Goal: Task Accomplishment & Management: Use online tool/utility

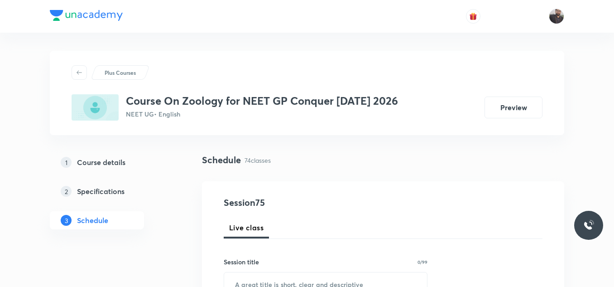
scroll to position [5636, 0]
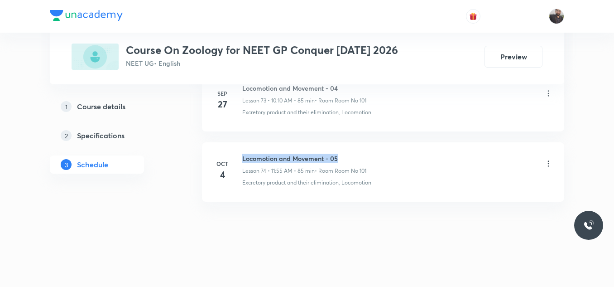
drag, startPoint x: 241, startPoint y: 157, endPoint x: 389, endPoint y: 162, distance: 147.8
click at [389, 162] on div "[DATE] Locomotion and Movement - 05 Lesson 74 • 11:55 AM • 85 min • Room Room N…" at bounding box center [383, 170] width 340 height 33
copy h6 "Locomotion and Movement - 05"
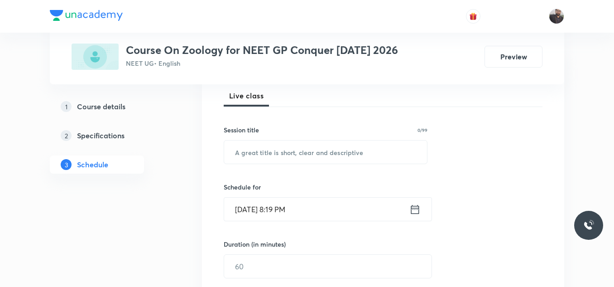
scroll to position [132, 0]
click at [389, 162] on input "text" at bounding box center [325, 151] width 203 height 23
paste input "Locomotion and Movement - 05"
type input "Locomotion and Movement - 06"
click at [352, 193] on div "Schedule for [DATE] 8:19 PM ​" at bounding box center [326, 201] width 204 height 39
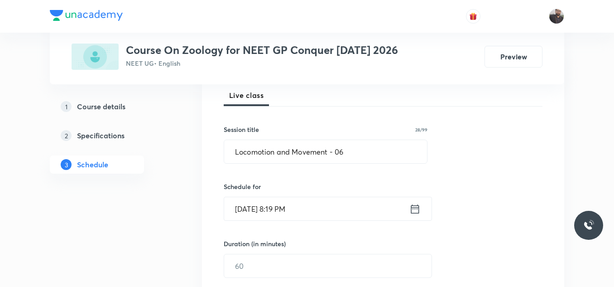
click at [340, 211] on input "[DATE] 8:19 PM" at bounding box center [316, 208] width 185 height 23
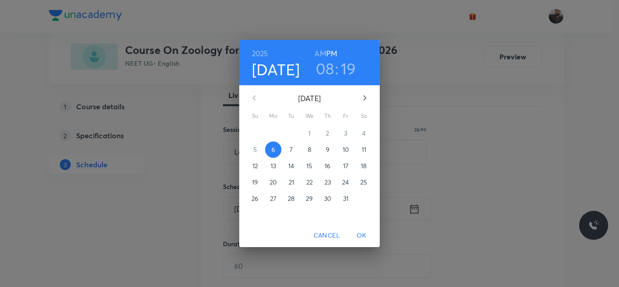
click at [291, 152] on p "7" at bounding box center [290, 149] width 3 height 9
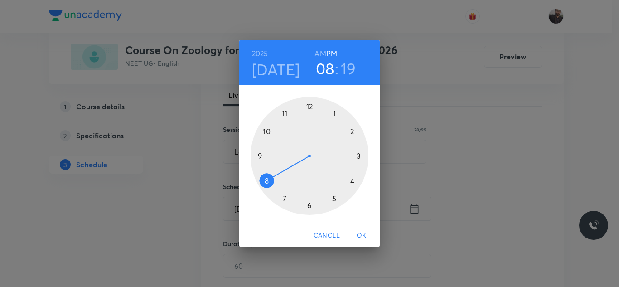
click at [264, 179] on div at bounding box center [310, 156] width 118 height 118
click at [321, 56] on h6 "AM" at bounding box center [319, 53] width 11 height 13
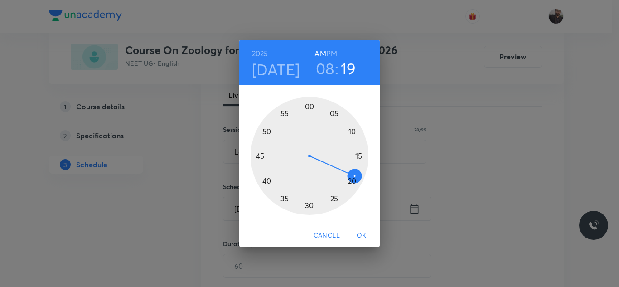
click at [308, 205] on div at bounding box center [310, 156] width 118 height 118
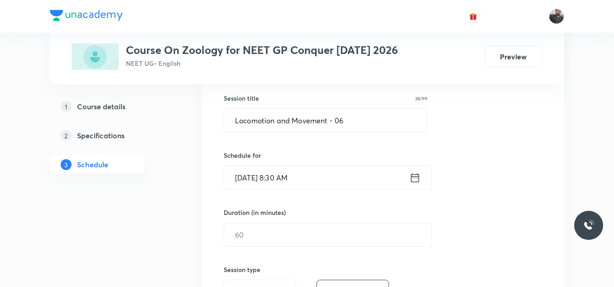
scroll to position [164, 0]
click at [310, 231] on input "text" at bounding box center [327, 233] width 207 height 23
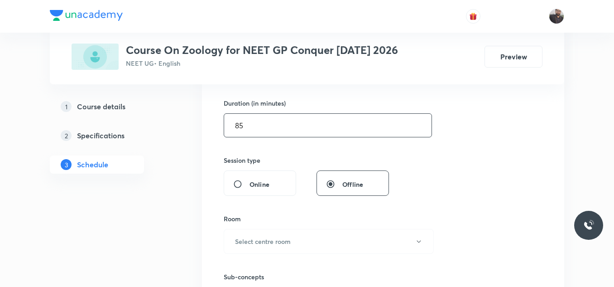
scroll to position [274, 0]
type input "85"
click at [271, 245] on button "Select centre room" at bounding box center [329, 240] width 210 height 25
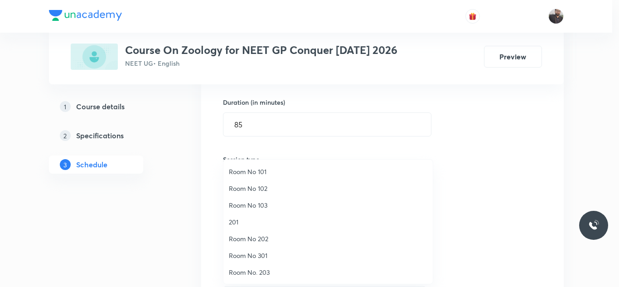
click at [262, 175] on span "Room No 101" at bounding box center [328, 172] width 198 height 10
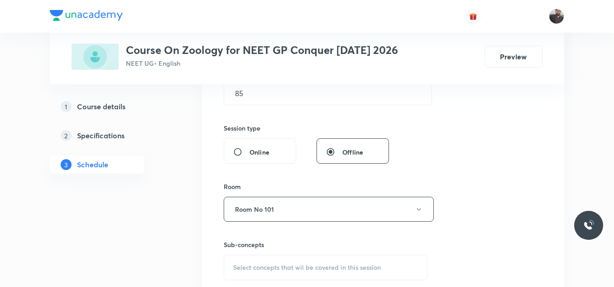
scroll to position [307, 0]
click at [301, 268] on span "Select concepts that wil be covered in this session" at bounding box center [307, 264] width 148 height 7
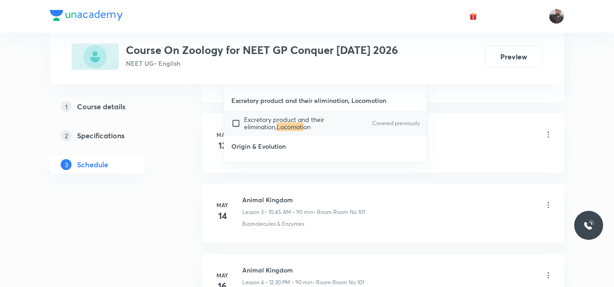
scroll to position [614, 0]
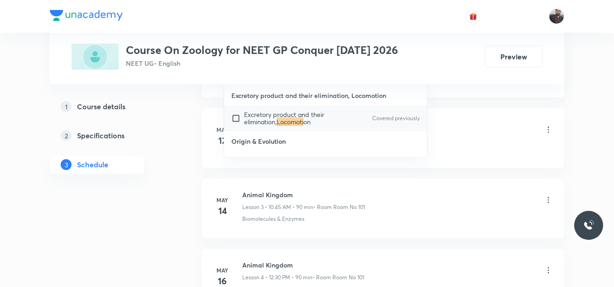
type input "Locomoti"
click at [317, 109] on div "Excretory product and their elimination, Locomoti on Covered previously" at bounding box center [325, 118] width 203 height 25
checkbox input "true"
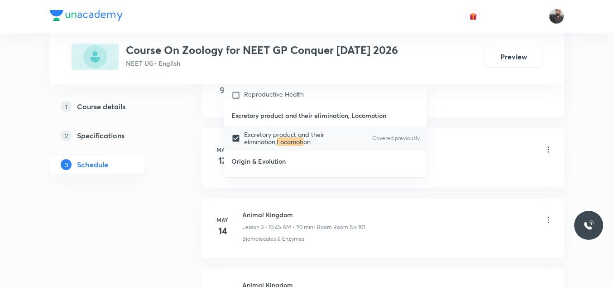
scroll to position [0, 0]
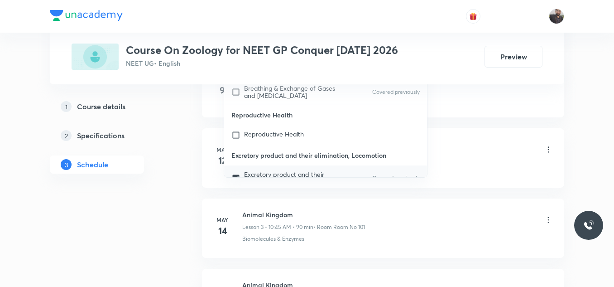
click at [448, 117] on li "May 9 Basic Intro Lesson 1 • 12:45 PM • 90 min • Room Room No 101 Biomolecules …" at bounding box center [383, 87] width 362 height 59
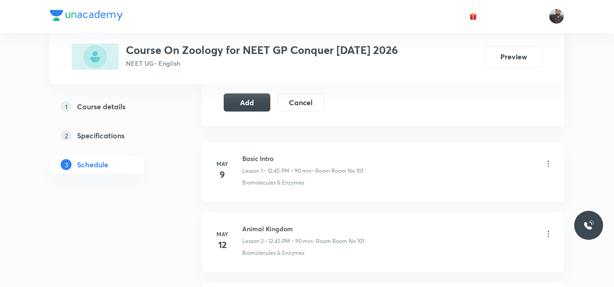
scroll to position [529, 0]
click at [246, 103] on button "Add" at bounding box center [247, 102] width 47 height 18
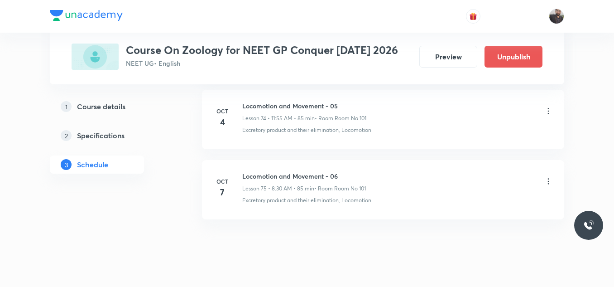
scroll to position [5290, 0]
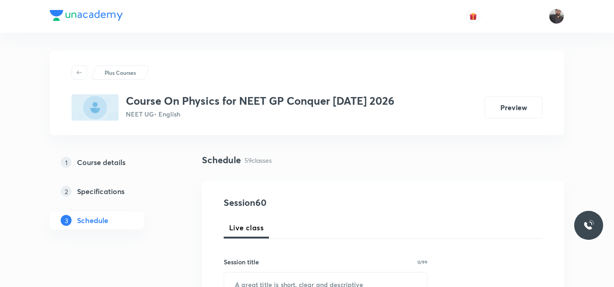
scroll to position [4583, 0]
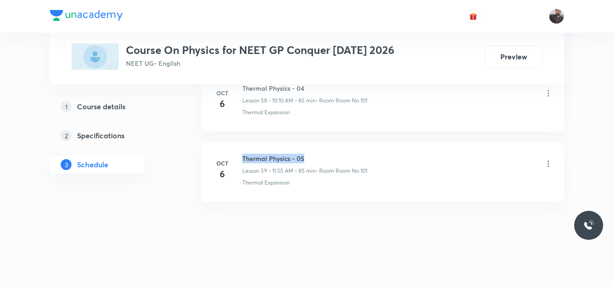
drag, startPoint x: 241, startPoint y: 156, endPoint x: 390, endPoint y: 144, distance: 149.1
click at [390, 144] on li "Oct 6 Thermal Physics - 05 Lesson 59 • 11:55 AM • 85 min • Room Room No 101 The…" at bounding box center [383, 171] width 362 height 59
copy h6 "Thermal Physics - 05"
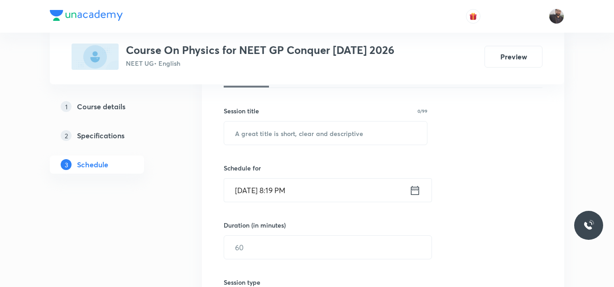
scroll to position [156, 0]
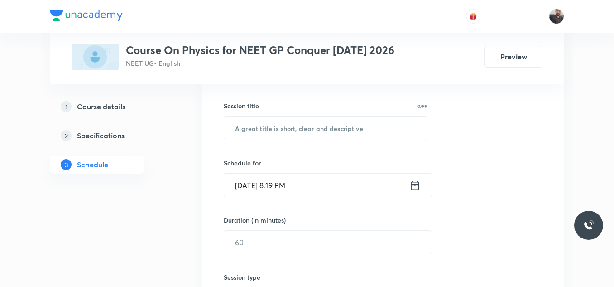
click at [351, 115] on div "Session title 0/99 ​" at bounding box center [326, 120] width 204 height 39
click at [353, 119] on input "text" at bounding box center [325, 127] width 203 height 23
paste input "Thermal Physics - 05"
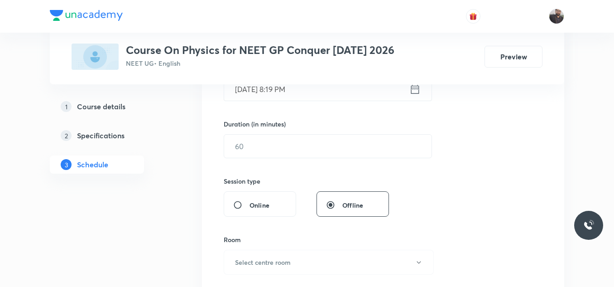
scroll to position [252, 0]
type input "Thermal Physics - 06"
click at [339, 93] on input "[DATE] 8:19 PM" at bounding box center [316, 88] width 185 height 23
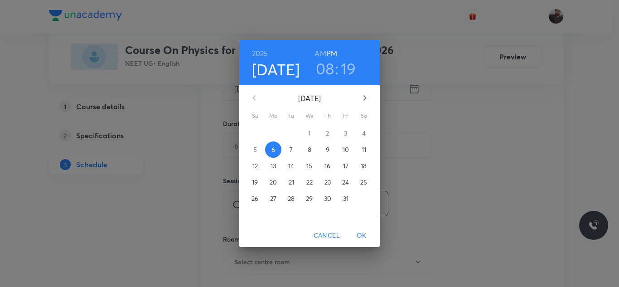
click at [291, 150] on p "7" at bounding box center [290, 149] width 3 height 9
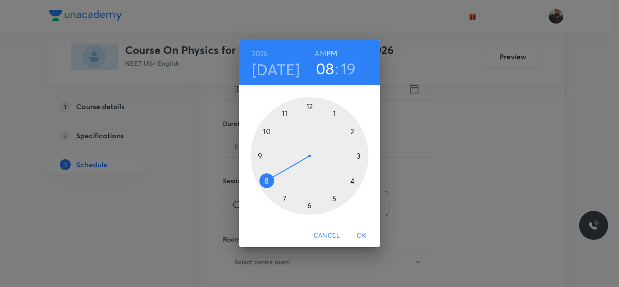
click at [286, 114] on div at bounding box center [310, 156] width 118 height 118
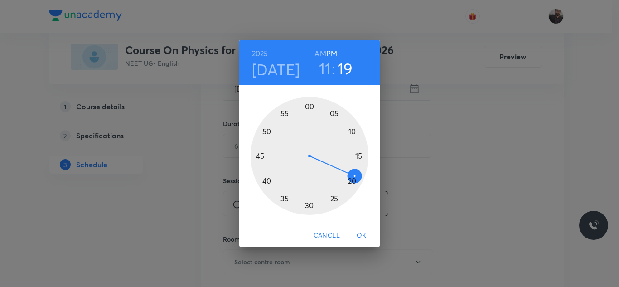
click at [286, 114] on div at bounding box center [310, 156] width 118 height 118
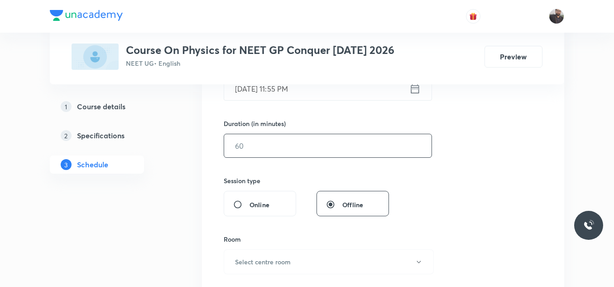
click at [297, 156] on input "text" at bounding box center [327, 145] width 207 height 23
click at [318, 90] on input "Oct 7, 2025, 11:55 PM" at bounding box center [316, 88] width 185 height 23
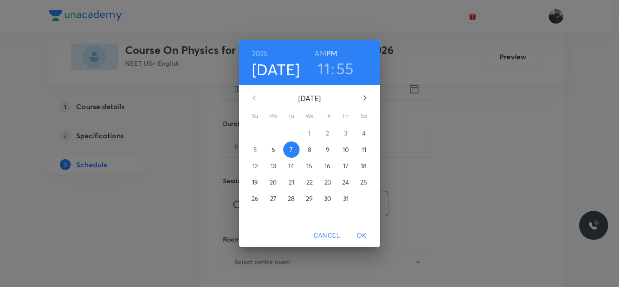
click at [322, 50] on h6 "AM" at bounding box center [319, 53] width 11 height 13
click at [367, 236] on span "OK" at bounding box center [362, 235] width 22 height 11
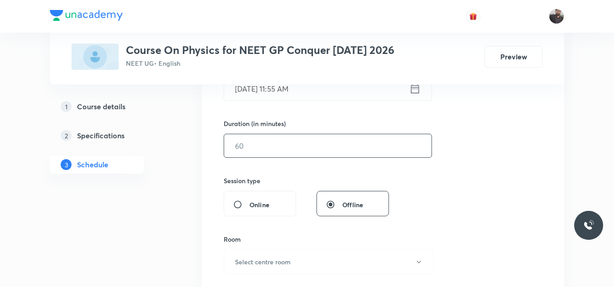
click at [318, 148] on input "text" at bounding box center [327, 145] width 207 height 23
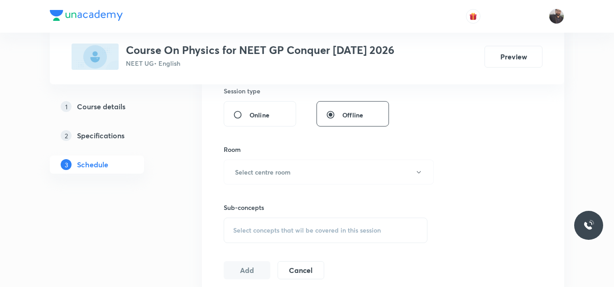
scroll to position [344, 0]
type input "85"
click at [273, 170] on h6 "Select centre room" at bounding box center [263, 170] width 56 height 10
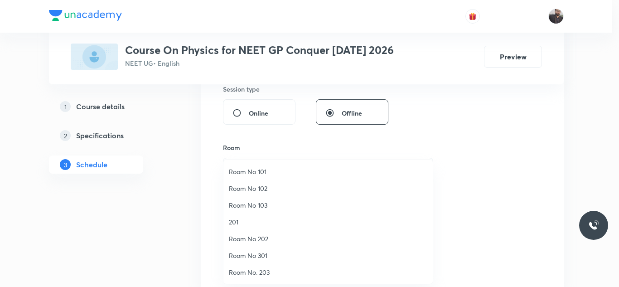
click at [267, 171] on span "Room No 101" at bounding box center [328, 172] width 198 height 10
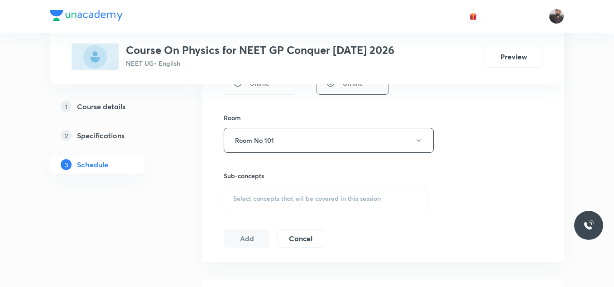
scroll to position [375, 0]
click at [268, 194] on span "Select concepts that wil be covered in this session" at bounding box center [307, 197] width 148 height 7
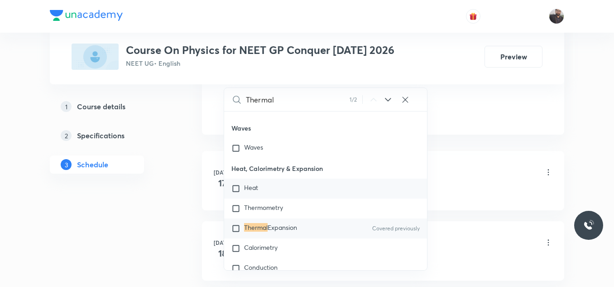
scroll to position [502, 0]
type input "Thermal"
click at [301, 232] on div "Thermal Expansion Covered previously" at bounding box center [325, 228] width 203 height 20
checkbox input "true"
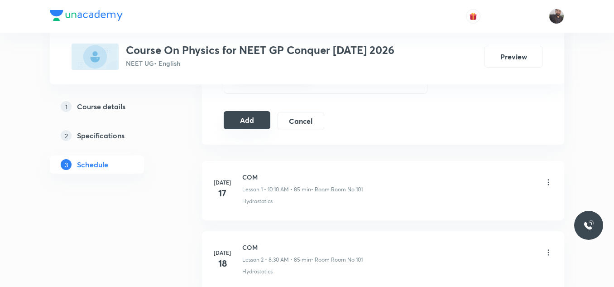
click at [249, 121] on button "Add" at bounding box center [247, 120] width 47 height 18
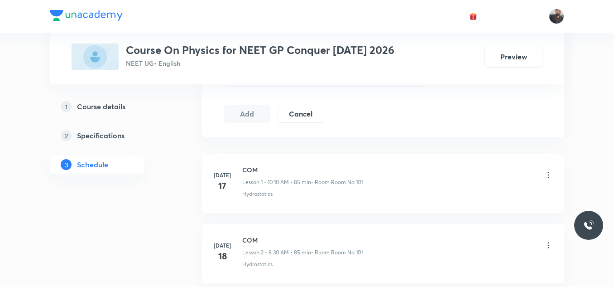
scroll to position [509, 0]
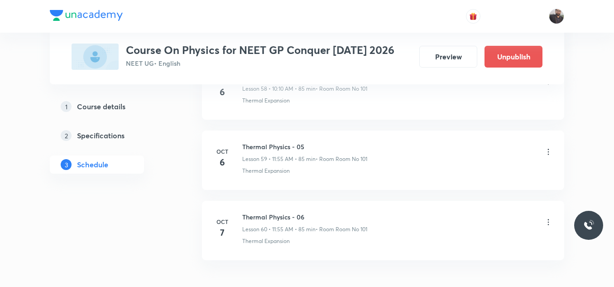
scroll to position [4237, 0]
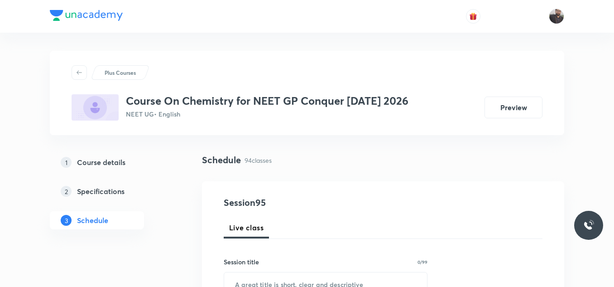
scroll to position [7101, 0]
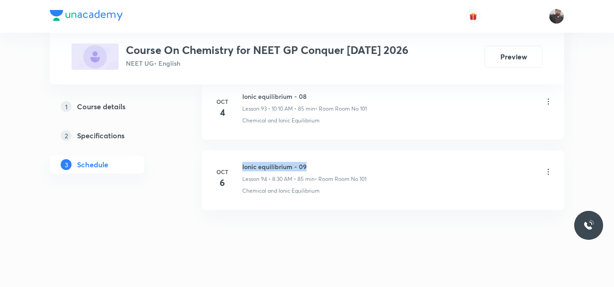
drag, startPoint x: 241, startPoint y: 156, endPoint x: 350, endPoint y: 153, distance: 108.8
click at [350, 153] on li "Oct 6 Ionic equilibrium - 09 Lesson 94 • 8:30 AM • 85 min • Room Room No 101 Ch…" at bounding box center [383, 179] width 362 height 59
copy h6 "Ionic equilibrium - 09"
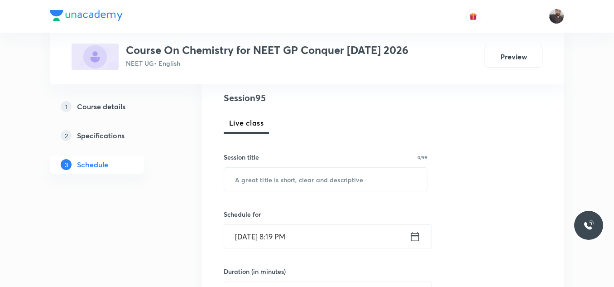
scroll to position [133, 0]
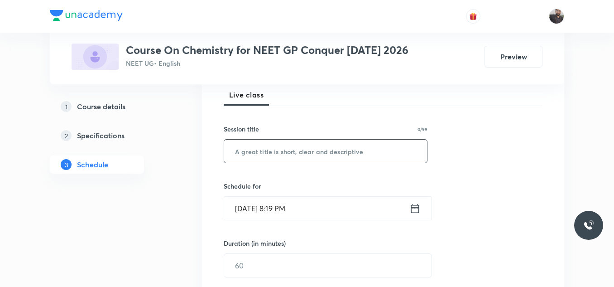
click at [346, 140] on div "Session title 0/99 ​" at bounding box center [326, 143] width 204 height 39
click at [347, 152] on input "text" at bounding box center [325, 151] width 203 height 23
paste input "Ionic equilibrium - 09"
type input "Ionic equilibrium - 10"
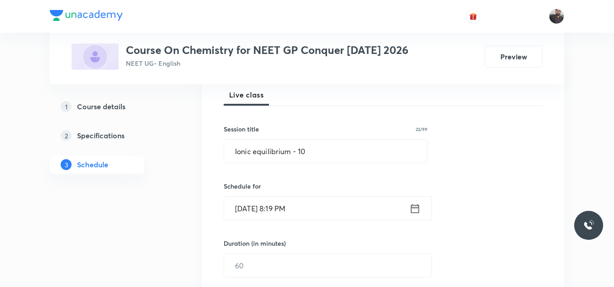
click at [321, 209] on input "[DATE] 8:19 PM" at bounding box center [316, 208] width 185 height 23
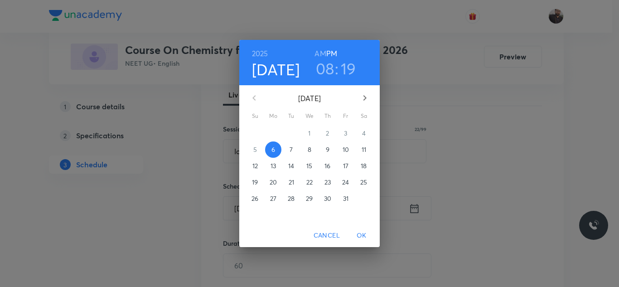
click at [293, 152] on p "7" at bounding box center [290, 149] width 3 height 9
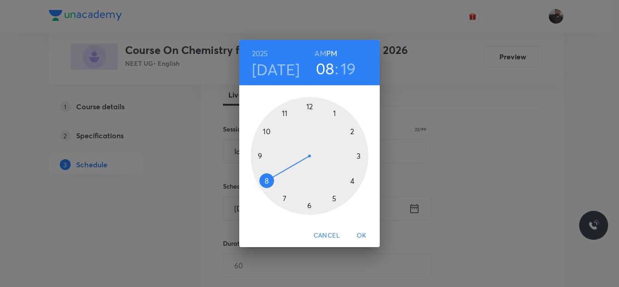
click at [262, 131] on div at bounding box center [310, 156] width 118 height 118
click at [319, 58] on h6 "AM" at bounding box center [319, 53] width 11 height 13
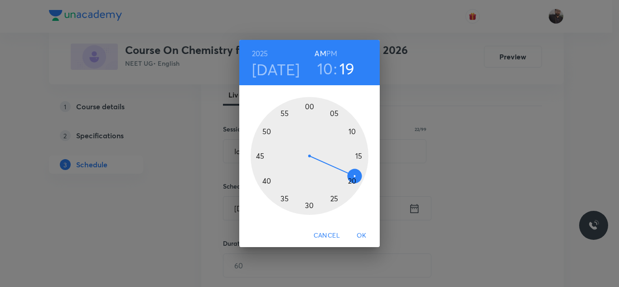
click at [356, 133] on div at bounding box center [310, 156] width 118 height 118
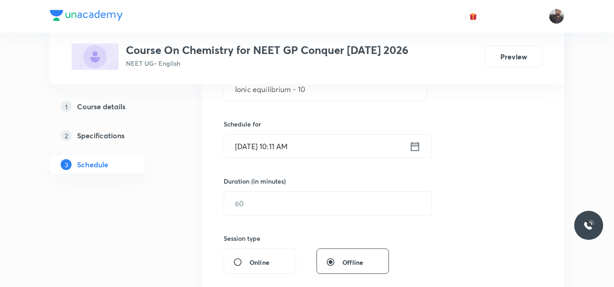
scroll to position [196, 0]
click at [306, 145] on input "Oct 7, 2025, 10:11 AM" at bounding box center [316, 145] width 185 height 23
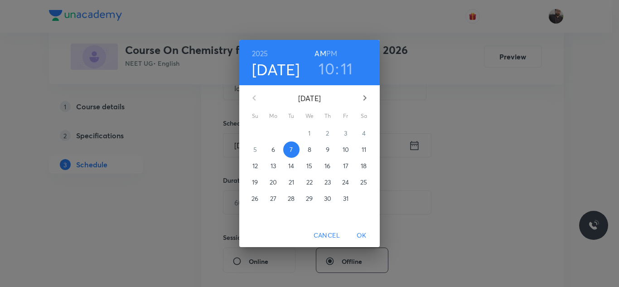
click at [348, 80] on div "2025 Oct 7 10 : 11 AM PM" at bounding box center [309, 62] width 140 height 45
click at [350, 62] on h3 "11" at bounding box center [347, 68] width 12 height 19
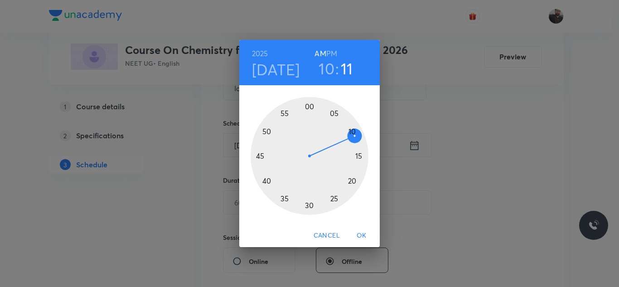
click at [355, 129] on div at bounding box center [310, 156] width 118 height 118
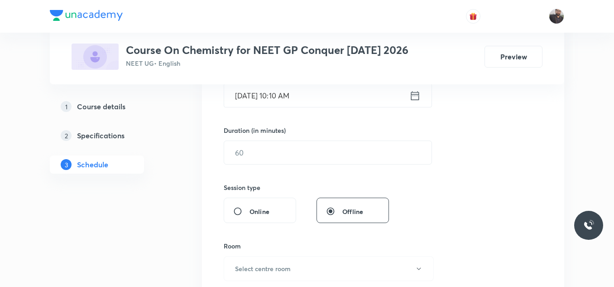
scroll to position [247, 0]
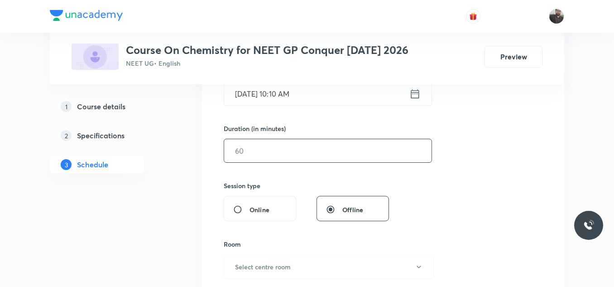
click at [347, 149] on input "text" at bounding box center [327, 150] width 207 height 23
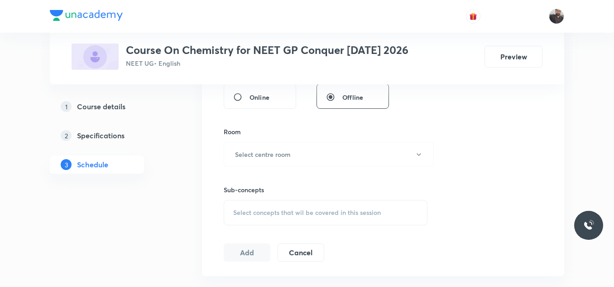
scroll to position [360, 0]
type input "85"
click at [340, 156] on button "Select centre room" at bounding box center [329, 153] width 210 height 25
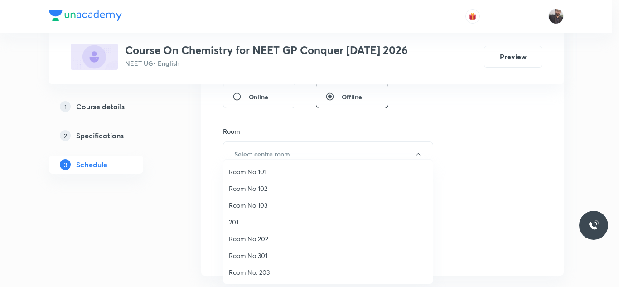
click at [278, 167] on span "Room No 101" at bounding box center [328, 172] width 198 height 10
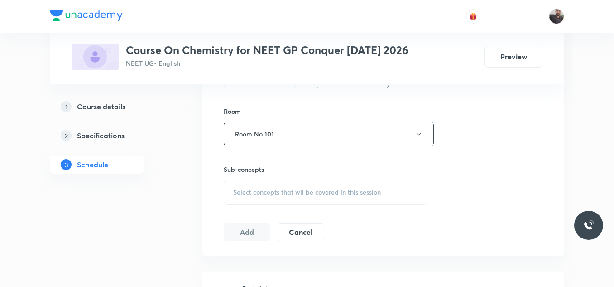
scroll to position [381, 0]
click at [280, 191] on span "Select concepts that wil be covered in this session" at bounding box center [307, 191] width 148 height 7
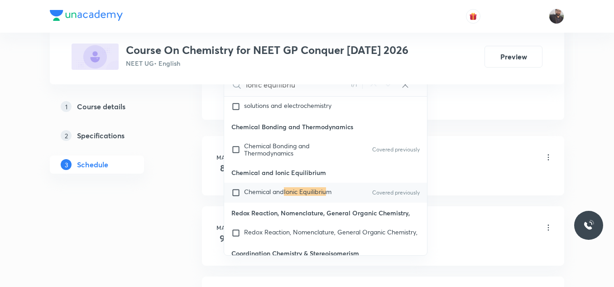
scroll to position [10047, 0]
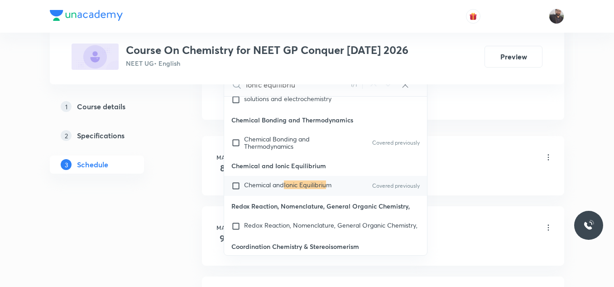
type input "Ionic equilibriu"
click at [284, 189] on span "Chemical and" at bounding box center [264, 184] width 40 height 9
checkbox input "true"
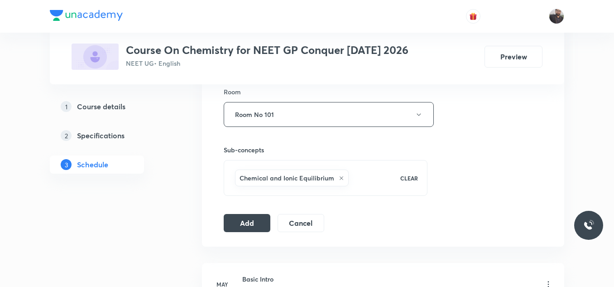
scroll to position [397, 0]
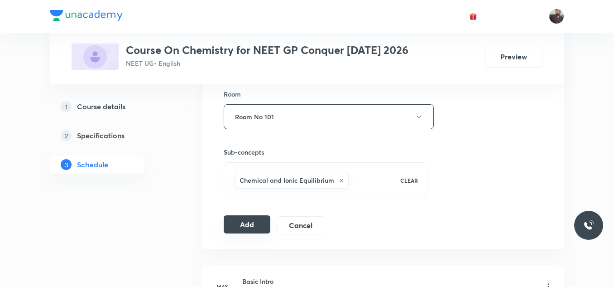
click at [248, 222] on button "Add" at bounding box center [247, 224] width 47 height 18
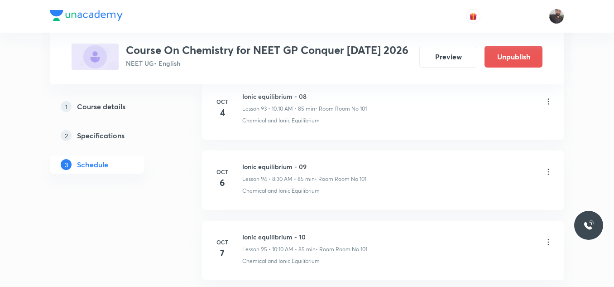
scroll to position [6754, 0]
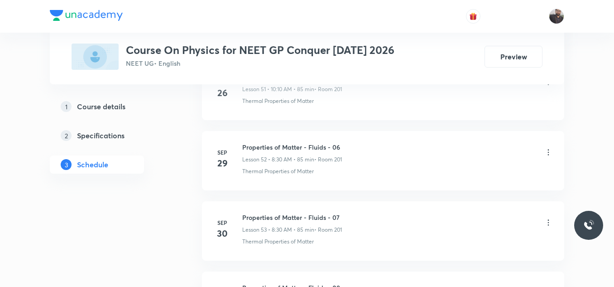
scroll to position [4400, 0]
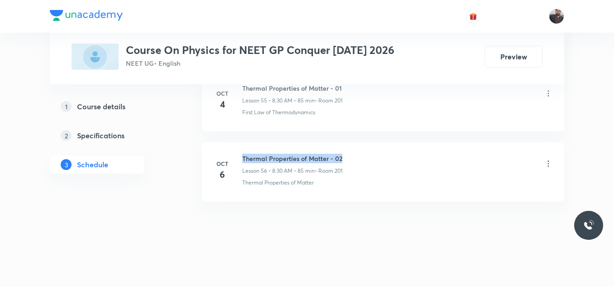
drag, startPoint x: 242, startPoint y: 157, endPoint x: 380, endPoint y: 140, distance: 138.7
copy h6 "Thermal Properties of Matter - 02"
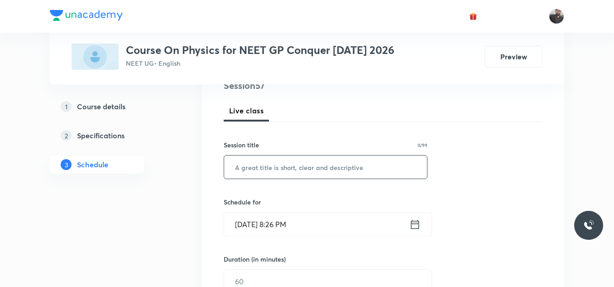
scroll to position [117, 0]
click at [356, 161] on input "text" at bounding box center [325, 166] width 203 height 23
paste input "Thermal Properties of Matter - 02"
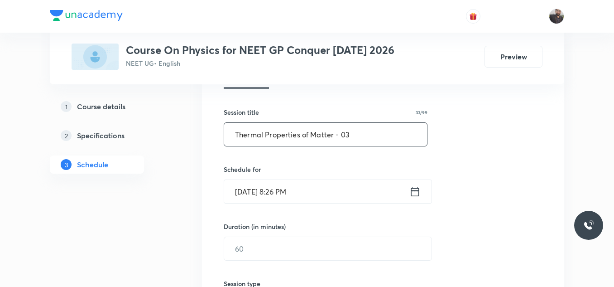
scroll to position [170, 0]
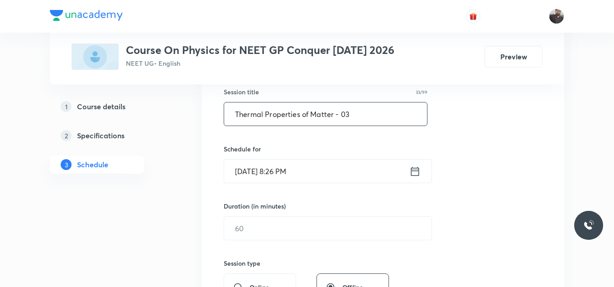
type input "Thermal Properties of Matter - 03"
click at [356, 161] on input "Oct 6, 2025, 8:26 PM" at bounding box center [316, 170] width 185 height 23
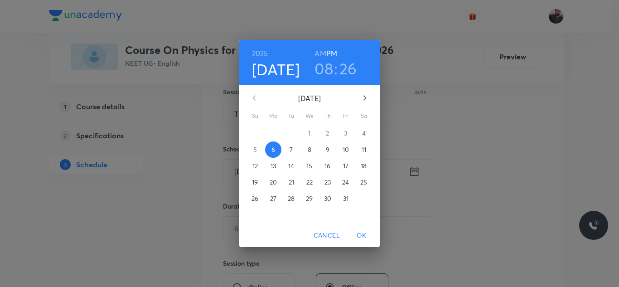
click at [294, 151] on span "7" at bounding box center [291, 149] width 16 height 9
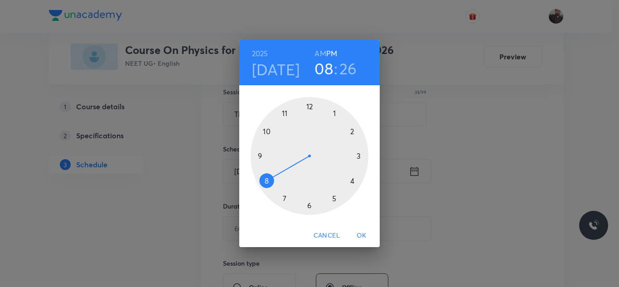
click at [266, 180] on div at bounding box center [310, 156] width 118 height 118
click at [321, 51] on h6 "AM" at bounding box center [319, 53] width 11 height 13
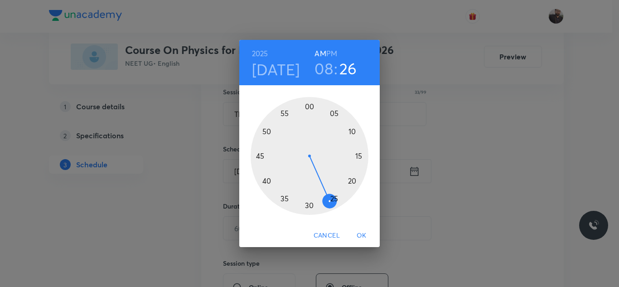
click at [310, 208] on div at bounding box center [310, 156] width 118 height 118
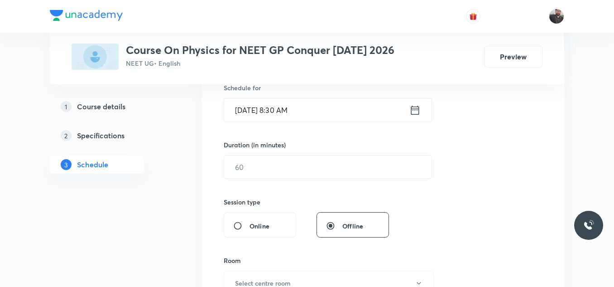
scroll to position [232, 0]
click at [302, 170] on input "text" at bounding box center [327, 165] width 207 height 23
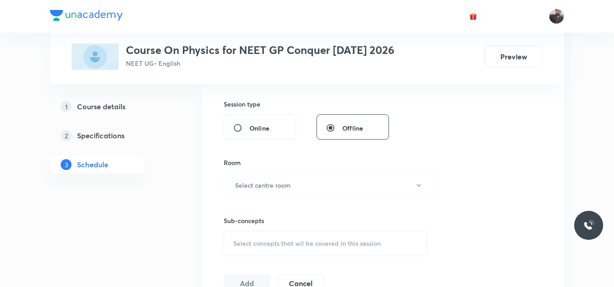
scroll to position [329, 0]
type input "85"
click at [302, 170] on div "Room Select centre room" at bounding box center [326, 177] width 204 height 40
click at [287, 193] on button "Select centre room" at bounding box center [329, 184] width 210 height 25
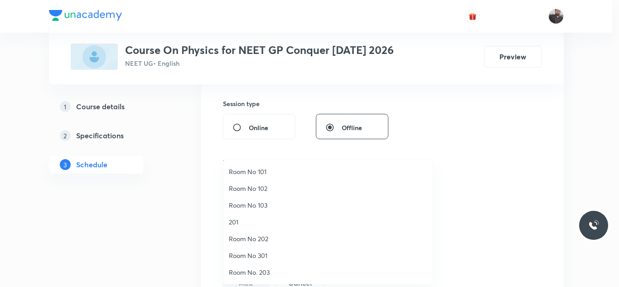
click at [246, 224] on span "201" at bounding box center [328, 222] width 198 height 10
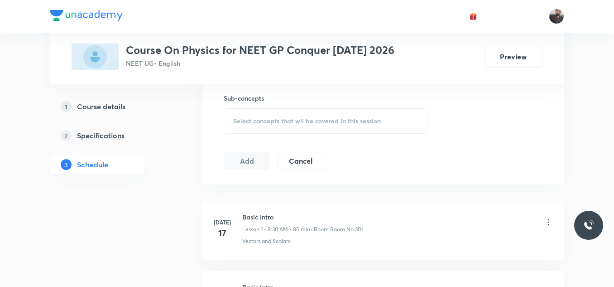
scroll to position [452, 0]
click at [274, 122] on span "Select concepts that wil be covered in this session" at bounding box center [307, 119] width 148 height 7
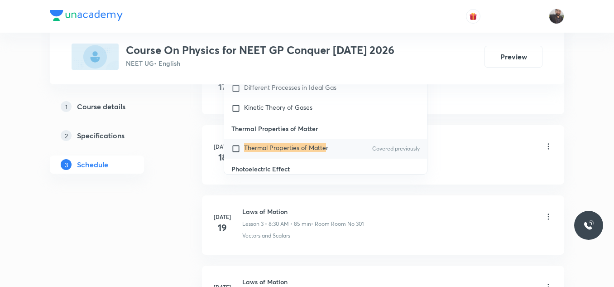
scroll to position [9993, 0]
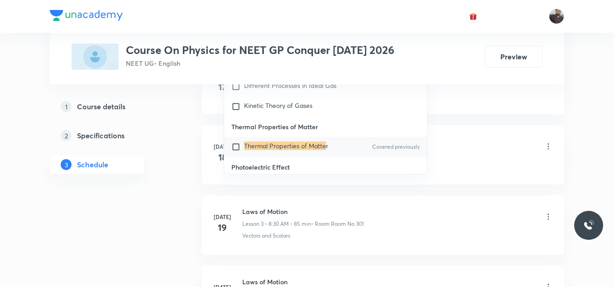
type input "Thermal Properties of Matte"
click at [276, 141] on mark "Thermal Properties of Matte" at bounding box center [285, 145] width 82 height 9
checkbox input "true"
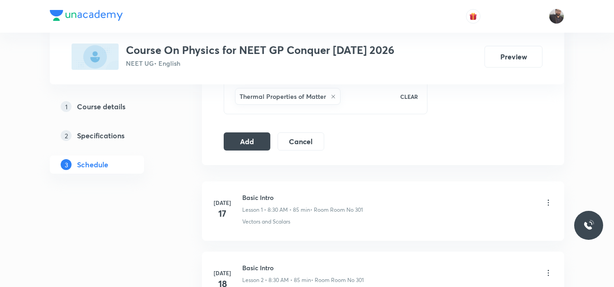
scroll to position [473, 0]
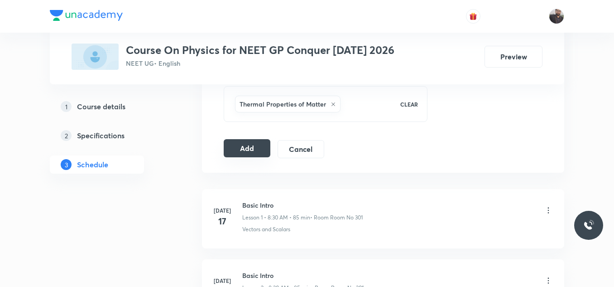
click at [251, 150] on button "Add" at bounding box center [247, 148] width 47 height 18
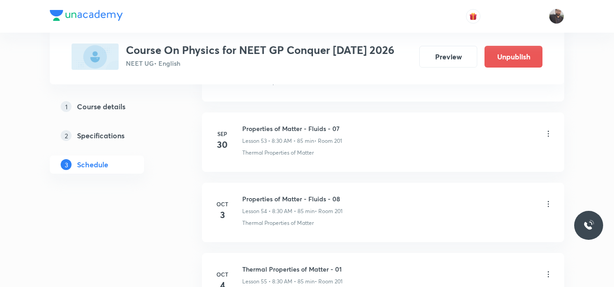
scroll to position [4054, 0]
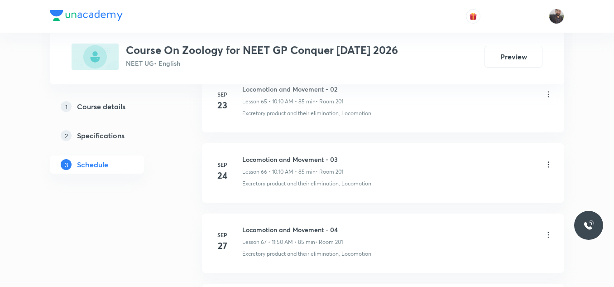
scroll to position [5425, 0]
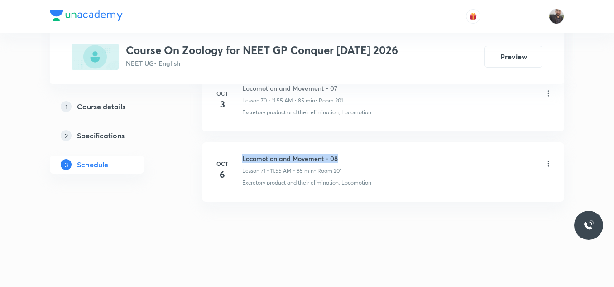
drag, startPoint x: 241, startPoint y: 153, endPoint x: 410, endPoint y: 139, distance: 170.0
copy h6 "Locomotion and Movement - 08"
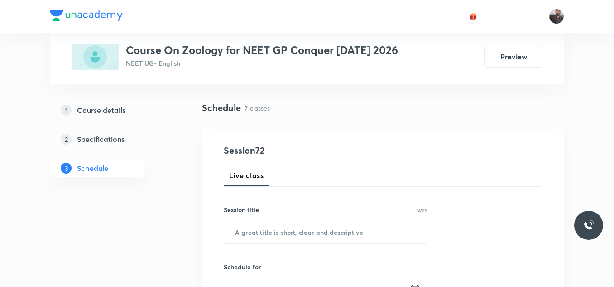
scroll to position [53, 0]
click at [370, 220] on input "text" at bounding box center [325, 230] width 203 height 23
paste input "Locomotion and Movement - 08"
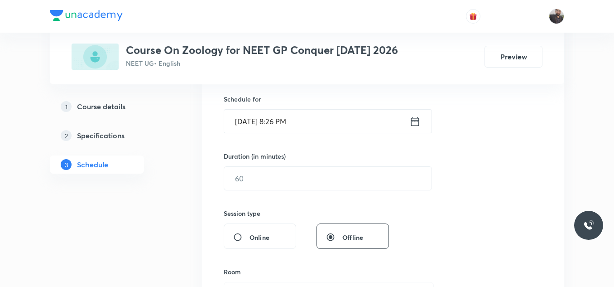
scroll to position [221, 0]
type input "Locomotion and Movement - 09"
click at [346, 117] on input "Oct 6, 2025, 8:26 PM" at bounding box center [316, 120] width 185 height 23
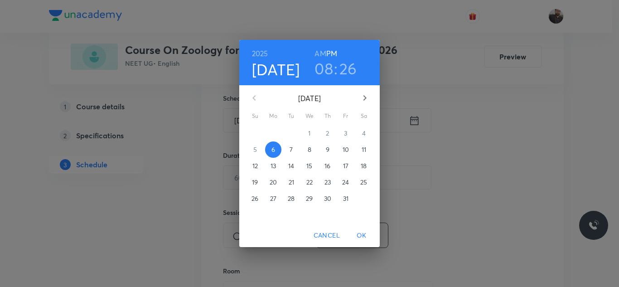
click at [293, 146] on p "7" at bounding box center [290, 149] width 3 height 9
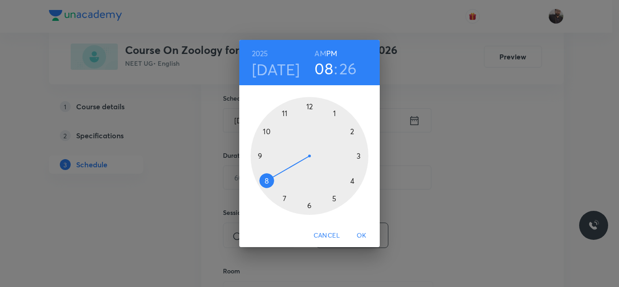
click at [264, 131] on div at bounding box center [310, 156] width 118 height 118
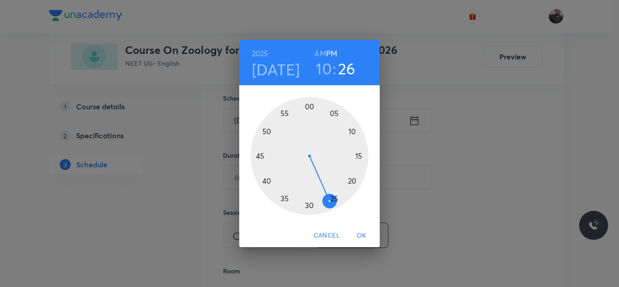
click at [317, 53] on h6 "AM" at bounding box center [319, 53] width 11 height 13
click at [352, 133] on div at bounding box center [310, 156] width 118 height 118
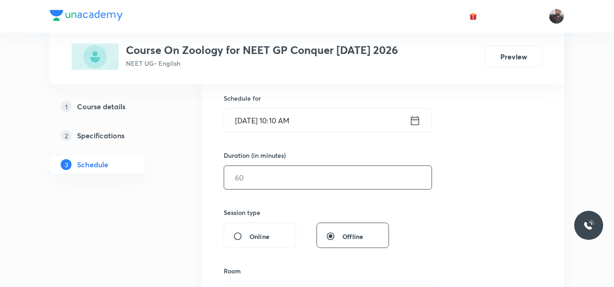
click at [306, 183] on input "text" at bounding box center [327, 177] width 207 height 23
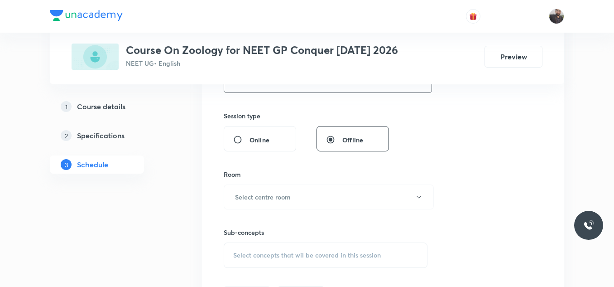
scroll to position [338, 0]
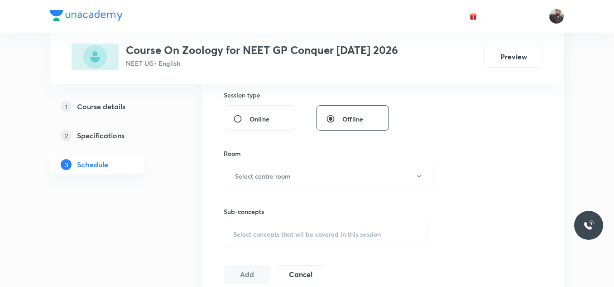
type input "85"
click at [306, 183] on button "Select centre room" at bounding box center [329, 176] width 210 height 25
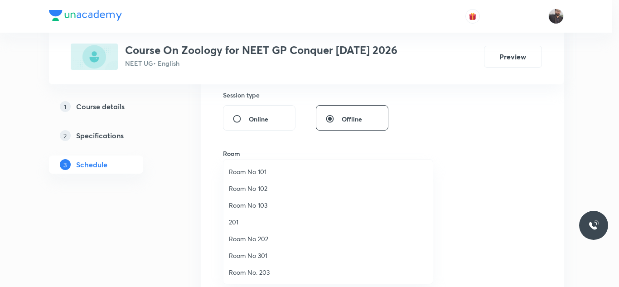
click at [240, 222] on span "201" at bounding box center [328, 222] width 198 height 10
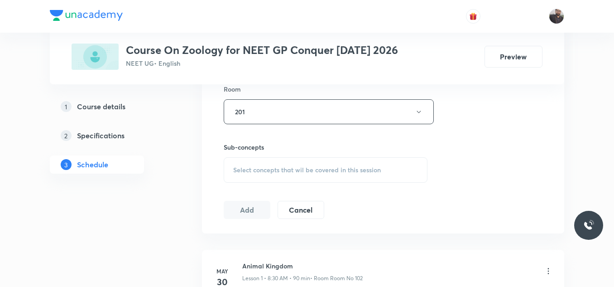
scroll to position [405, 0]
click at [265, 166] on span "Select concepts that wil be covered in this session" at bounding box center [307, 167] width 148 height 7
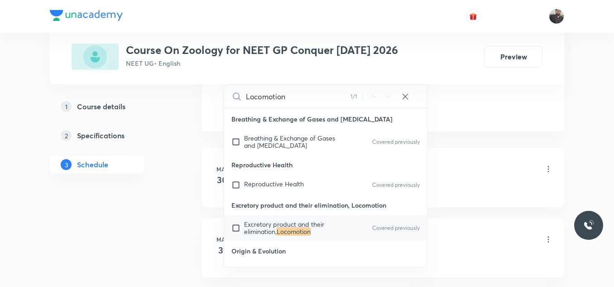
scroll to position [506, 0]
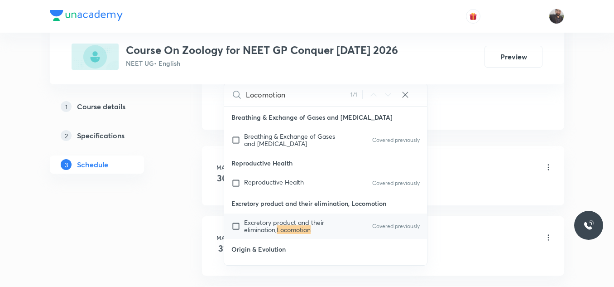
type input "Locomotion"
click at [280, 225] on span "Excretory product and their elimination," at bounding box center [284, 226] width 80 height 16
checkbox input "true"
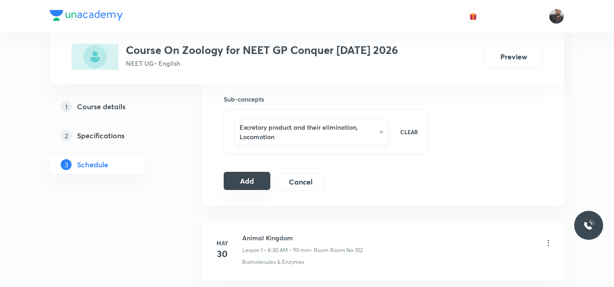
scroll to position [436, 0]
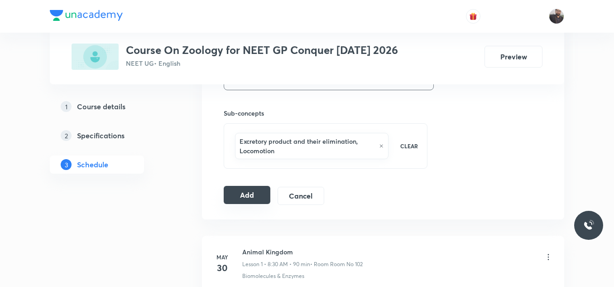
click at [243, 196] on button "Add" at bounding box center [247, 195] width 47 height 18
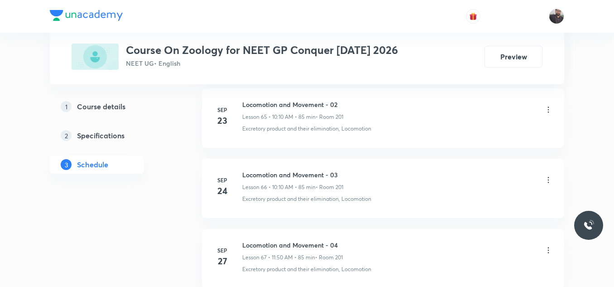
scroll to position [5445, 0]
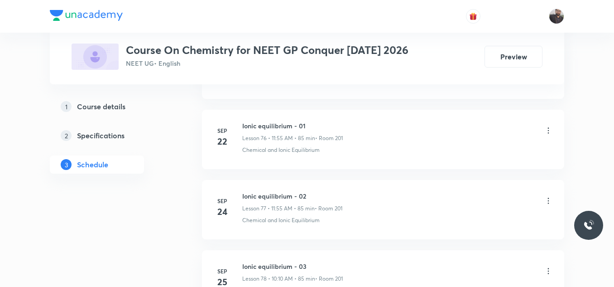
scroll to position [6398, 0]
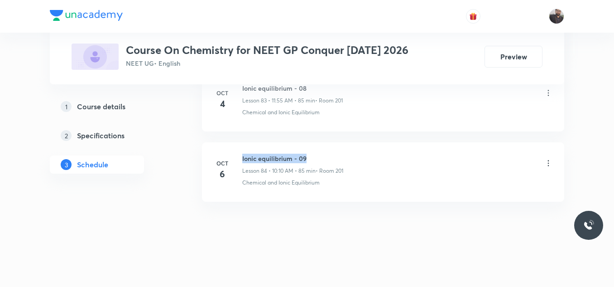
drag, startPoint x: 243, startPoint y: 155, endPoint x: 372, endPoint y: 143, distance: 129.7
click at [372, 143] on li "Oct 6 Ionic equilibrium - 09 Lesson 84 • 10:10 AM • 85 min • Room 201 Chemical …" at bounding box center [383, 171] width 362 height 59
copy h6 "Ionic equilibrium - 09"
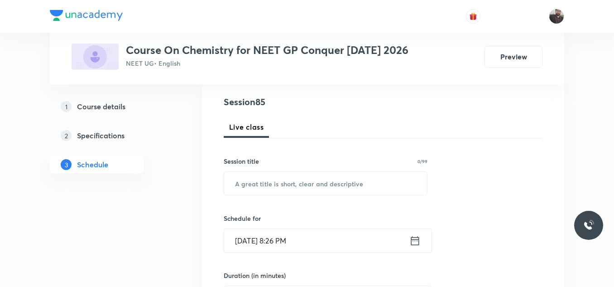
scroll to position [103, 0]
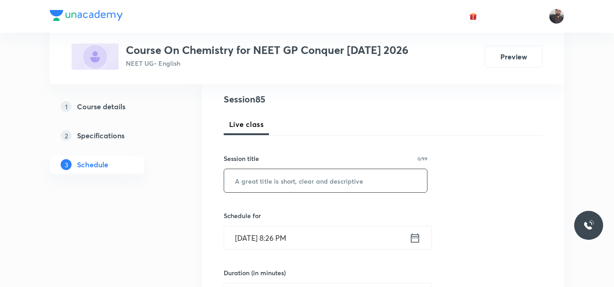
click at [372, 176] on input "text" at bounding box center [325, 180] width 203 height 23
paste input "Ionic equilibrium - 09"
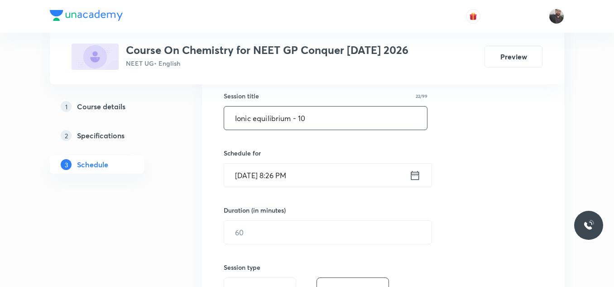
scroll to position [165, 0]
type input "Ionic equilibrium - 10"
click at [358, 178] on input "Oct 6, 2025, 8:26 PM" at bounding box center [316, 175] width 185 height 23
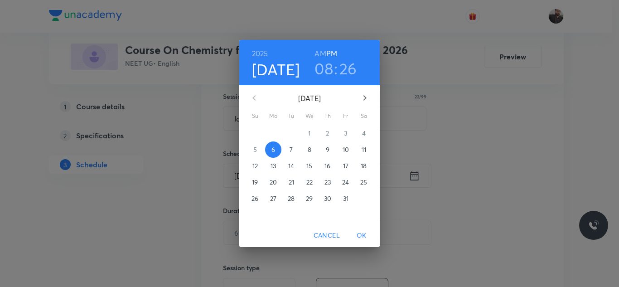
click at [291, 150] on p "7" at bounding box center [290, 149] width 3 height 9
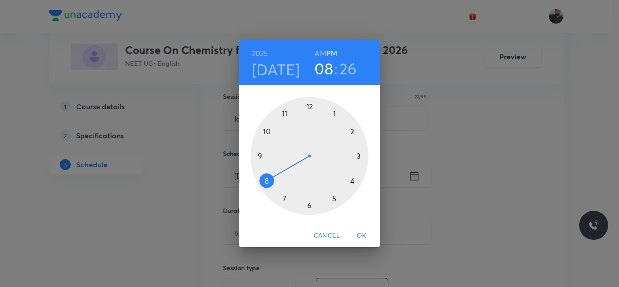
click at [285, 111] on div at bounding box center [310, 156] width 118 height 118
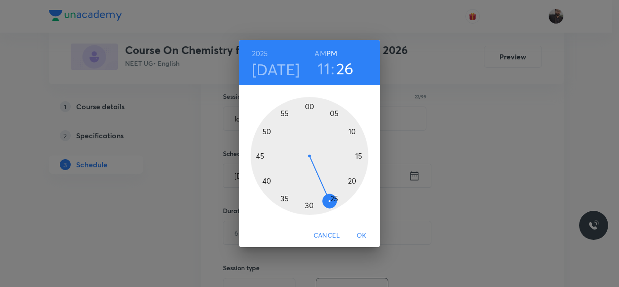
click at [320, 53] on h6 "AM" at bounding box center [319, 53] width 11 height 13
click at [282, 111] on div at bounding box center [310, 156] width 118 height 118
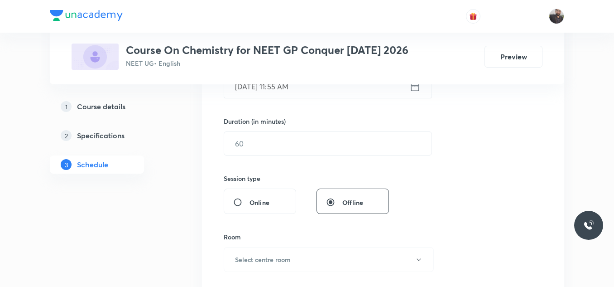
scroll to position [255, 0]
click at [288, 134] on input "text" at bounding box center [327, 142] width 207 height 23
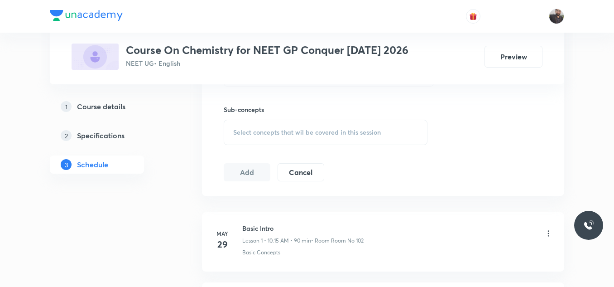
scroll to position [440, 0]
type input "85"
click at [288, 130] on span "Select concepts that wil be covered in this session" at bounding box center [307, 131] width 148 height 7
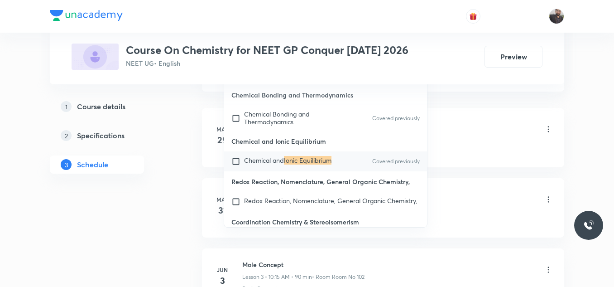
scroll to position [10053, 0]
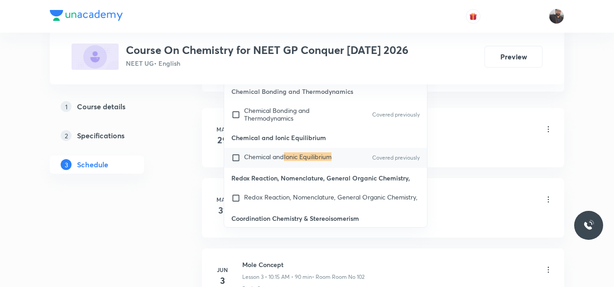
type input "Ionic equilibrium"
click at [287, 161] on mark "Ionic Equilibrium" at bounding box center [308, 156] width 48 height 9
checkbox input "true"
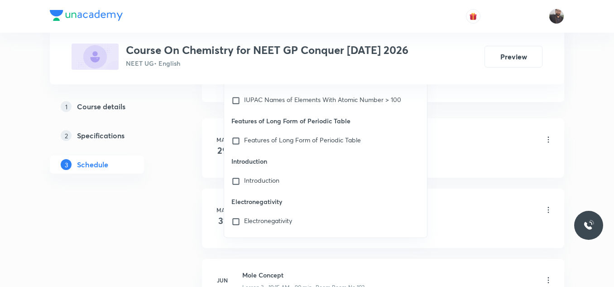
scroll to position [9734, 0]
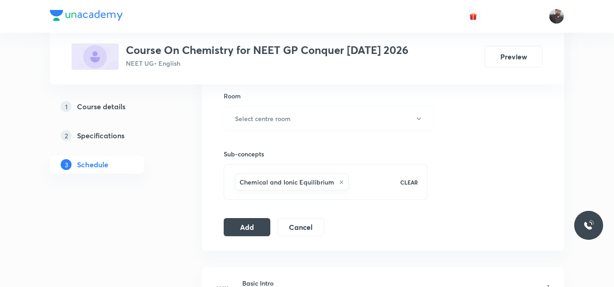
scroll to position [380, 0]
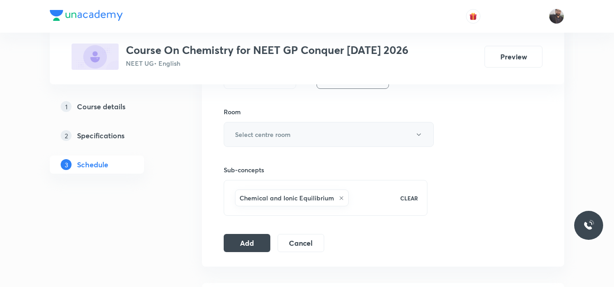
click at [321, 136] on button "Select centre room" at bounding box center [329, 134] width 210 height 25
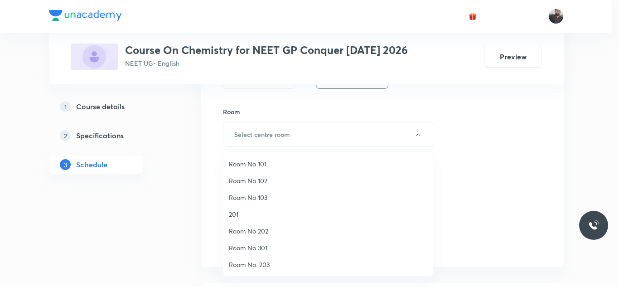
click at [245, 214] on span "201" at bounding box center [328, 214] width 198 height 10
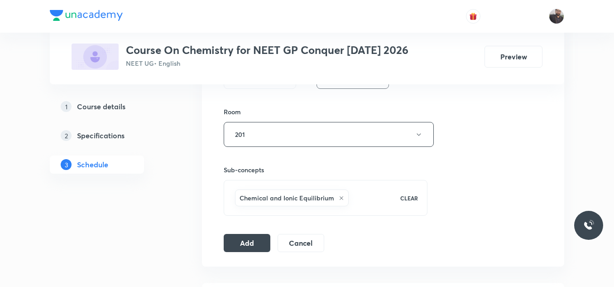
click at [243, 253] on div "Session 85 Live class Session title 22/99 Ionic equilibrium - 10 ​ Schedule for…" at bounding box center [383, 34] width 362 height 465
click at [243, 250] on button "Add" at bounding box center [247, 242] width 47 height 18
drag, startPoint x: 243, startPoint y: 250, endPoint x: 237, endPoint y: 241, distance: 11.1
click at [237, 241] on button "Add" at bounding box center [247, 242] width 47 height 18
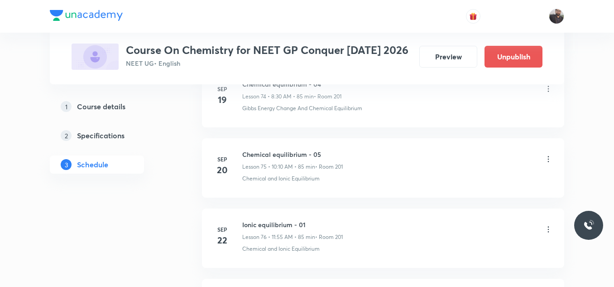
scroll to position [6469, 0]
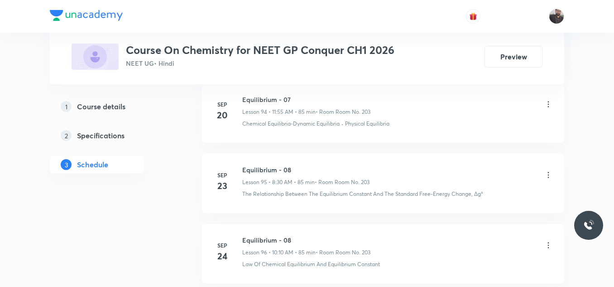
scroll to position [7592, 0]
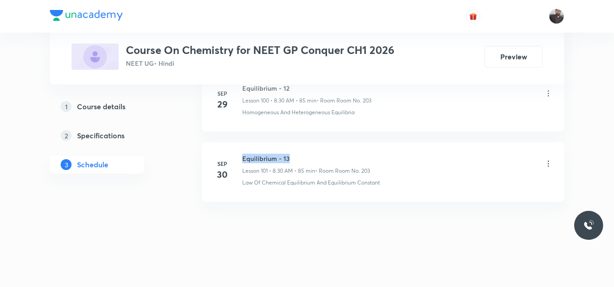
drag, startPoint x: 244, startPoint y: 154, endPoint x: 334, endPoint y: 147, distance: 90.4
click at [334, 147] on li "[DATE] Equilibrium - 13 Lesson 101 • 8:30 AM • 85 min • Room Room No. 203 Law O…" at bounding box center [383, 171] width 362 height 59
copy h6 "Equilibrium - 13"
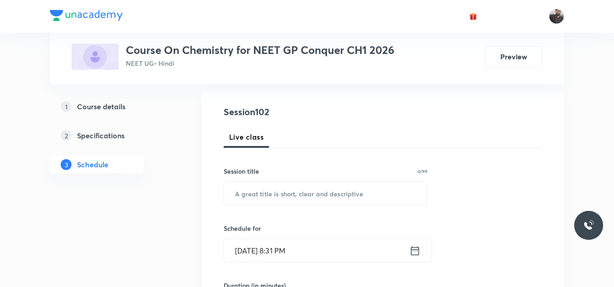
scroll to position [92, 0]
click at [330, 195] on input "text" at bounding box center [325, 192] width 203 height 23
paste input "Equilibrium - 13"
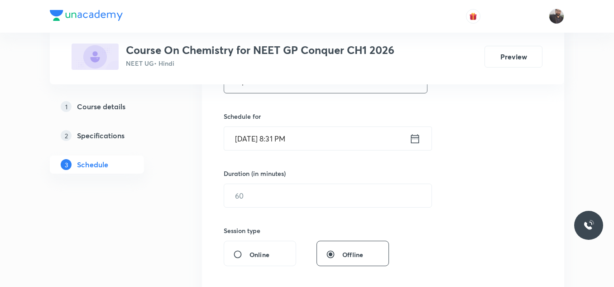
scroll to position [203, 0]
type input "Equilibrium - 14"
click at [329, 128] on input "[DATE] 8:31 PM" at bounding box center [316, 137] width 185 height 23
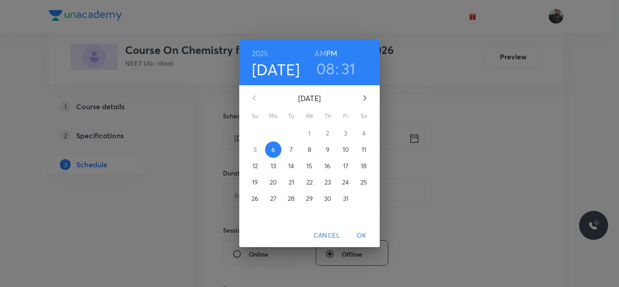
click at [292, 153] on p "7" at bounding box center [290, 149] width 3 height 9
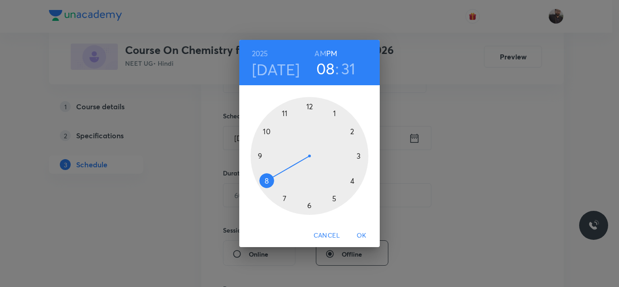
click at [261, 183] on div at bounding box center [310, 156] width 118 height 118
click at [318, 55] on h6 "AM" at bounding box center [319, 53] width 11 height 13
click at [310, 211] on div at bounding box center [310, 156] width 118 height 118
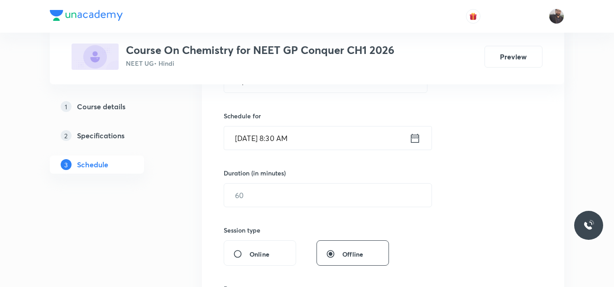
scroll to position [247, 0]
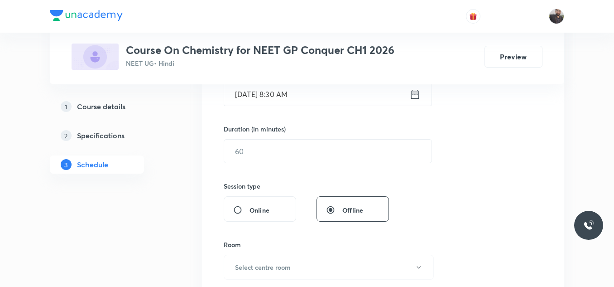
click at [310, 164] on div "Session 102 Live class Session title 16/99 Equilibrium - 14 ​ Schedule for Oct …" at bounding box center [383, 161] width 319 height 425
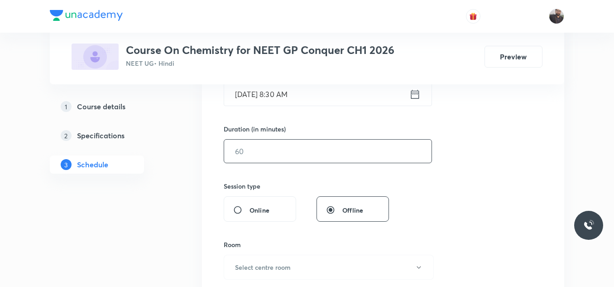
click at [308, 157] on input "text" at bounding box center [327, 151] width 207 height 23
type input "9"
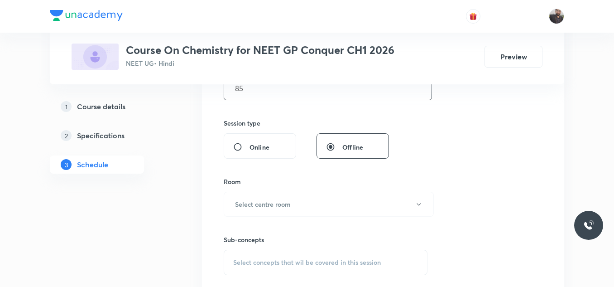
scroll to position [310, 0]
type input "85"
click at [307, 197] on button "Select centre room" at bounding box center [329, 203] width 210 height 25
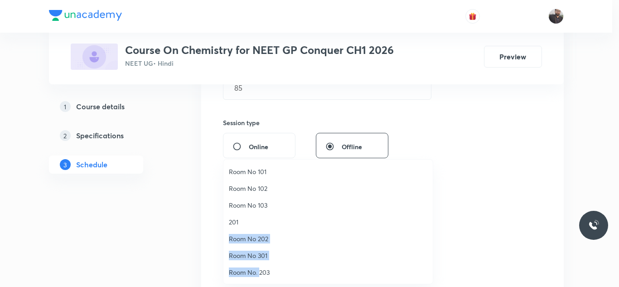
drag, startPoint x: 260, startPoint y: 270, endPoint x: 241, endPoint y: 220, distance: 53.6
click at [241, 220] on ul "Room No 101 Room No 102 Room No 103 201 Room No 202 Room No 301 Room No. 203 Ro…" at bounding box center [331, 271] width 216 height 225
click at [241, 220] on span "201" at bounding box center [328, 222] width 198 height 10
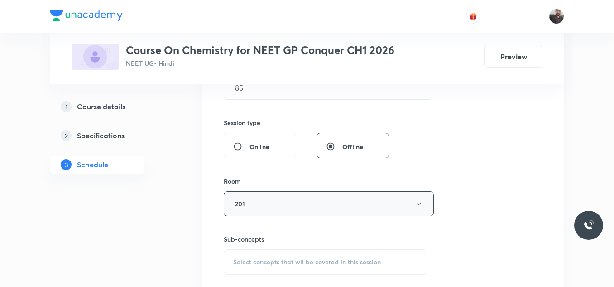
click at [259, 193] on button "201" at bounding box center [329, 203] width 210 height 25
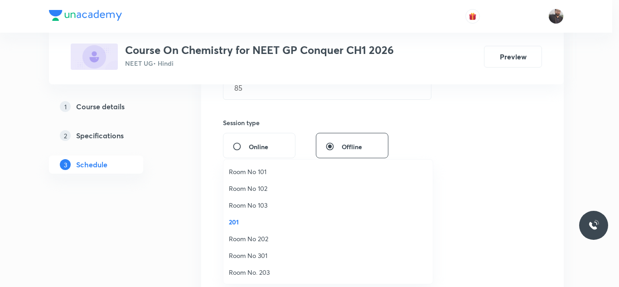
click at [257, 270] on span "Room No. 203" at bounding box center [328, 272] width 198 height 10
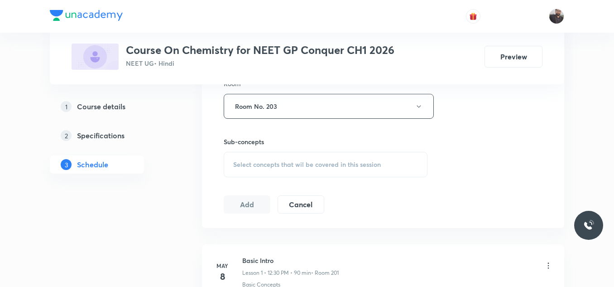
scroll to position [412, 0]
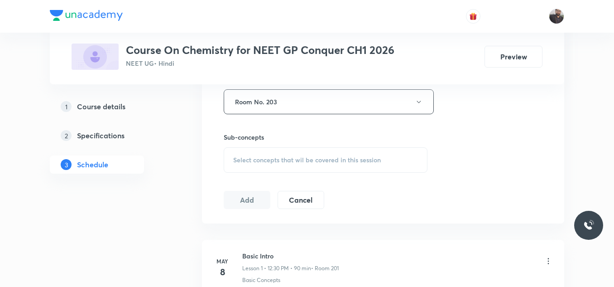
click at [270, 153] on div "Select concepts that wil be covered in this session" at bounding box center [326, 159] width 204 height 25
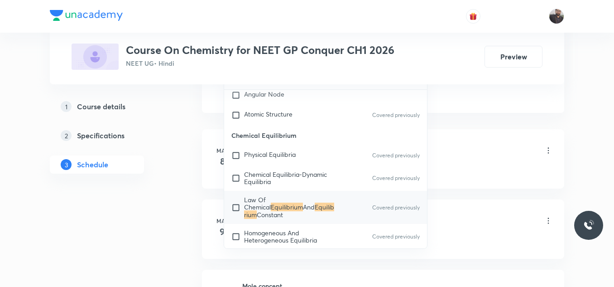
scroll to position [524, 0]
type input "Equilibrium"
click at [285, 212] on mark "Equilibrium" at bounding box center [289, 210] width 90 height 16
checkbox input "true"
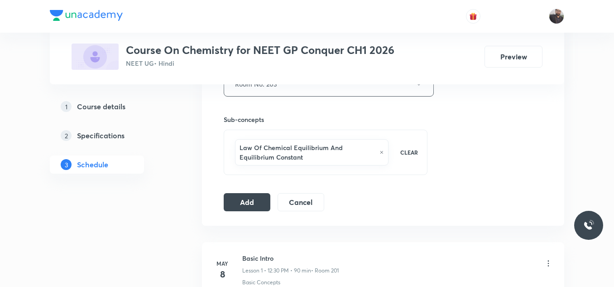
scroll to position [429, 0]
click at [241, 199] on button "Add" at bounding box center [247, 202] width 47 height 18
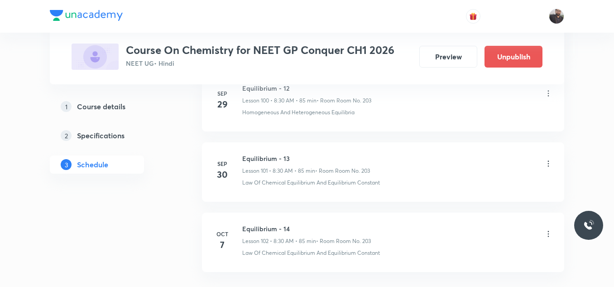
scroll to position [7246, 0]
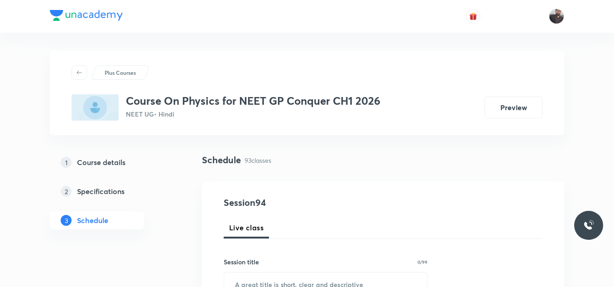
scroll to position [6981, 0]
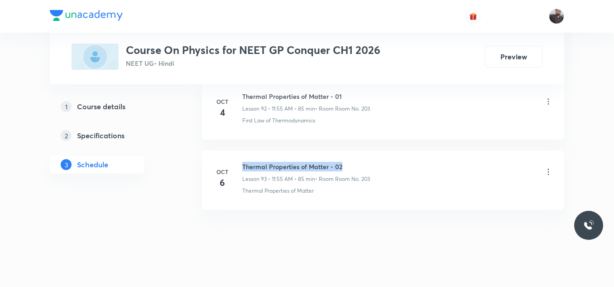
drag, startPoint x: 241, startPoint y: 156, endPoint x: 356, endPoint y: 156, distance: 114.6
click at [356, 162] on div "[DATE] Thermal Properties of Matter - 02 Lesson 93 • 11:55 AM • 85 min • Room R…" at bounding box center [383, 178] width 340 height 33
copy h6 "Thermal Properties of Matter - 02"
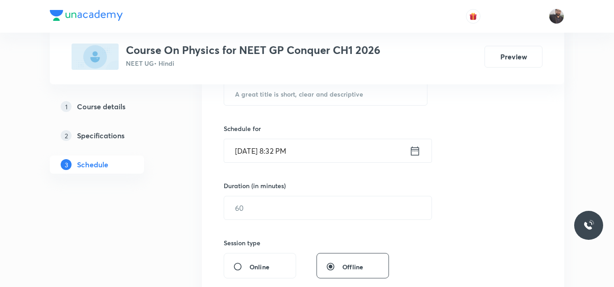
scroll to position [193, 0]
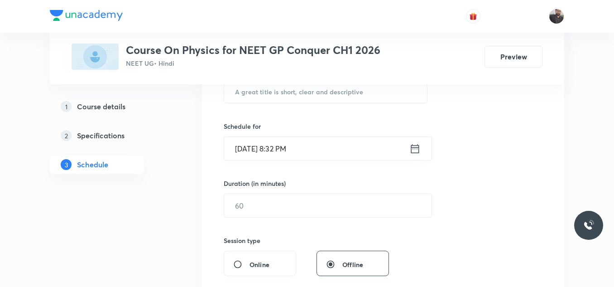
click at [343, 105] on div "Session 94 Live class Session title 0/99 ​ Schedule for [DATE] 8:32 PM ​ Durati…" at bounding box center [383, 215] width 319 height 425
click at [343, 100] on input "text" at bounding box center [325, 91] width 203 height 23
paste input "Thermal Properties of Matter - 02"
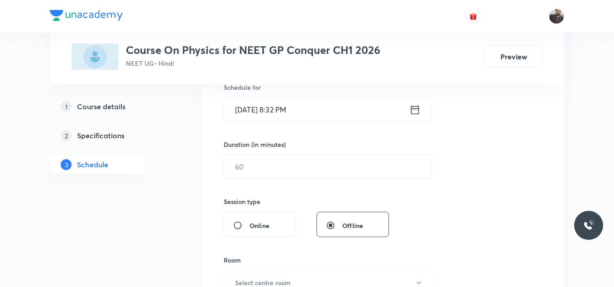
scroll to position [229, 0]
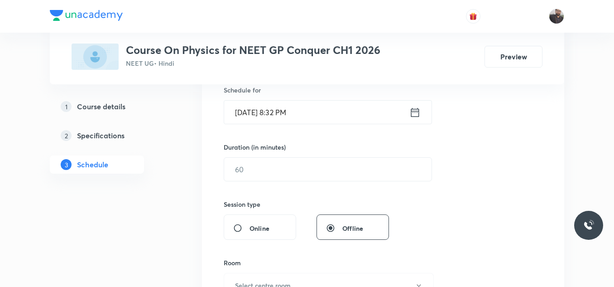
type input "Thermal Properties of Matter - 03"
click at [339, 121] on input "[DATE] 8:32 PM" at bounding box center [316, 112] width 185 height 23
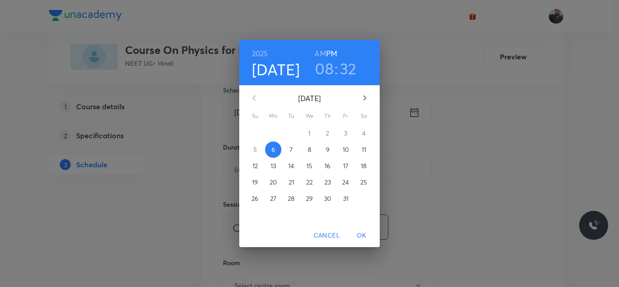
click at [291, 149] on p "7" at bounding box center [290, 149] width 3 height 9
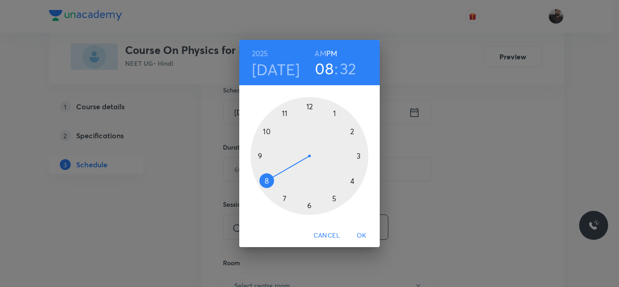
click at [269, 132] on div at bounding box center [310, 156] width 118 height 118
click at [319, 55] on h6 "AM" at bounding box center [319, 53] width 11 height 13
click at [353, 130] on div at bounding box center [310, 156] width 118 height 118
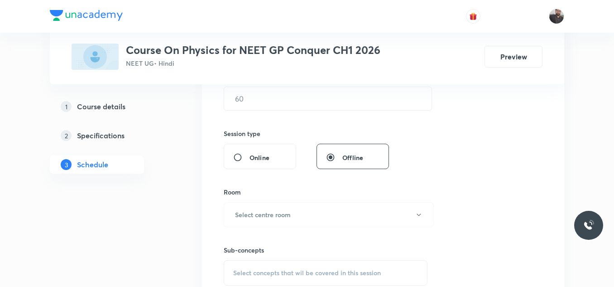
scroll to position [300, 0]
click at [324, 104] on input "text" at bounding box center [327, 97] width 207 height 23
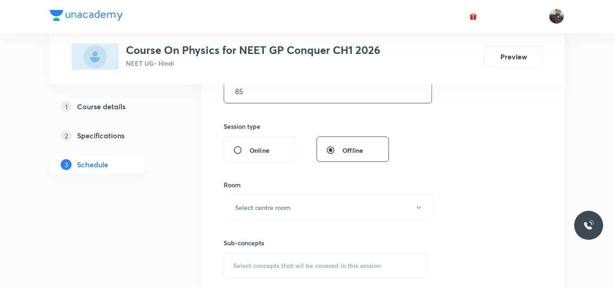
scroll to position [307, 0]
type input "85"
click at [298, 198] on button "Select centre room" at bounding box center [329, 206] width 210 height 25
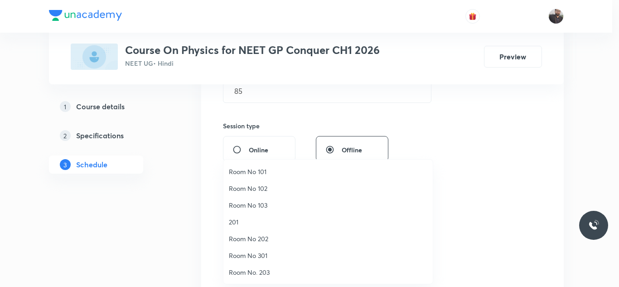
click at [265, 275] on span "Room No. 203" at bounding box center [328, 272] width 198 height 10
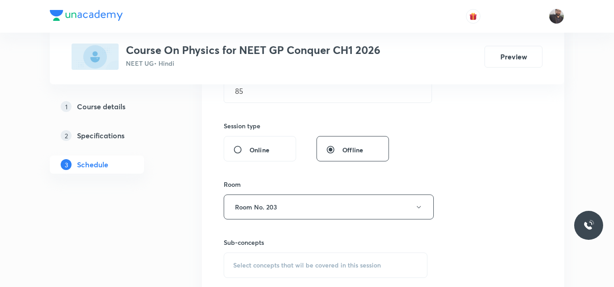
click at [270, 256] on div "Select concepts that wil be covered in this session" at bounding box center [326, 264] width 204 height 25
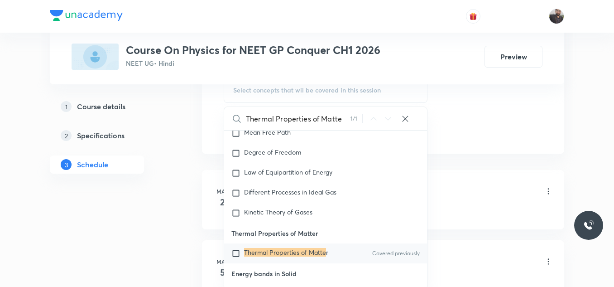
scroll to position [11005, 0]
type input "Thermal Properties of Matte"
click at [285, 250] on mark "Thermal Properties of Matte" at bounding box center [285, 251] width 82 height 9
checkbox input "true"
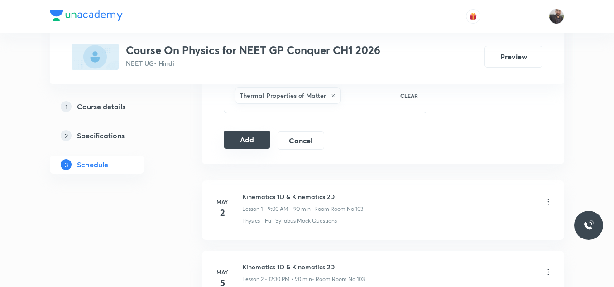
click at [249, 146] on button "Add" at bounding box center [247, 139] width 47 height 18
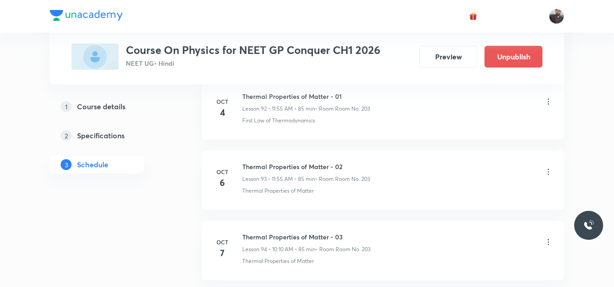
scroll to position [6635, 0]
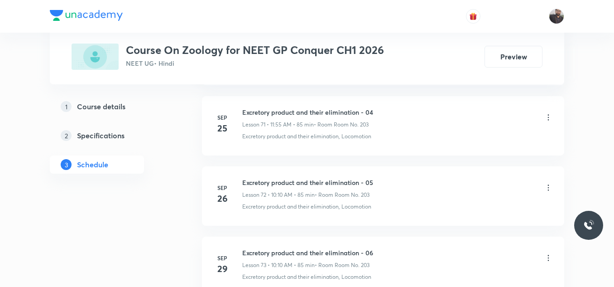
scroll to position [5917, 0]
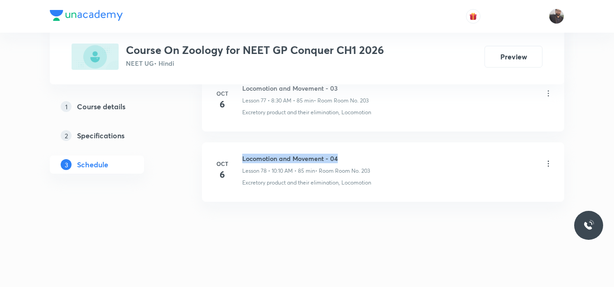
drag, startPoint x: 241, startPoint y: 153, endPoint x: 398, endPoint y: 149, distance: 156.3
click at [398, 149] on li "[DATE] Locomotion and Movement - 04 Lesson 78 • 10:10 AM • 85 min • Room Room N…" at bounding box center [383, 171] width 362 height 59
copy h6 "Locomotion and Movement - 04"
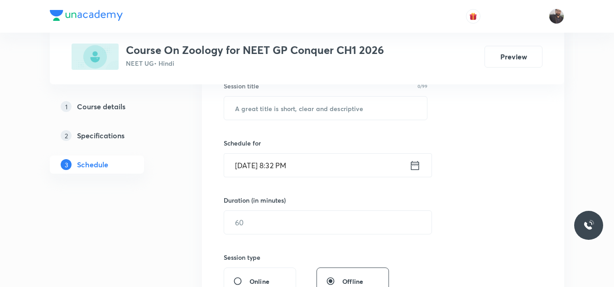
scroll to position [176, 0]
click at [347, 93] on div "Session title 0/99 ​" at bounding box center [326, 100] width 204 height 39
click at [350, 103] on input "text" at bounding box center [325, 107] width 203 height 23
paste input "Locomotion and Movement - 04"
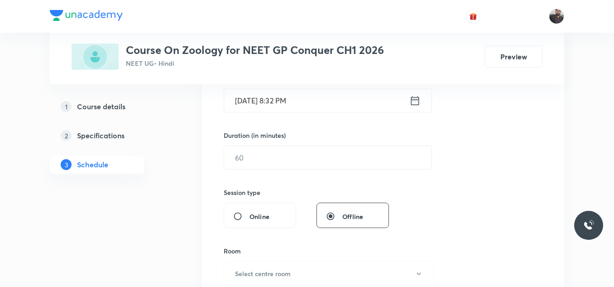
scroll to position [241, 0]
type input "Locomotion and Movement - 05"
click at [350, 103] on input "[DATE] 8:32 PM" at bounding box center [316, 99] width 185 height 23
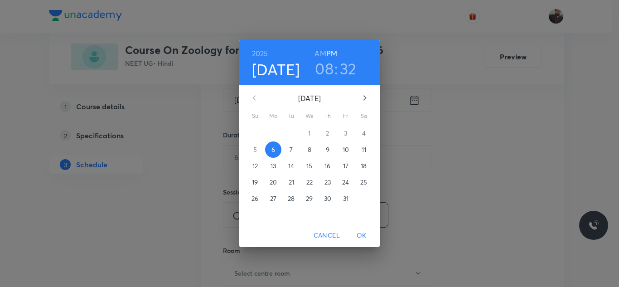
click at [294, 147] on span "7" at bounding box center [291, 149] width 16 height 9
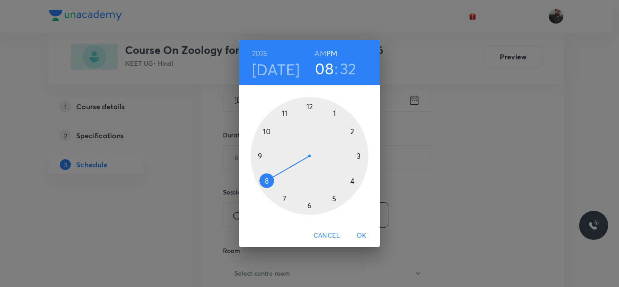
click at [283, 104] on div at bounding box center [310, 156] width 118 height 118
click at [323, 48] on h6 "AM" at bounding box center [319, 53] width 11 height 13
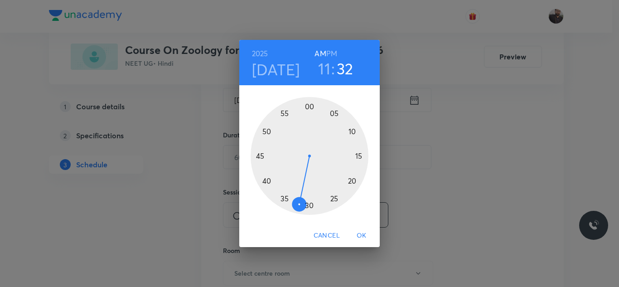
click at [287, 115] on div at bounding box center [310, 156] width 118 height 118
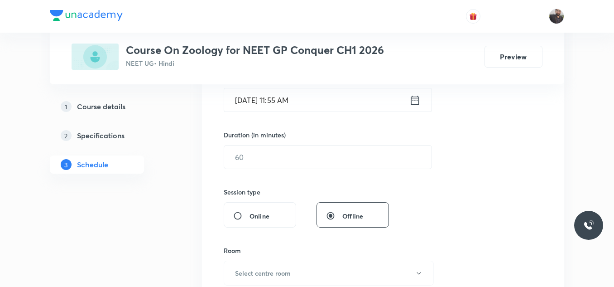
scroll to position [284, 0]
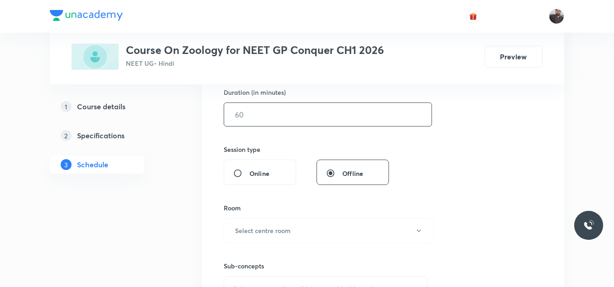
click at [288, 117] on input "text" at bounding box center [327, 114] width 207 height 23
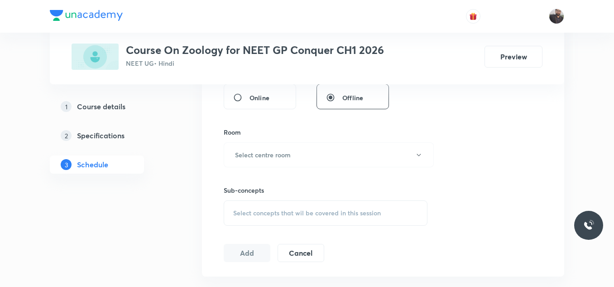
scroll to position [360, 0]
type input "85"
click at [289, 145] on button "Select centre room" at bounding box center [329, 154] width 210 height 25
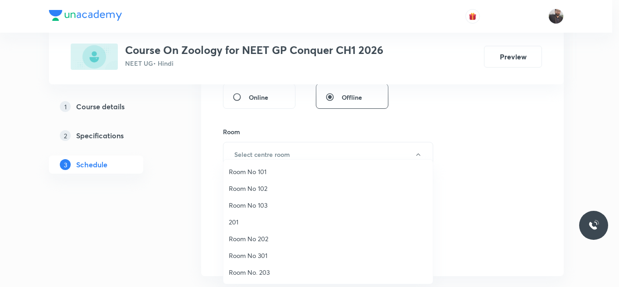
click at [264, 270] on span "Room No. 203" at bounding box center [328, 272] width 198 height 10
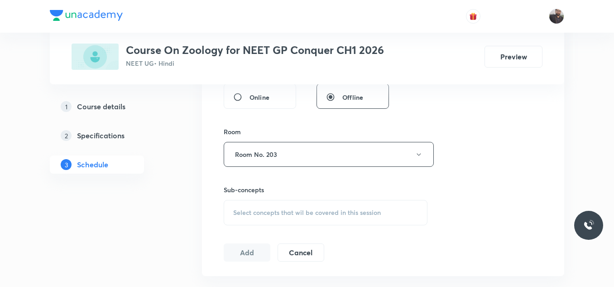
scroll to position [403, 0]
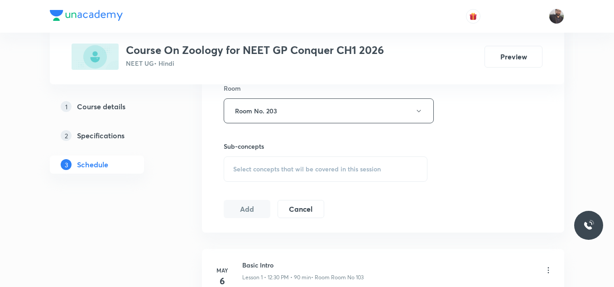
click at [289, 152] on div "Sub-concepts Select concepts that wil be covered in this session" at bounding box center [326, 161] width 204 height 40
click at [291, 170] on span "Select concepts that wil be covered in this session" at bounding box center [307, 168] width 148 height 7
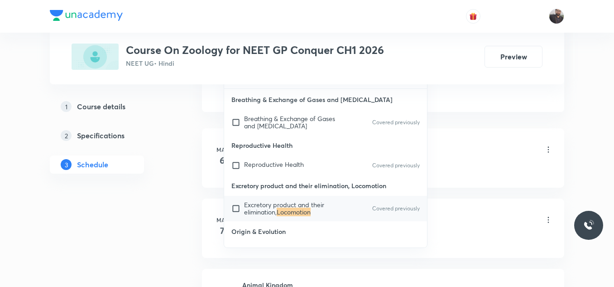
scroll to position [524, 0]
type input "Locomotion"
click at [305, 219] on div "Excretory product and their elimination, Locomotion Covered previously" at bounding box center [325, 207] width 203 height 25
checkbox input "true"
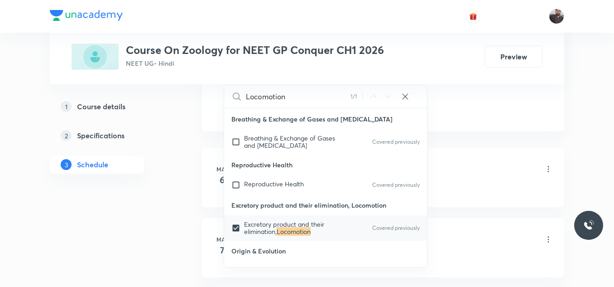
click at [159, 163] on div "1 Course details 2 Specifications 3 Schedule" at bounding box center [111, 140] width 123 height 87
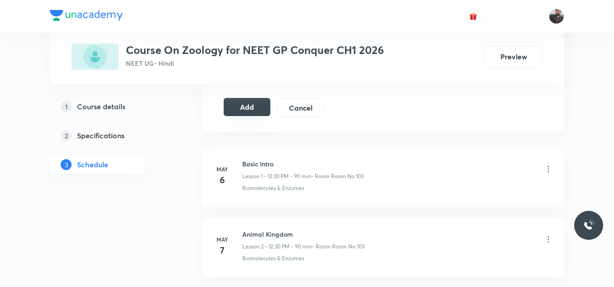
click at [248, 104] on button "Add" at bounding box center [247, 107] width 47 height 18
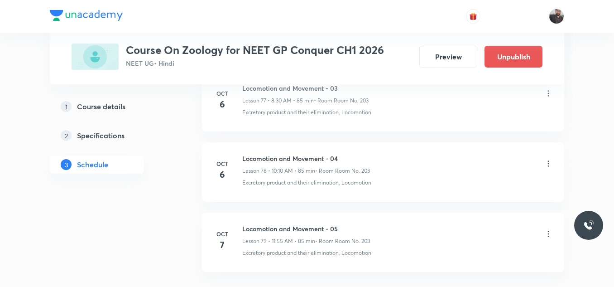
scroll to position [5571, 0]
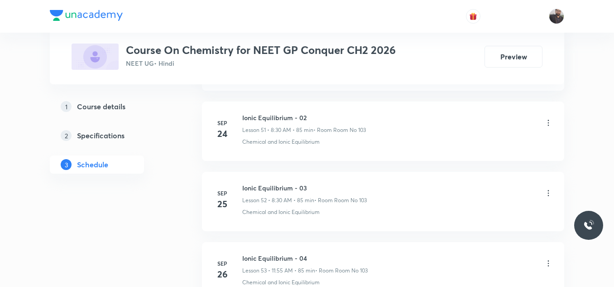
scroll to position [4494, 0]
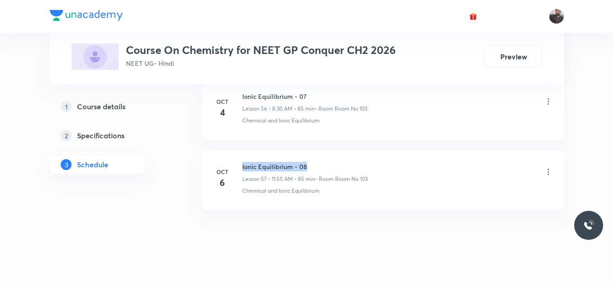
drag, startPoint x: 243, startPoint y: 155, endPoint x: 321, endPoint y: 161, distance: 78.1
click at [321, 162] on h6 "Ionic Equilibrium - 08" at bounding box center [304, 167] width 125 height 10
copy h6 "Ionic Equilibrium - 08"
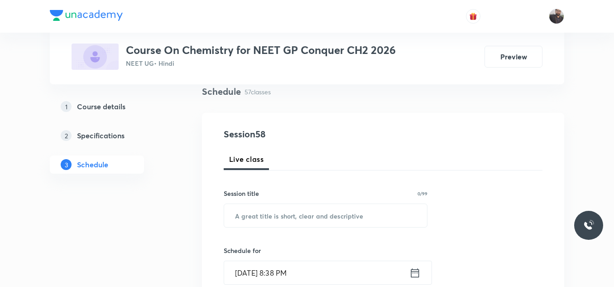
scroll to position [89, 0]
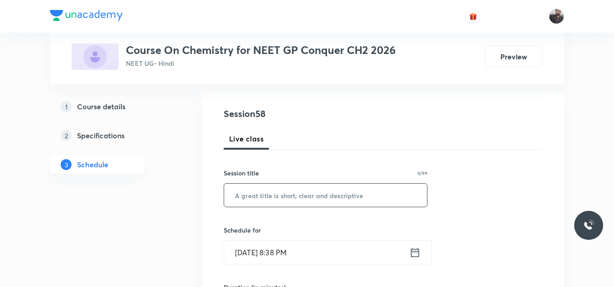
click at [308, 197] on input "text" at bounding box center [325, 194] width 203 height 23
paste input "Ionic Equilibrium - 08"
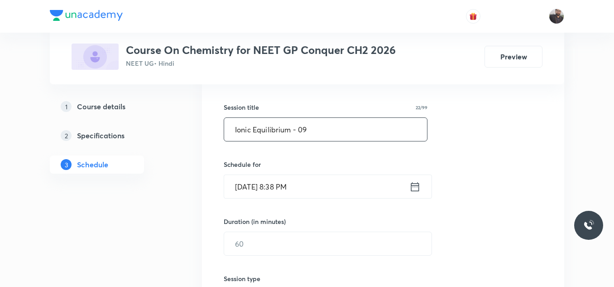
scroll to position [155, 0]
type input "Ionic Equilibrium - 09"
click at [308, 197] on div "[DATE] 8:38 PM ​" at bounding box center [328, 186] width 208 height 24
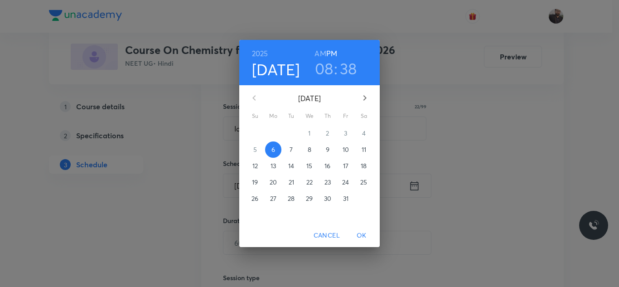
click at [294, 154] on span "7" at bounding box center [291, 149] width 16 height 9
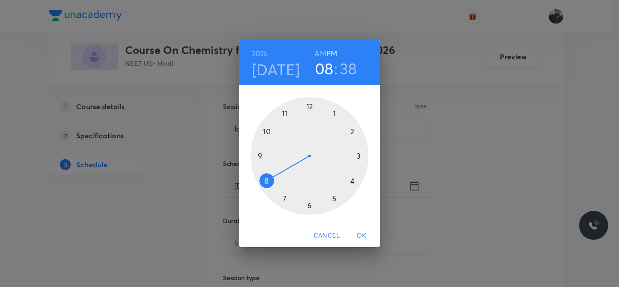
click at [264, 182] on div at bounding box center [310, 156] width 118 height 118
click at [319, 54] on h6 "AM" at bounding box center [319, 53] width 11 height 13
click at [309, 210] on div at bounding box center [310, 156] width 118 height 118
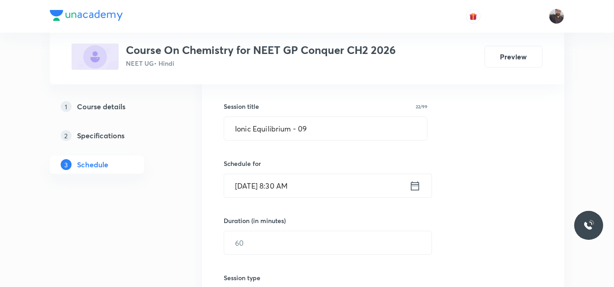
scroll to position [184, 0]
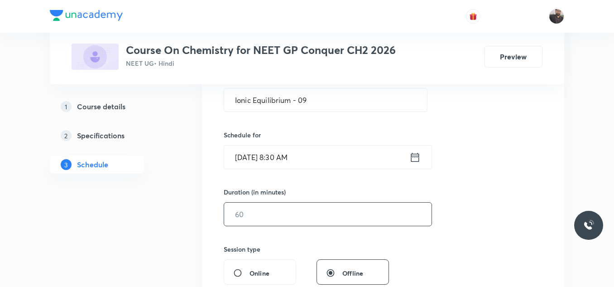
click at [309, 208] on input "text" at bounding box center [327, 214] width 207 height 23
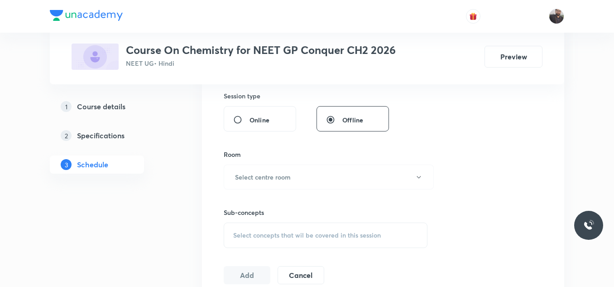
scroll to position [338, 0]
type input "85"
click at [300, 169] on button "Select centre room" at bounding box center [329, 176] width 210 height 25
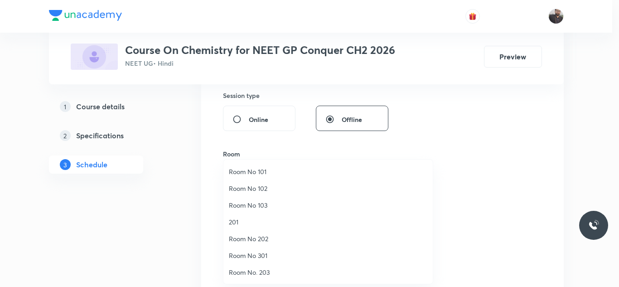
click at [266, 209] on span "Room No 103" at bounding box center [328, 205] width 198 height 10
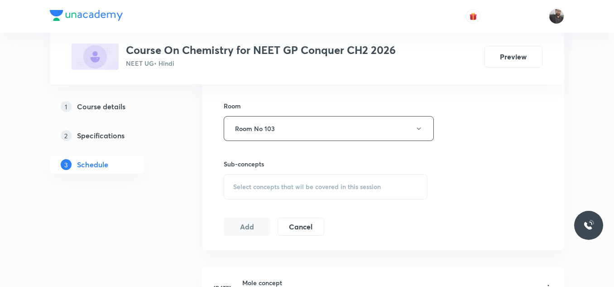
scroll to position [386, 0]
click at [272, 192] on div "Select concepts that wil be covered in this session" at bounding box center [326, 185] width 204 height 25
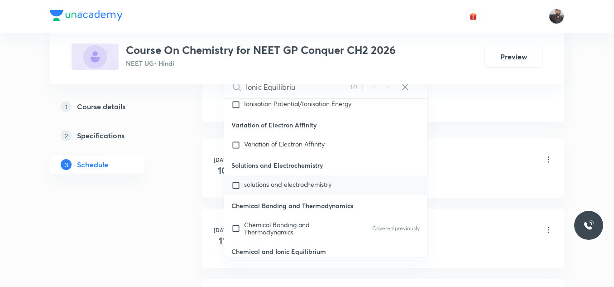
scroll to position [10025, 0]
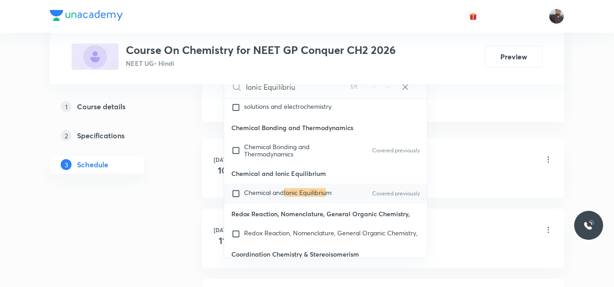
type input "Ionic Equilibriu"
click at [284, 197] on span "Chemical and" at bounding box center [264, 192] width 40 height 9
checkbox input "true"
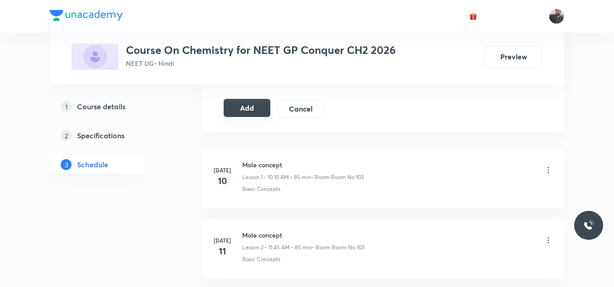
click at [245, 110] on button "Add" at bounding box center [247, 108] width 47 height 18
click at [245, 110] on button "Add" at bounding box center [247, 109] width 47 height 18
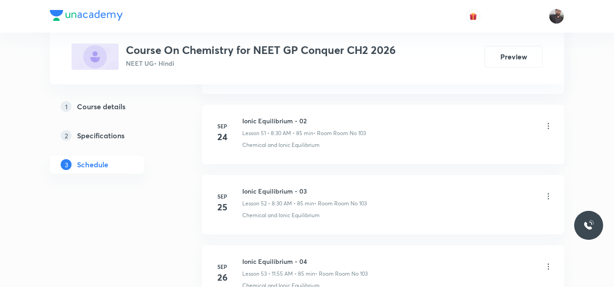
scroll to position [4505, 0]
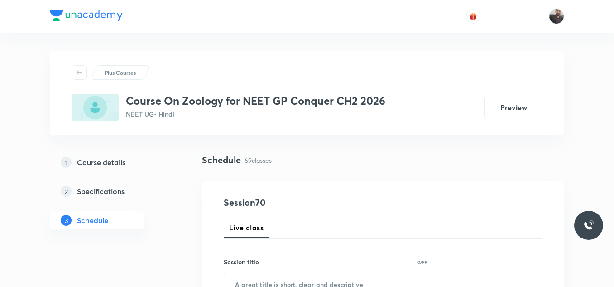
scroll to position [5285, 0]
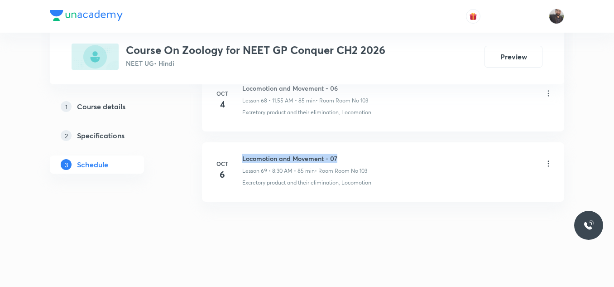
drag, startPoint x: 241, startPoint y: 154, endPoint x: 358, endPoint y: 141, distance: 118.1
copy h6 "Locomotion and Movement - 07"
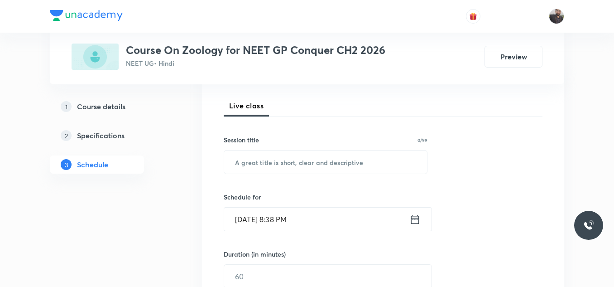
scroll to position [122, 0]
drag, startPoint x: 358, startPoint y: 145, endPoint x: 361, endPoint y: 151, distance: 7.2
click at [361, 149] on div "Session title 0/99 ​" at bounding box center [326, 154] width 204 height 39
click at [361, 154] on input "text" at bounding box center [325, 161] width 203 height 23
paste input "Locomotion and Movement - 07"
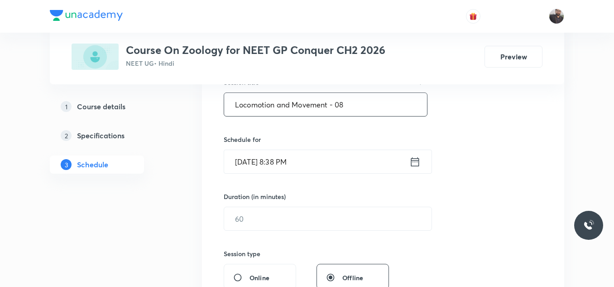
scroll to position [182, 0]
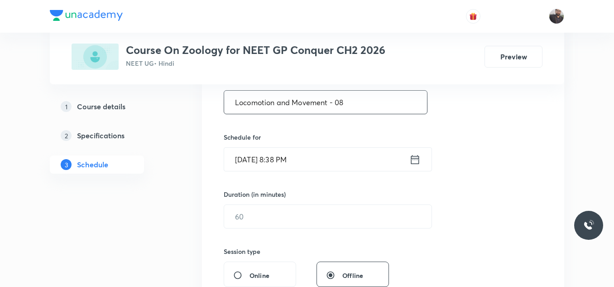
type input "Locomotion and Movement - 08"
click at [355, 163] on input "Oct 6, 2025, 8:38 PM" at bounding box center [316, 159] width 185 height 23
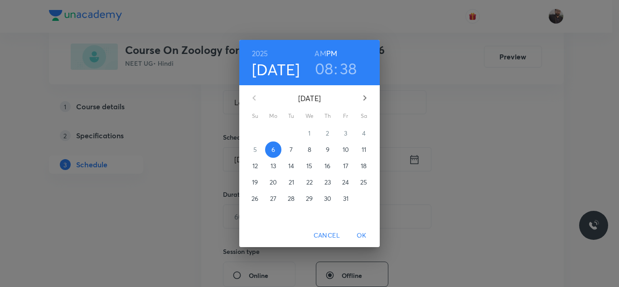
click at [288, 155] on button "7" at bounding box center [291, 149] width 16 height 16
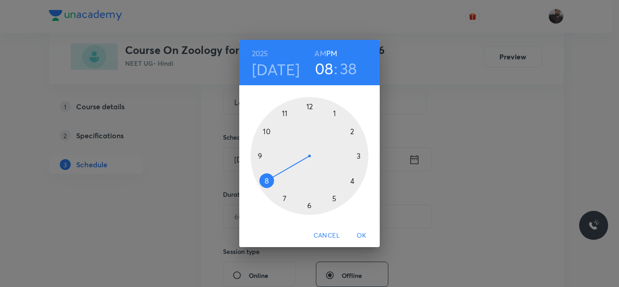
click at [264, 128] on div at bounding box center [310, 156] width 118 height 118
click at [323, 52] on h6 "AM" at bounding box center [319, 53] width 11 height 13
click at [357, 126] on div at bounding box center [310, 156] width 118 height 118
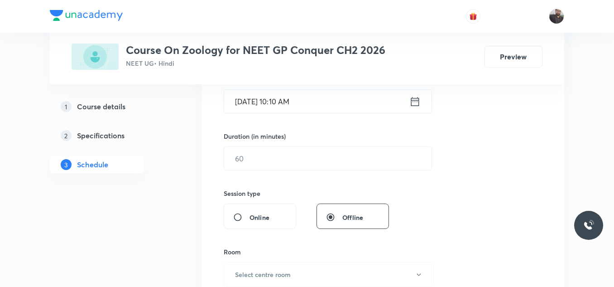
scroll to position [240, 0]
click at [350, 154] on input "text" at bounding box center [327, 157] width 207 height 23
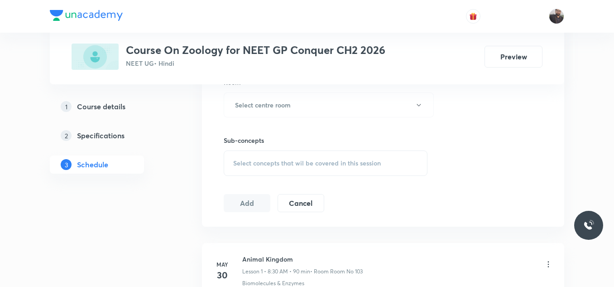
scroll to position [409, 0]
type input "85"
click at [321, 100] on button "Select centre room" at bounding box center [329, 105] width 210 height 25
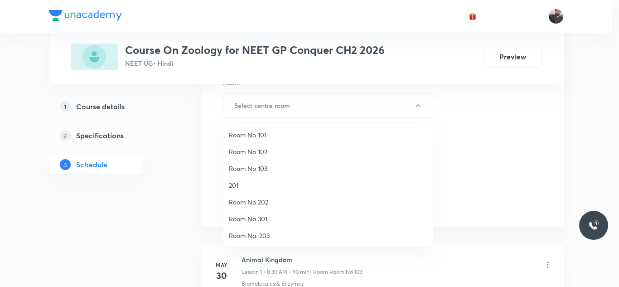
click at [256, 171] on span "Room No 103" at bounding box center [328, 169] width 198 height 10
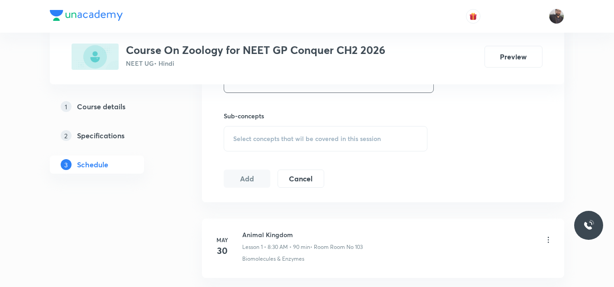
scroll to position [434, 0]
click at [260, 141] on span "Select concepts that wil be covered in this session" at bounding box center [307, 138] width 148 height 7
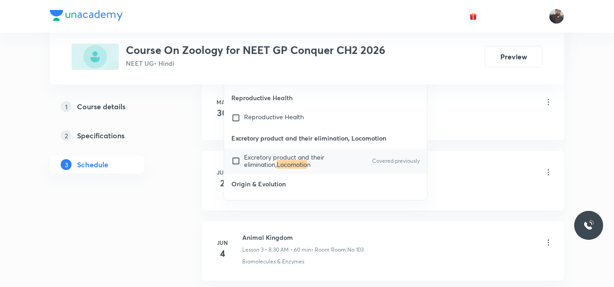
scroll to position [572, 0]
type input "Locomotio"
click at [267, 164] on span "Excretory product and their elimination," at bounding box center [284, 160] width 80 height 16
checkbox input "true"
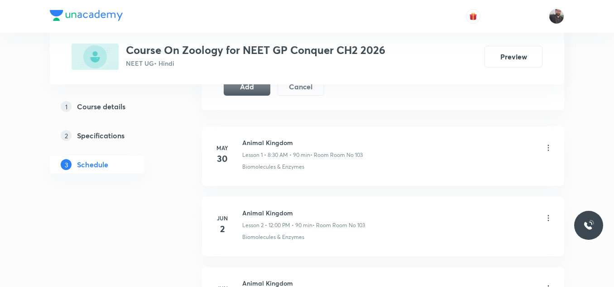
scroll to position [545, 0]
click at [246, 92] on button "Add" at bounding box center [247, 87] width 47 height 18
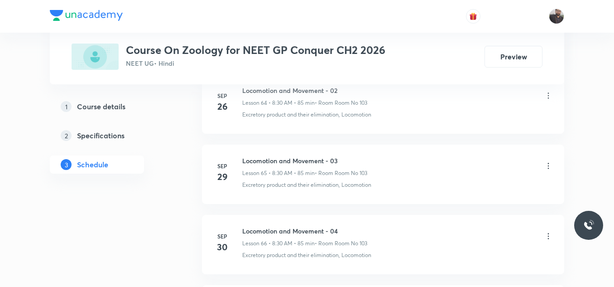
scroll to position [5305, 0]
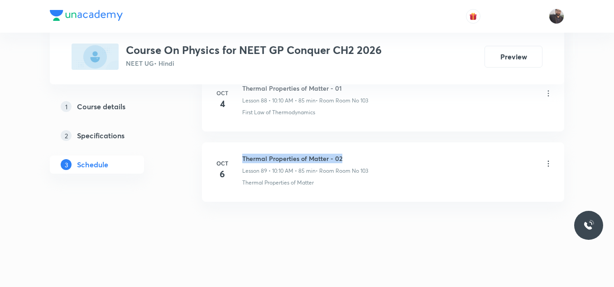
drag, startPoint x: 242, startPoint y: 152, endPoint x: 375, endPoint y: 142, distance: 133.1
click at [375, 142] on li "[DATE] Thermal Properties of Matter - 02 Lesson 89 • 10:10 AM • 85 min • Room R…" at bounding box center [383, 171] width 362 height 59
copy h6 "Thermal Properties of Matter - 02"
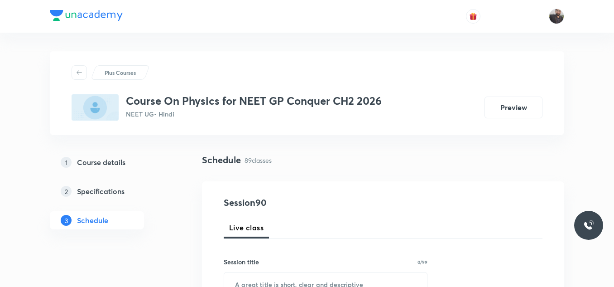
scroll to position [164, 0]
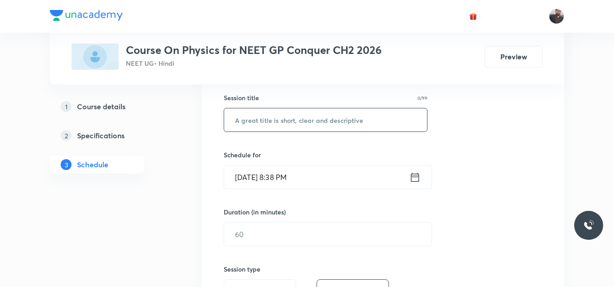
click at [357, 123] on input "text" at bounding box center [325, 119] width 203 height 23
paste input "Thermal Properties of Matter - 02"
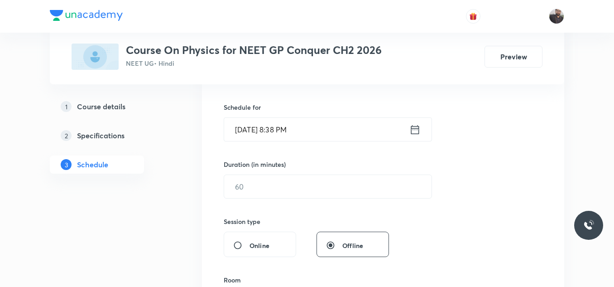
scroll to position [192, 0]
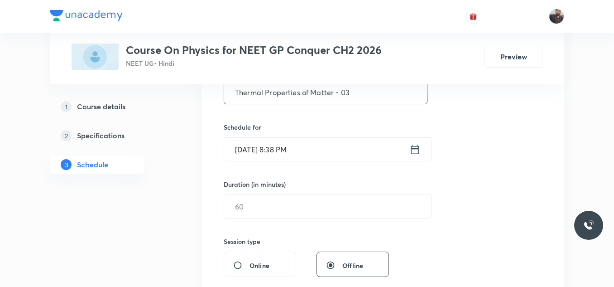
type input "Thermal Properties of Matter - 03"
click at [339, 149] on input "Oct 6, 2025, 8:38 PM" at bounding box center [316, 149] width 185 height 23
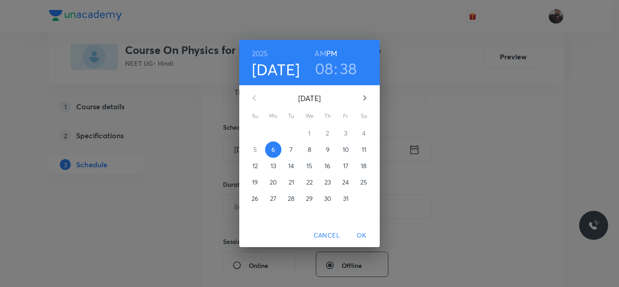
click at [290, 149] on p "7" at bounding box center [290, 149] width 3 height 9
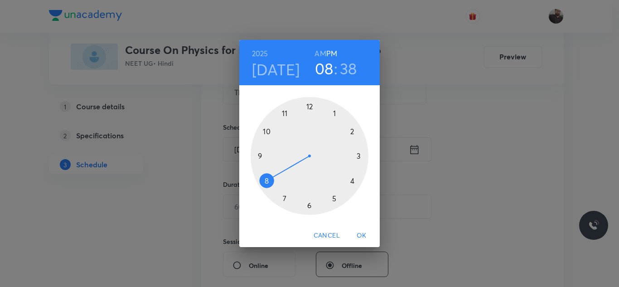
click at [286, 115] on div at bounding box center [310, 156] width 118 height 118
drag, startPoint x: 286, startPoint y: 115, endPoint x: 321, endPoint y: 48, distance: 75.6
click at [321, 48] on div "2025 Oct 7 11 : 57 AM PM 00 05 10 15 20 25 30 35 40 45 50 55" at bounding box center [309, 131] width 140 height 183
click at [321, 48] on h6 "AM" at bounding box center [319, 53] width 11 height 13
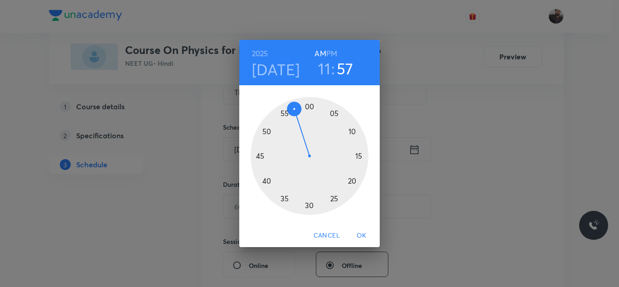
click at [284, 111] on div at bounding box center [310, 156] width 118 height 118
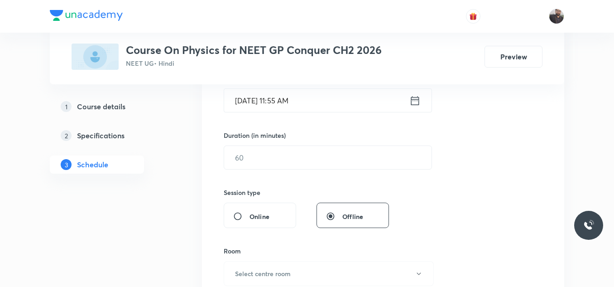
scroll to position [242, 0]
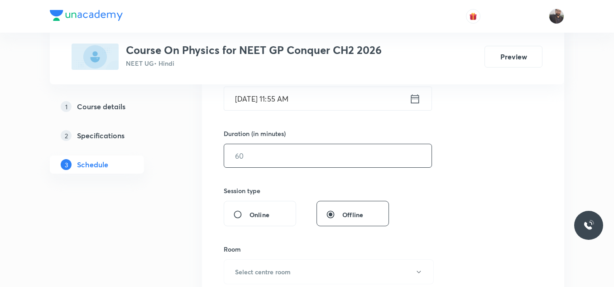
click at [283, 162] on input "text" at bounding box center [327, 155] width 207 height 23
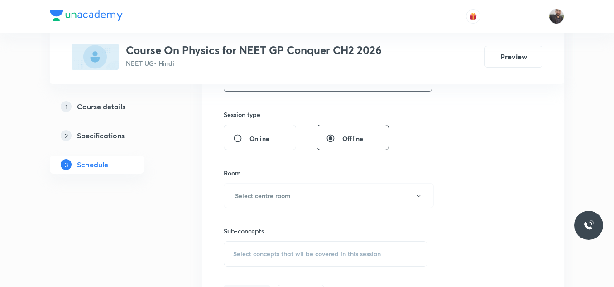
scroll to position [335, 0]
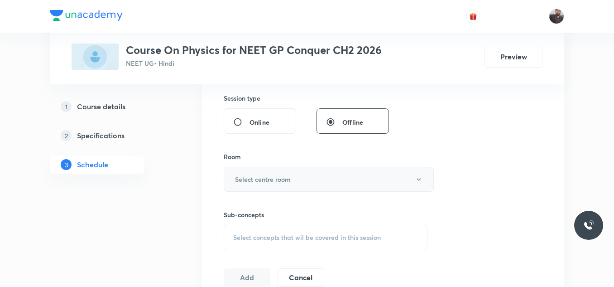
type input "85"
click at [283, 183] on h6 "Select centre room" at bounding box center [263, 179] width 56 height 10
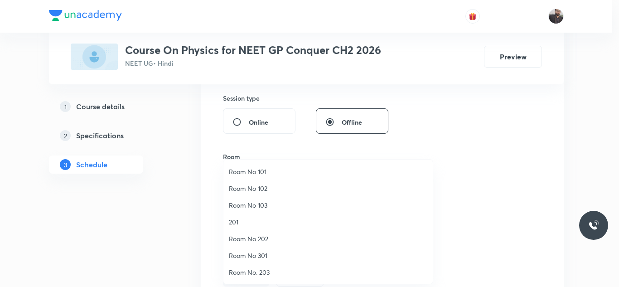
click at [258, 208] on span "Room No 103" at bounding box center [328, 205] width 198 height 10
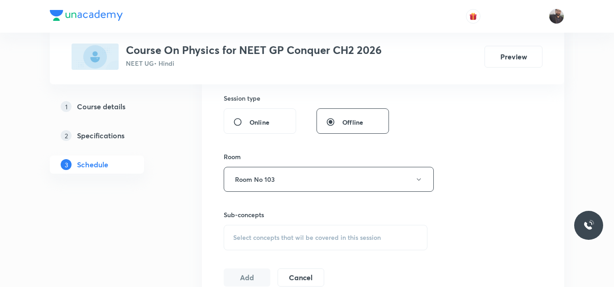
click at [258, 241] on span "Select concepts that wil be covered in this session" at bounding box center [307, 237] width 148 height 7
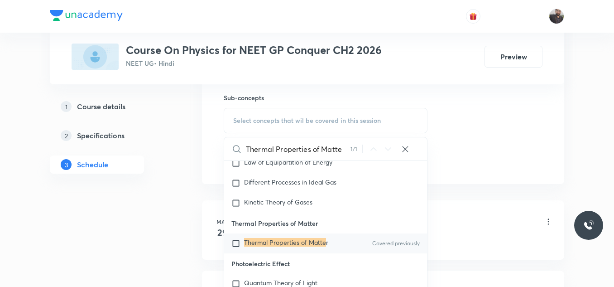
scroll to position [1700, 0]
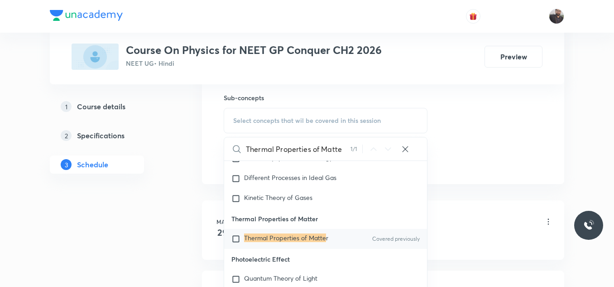
type input "Thermal Properties of Matte"
click at [259, 233] on mark "Thermal Properties of Matte" at bounding box center [285, 237] width 82 height 9
checkbox input "true"
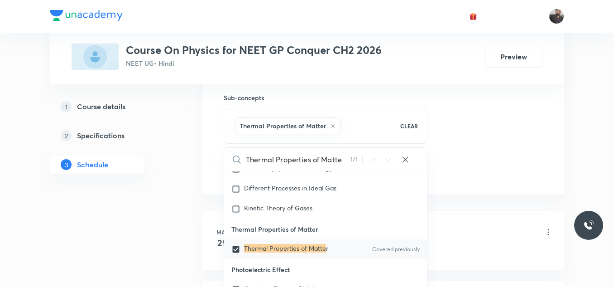
drag, startPoint x: 202, startPoint y: 135, endPoint x: 211, endPoint y: 139, distance: 10.2
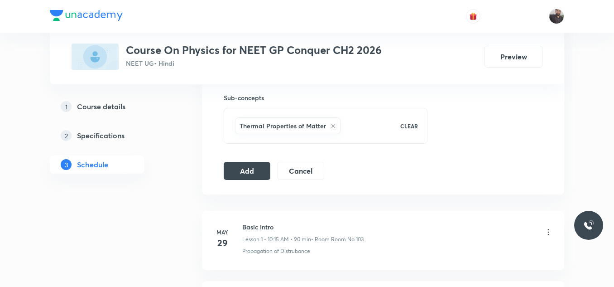
click at [243, 174] on button "Add" at bounding box center [247, 170] width 47 height 18
drag, startPoint x: 243, startPoint y: 174, endPoint x: 234, endPoint y: 166, distance: 12.5
click at [234, 166] on button "Add" at bounding box center [247, 170] width 47 height 18
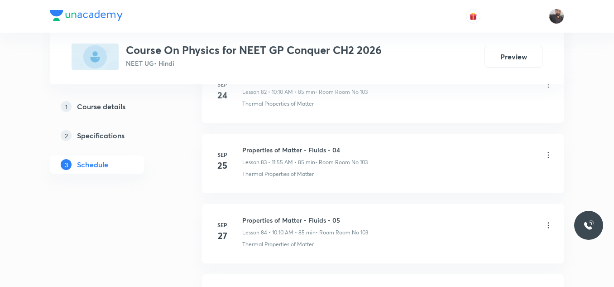
scroll to position [6700, 0]
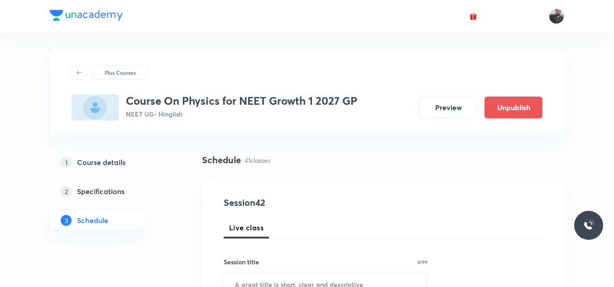
scroll to position [3337, 0]
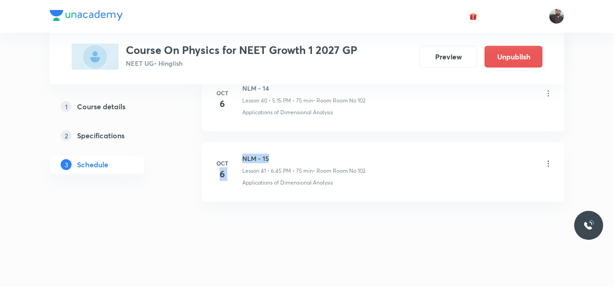
drag, startPoint x: 239, startPoint y: 157, endPoint x: 285, endPoint y: 157, distance: 46.2
click at [285, 157] on div "[DATE] NLM - 15 Lesson 41 • 6:45 PM • 75 min • Room Room No 102 Applications of…" at bounding box center [383, 170] width 340 height 33
click at [285, 157] on h6 "NLM - 15" at bounding box center [303, 159] width 123 height 10
drag, startPoint x: 242, startPoint y: 154, endPoint x: 290, endPoint y: 151, distance: 47.6
click at [290, 151] on li "[DATE] NLM - 15 Lesson 41 • 6:45 PM • 75 min • Room Room No 102 Applications of…" at bounding box center [383, 171] width 362 height 59
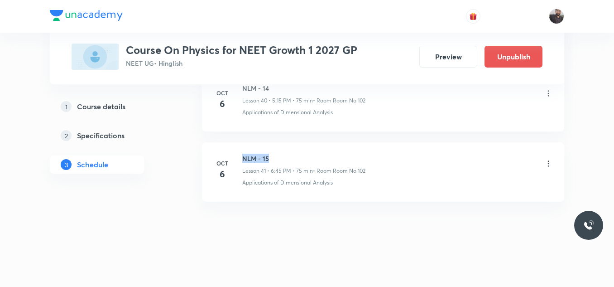
copy h6 "NLM - 15"
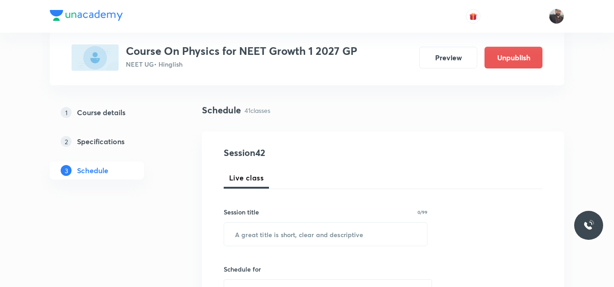
scroll to position [64, 0]
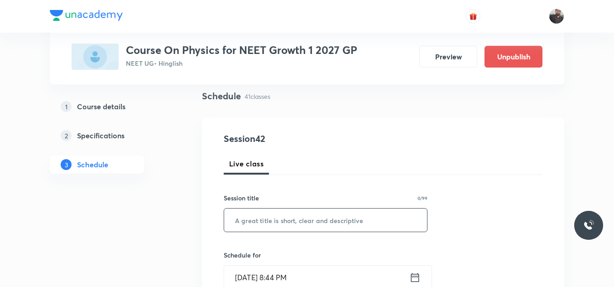
click at [263, 216] on input "text" at bounding box center [325, 219] width 203 height 23
paste input "NLM - 15"
drag, startPoint x: 263, startPoint y: 216, endPoint x: 268, endPoint y: 221, distance: 7.0
click at [268, 221] on input "NLM - 15" at bounding box center [325, 219] width 203 height 23
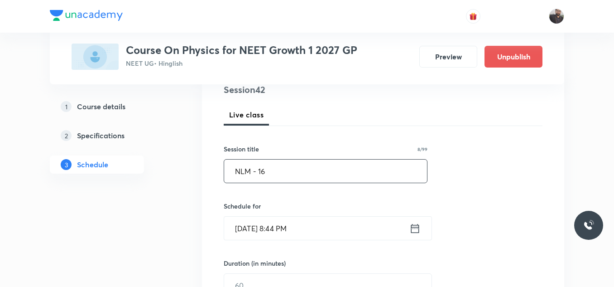
scroll to position [118, 0]
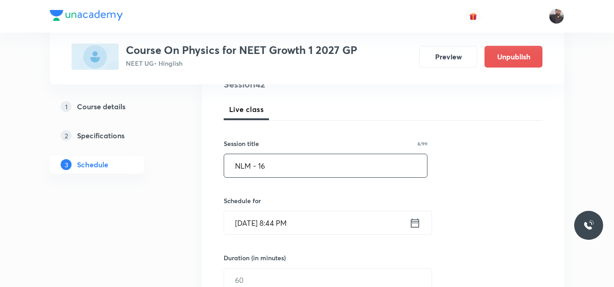
type input "NLM - 16"
click at [349, 224] on input "[DATE] 8:44 PM" at bounding box center [316, 222] width 185 height 23
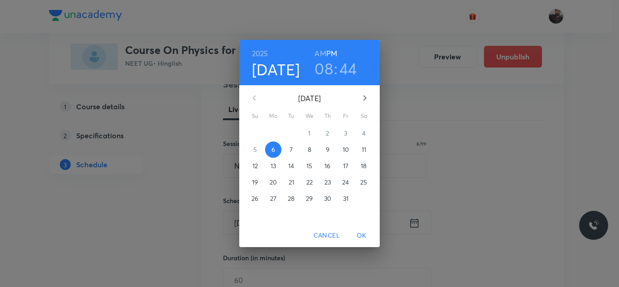
click at [291, 150] on p "7" at bounding box center [290, 149] width 3 height 9
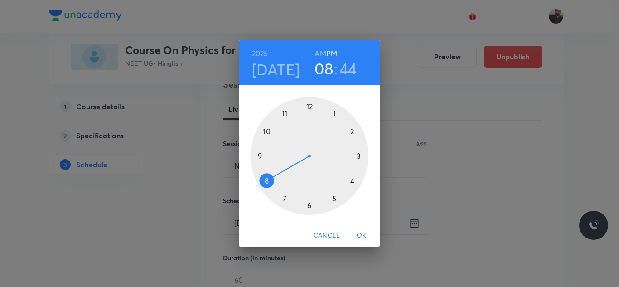
click at [265, 180] on div at bounding box center [310, 156] width 118 height 118
click at [329, 68] on h3 "08" at bounding box center [323, 68] width 19 height 19
click at [362, 154] on div at bounding box center [310, 156] width 118 height 118
click at [261, 157] on div at bounding box center [310, 156] width 118 height 118
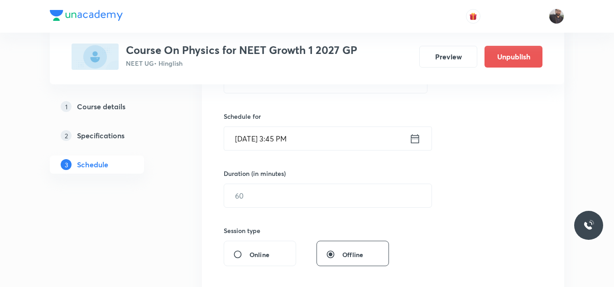
scroll to position [203, 0]
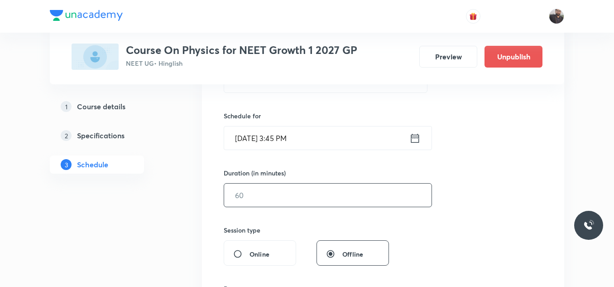
click at [291, 200] on input "text" at bounding box center [327, 194] width 207 height 23
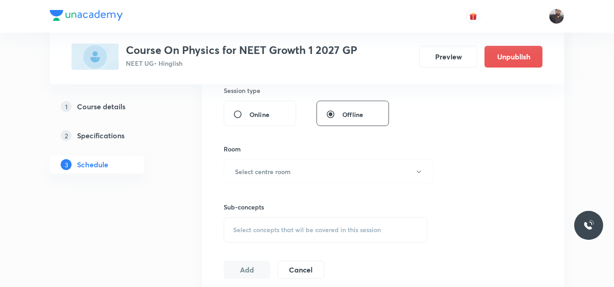
scroll to position [343, 0]
type input "75"
click at [268, 174] on h6 "Select centre room" at bounding box center [263, 171] width 56 height 10
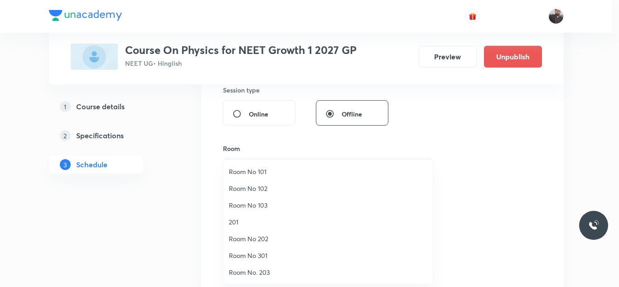
click at [269, 191] on span "Room No 102" at bounding box center [328, 188] width 198 height 10
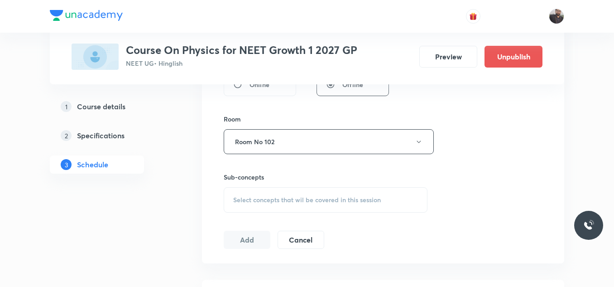
scroll to position [378, 0]
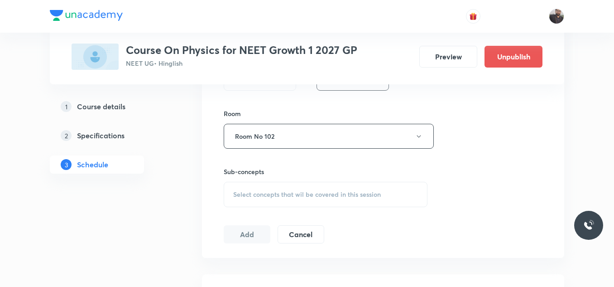
click at [270, 193] on span "Select concepts that wil be covered in this session" at bounding box center [307, 194] width 148 height 7
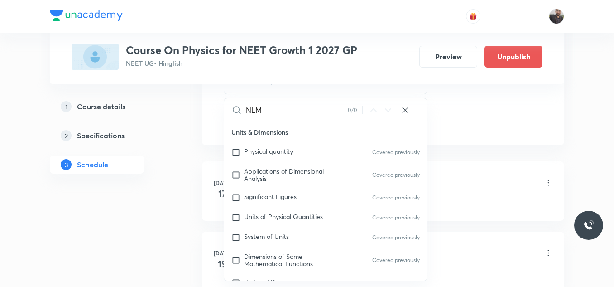
scroll to position [491, 0]
type input "NLM"
click at [270, 195] on span "Significant Figures" at bounding box center [270, 196] width 53 height 9
checkbox input "true"
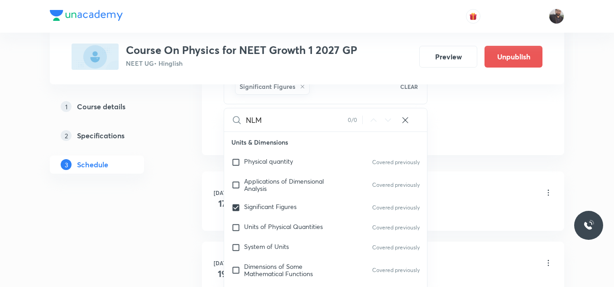
click at [438, 188] on div "NLM Lesson 1 • 6:45 PM • 75 min • Room Room No 102" at bounding box center [397, 193] width 311 height 21
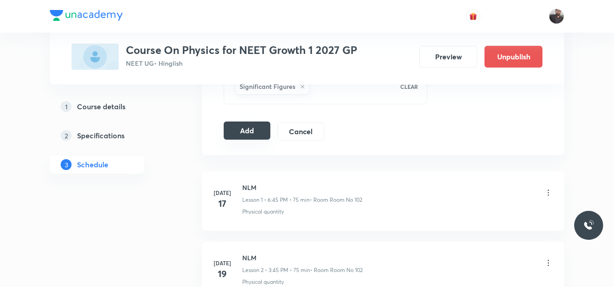
click at [261, 138] on button "Add" at bounding box center [247, 130] width 47 height 18
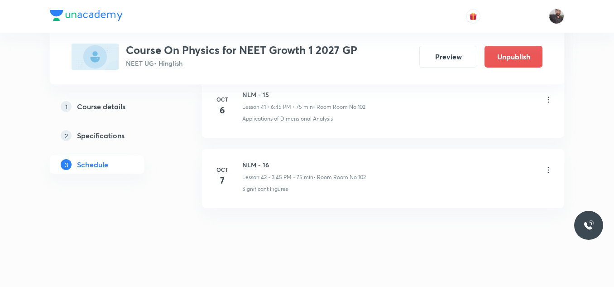
scroll to position [2991, 0]
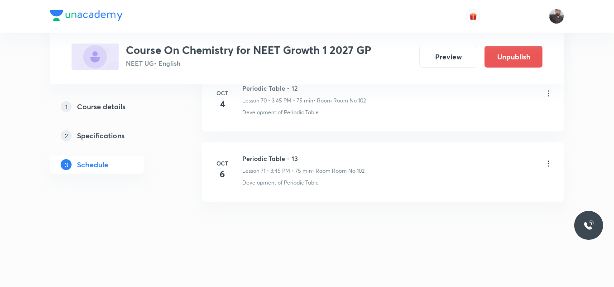
scroll to position [5443, 0]
drag, startPoint x: 243, startPoint y: 154, endPoint x: 339, endPoint y: 150, distance: 96.1
click at [339, 150] on li "[DATE] Periodic Table - 13 Lesson 71 • 3:45 PM • 75 min • Room Room No 102 Deve…" at bounding box center [383, 171] width 362 height 59
copy h6 "Periodic Table - 13"
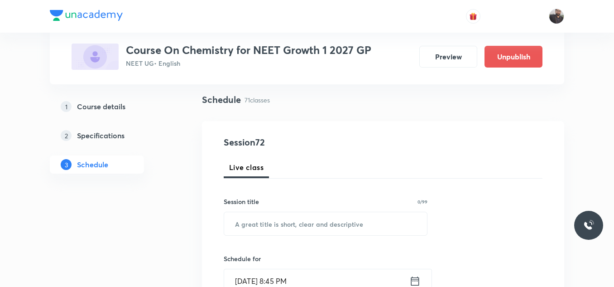
scroll to position [62, 0]
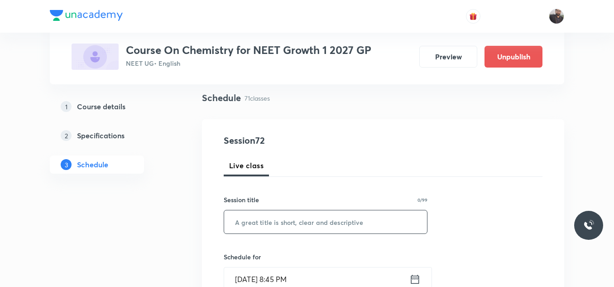
click at [326, 222] on input "text" at bounding box center [325, 221] width 203 height 23
paste input "Periodic Table - 13"
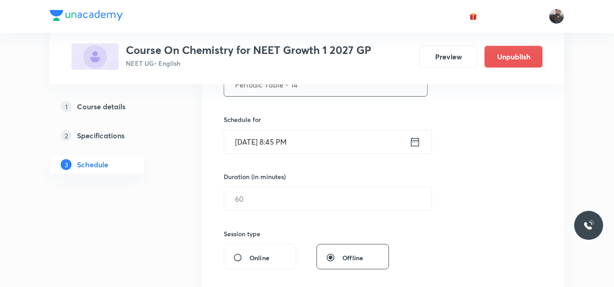
scroll to position [198, 0]
type input "Periodic Table - 14"
click at [337, 151] on input "[DATE] 8:45 PM" at bounding box center [316, 142] width 185 height 23
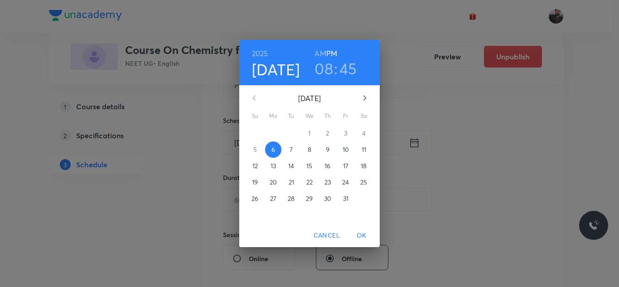
click at [289, 149] on span "7" at bounding box center [291, 149] width 16 height 9
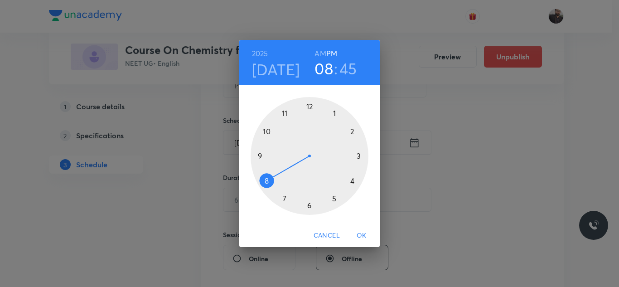
click at [336, 200] on div at bounding box center [310, 156] width 118 height 118
click at [363, 154] on div at bounding box center [310, 156] width 118 height 118
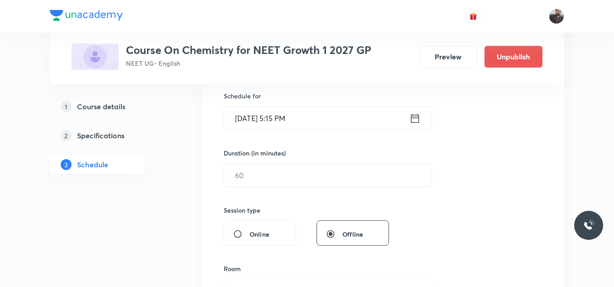
scroll to position [224, 0]
click at [362, 164] on input "text" at bounding box center [327, 174] width 207 height 23
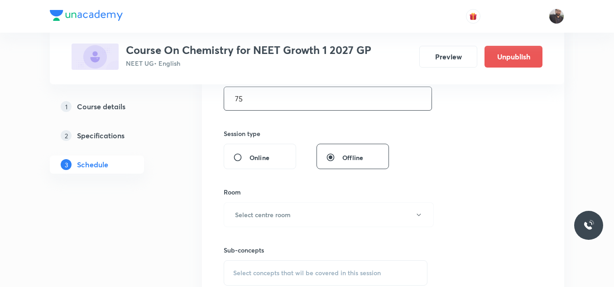
scroll to position [314, 0]
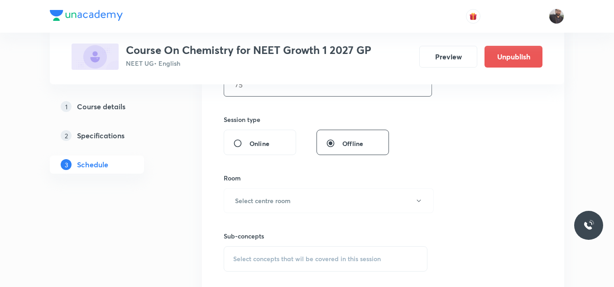
type input "75"
click at [357, 185] on div "Room Select centre room" at bounding box center [326, 193] width 204 height 40
click at [340, 193] on button "Select centre room" at bounding box center [329, 200] width 210 height 25
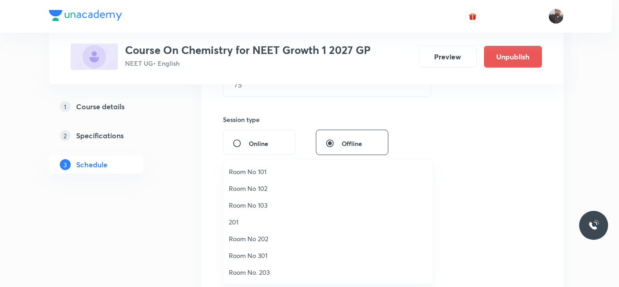
click at [257, 193] on li "Room No 102" at bounding box center [327, 188] width 209 height 17
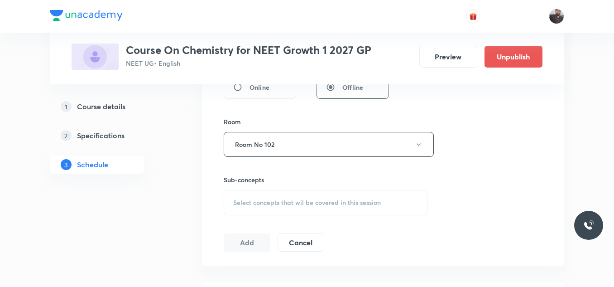
scroll to position [372, 0]
click at [257, 193] on div "Select concepts that wil be covered in this session" at bounding box center [326, 200] width 204 height 25
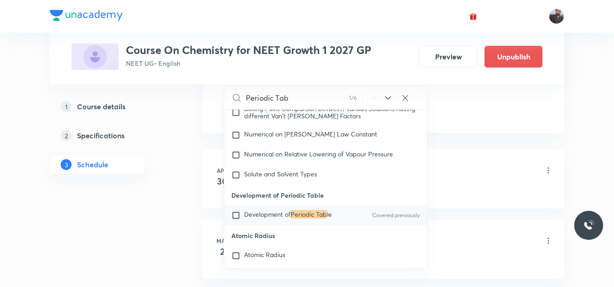
scroll to position [9521, 0]
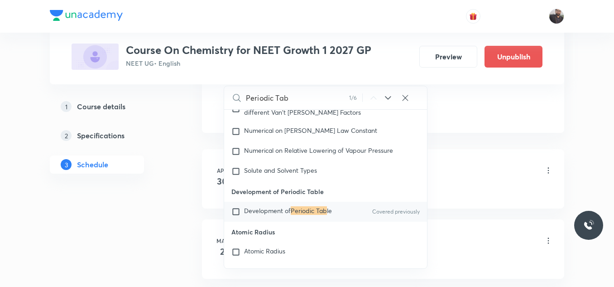
type input "Periodic Tab"
click at [270, 215] on span "Development of" at bounding box center [267, 210] width 47 height 9
checkbox input "true"
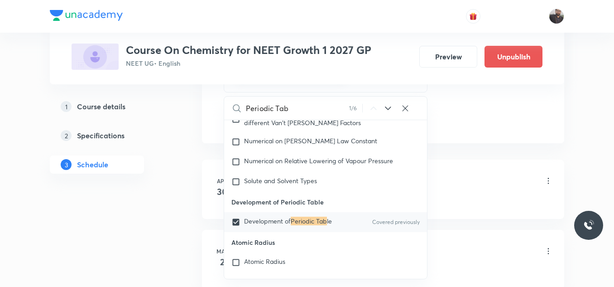
click at [441, 256] on div "Mole Concept Lesson 2 • 3:46 PM • 75 min • Room Room No 103" at bounding box center [397, 251] width 311 height 21
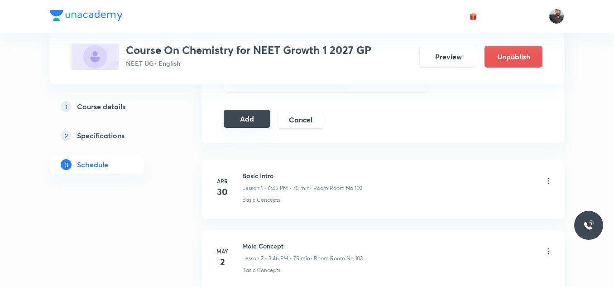
click at [245, 122] on button "Add" at bounding box center [247, 119] width 47 height 18
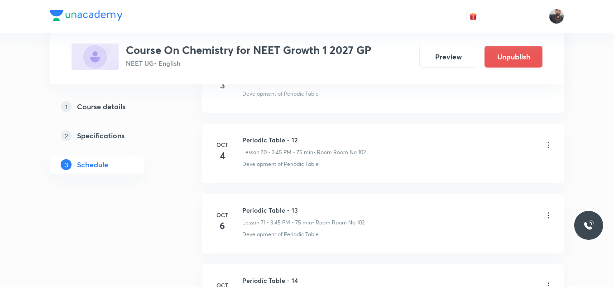
scroll to position [5097, 0]
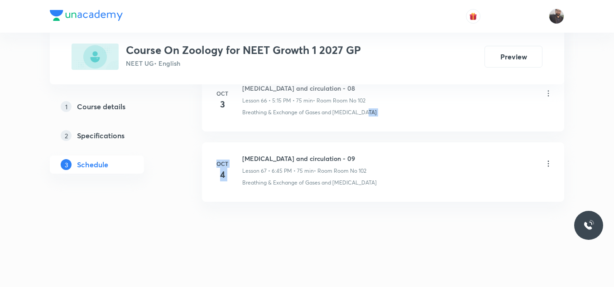
drag, startPoint x: 240, startPoint y: 154, endPoint x: 405, endPoint y: 130, distance: 166.6
click at [244, 153] on li "[DATE] [MEDICAL_DATA] and circulation - 09 Lesson 67 • 6:45 PM • 75 min • Room …" at bounding box center [383, 171] width 362 height 59
drag, startPoint x: 240, startPoint y: 156, endPoint x: 367, endPoint y: 150, distance: 127.0
click at [367, 150] on li "[DATE] [MEDICAL_DATA] and circulation - 09 Lesson 67 • 6:45 PM • 75 min • Room …" at bounding box center [383, 171] width 362 height 59
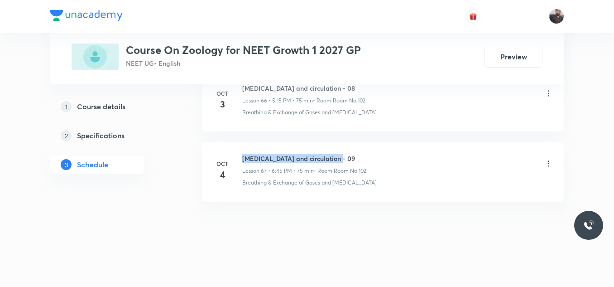
copy h6 "[MEDICAL_DATA] and circulation - 09"
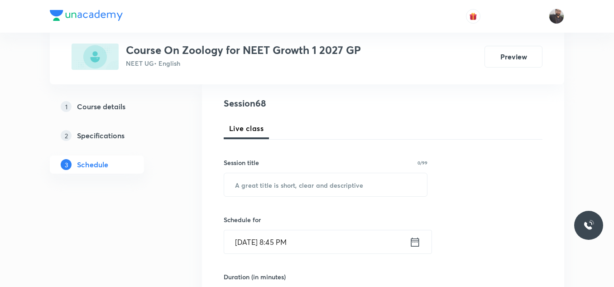
scroll to position [101, 0]
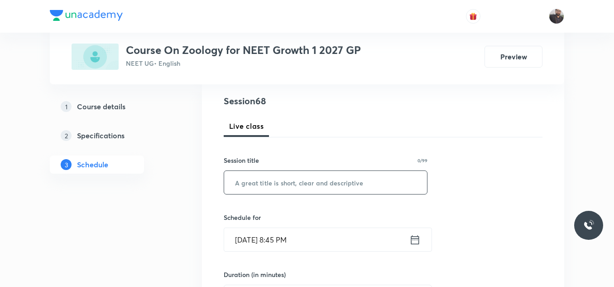
click at [358, 183] on input "text" at bounding box center [325, 182] width 203 height 23
paste input "[MEDICAL_DATA] and circulation - 09"
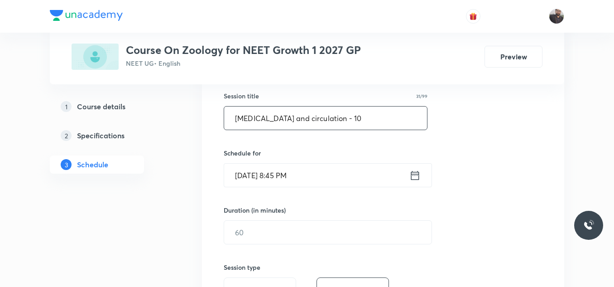
scroll to position [166, 0]
type input "[MEDICAL_DATA] and circulation - 10"
click at [358, 183] on input "[DATE] 8:45 PM" at bounding box center [316, 174] width 185 height 23
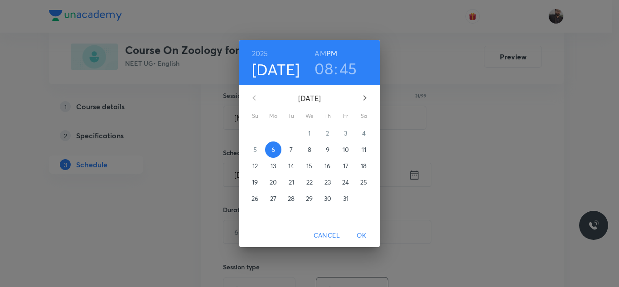
click at [290, 152] on p "7" at bounding box center [290, 149] width 3 height 9
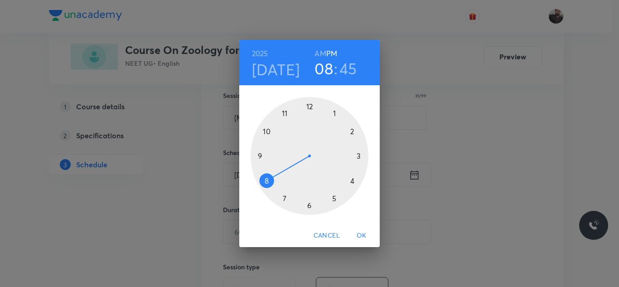
click at [309, 205] on div at bounding box center [310, 156] width 118 height 118
click at [260, 156] on div at bounding box center [310, 156] width 118 height 118
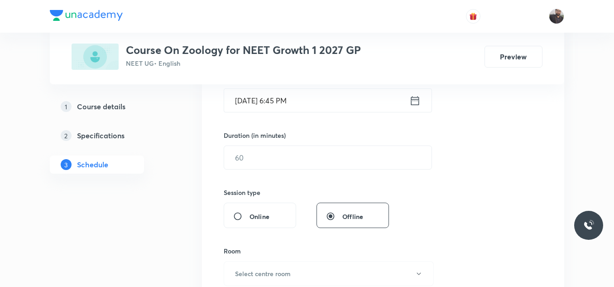
scroll to position [243, 0]
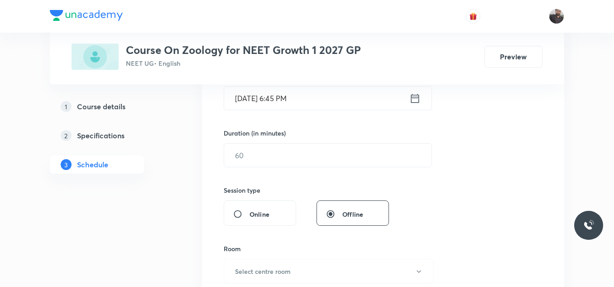
click at [260, 156] on input "text" at bounding box center [327, 155] width 207 height 23
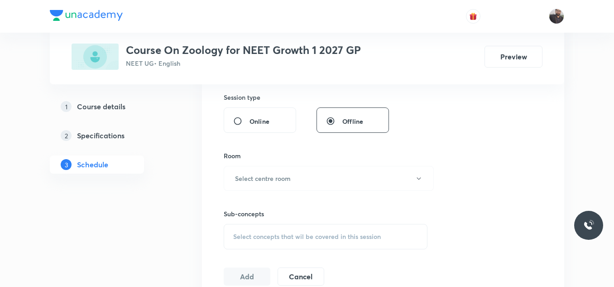
scroll to position [339, 0]
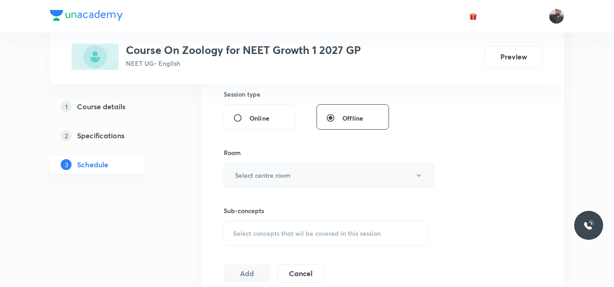
type input "75"
click at [265, 170] on h6 "Select centre room" at bounding box center [263, 175] width 56 height 10
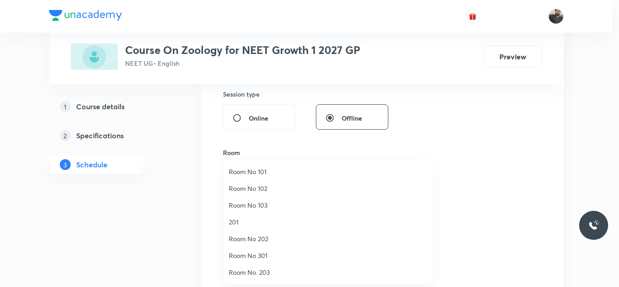
click at [281, 188] on span "Room No 102" at bounding box center [328, 188] width 198 height 10
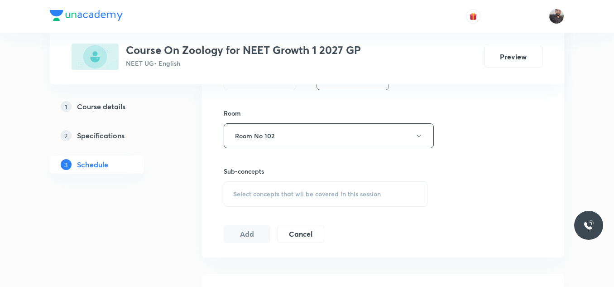
scroll to position [379, 0]
click at [285, 211] on div "Session 68 Live class Session title 31/99 [MEDICAL_DATA] and circulation - 10 ​…" at bounding box center [383, 29] width 319 height 425
click at [287, 191] on span "Select concepts that wil be covered in this session" at bounding box center [307, 193] width 148 height 7
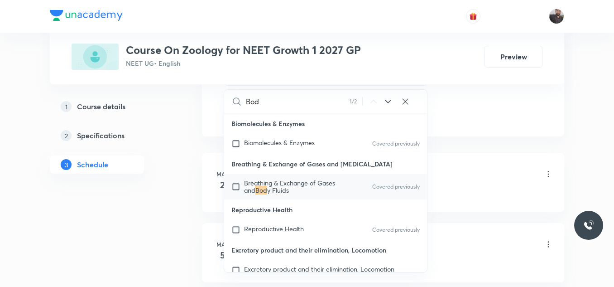
scroll to position [506, 0]
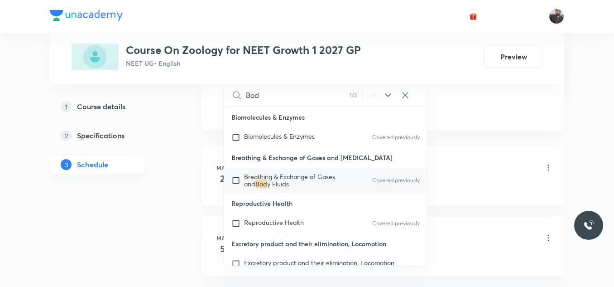
type input "Bod"
click at [287, 191] on div "Breathing & Exchange of Gases and Bod y Fluids Covered previously" at bounding box center [325, 180] width 203 height 25
checkbox input "true"
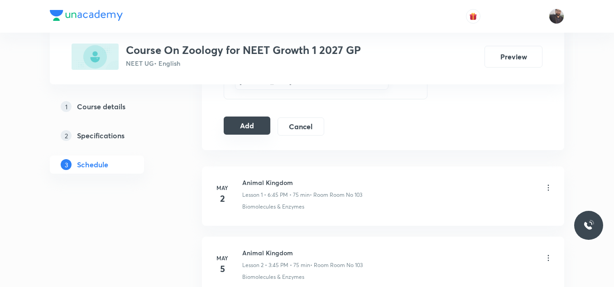
click at [242, 131] on button "Add" at bounding box center [247, 125] width 47 height 18
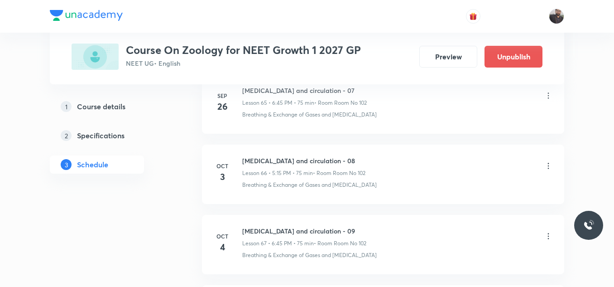
scroll to position [4798, 0]
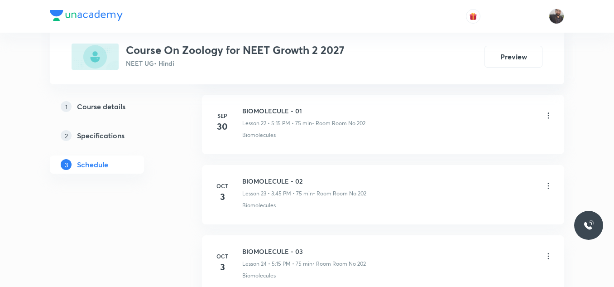
scroll to position [2126, 0]
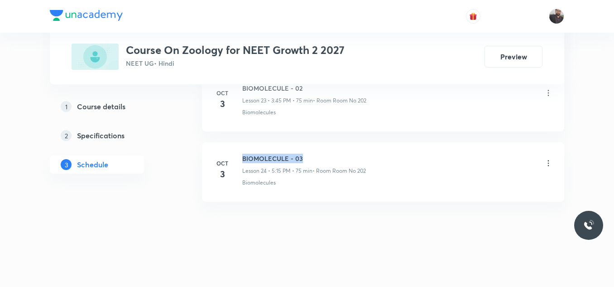
drag, startPoint x: 242, startPoint y: 154, endPoint x: 354, endPoint y: 155, distance: 111.9
click at [354, 155] on h6 "BIOMOLECULE - 03" at bounding box center [304, 159] width 124 height 10
copy h6 "BIOMOLECULE - 03"
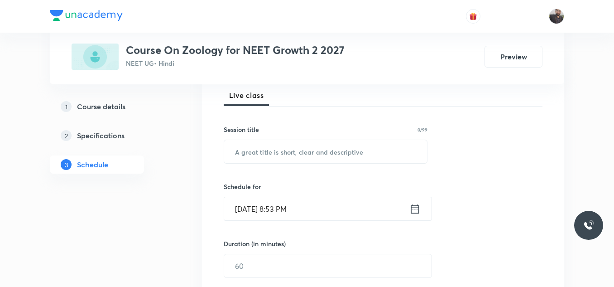
scroll to position [133, 0]
click at [354, 155] on input "text" at bounding box center [325, 151] width 203 height 23
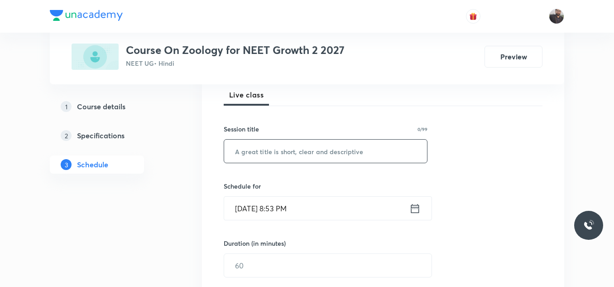
paste input "BIOMOLECULE - 03"
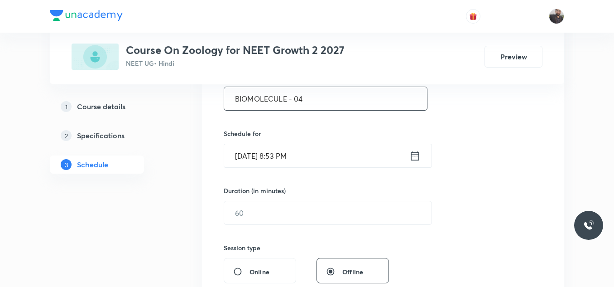
scroll to position [187, 0]
type input "BIOMOLECULE - 04"
click at [354, 155] on input "Oct 6, 2025, 8:53 PM" at bounding box center [316, 154] width 185 height 23
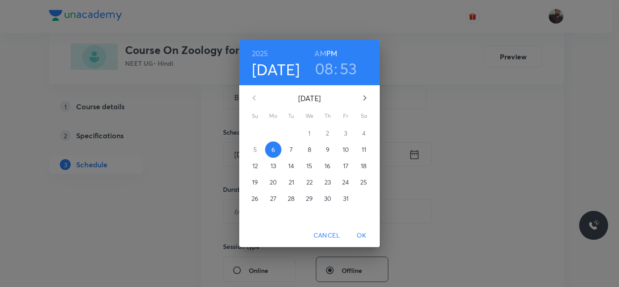
click at [289, 150] on p "7" at bounding box center [290, 149] width 3 height 9
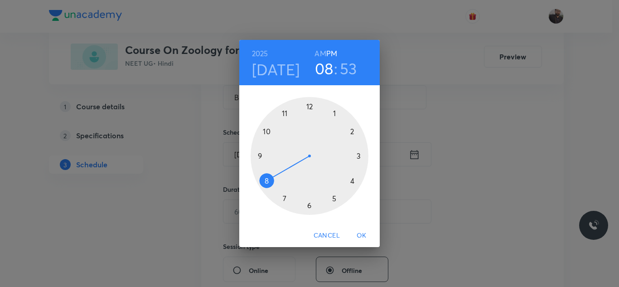
click at [363, 156] on div at bounding box center [310, 156] width 118 height 118
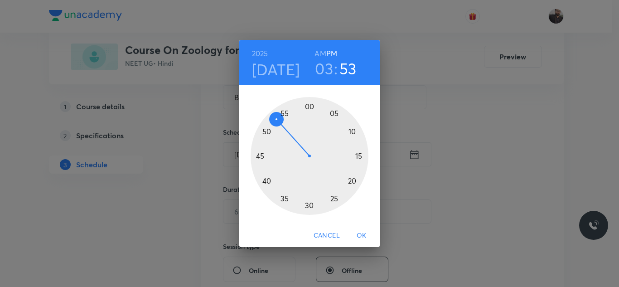
click at [263, 154] on div at bounding box center [310, 156] width 118 height 118
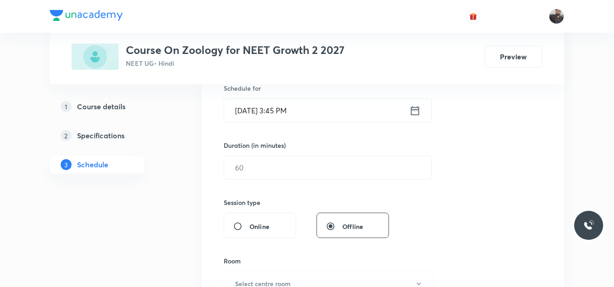
scroll to position [231, 0]
click at [263, 154] on div "Duration (in minutes) ​" at bounding box center [306, 159] width 165 height 39
click at [268, 164] on input "text" at bounding box center [327, 166] width 207 height 23
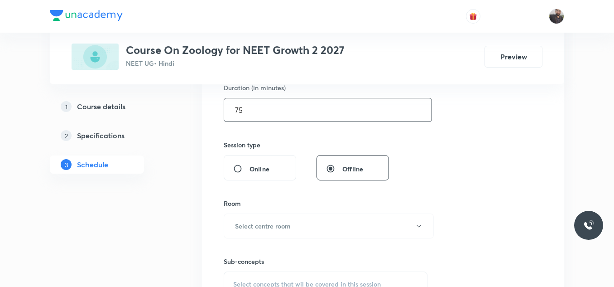
scroll to position [292, 0]
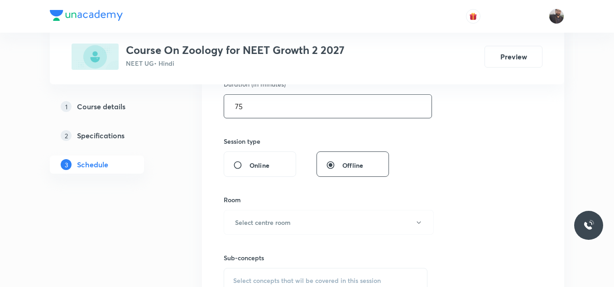
type input "75"
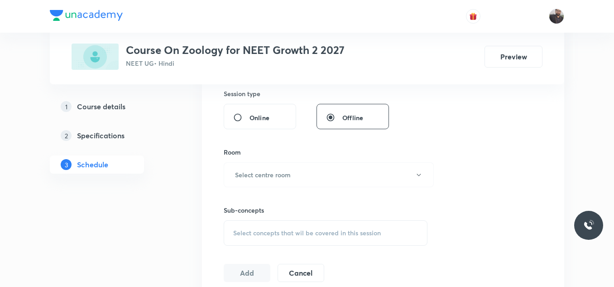
scroll to position [345, 0]
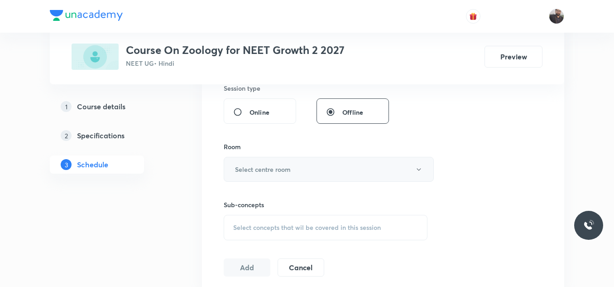
click at [297, 171] on button "Select centre room" at bounding box center [329, 169] width 210 height 25
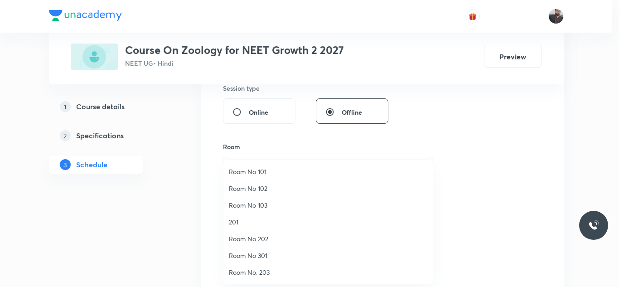
click at [258, 236] on span "Room No 202" at bounding box center [328, 239] width 198 height 10
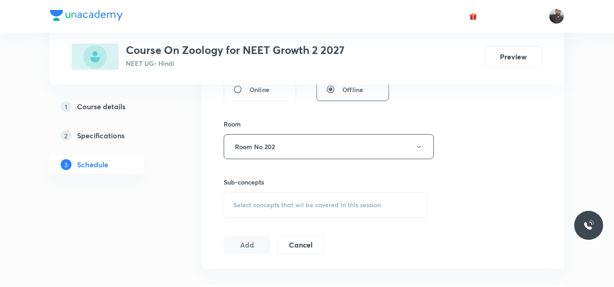
scroll to position [386, 0]
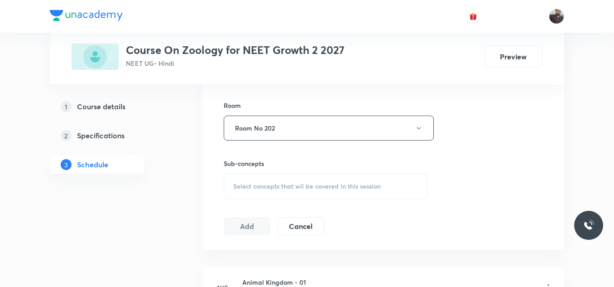
click at [278, 177] on div "Select concepts that wil be covered in this session" at bounding box center [326, 186] width 204 height 25
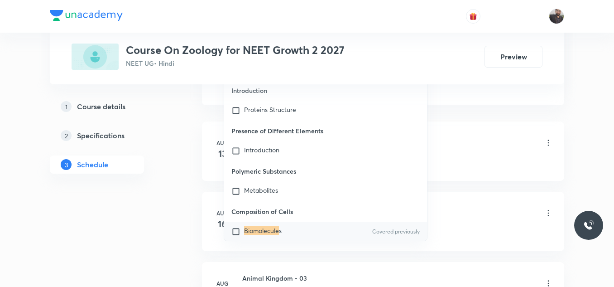
scroll to position [25909, 0]
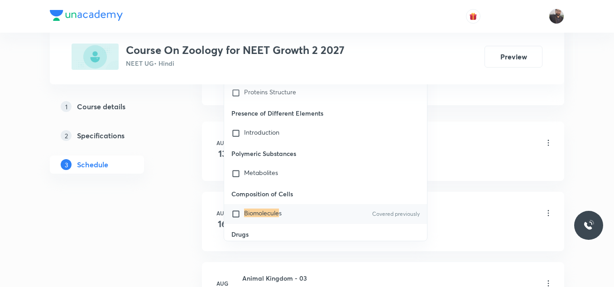
type input "BIOMOLECULE"
click at [278, 204] on div "Biomolecule s Covered previously" at bounding box center [325, 214] width 203 height 20
checkbox input "true"
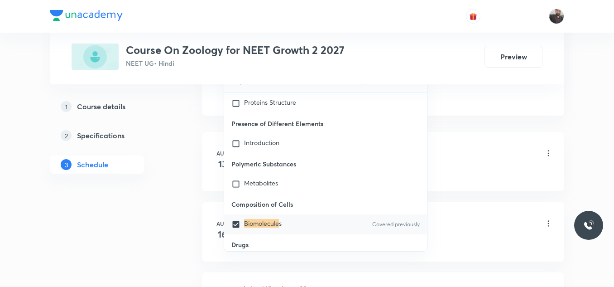
drag, startPoint x: 194, startPoint y: 148, endPoint x: 210, endPoint y: 124, distance: 29.0
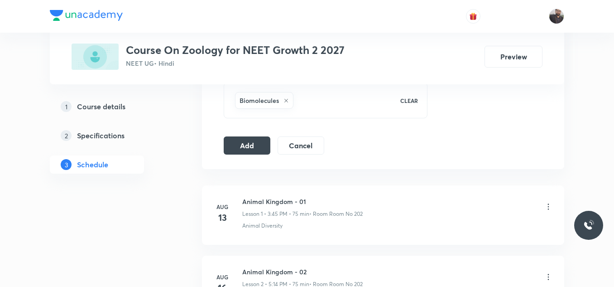
scroll to position [477, 0]
click at [242, 140] on button "Add" at bounding box center [247, 145] width 47 height 18
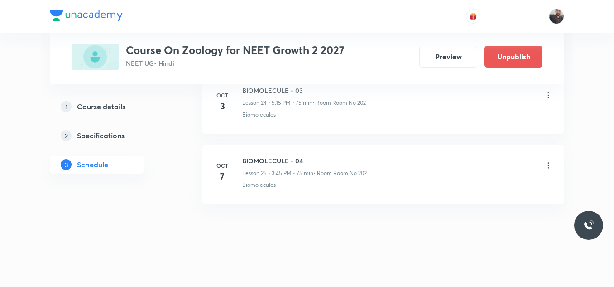
scroll to position [1780, 0]
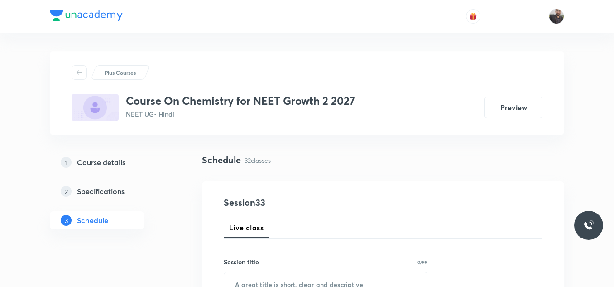
scroll to position [2706, 0]
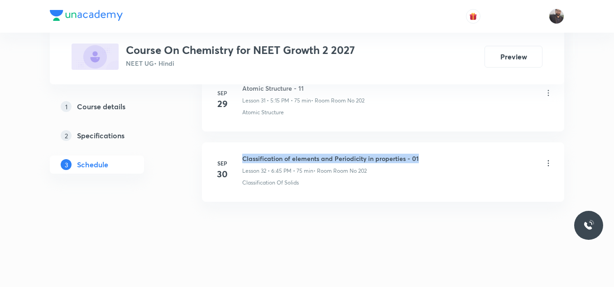
drag, startPoint x: 243, startPoint y: 157, endPoint x: 443, endPoint y: 141, distance: 200.4
copy h6 "Classification of elements and Periodicity in properties - 01"
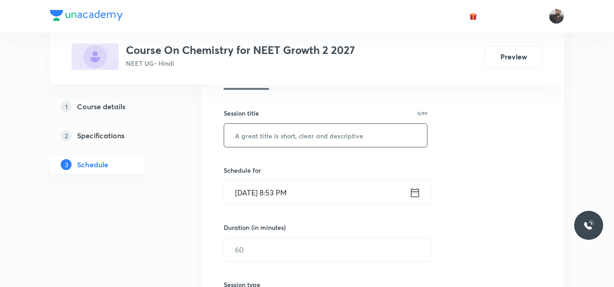
scroll to position [93, 0]
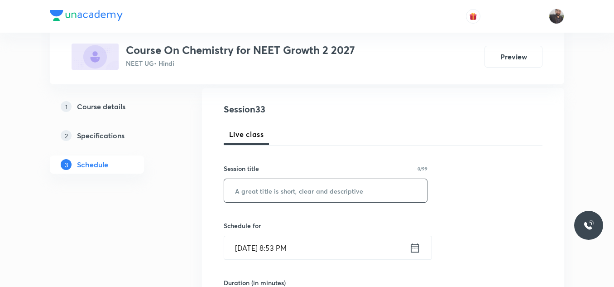
click at [363, 182] on input "text" at bounding box center [325, 190] width 203 height 23
paste input "Classification of elements and Periodicity in properties - 01"
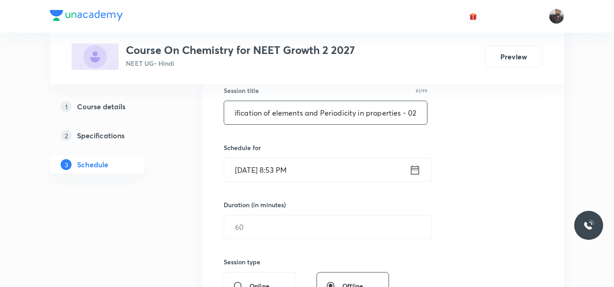
scroll to position [173, 0]
type input "Classification of elements and Periodicity in properties - 02"
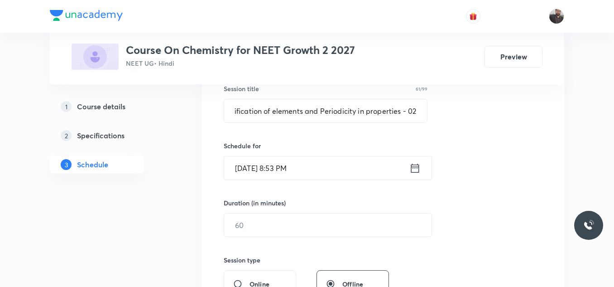
scroll to position [0, 0]
click at [343, 170] on input "[DATE] 8:53 PM" at bounding box center [316, 167] width 185 height 23
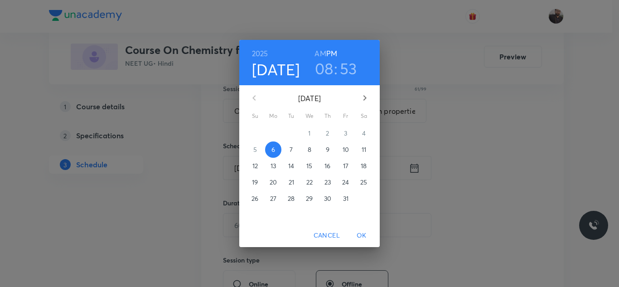
click at [294, 151] on span "7" at bounding box center [291, 149] width 16 height 9
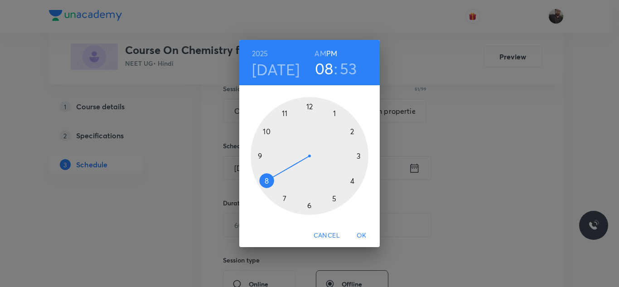
click at [336, 204] on div at bounding box center [310, 156] width 118 height 118
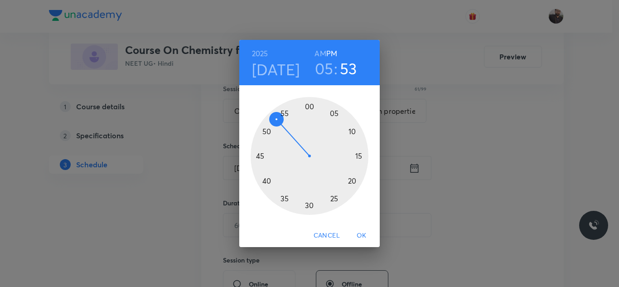
click at [367, 155] on div at bounding box center [310, 156] width 118 height 118
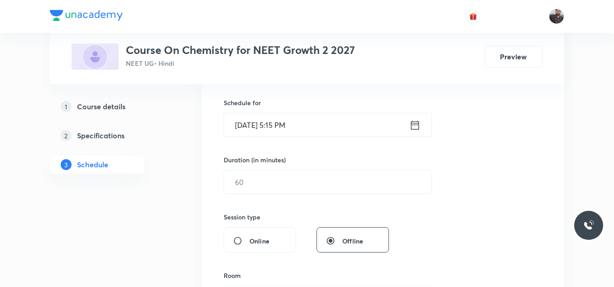
scroll to position [217, 0]
click at [341, 177] on input "text" at bounding box center [327, 181] width 207 height 23
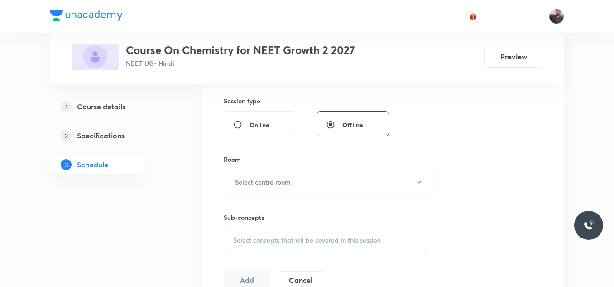
scroll to position [333, 0]
type input "75"
click at [341, 177] on button "Select centre room" at bounding box center [329, 181] width 210 height 25
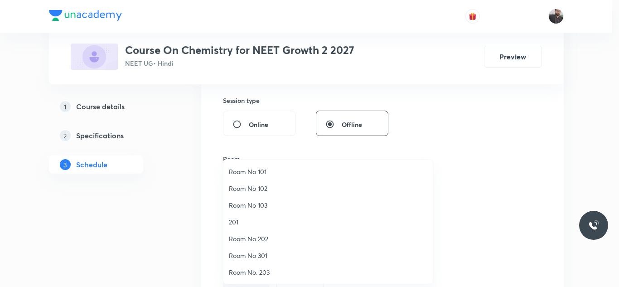
click at [251, 246] on li "Room No 202" at bounding box center [327, 238] width 209 height 17
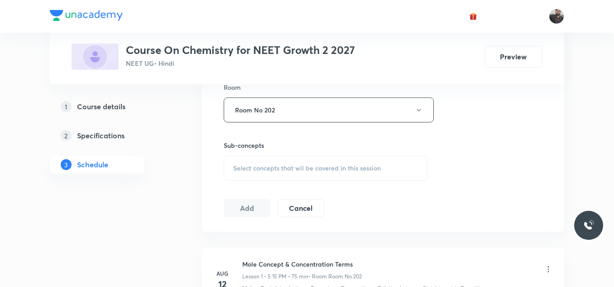
scroll to position [405, 0]
click at [270, 181] on div "Session 33 Live class Session title 61/99 Classification of elements and Period…" at bounding box center [383, 3] width 319 height 425
click at [270, 175] on div "Select concepts that wil be covered in this session" at bounding box center [326, 167] width 204 height 25
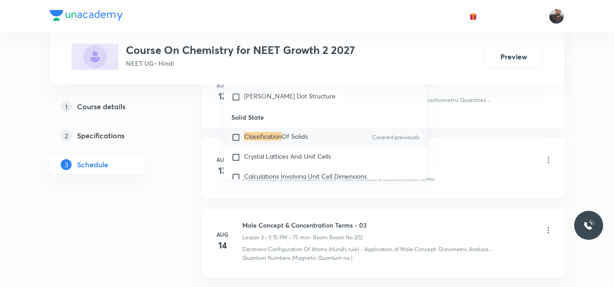
scroll to position [4342, 0]
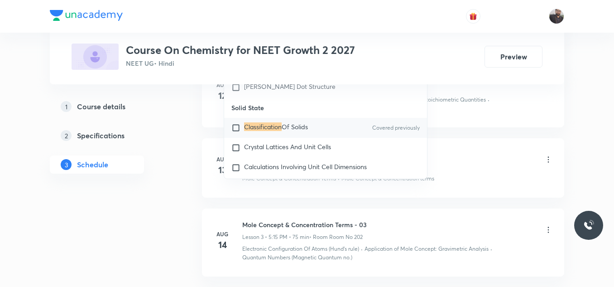
type input "Classification"
click at [289, 131] on span "Of Solids" at bounding box center [295, 126] width 26 height 9
checkbox input "true"
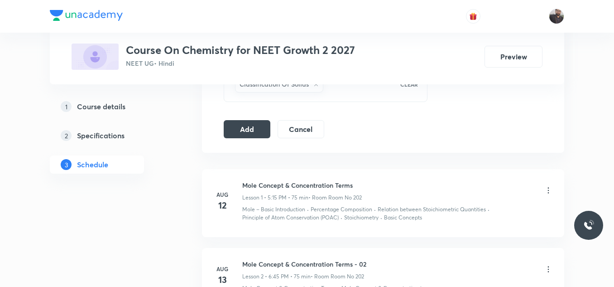
scroll to position [492, 0]
click at [235, 129] on button "Add" at bounding box center [247, 130] width 47 height 18
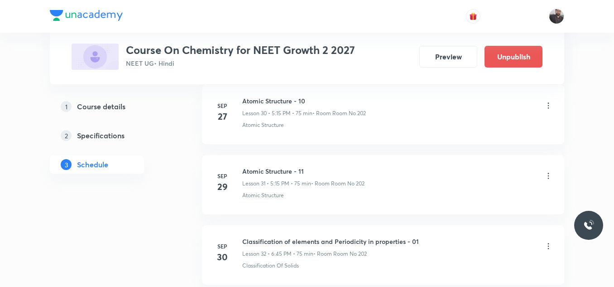
scroll to position [2360, 0]
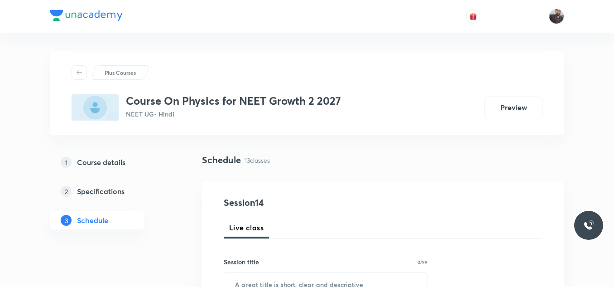
scroll to position [1361, 0]
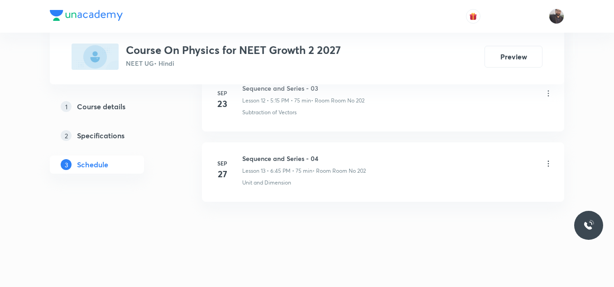
click at [329, 142] on li "[DATE] Sequence and Series - 04 Lesson 13 • 6:45 PM • 75 min • Room Room No 202…" at bounding box center [383, 171] width 362 height 59
drag, startPoint x: 241, startPoint y: 156, endPoint x: 355, endPoint y: 149, distance: 113.9
click at [355, 149] on li "[DATE] Sequence and Series - 04 Lesson 13 • 6:45 PM • 75 min • Room Room No 202…" at bounding box center [383, 171] width 362 height 59
copy h6 "Sequence and Series - 04"
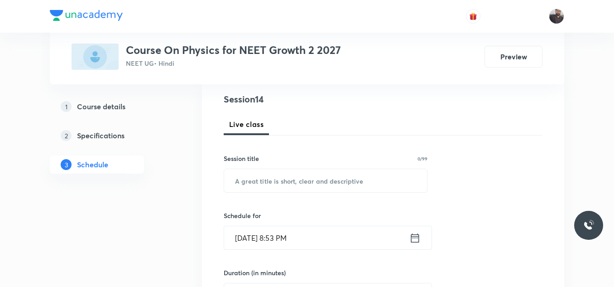
scroll to position [105, 0]
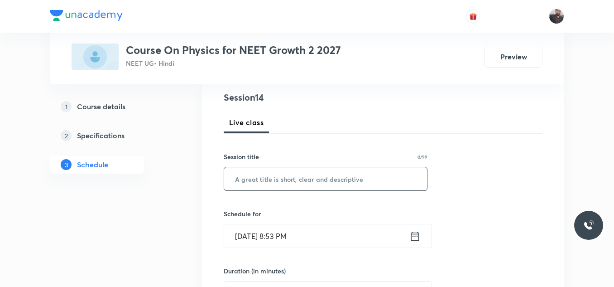
drag, startPoint x: 356, startPoint y: 154, endPoint x: 352, endPoint y: 170, distance: 16.1
click at [352, 170] on div "Session title 0/99 ​" at bounding box center [326, 171] width 204 height 39
click at [350, 169] on input "text" at bounding box center [325, 178] width 203 height 23
paste input "Sequence and Series - 04"
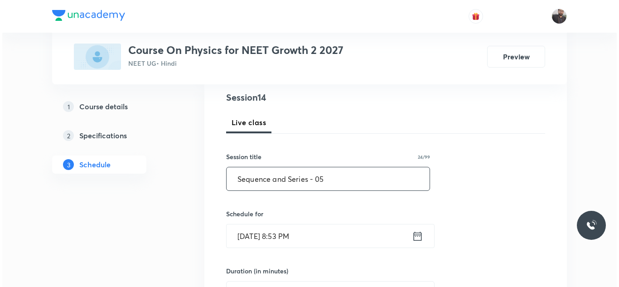
scroll to position [202, 0]
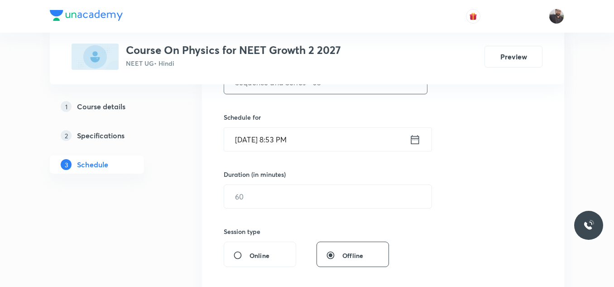
type input "Sequence and Series - 05"
click at [342, 146] on input "[DATE] 8:53 PM" at bounding box center [316, 139] width 185 height 23
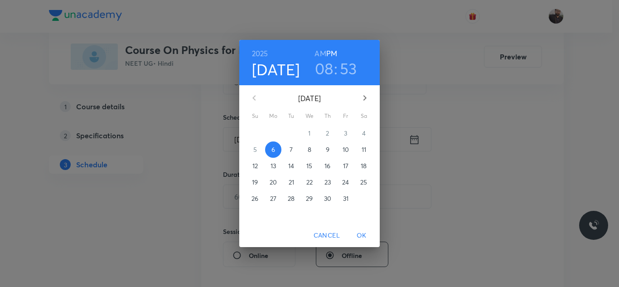
click at [293, 148] on p "7" at bounding box center [290, 149] width 3 height 9
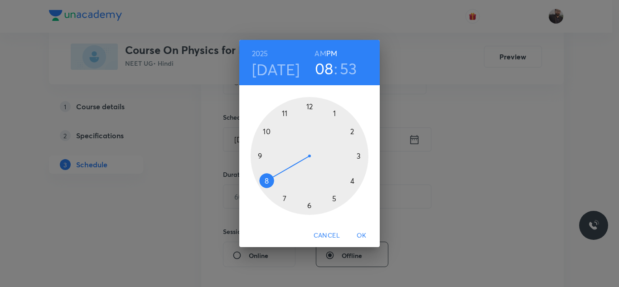
click at [309, 206] on div at bounding box center [310, 156] width 118 height 118
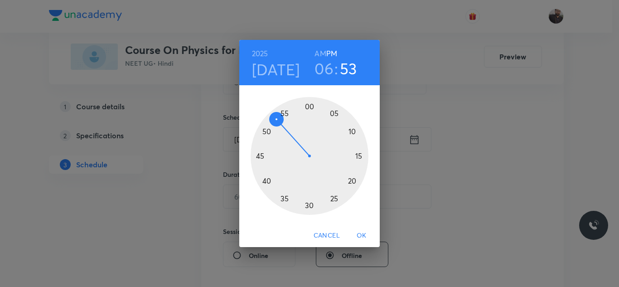
click at [259, 156] on div at bounding box center [310, 156] width 118 height 118
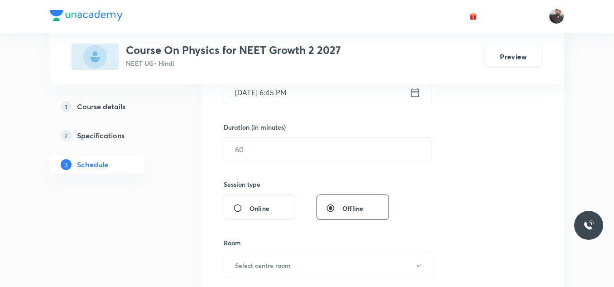
scroll to position [249, 0]
click at [259, 156] on input "text" at bounding box center [327, 148] width 207 height 23
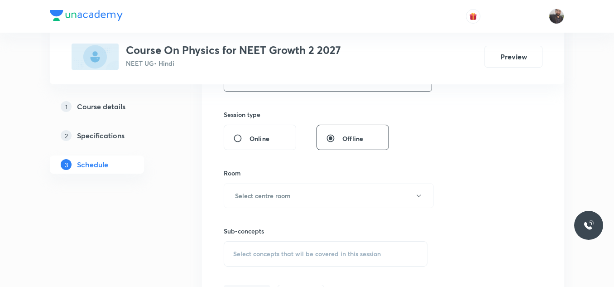
scroll to position [319, 0]
type input "75"
click at [262, 199] on h6 "Select centre room" at bounding box center [263, 195] width 56 height 10
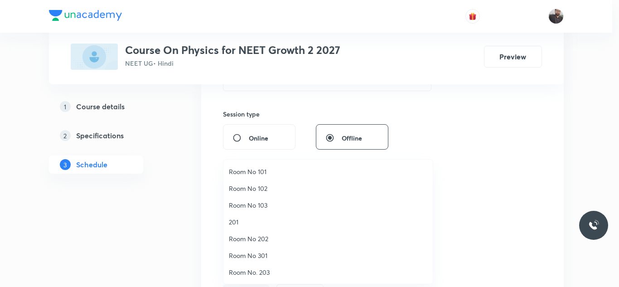
click at [256, 247] on li "Room No 301" at bounding box center [327, 255] width 209 height 17
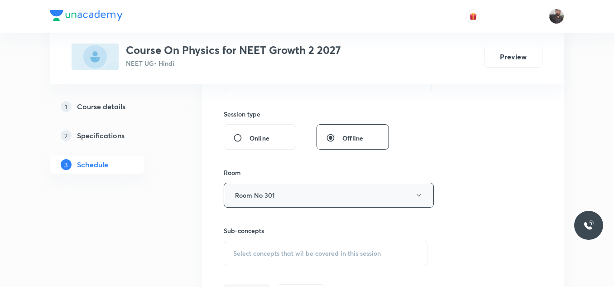
click at [275, 193] on button "Room No 301" at bounding box center [329, 195] width 210 height 25
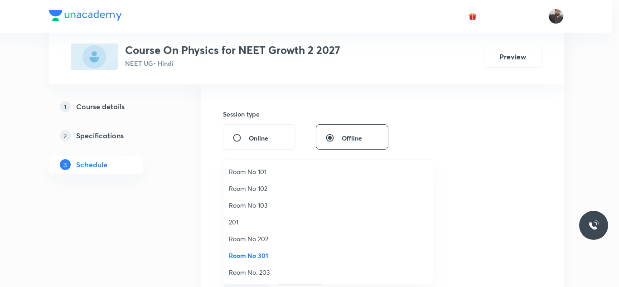
click at [268, 237] on span "Room No 202" at bounding box center [328, 239] width 198 height 10
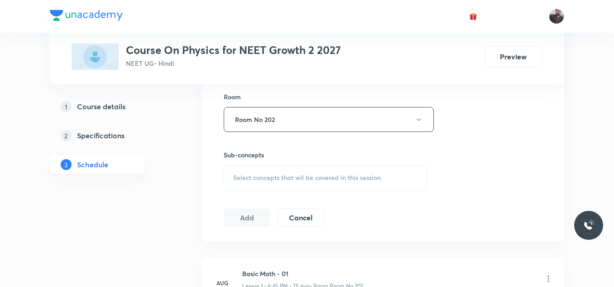
scroll to position [396, 0]
click at [281, 173] on span "Select concepts that wil be covered in this session" at bounding box center [307, 176] width 148 height 7
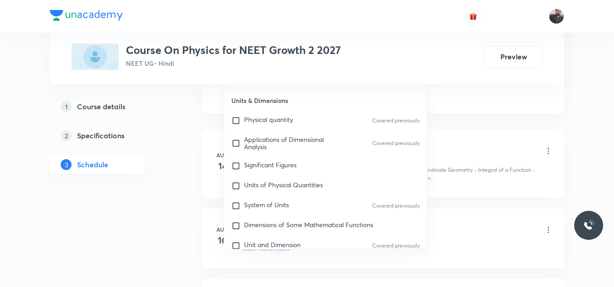
scroll to position [467, 0]
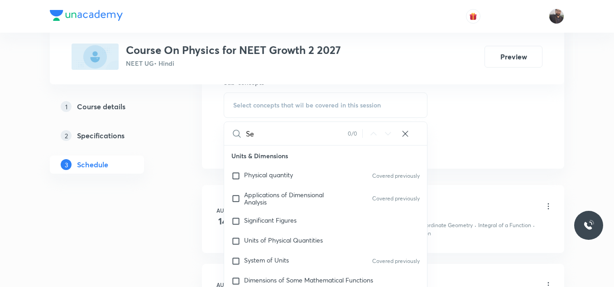
type input "S"
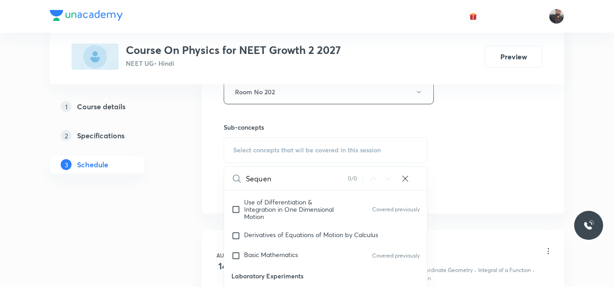
scroll to position [468, 0]
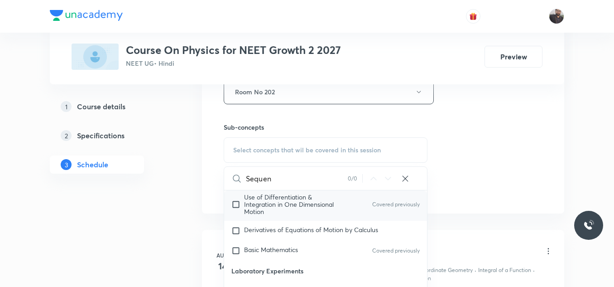
type input "Sequen"
click at [384, 214] on div "Use of Differentiation & Integration in One Dimensional Motion Covered previous…" at bounding box center [325, 204] width 203 height 33
checkbox input "true"
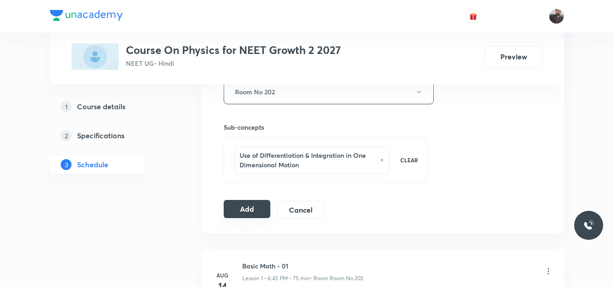
click at [259, 212] on button "Add" at bounding box center [247, 209] width 47 height 18
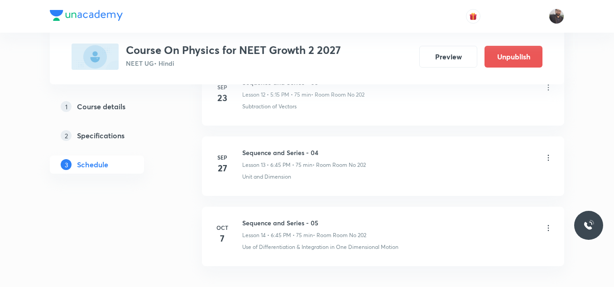
scroll to position [1015, 0]
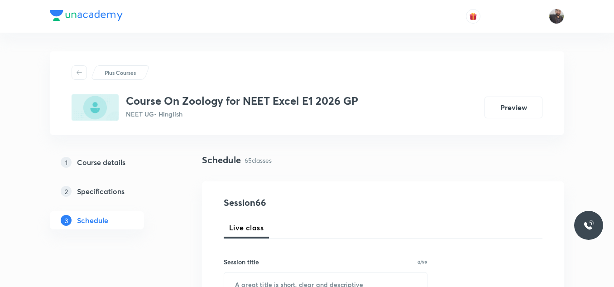
scroll to position [5012, 0]
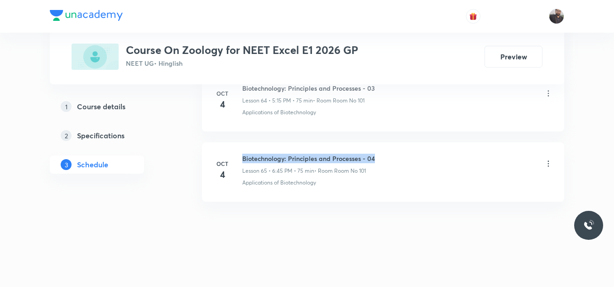
drag, startPoint x: 243, startPoint y: 155, endPoint x: 425, endPoint y: 132, distance: 183.6
copy h6 "Biotechnology: Principles and Processes - 04"
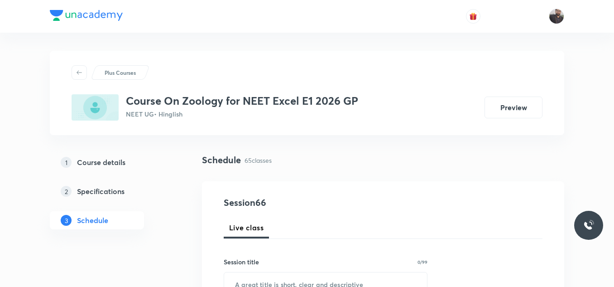
scroll to position [128, 0]
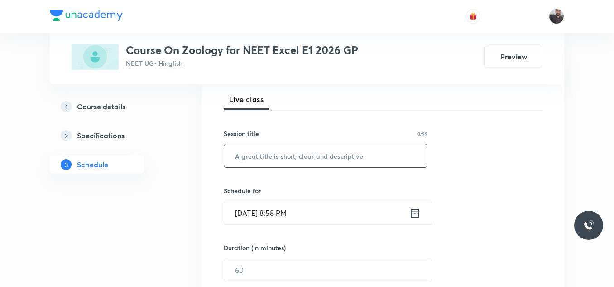
click at [378, 159] on input "text" at bounding box center [325, 155] width 203 height 23
paste input "Biotechnology: Principles and Processes - 04"
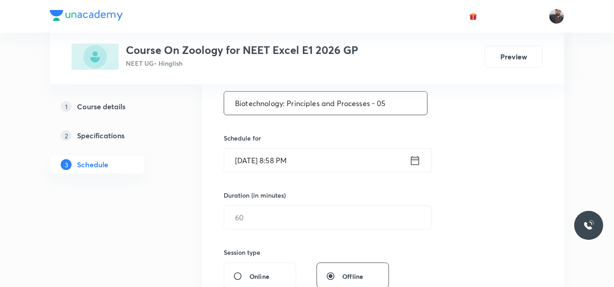
scroll to position [182, 0]
type input "Biotechnology: Principles and Processes - 05"
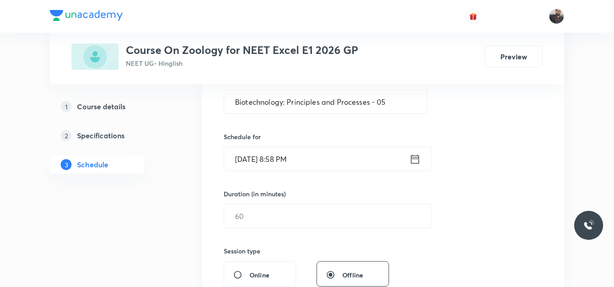
click at [336, 174] on div "Session 66 Live class Session title 44/99 Biotechnology: Principles and Process…" at bounding box center [383, 226] width 319 height 425
click at [323, 160] on input "[DATE] 8:58 PM" at bounding box center [316, 158] width 185 height 23
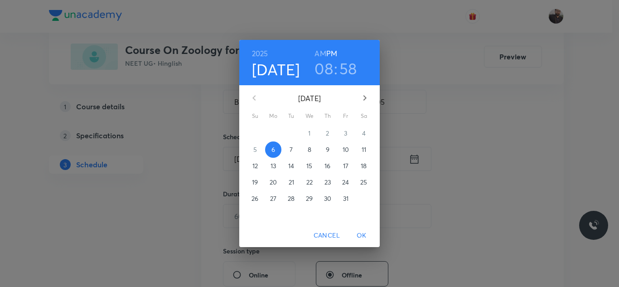
click at [290, 149] on p "7" at bounding box center [290, 149] width 3 height 9
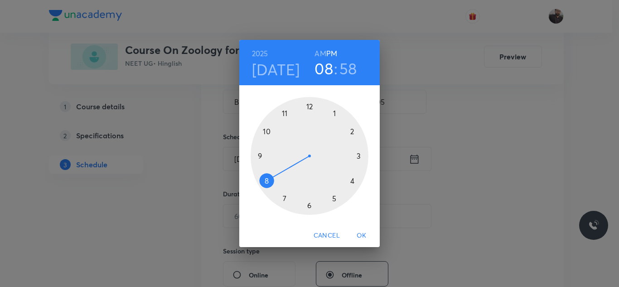
click at [361, 155] on div at bounding box center [310, 156] width 118 height 118
click at [263, 155] on div at bounding box center [310, 156] width 118 height 118
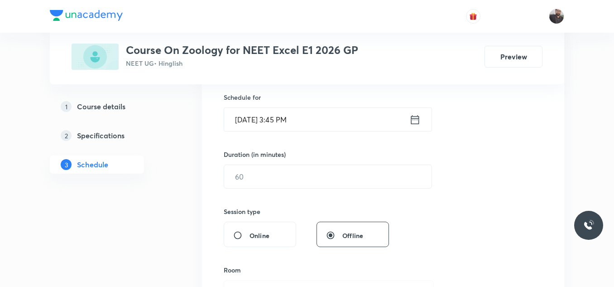
scroll to position [222, 0]
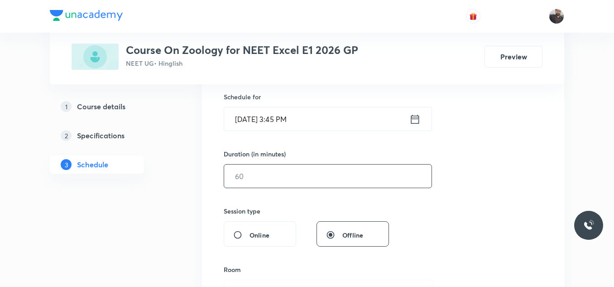
click at [263, 169] on input "text" at bounding box center [327, 175] width 207 height 23
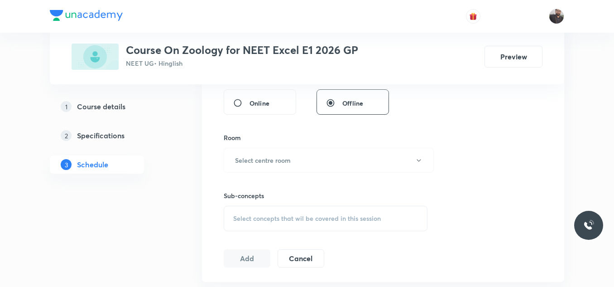
scroll to position [363, 0]
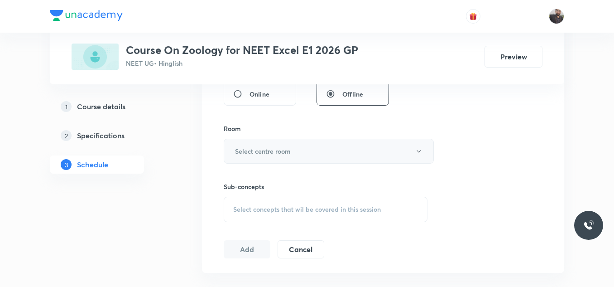
type input "75"
click at [265, 148] on h6 "Select centre room" at bounding box center [263, 151] width 56 height 10
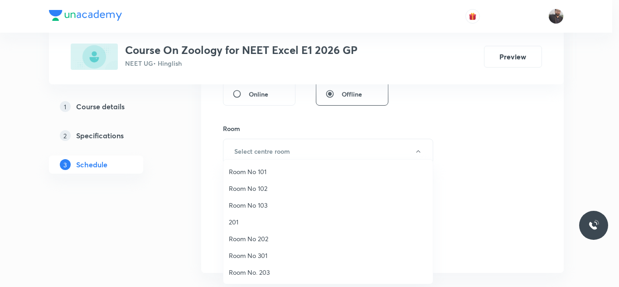
click at [317, 173] on span "Room No 101" at bounding box center [328, 172] width 198 height 10
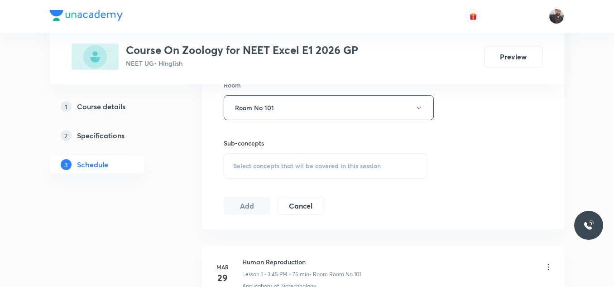
scroll to position [407, 0]
click at [279, 170] on div "Select concepts that wil be covered in this session" at bounding box center [326, 165] width 204 height 25
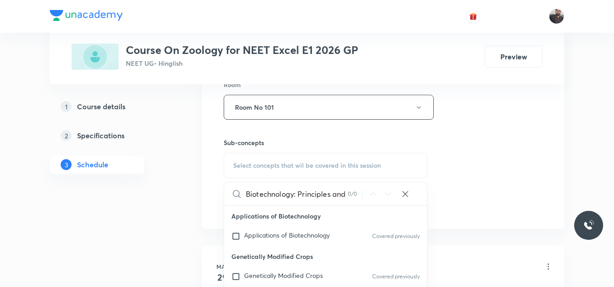
scroll to position [0, 0]
type input "Biotechnology"
click at [287, 236] on span "Applications of" at bounding box center [265, 235] width 43 height 9
checkbox input "true"
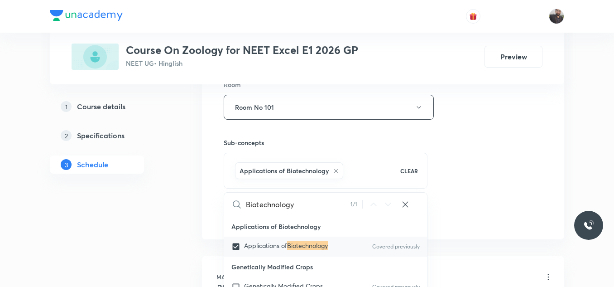
click at [132, 126] on link "2 Specifications" at bounding box center [111, 135] width 123 height 18
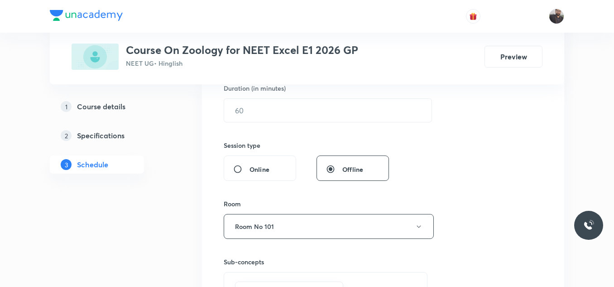
scroll to position [287, 0]
click at [284, 104] on input "text" at bounding box center [327, 110] width 207 height 23
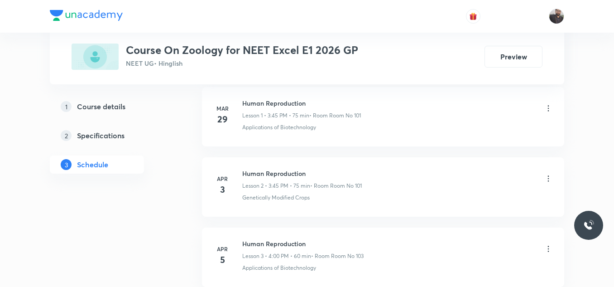
scroll to position [576, 0]
type input "75"
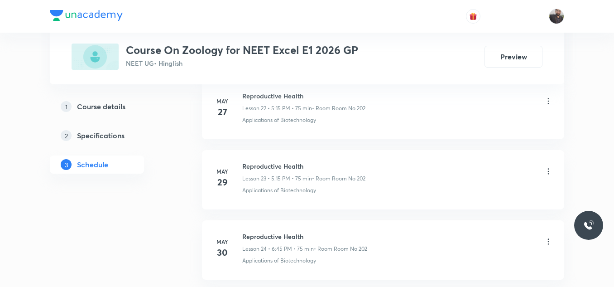
scroll to position [2079, 0]
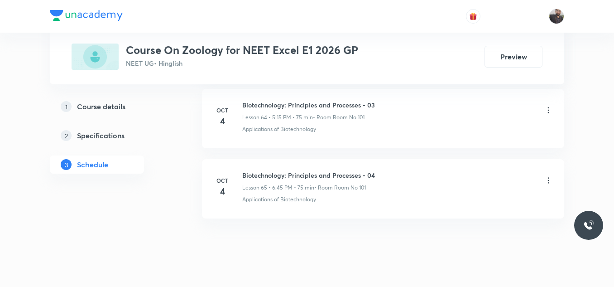
scroll to position [5022, 0]
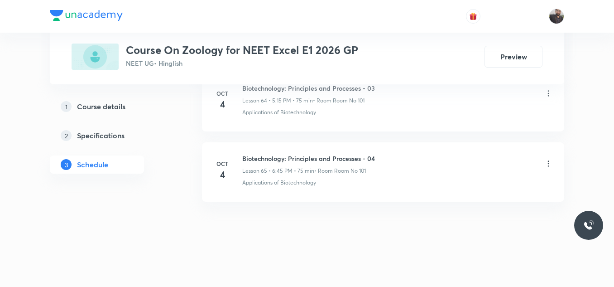
click at [240, 157] on div "Oct 4 Biotechnology: Principles and Processes - 04 Lesson 65 • 6:45 PM • 75 min…" at bounding box center [383, 170] width 340 height 33
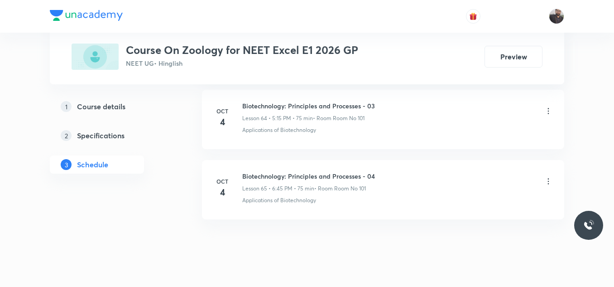
scroll to position [5004, 0]
drag, startPoint x: 244, startPoint y: 176, endPoint x: 396, endPoint y: 173, distance: 151.8
click at [396, 173] on div "Biotechnology: Principles and Processes - 04 Lesson 65 • 6:45 PM • 75 min • Roo…" at bounding box center [397, 182] width 311 height 21
copy h6 "Biotechnology: Principles and Processes - 04"
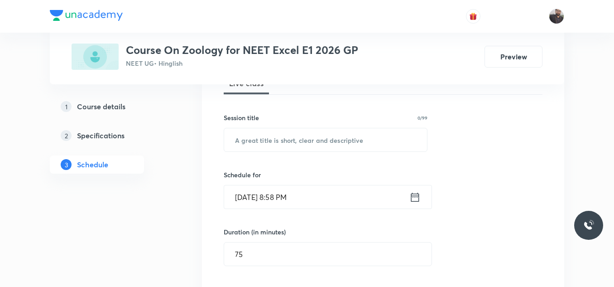
scroll to position [145, 0]
click at [362, 128] on input "text" at bounding box center [325, 139] width 203 height 23
paste input "Biotechnology: Principles and Processes - 04"
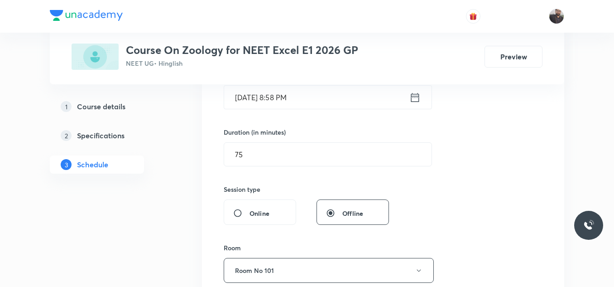
scroll to position [244, 0]
type input "Biotechnology: Principles and Processes - 05"
click at [348, 93] on input "Oct 6, 2025, 8:58 PM" at bounding box center [316, 96] width 185 height 23
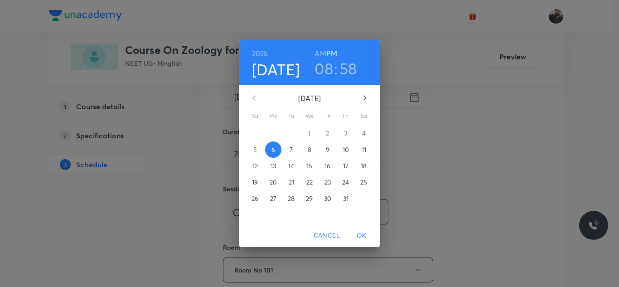
click at [289, 151] on span "7" at bounding box center [291, 149] width 16 height 9
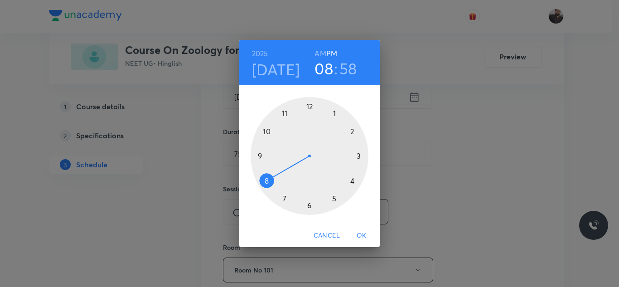
click at [361, 156] on div at bounding box center [310, 156] width 118 height 118
click at [263, 158] on div at bounding box center [310, 156] width 118 height 118
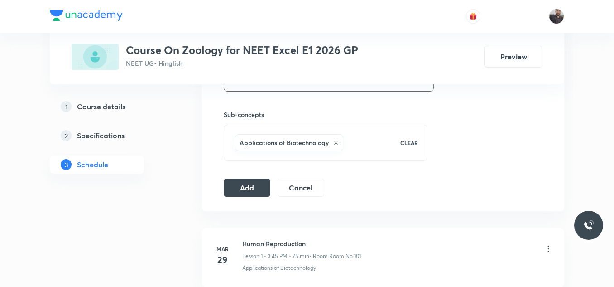
scroll to position [435, 0]
click at [236, 185] on button "Add" at bounding box center [247, 186] width 47 height 18
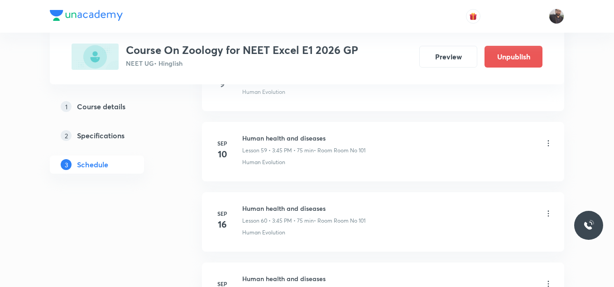
scroll to position [4666, 0]
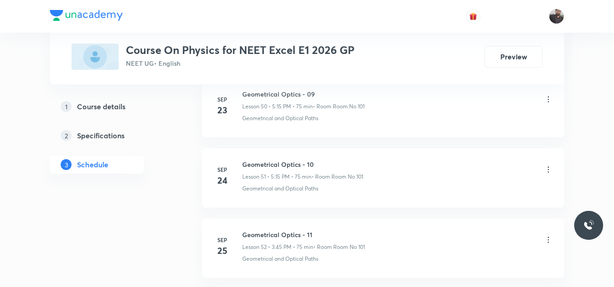
scroll to position [4231, 0]
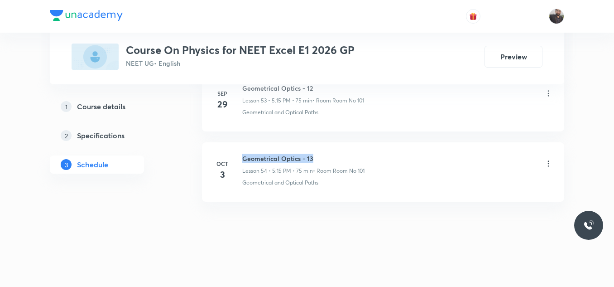
drag, startPoint x: 241, startPoint y: 156, endPoint x: 329, endPoint y: 139, distance: 90.4
copy h6 "Geometrical Optics - 13"
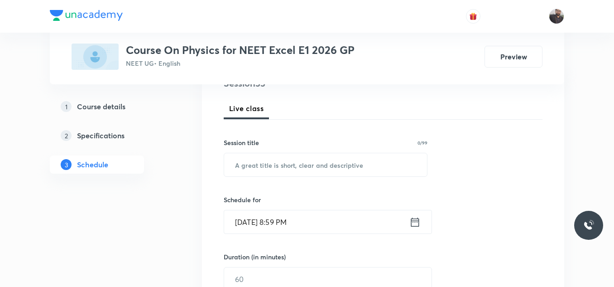
scroll to position [120, 0]
click at [318, 177] on div "Session 55 Live class Session title 0/99 ​ Schedule for [DATE] 8:59 PM ​ Durati…" at bounding box center [383, 288] width 319 height 425
click at [313, 161] on input "text" at bounding box center [325, 164] width 203 height 23
paste input "Geometrical Optics - 13"
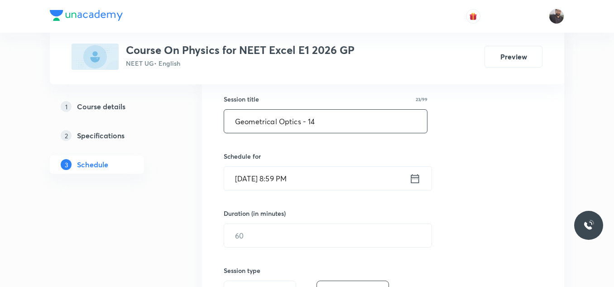
scroll to position [165, 0]
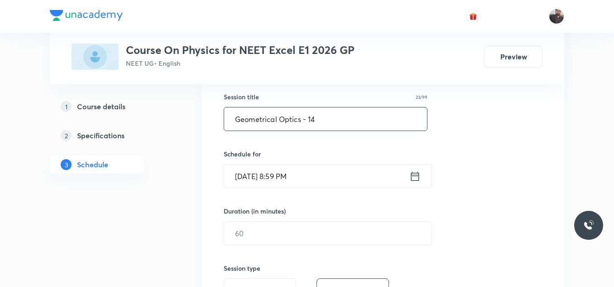
type input "Geometrical Optics - 14"
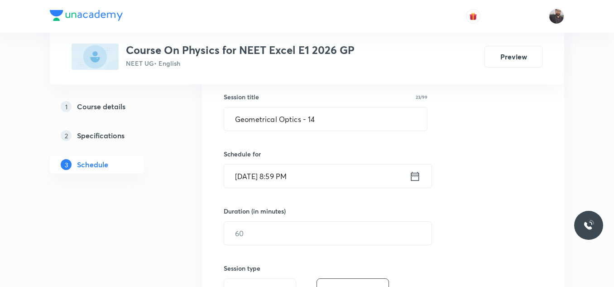
click at [314, 176] on input "[DATE] 8:59 PM" at bounding box center [316, 175] width 185 height 23
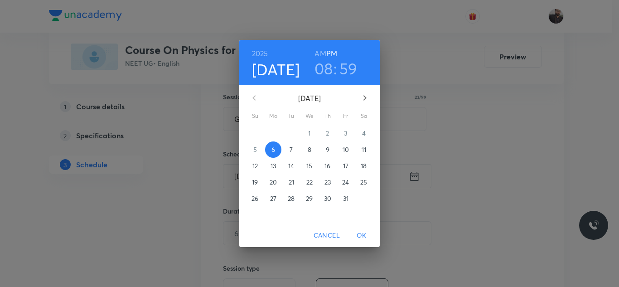
click at [292, 152] on p "7" at bounding box center [290, 149] width 3 height 9
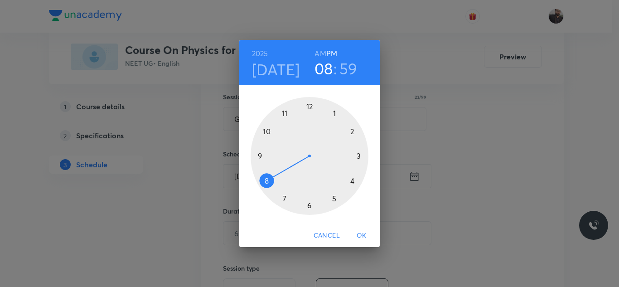
click at [337, 205] on div at bounding box center [310, 156] width 118 height 118
click at [369, 154] on div "00 05 10 15 20 25 30 35 40 45 50 55" at bounding box center [309, 156] width 140 height 118
click at [365, 154] on div at bounding box center [310, 156] width 118 height 118
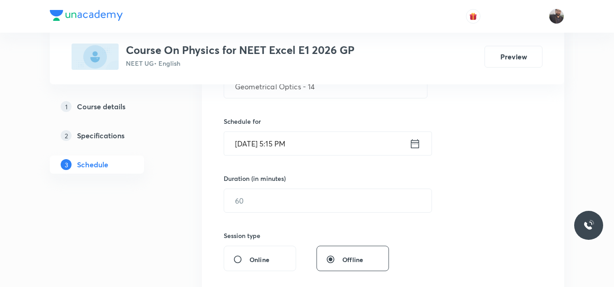
scroll to position [198, 0]
click at [318, 210] on input "text" at bounding box center [327, 199] width 207 height 23
type input "8"
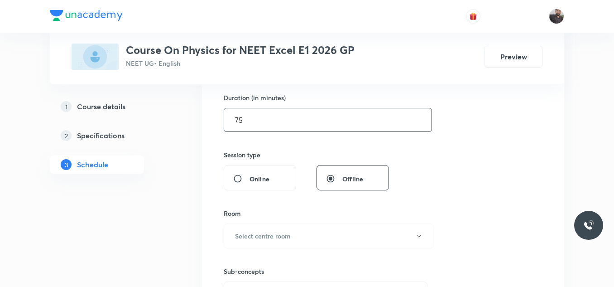
scroll to position [280, 0]
type input "75"
click at [318, 239] on button "Select centre room" at bounding box center [329, 234] width 210 height 25
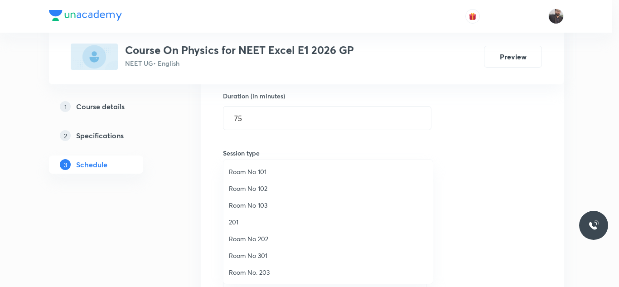
click at [281, 171] on span "Room No 101" at bounding box center [328, 172] width 198 height 10
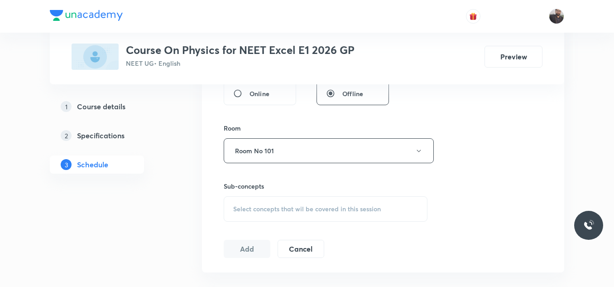
scroll to position [364, 0]
click at [287, 211] on span "Select concepts that wil be covered in this session" at bounding box center [307, 207] width 148 height 7
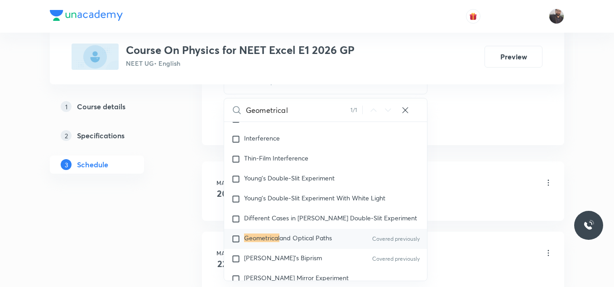
scroll to position [491, 0]
type input "Geometrical"
click at [289, 239] on span "and Optical Paths" at bounding box center [306, 237] width 53 height 9
checkbox input "true"
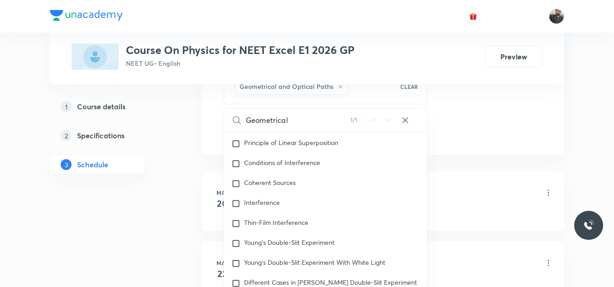
scroll to position [936, 0]
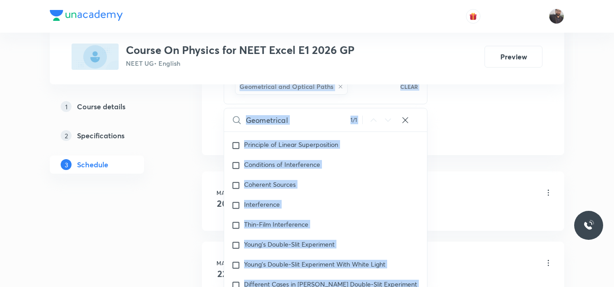
drag, startPoint x: 192, startPoint y: 94, endPoint x: 202, endPoint y: 145, distance: 52.1
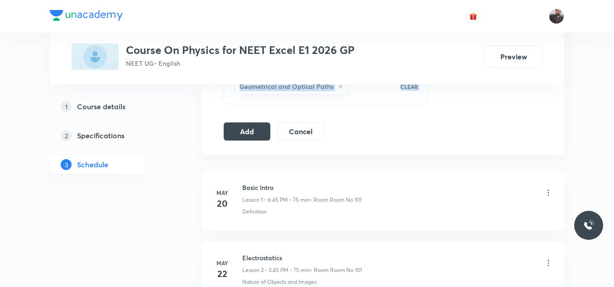
click at [258, 127] on button "Add" at bounding box center [247, 130] width 47 height 18
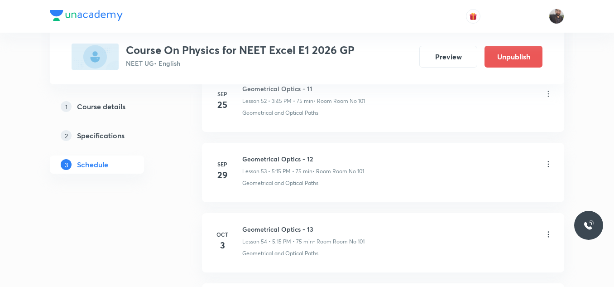
scroll to position [3885, 0]
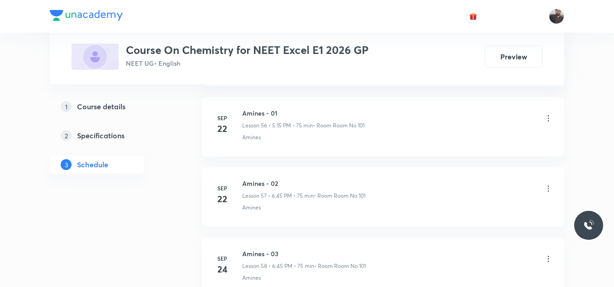
scroll to position [4819, 0]
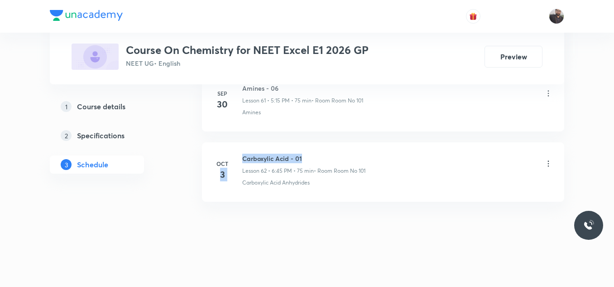
drag, startPoint x: 239, startPoint y: 156, endPoint x: 392, endPoint y: 148, distance: 153.4
click at [392, 148] on li "[DATE] Carboxylic Acid - 01 Lesson 62 • 6:45 PM • 75 min • Room Room No 101 Car…" at bounding box center [383, 171] width 362 height 59
drag, startPoint x: 243, startPoint y: 154, endPoint x: 365, endPoint y: 142, distance: 122.0
click at [365, 142] on li "[DATE] Carboxylic Acid - 01 Lesson 62 • 6:45 PM • 75 min • Room Room No 101 Car…" at bounding box center [383, 171] width 362 height 59
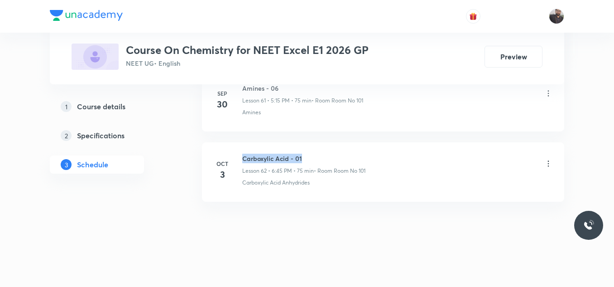
copy h6 "Carboxylic Acid - 01"
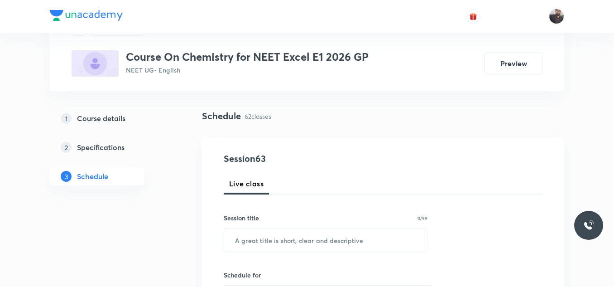
scroll to position [58, 0]
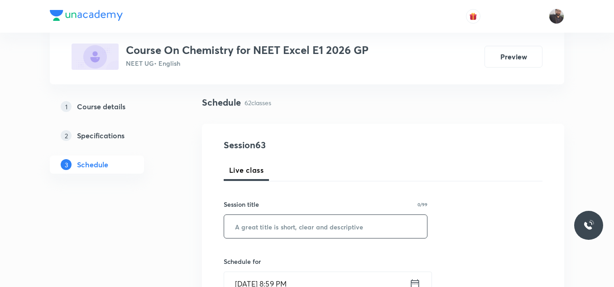
click at [357, 218] on input "text" at bounding box center [325, 226] width 203 height 23
paste input "Carboxylic Acid - 01"
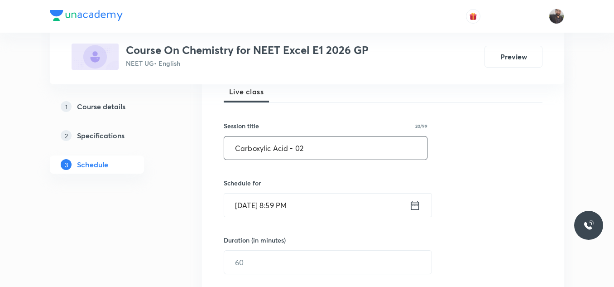
scroll to position [165, 0]
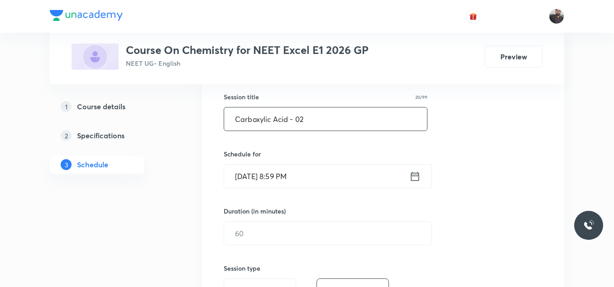
type input "Carboxylic Acid - 02"
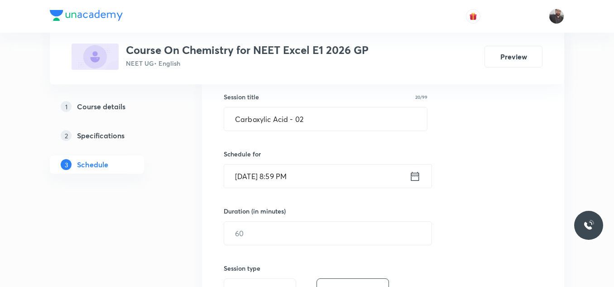
click at [335, 174] on input "[DATE] 8:59 PM" at bounding box center [316, 175] width 185 height 23
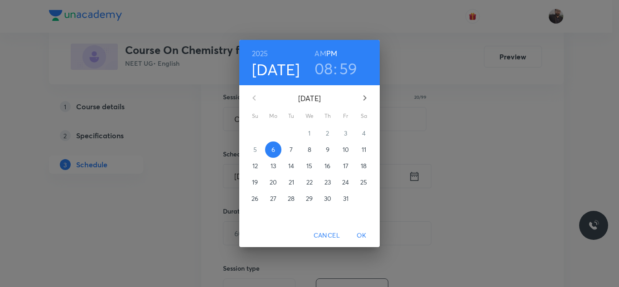
click at [291, 149] on p "7" at bounding box center [290, 149] width 3 height 9
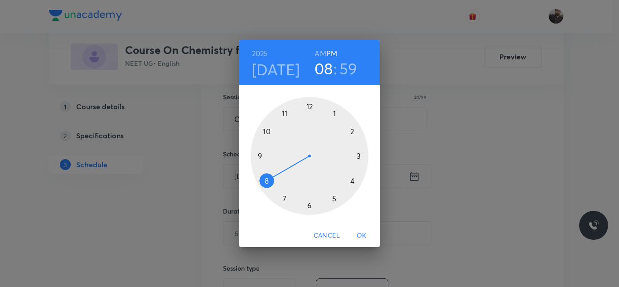
click at [311, 207] on div at bounding box center [310, 156] width 118 height 118
click at [265, 156] on div at bounding box center [310, 156] width 118 height 118
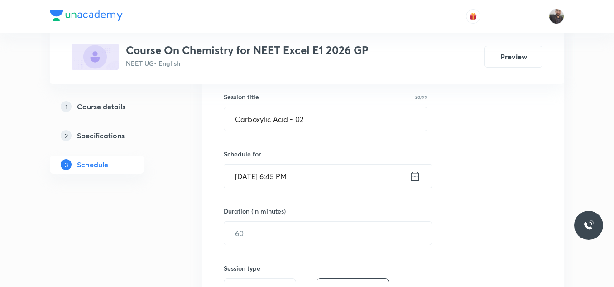
click at [265, 156] on h6 "Schedule for" at bounding box center [326, 154] width 204 height 10
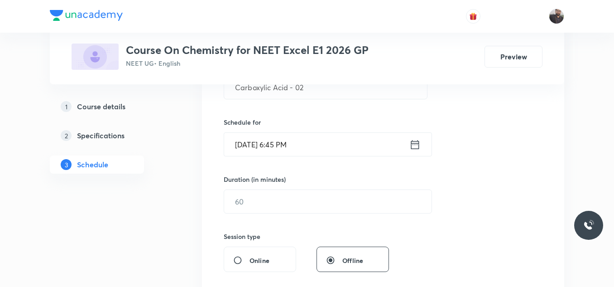
scroll to position [239, 0]
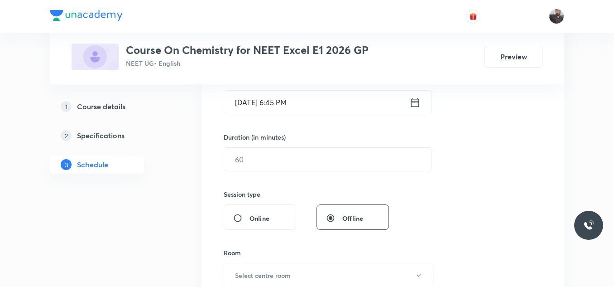
click at [265, 156] on input "text" at bounding box center [327, 159] width 207 height 23
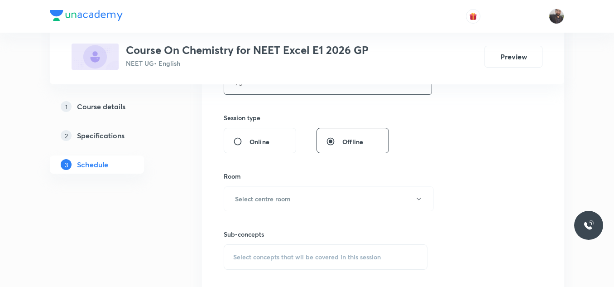
scroll to position [326, 0]
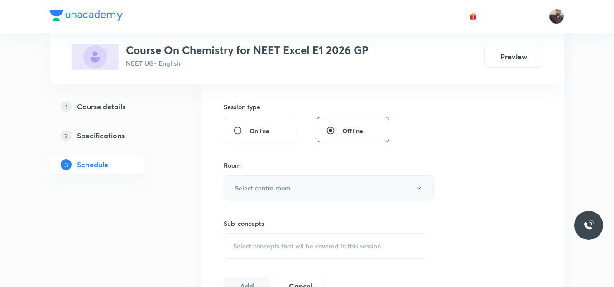
type input "75"
click at [266, 188] on h6 "Select centre room" at bounding box center [263, 188] width 56 height 10
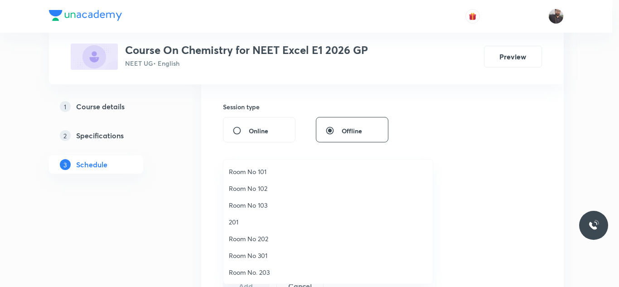
click at [272, 170] on span "Room No 101" at bounding box center [328, 172] width 198 height 10
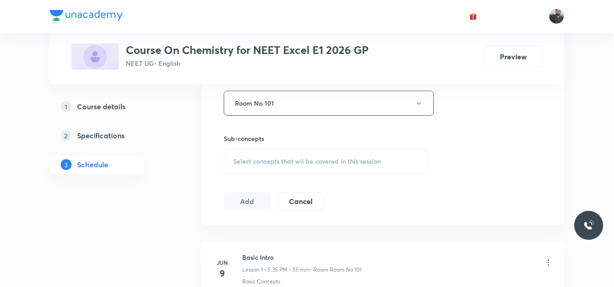
scroll to position [412, 0]
click at [272, 170] on div "Select concepts that wil be covered in this session" at bounding box center [326, 160] width 204 height 25
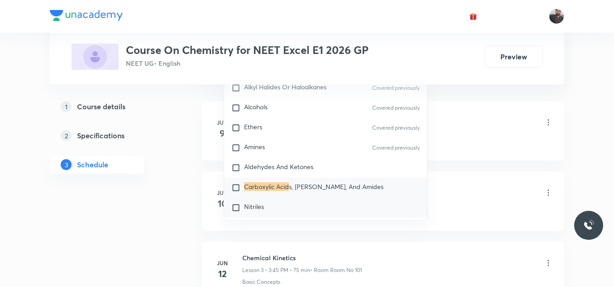
scroll to position [16933, 0]
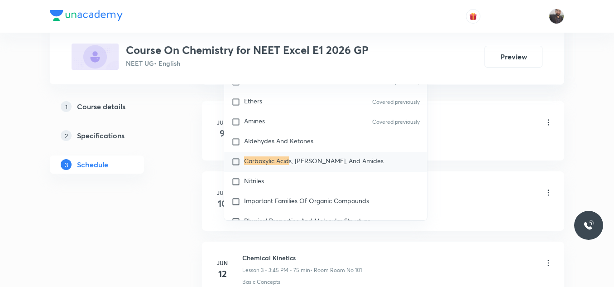
type input "Carboxylic Acid"
click at [272, 166] on p "Carboxylic Acid s, Esters, And Amides" at bounding box center [314, 161] width 140 height 9
checkbox input "true"
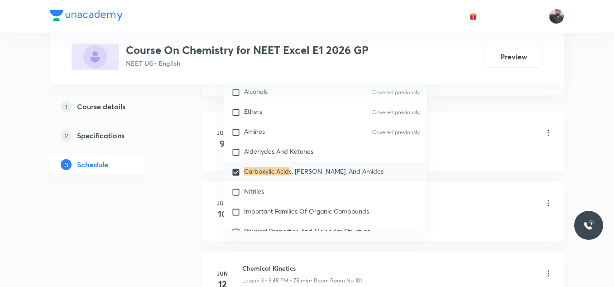
click at [162, 121] on div "1 Course details 2 Specifications 3 Schedule" at bounding box center [111, 140] width 123 height 87
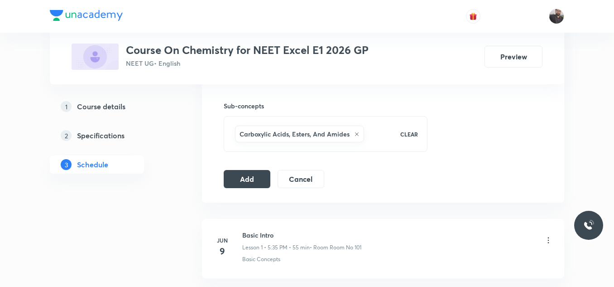
scroll to position [432, 0]
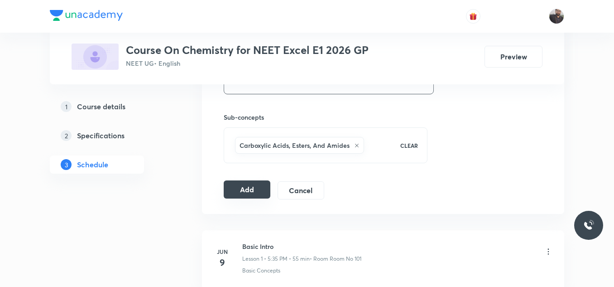
click at [238, 198] on button "Add" at bounding box center [247, 189] width 47 height 18
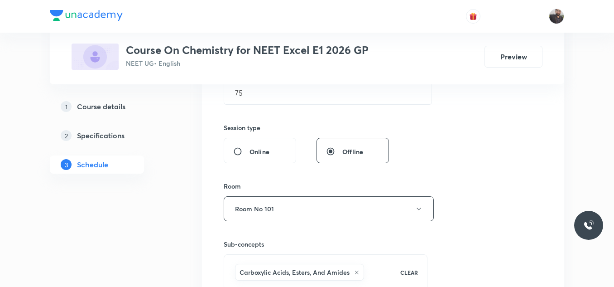
scroll to position [302, 0]
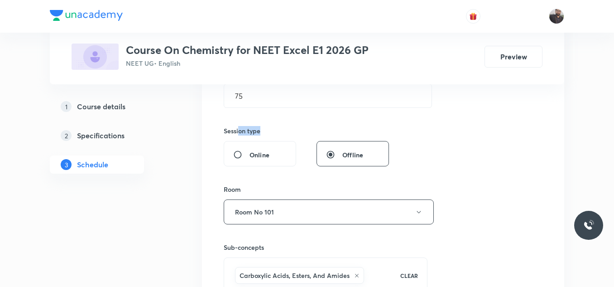
drag, startPoint x: 239, startPoint y: 130, endPoint x: 265, endPoint y: 129, distance: 25.8
click at [265, 129] on div "Session type" at bounding box center [306, 131] width 165 height 10
click at [247, 129] on h6 "Session type" at bounding box center [242, 131] width 37 height 10
drag, startPoint x: 247, startPoint y: 129, endPoint x: 267, endPoint y: 129, distance: 19.5
click at [267, 129] on div "Session type" at bounding box center [306, 131] width 165 height 10
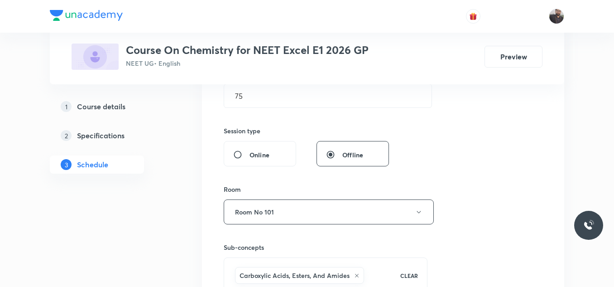
drag, startPoint x: 246, startPoint y: 185, endPoint x: 226, endPoint y: 185, distance: 19.5
drag, startPoint x: 226, startPoint y: 185, endPoint x: 264, endPoint y: 190, distance: 38.3
click at [264, 190] on div "Session 63 Live class Session title 20/99 Carboxylic Acid - 02 ​ Schedule for O…" at bounding box center [383, 111] width 362 height 465
drag, startPoint x: 264, startPoint y: 190, endPoint x: 214, endPoint y: 184, distance: 50.6
click at [214, 184] on div "Session 63 Live class Session title 20/99 Carboxylic Acid - 02 ​ Schedule for O…" at bounding box center [383, 111] width 362 height 465
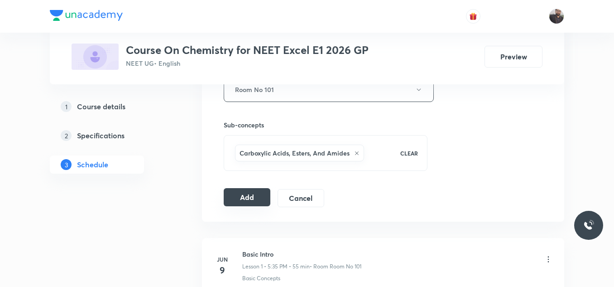
scroll to position [425, 0]
click at [244, 202] on button "Add" at bounding box center [247, 197] width 47 height 18
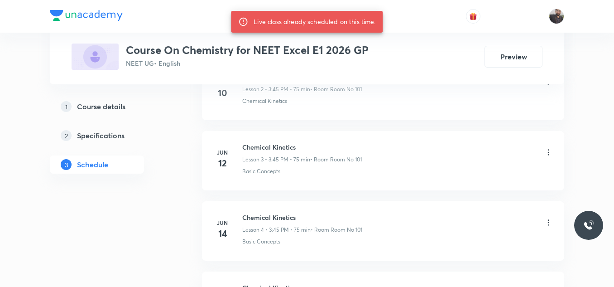
scroll to position [672, 0]
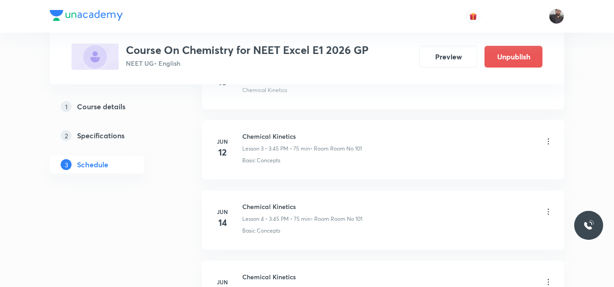
scroll to position [689, 0]
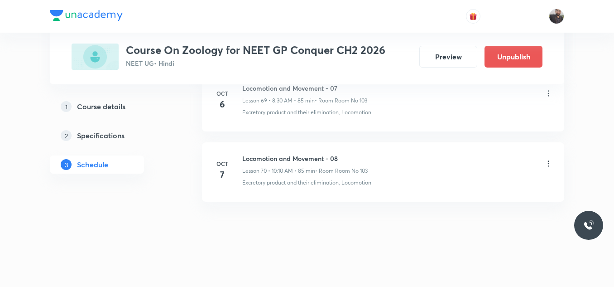
click at [548, 164] on icon at bounding box center [548, 163] width 9 height 9
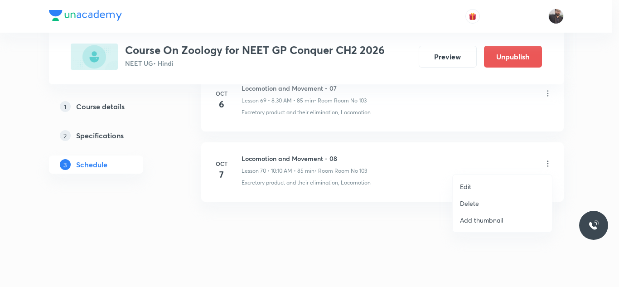
click at [511, 188] on li "Edit" at bounding box center [502, 186] width 99 height 17
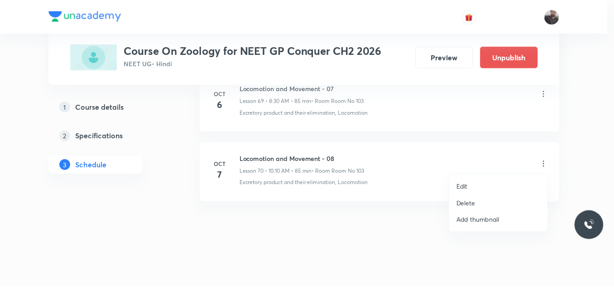
scroll to position [5297, 0]
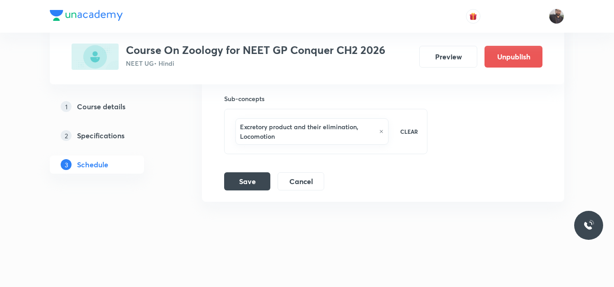
click at [381, 134] on icon at bounding box center [381, 131] width 5 height 5
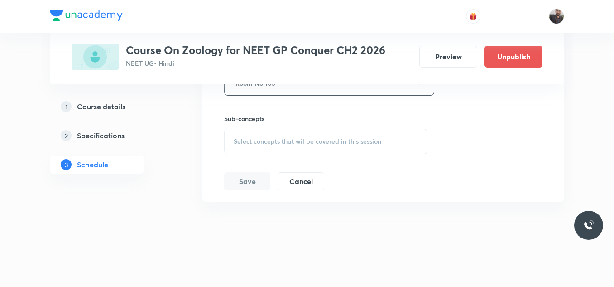
click at [381, 134] on div "Select concepts that wil be covered in this session" at bounding box center [325, 141] width 203 height 25
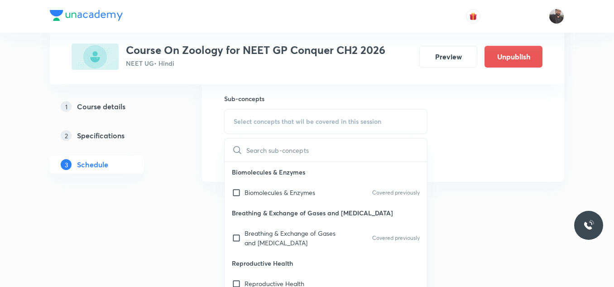
paste input "Neural control and coordination"
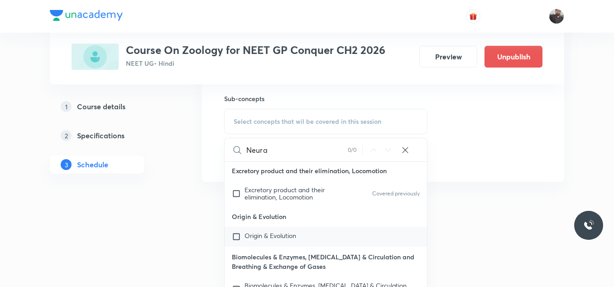
scroll to position [205, 0]
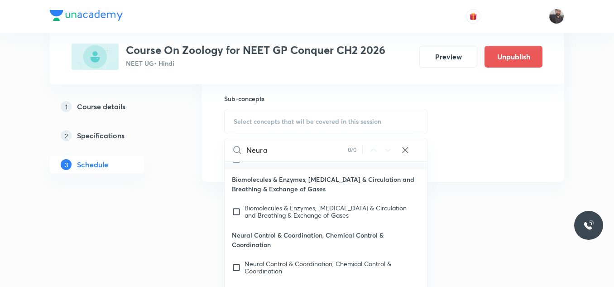
type input "Neura"
click at [312, 238] on p "Neural Control & Coordination, Chemical Control & Coordination" at bounding box center [326, 240] width 203 height 30
click at [316, 275] on div "Neural Control & Coordination, Chemical Control & Coordination" at bounding box center [326, 267] width 203 height 25
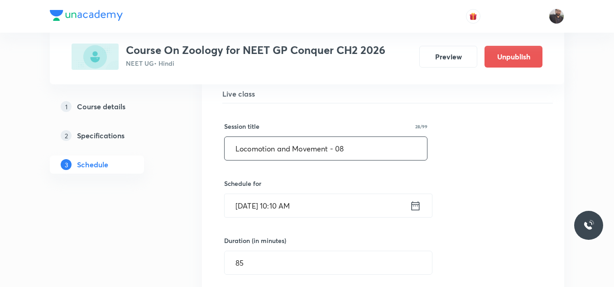
scroll to position [4971, 0]
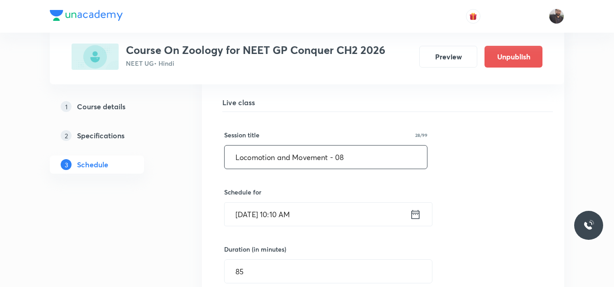
paste input "Neural control and coordination"
drag, startPoint x: 352, startPoint y: 161, endPoint x: 225, endPoint y: 140, distance: 129.1
click at [225, 140] on div "Session title 32/99 Neural control and coordination ​" at bounding box center [325, 149] width 203 height 39
click at [371, 157] on input "Neural control and coordination" at bounding box center [326, 156] width 203 height 23
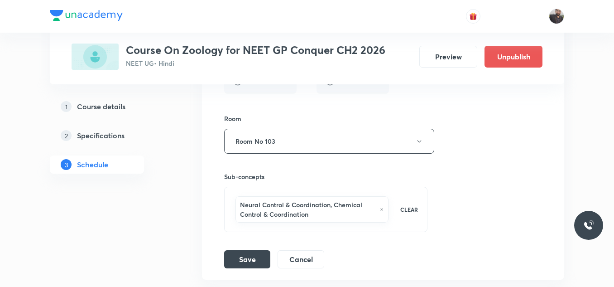
scroll to position [5297, 0]
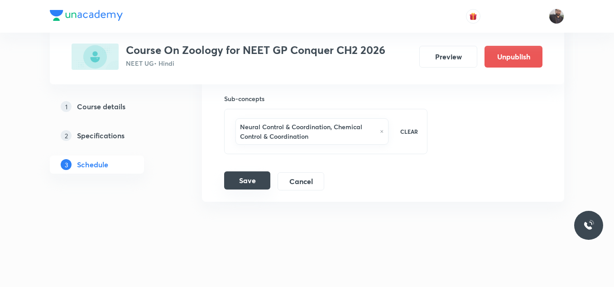
type input "Neural control and coordination - 01"
click at [258, 178] on button "Save" at bounding box center [247, 180] width 46 height 18
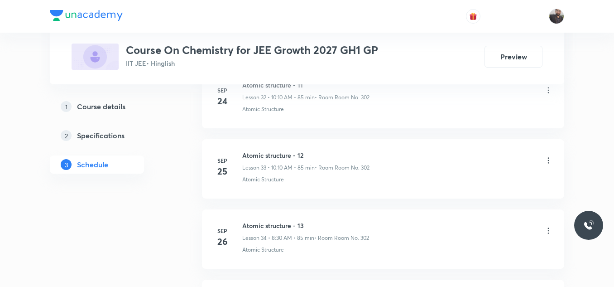
scroll to position [3047, 0]
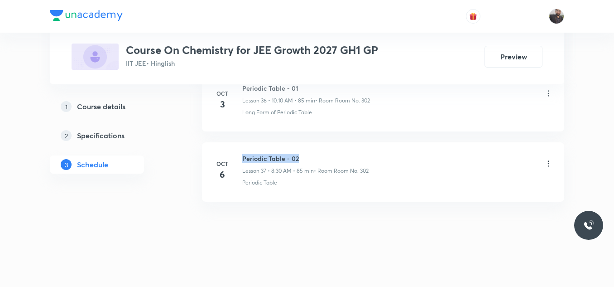
drag, startPoint x: 242, startPoint y: 156, endPoint x: 353, endPoint y: 156, distance: 111.4
click at [353, 156] on div "Oct 6 Periodic Table - 02 Lesson 37 • 8:30 AM • 85 min • Room Room No. 302 Peri…" at bounding box center [383, 170] width 340 height 33
copy h6 "Periodic Table - 02"
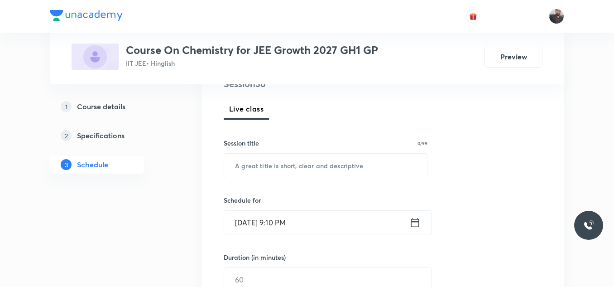
scroll to position [147, 0]
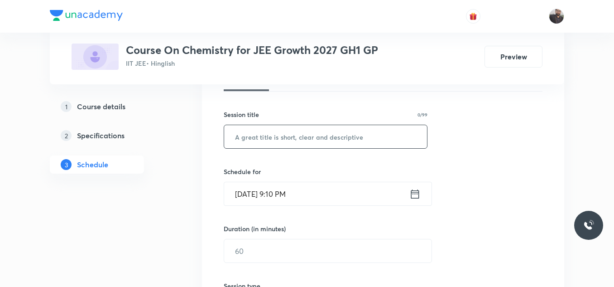
click at [344, 136] on input "text" at bounding box center [325, 136] width 203 height 23
paste input "Periodic Table - 02"
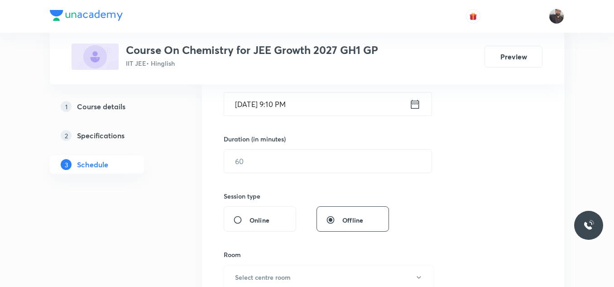
scroll to position [239, 0]
type input "Periodic Table - 03"
click at [338, 108] on input "[DATE] 9:10 PM" at bounding box center [316, 102] width 185 height 23
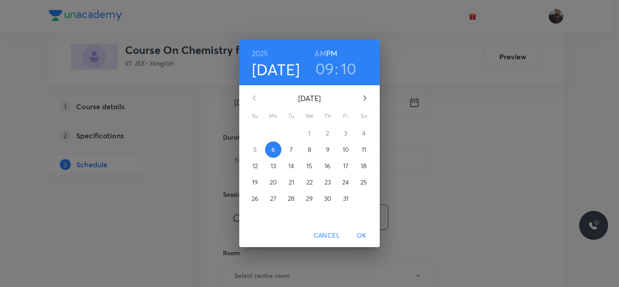
click at [292, 149] on p "7" at bounding box center [290, 149] width 3 height 9
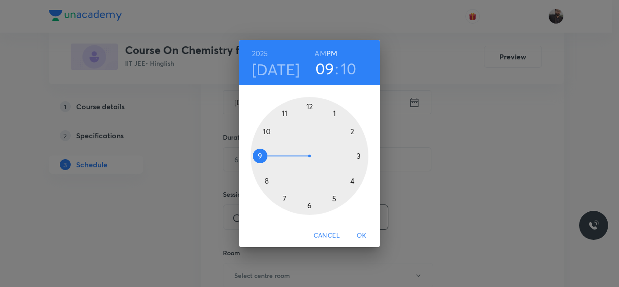
click at [267, 181] on div at bounding box center [310, 156] width 118 height 118
click at [320, 56] on h6 "AM" at bounding box center [319, 53] width 11 height 13
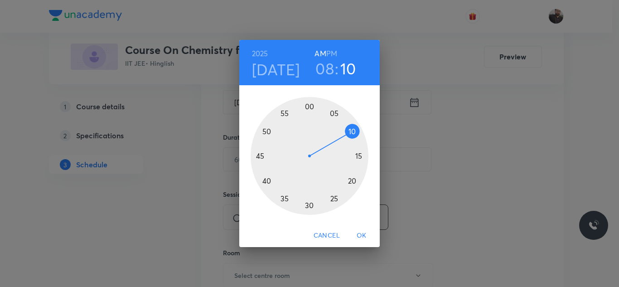
click at [309, 207] on div at bounding box center [310, 156] width 118 height 118
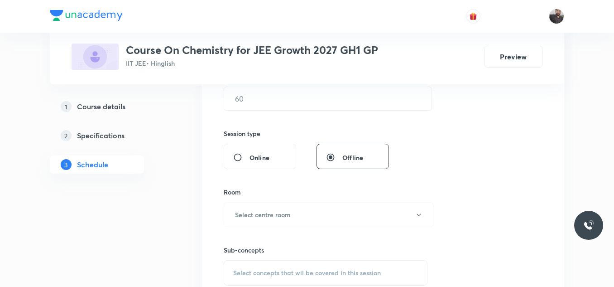
scroll to position [300, 0]
click at [287, 102] on input "text" at bounding box center [327, 98] width 207 height 23
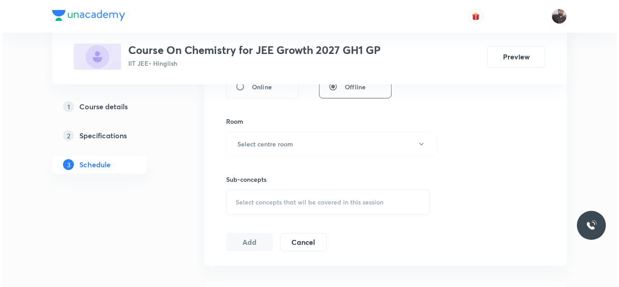
scroll to position [371, 0]
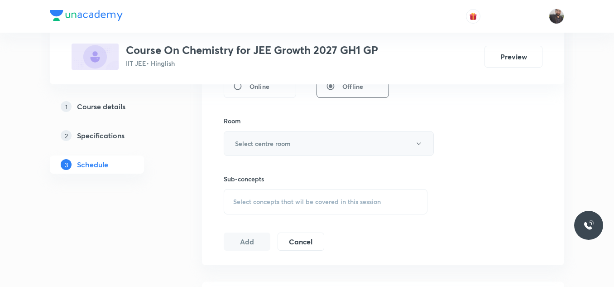
type input "85"
click at [281, 147] on h6 "Select centre room" at bounding box center [263, 144] width 56 height 10
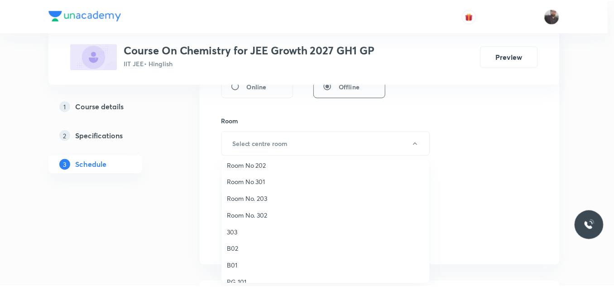
scroll to position [74, 0]
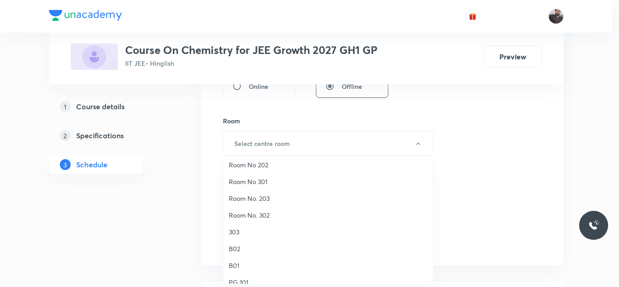
click at [263, 216] on span "Room No. 302" at bounding box center [328, 215] width 198 height 10
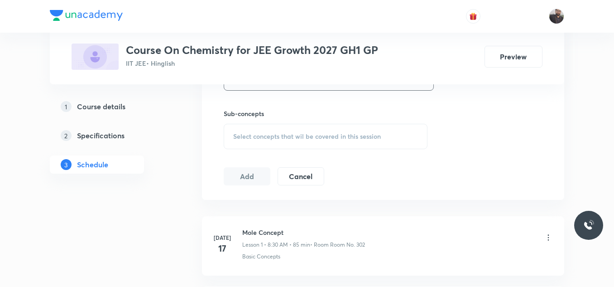
scroll to position [446, 0]
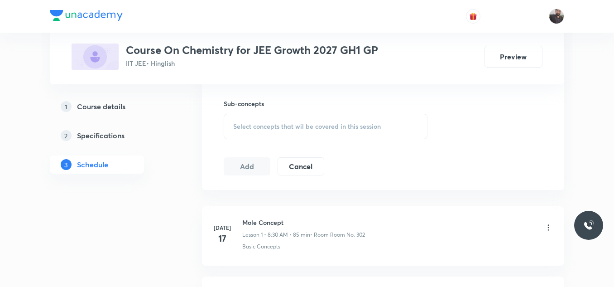
click at [269, 121] on div "Select concepts that wil be covered in this session" at bounding box center [326, 126] width 204 height 25
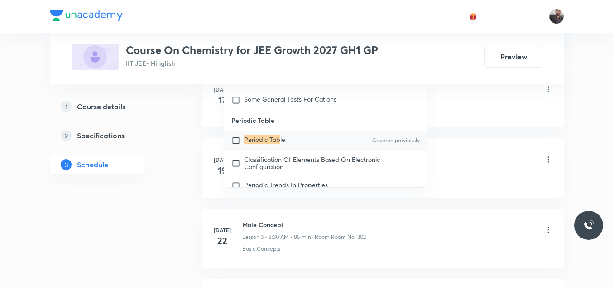
scroll to position [7618, 0]
type input "Periodic Tab"
click at [270, 143] on mark "Periodic Tab" at bounding box center [262, 139] width 36 height 9
checkbox input "true"
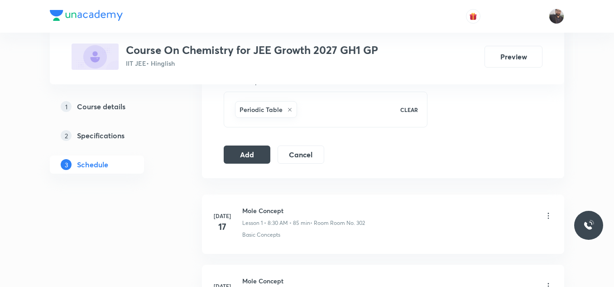
scroll to position [467, 0]
click at [229, 154] on button "Add" at bounding box center [247, 154] width 47 height 18
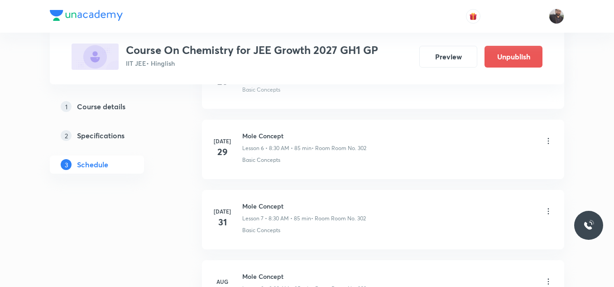
scroll to position [2701, 0]
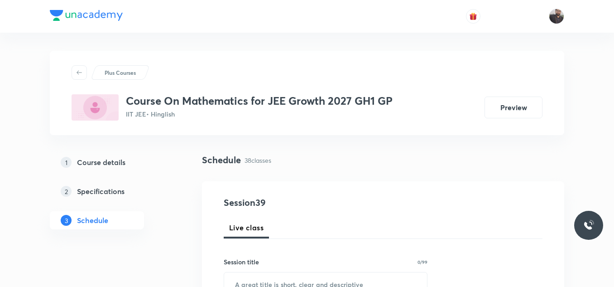
scroll to position [3108, 0]
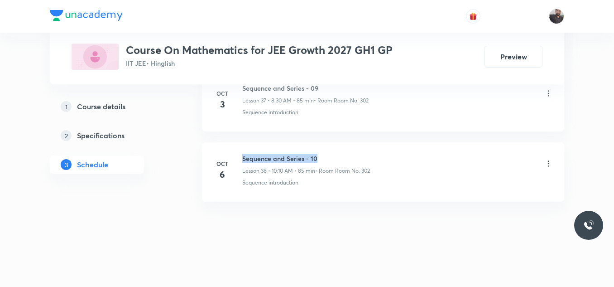
drag, startPoint x: 240, startPoint y: 156, endPoint x: 404, endPoint y: 140, distance: 164.8
copy h6 "Sequence and Series - 10"
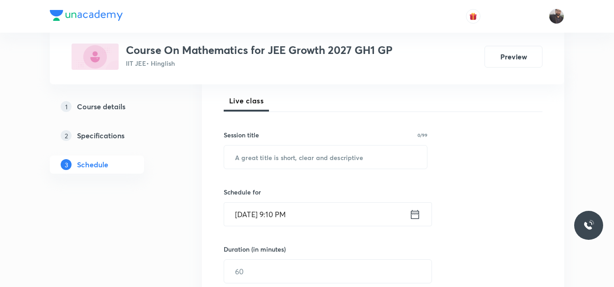
scroll to position [127, 0]
click at [405, 144] on div "Session title 0/99 ​" at bounding box center [326, 149] width 204 height 39
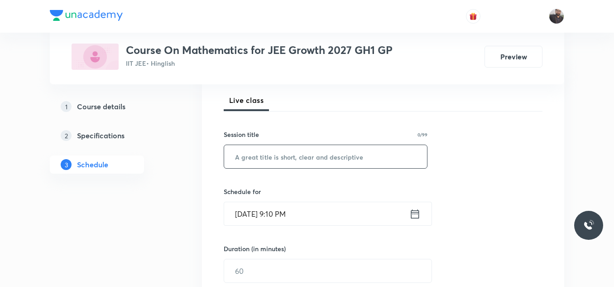
click at [401, 157] on input "text" at bounding box center [325, 156] width 203 height 23
paste input "Sequence and Series - 10"
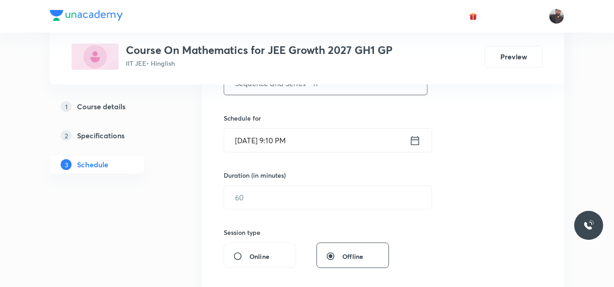
scroll to position [202, 0]
type input "Sequence and Series - 11"
click at [345, 139] on input "[DATE] 9:10 PM" at bounding box center [316, 139] width 185 height 23
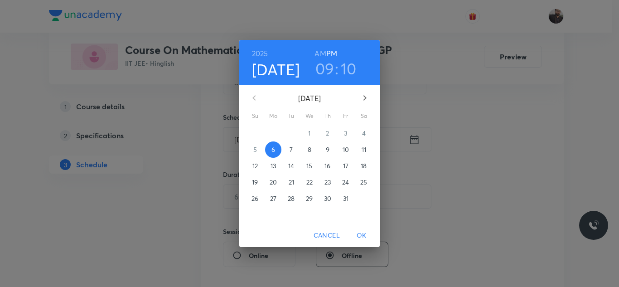
click at [291, 145] on p "7" at bounding box center [290, 149] width 3 height 9
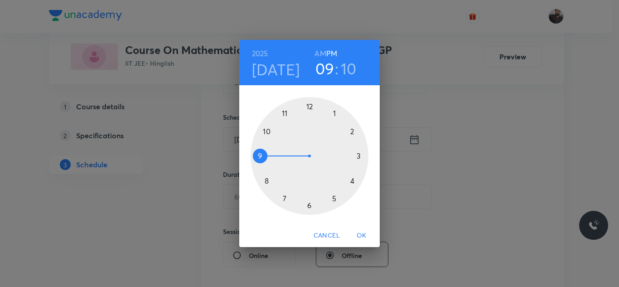
click at [269, 130] on div at bounding box center [310, 156] width 118 height 118
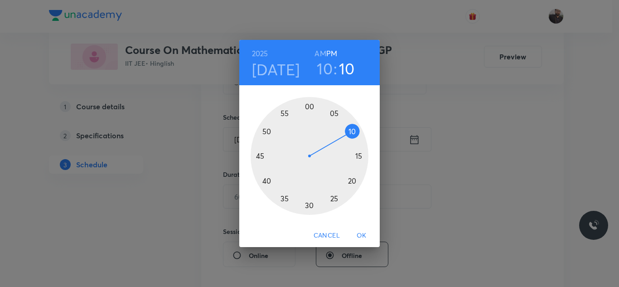
click at [316, 51] on h6 "AM" at bounding box center [319, 53] width 11 height 13
click at [351, 132] on div at bounding box center [310, 156] width 118 height 118
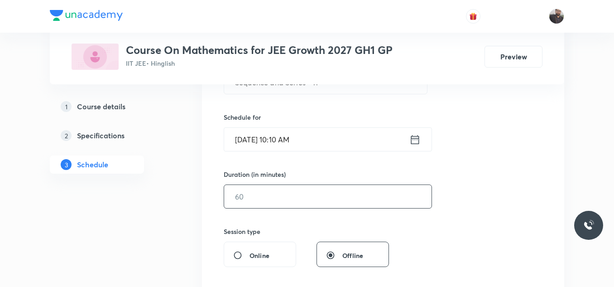
click at [298, 192] on input "text" at bounding box center [327, 196] width 207 height 23
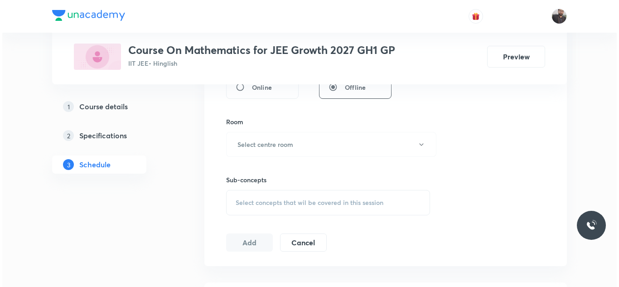
scroll to position [371, 0]
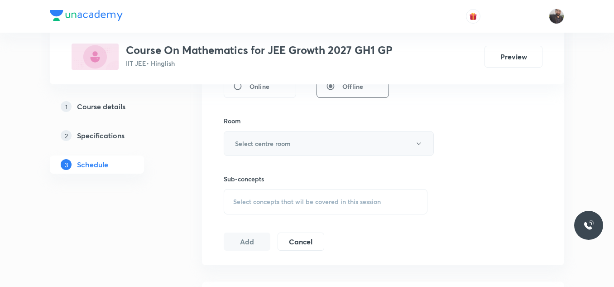
type input "85"
click at [291, 139] on button "Select centre room" at bounding box center [329, 143] width 210 height 25
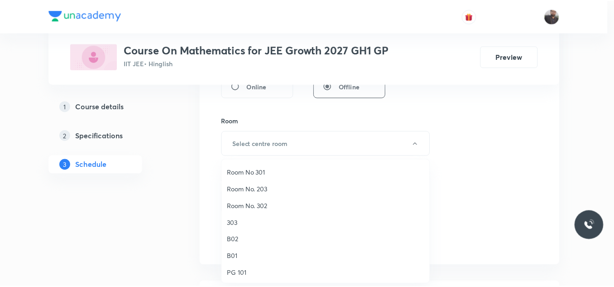
scroll to position [83, 0]
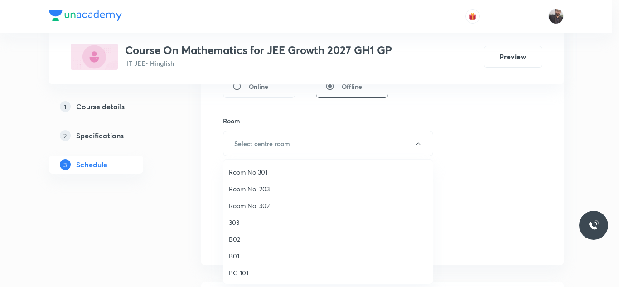
click at [258, 204] on span "Room No. 302" at bounding box center [328, 206] width 198 height 10
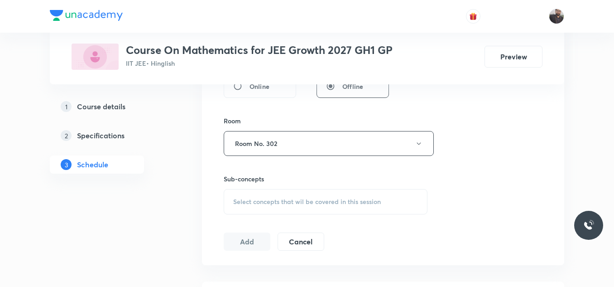
click at [265, 205] on span "Select concepts that wil be covered in this session" at bounding box center [307, 201] width 148 height 7
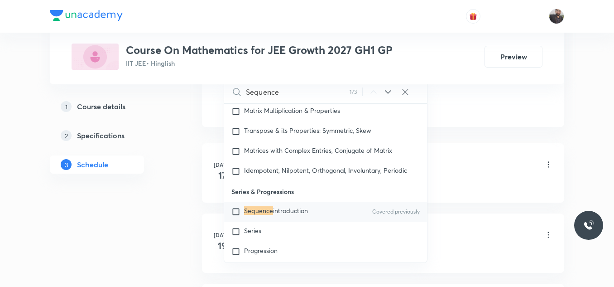
scroll to position [2430, 0]
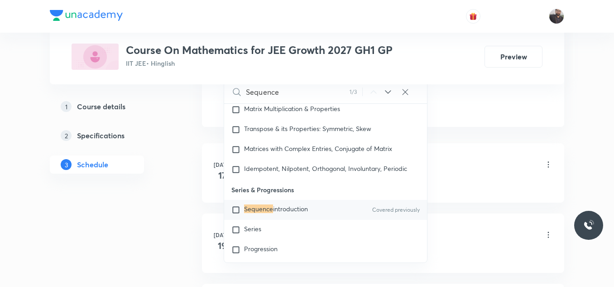
type input "Sequence"
click at [273, 213] on span "introduction" at bounding box center [290, 208] width 35 height 9
checkbox input "true"
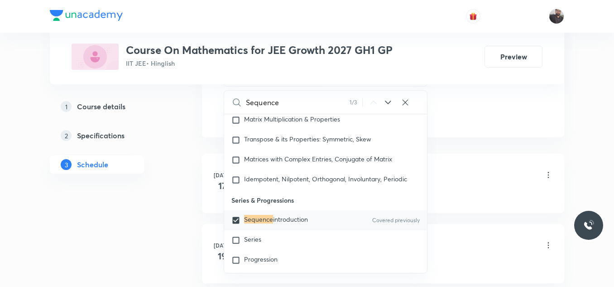
drag, startPoint x: 162, startPoint y: 92, endPoint x: 185, endPoint y: 118, distance: 35.0
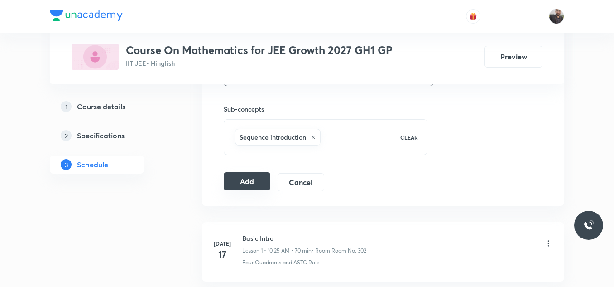
scroll to position [440, 0]
click at [248, 183] on button "Add" at bounding box center [247, 182] width 47 height 18
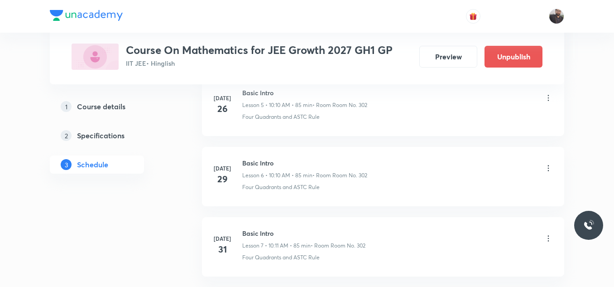
scroll to position [2762, 0]
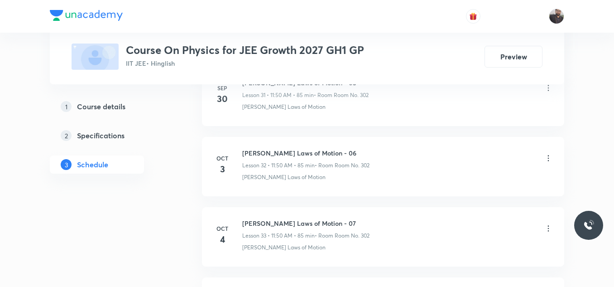
scroll to position [2827, 0]
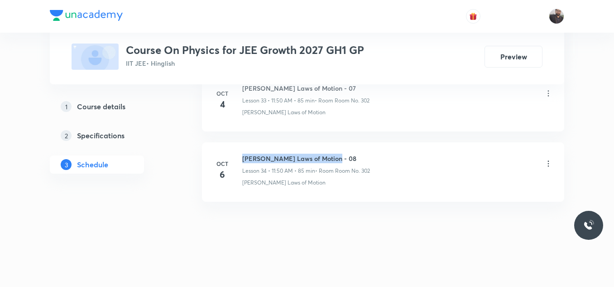
drag, startPoint x: 241, startPoint y: 154, endPoint x: 345, endPoint y: 159, distance: 103.4
click at [345, 159] on div "[DATE] [PERSON_NAME] Laws of Motion - 08 Lesson 34 • 11:50 AM • 85 min • Room R…" at bounding box center [383, 170] width 340 height 33
copy h6 "[PERSON_NAME] Laws of Motion - 08"
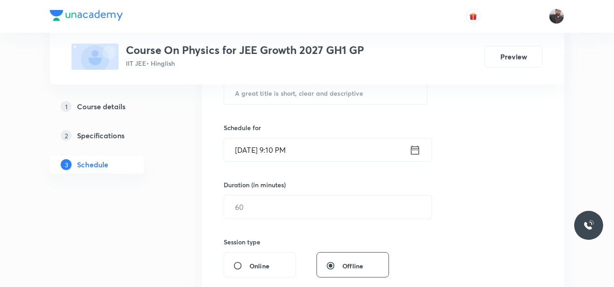
scroll to position [193, 0]
click at [328, 97] on input "text" at bounding box center [325, 91] width 203 height 23
paste input "[PERSON_NAME] Laws of Motion - 08"
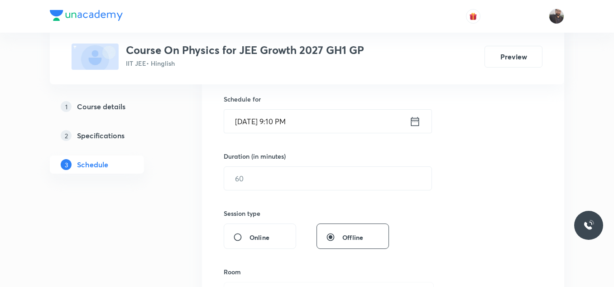
scroll to position [221, 0]
type input "[PERSON_NAME] Laws of Motion - 09"
click at [328, 106] on div "Schedule for [DATE] 9:10 PM ​" at bounding box center [326, 112] width 204 height 39
click at [325, 113] on input "[DATE] 9:10 PM" at bounding box center [316, 119] width 185 height 23
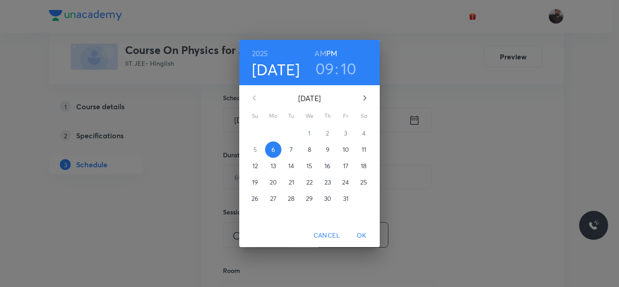
click at [290, 152] on p "7" at bounding box center [290, 149] width 3 height 9
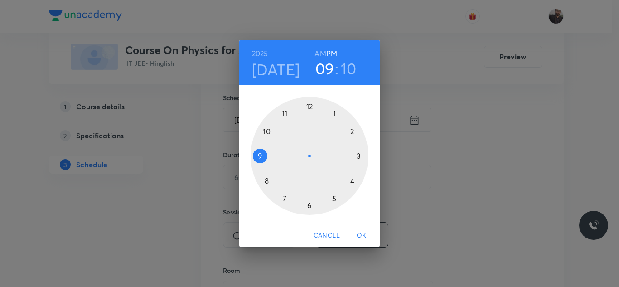
click at [285, 115] on div at bounding box center [310, 156] width 118 height 118
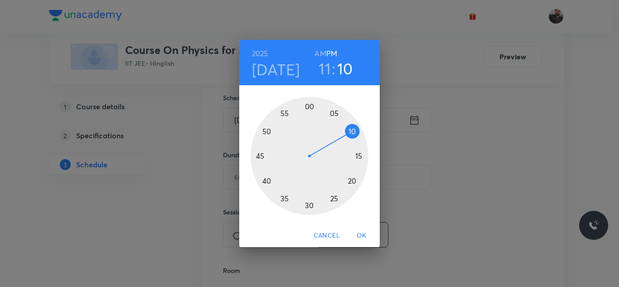
click at [323, 48] on h6 "AM" at bounding box center [319, 53] width 11 height 13
click at [269, 133] on div at bounding box center [310, 156] width 118 height 118
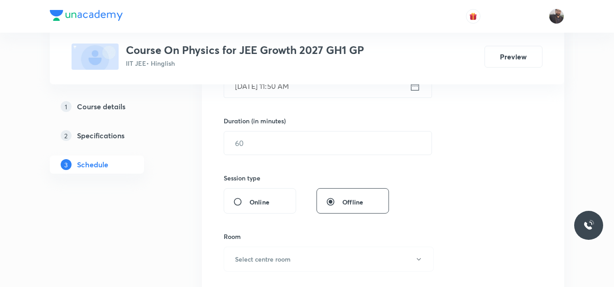
scroll to position [256, 0]
click at [273, 147] on input "text" at bounding box center [327, 142] width 207 height 23
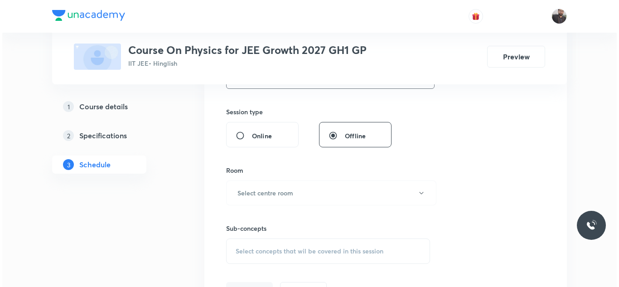
scroll to position [323, 0]
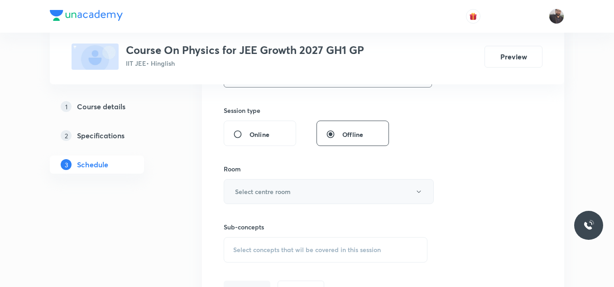
type input "85"
click at [272, 191] on h6 "Select centre room" at bounding box center [263, 192] width 56 height 10
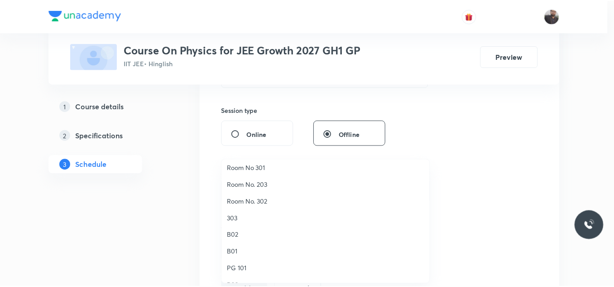
scroll to position [88, 0]
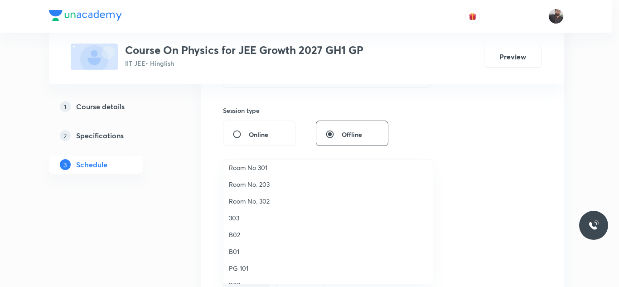
click at [266, 193] on li "Room No. 302" at bounding box center [327, 201] width 209 height 17
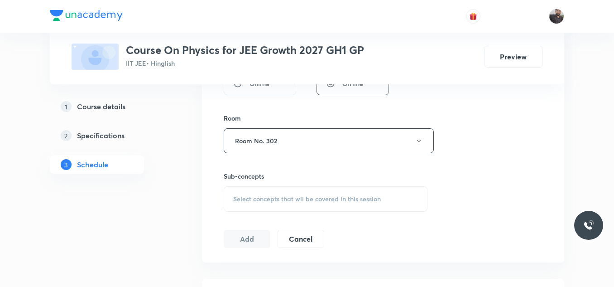
scroll to position [375, 0]
click at [266, 193] on span "Select concepts that wil be covered in this session" at bounding box center [307, 196] width 148 height 7
click at [256, 224] on input "text" at bounding box center [336, 225] width 181 height 23
paste input "Newton's Laws of Motion - 08"
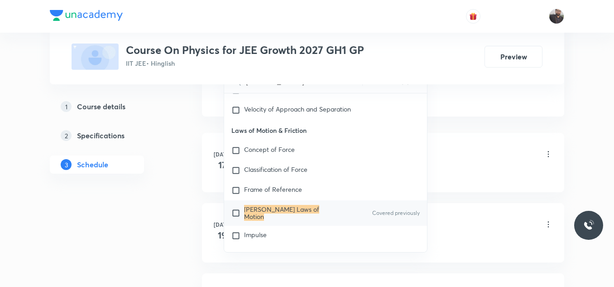
scroll to position [521, 0]
type input "[PERSON_NAME] Laws of Motion"
click at [272, 209] on mark "[PERSON_NAME] Laws of Motion" at bounding box center [281, 211] width 75 height 16
checkbox input "true"
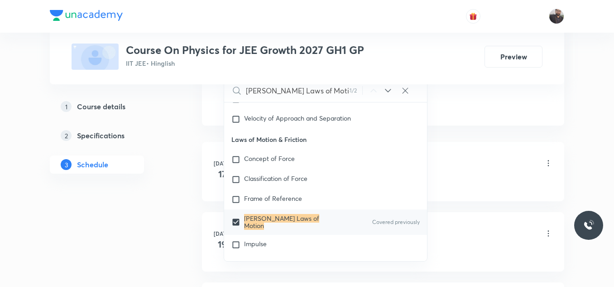
click at [152, 136] on div "2 Specifications" at bounding box center [113, 135] width 105 height 11
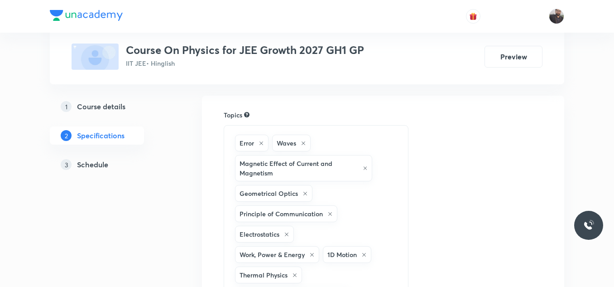
scroll to position [56, 0]
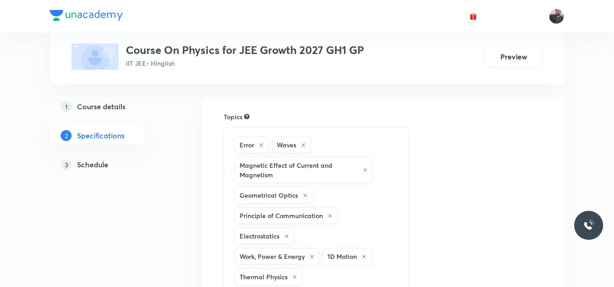
click at [140, 101] on div "1 Course details" at bounding box center [113, 106] width 105 height 11
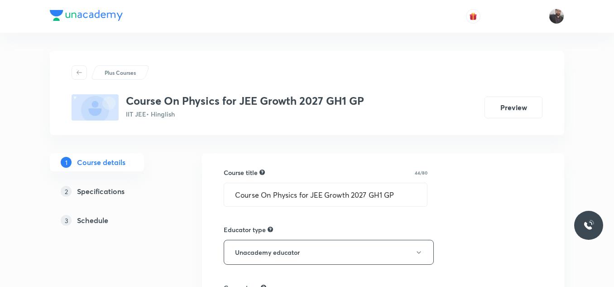
click at [96, 232] on div "1 Course details 2 Specifications 3 Schedule" at bounding box center [111, 196] width 123 height 87
click at [95, 225] on h5 "Schedule" at bounding box center [92, 220] width 31 height 11
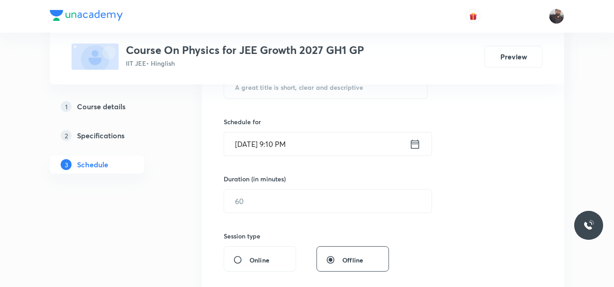
scroll to position [178, 0]
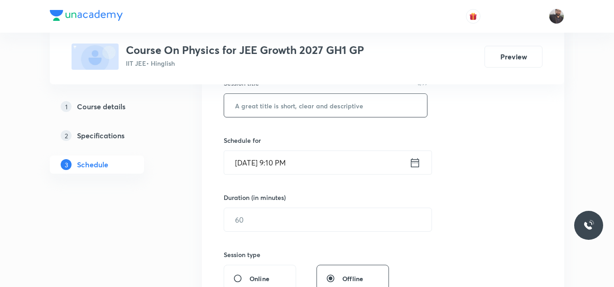
click at [273, 107] on input "text" at bounding box center [325, 105] width 203 height 23
paste input "Newton's Laws of Motion - 08"
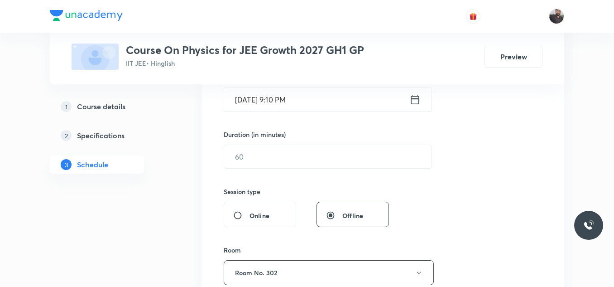
scroll to position [247, 0]
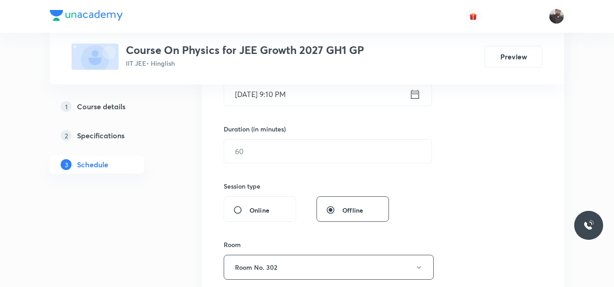
type input "Newton's Laws of Motion - 09"
click at [311, 96] on input "Oct 6, 2025, 9:10 PM" at bounding box center [316, 93] width 185 height 23
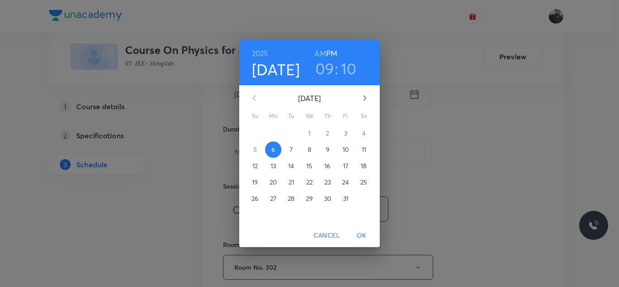
click at [289, 152] on span "7" at bounding box center [291, 149] width 16 height 9
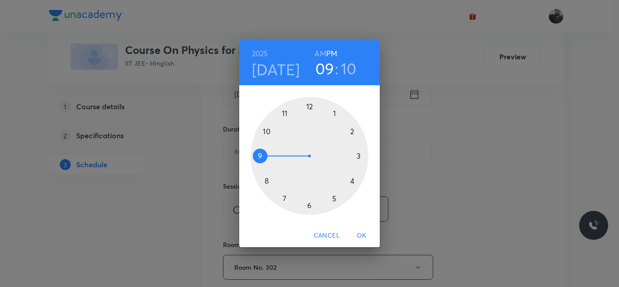
click at [283, 108] on div at bounding box center [310, 156] width 118 height 118
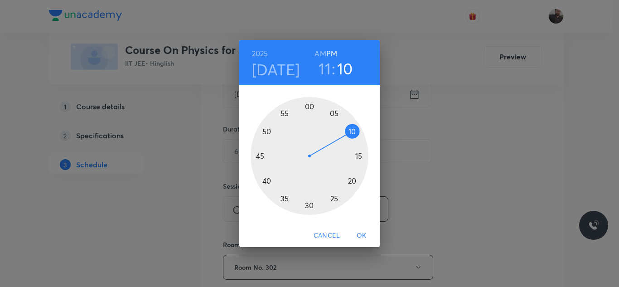
click at [265, 132] on div at bounding box center [310, 156] width 118 height 118
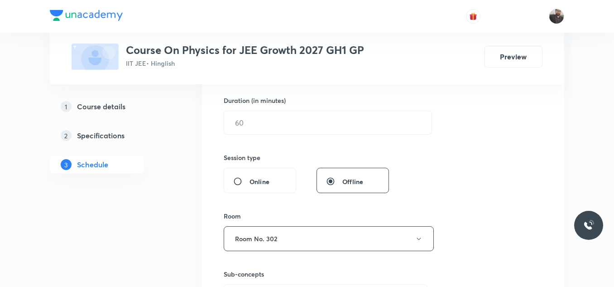
scroll to position [276, 0]
click at [264, 126] on input "text" at bounding box center [327, 122] width 207 height 23
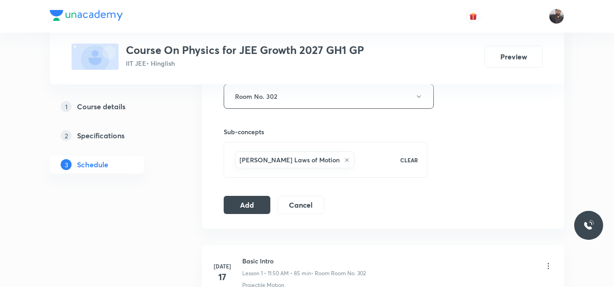
scroll to position [418, 0]
type input "85"
click at [256, 201] on button "Add" at bounding box center [247, 203] width 47 height 18
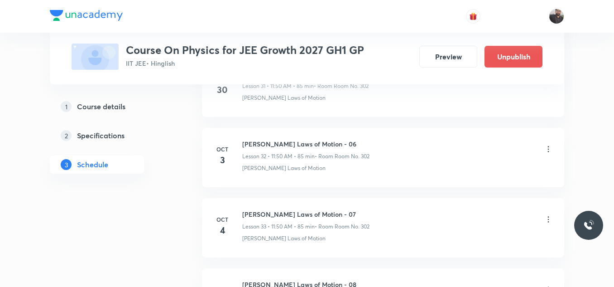
scroll to position [2481, 0]
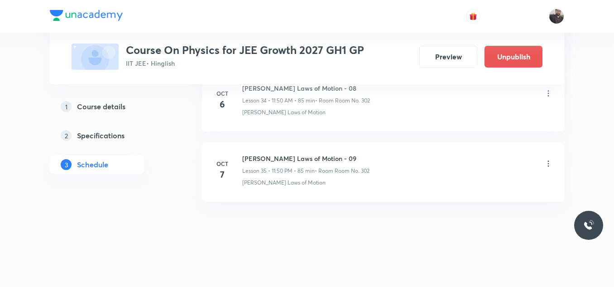
click at [551, 168] on icon at bounding box center [548, 163] width 9 height 9
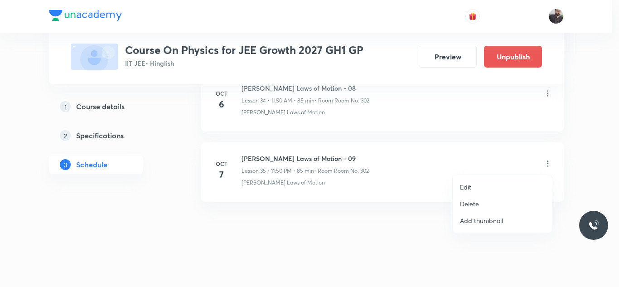
click at [507, 181] on li "Edit" at bounding box center [502, 186] width 99 height 17
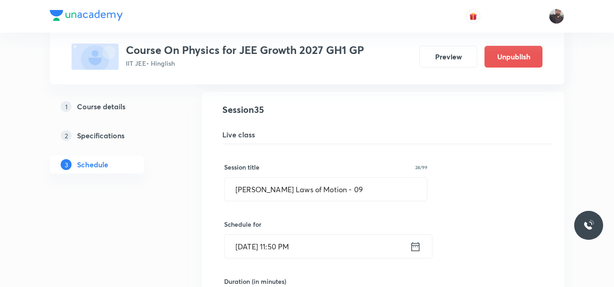
click at [328, 248] on input "Oct 7, 2025, 11:50 PM" at bounding box center [317, 246] width 185 height 23
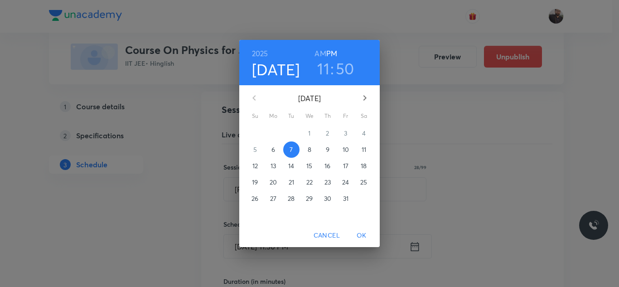
click at [322, 54] on h6 "AM" at bounding box center [319, 53] width 11 height 13
click at [359, 239] on span "OK" at bounding box center [362, 235] width 22 height 11
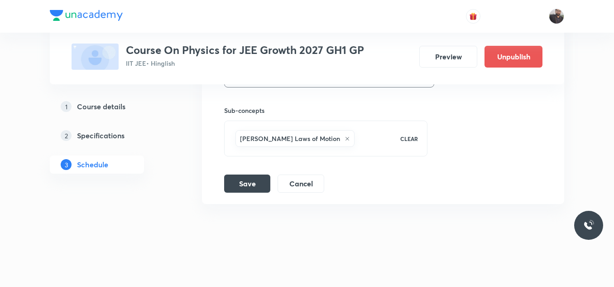
scroll to position [2829, 0]
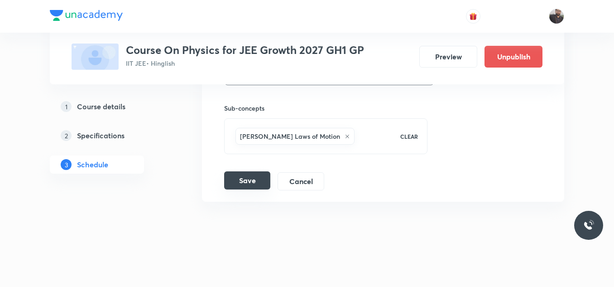
click at [257, 186] on button "Save" at bounding box center [247, 180] width 46 height 18
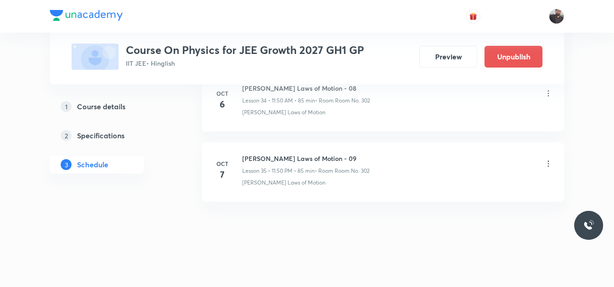
scroll to position [2481, 0]
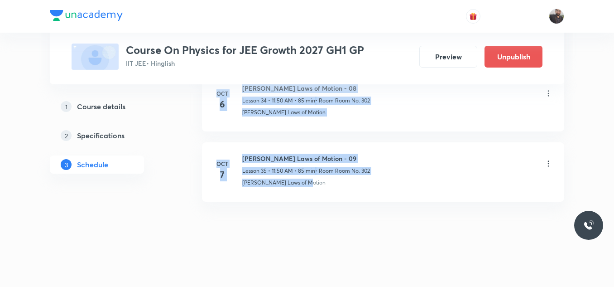
click at [322, 188] on li "Oct 7 Newton's Laws of Motion - 09 Lesson 35 • 11:50 AM • 85 min • Room Room No…" at bounding box center [383, 171] width 362 height 59
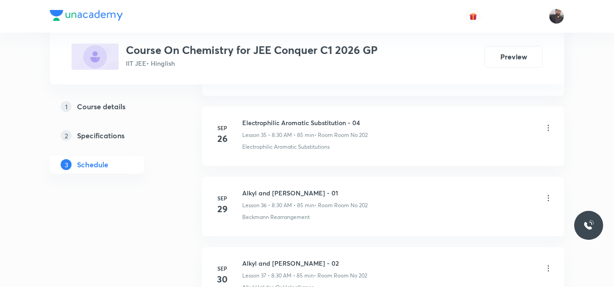
scroll to position [3248, 0]
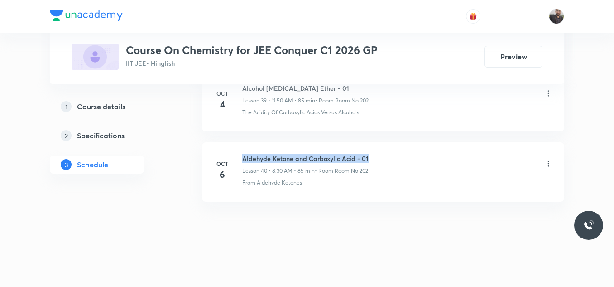
drag, startPoint x: 242, startPoint y: 155, endPoint x: 432, endPoint y: 150, distance: 190.4
click at [432, 150] on li "[DATE] Aldehyde Ketone and Carboxylic Acid - 01 Lesson 40 • 8:30 AM • 85 min • …" at bounding box center [383, 171] width 362 height 59
copy h6 "Aldehyde Ketone and Carboxylic Acid - 01"
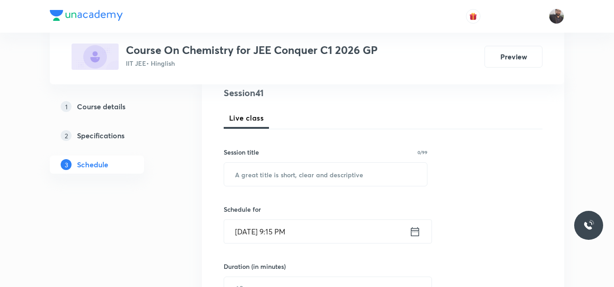
scroll to position [131, 0]
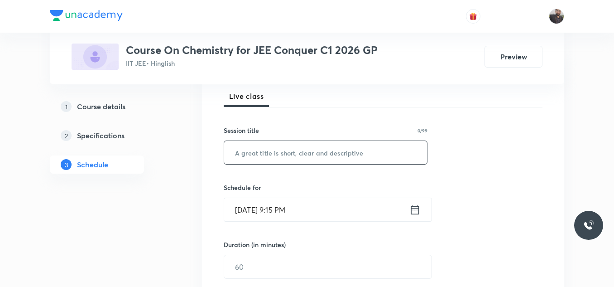
click at [369, 163] on input "text" at bounding box center [325, 152] width 203 height 23
paste input "Aldehyde Ketone and Carboxylic Acid - 01"
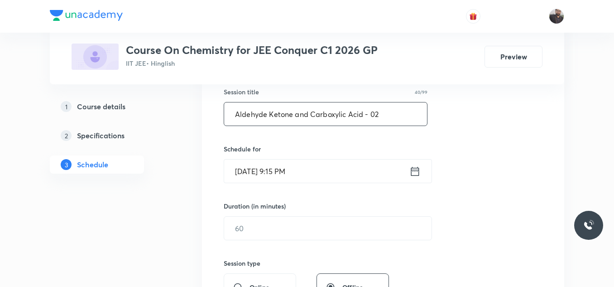
type input "Aldehyde Ketone and Carboxylic Acid - 02"
click at [343, 171] on input "[DATE] 9:15 PM" at bounding box center [316, 170] width 185 height 23
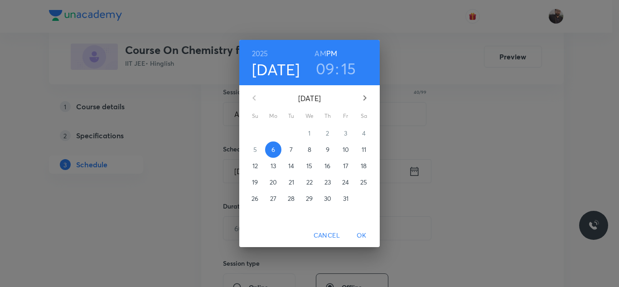
click at [290, 150] on p "7" at bounding box center [290, 149] width 3 height 9
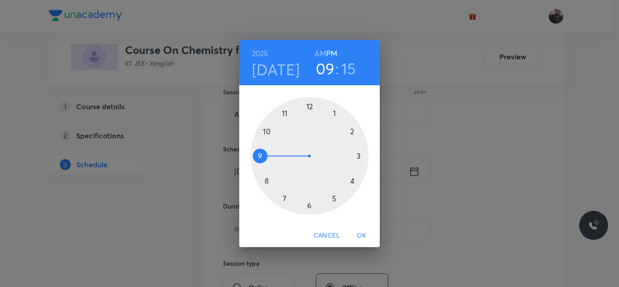
click at [266, 182] on div at bounding box center [310, 156] width 118 height 118
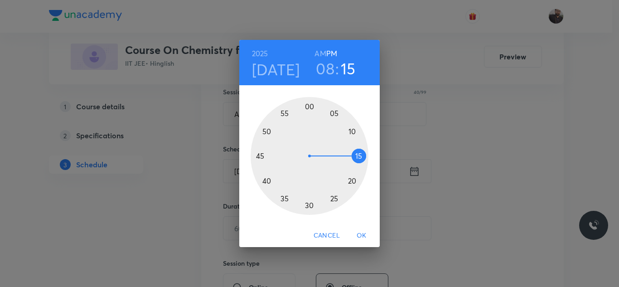
click at [321, 50] on h6 "AM" at bounding box center [319, 53] width 11 height 13
click at [309, 210] on div at bounding box center [310, 156] width 118 height 118
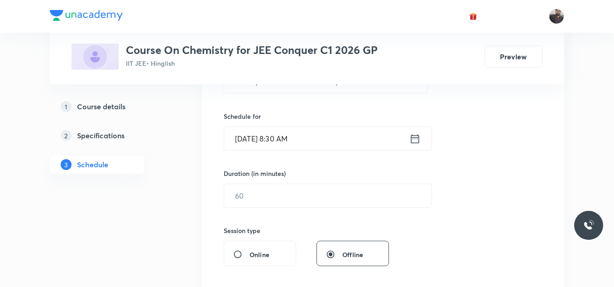
scroll to position [203, 0]
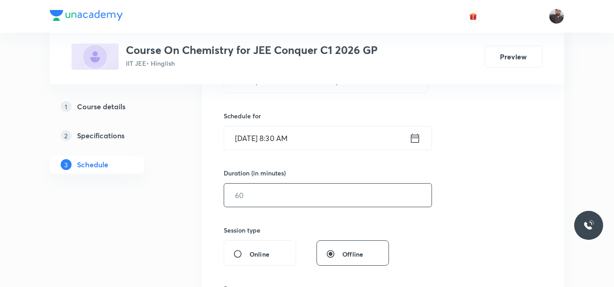
click at [307, 191] on input "text" at bounding box center [327, 194] width 207 height 23
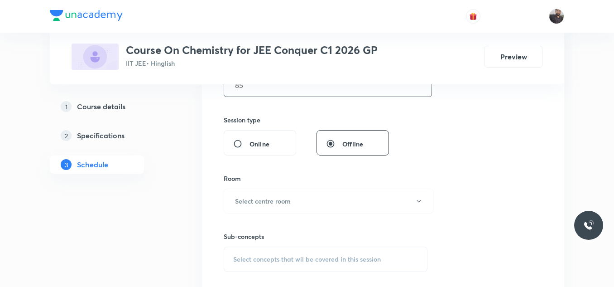
scroll to position [314, 0]
type input "85"
click at [307, 191] on button "Select centre room" at bounding box center [329, 200] width 210 height 25
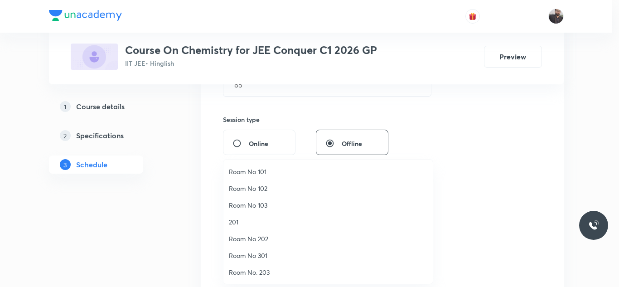
click at [264, 238] on span "Room No 202" at bounding box center [328, 239] width 198 height 10
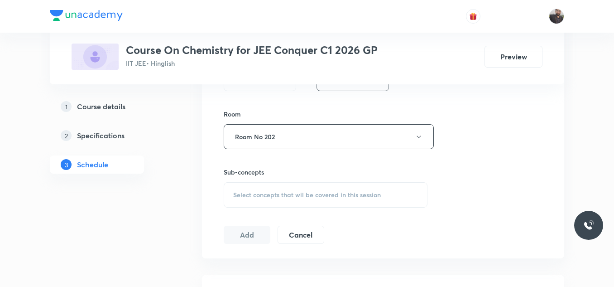
scroll to position [378, 0]
click at [263, 200] on div "Select concepts that wil be covered in this session" at bounding box center [326, 193] width 204 height 25
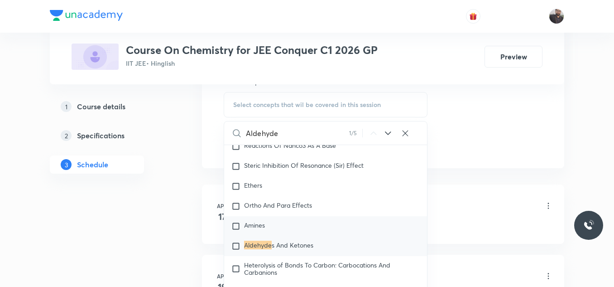
scroll to position [15994, 0]
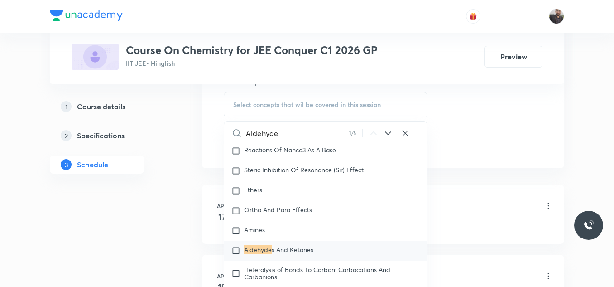
type input "Aldehyde"
click at [273, 254] on span "s And Ketones" at bounding box center [293, 249] width 42 height 9
checkbox input "true"
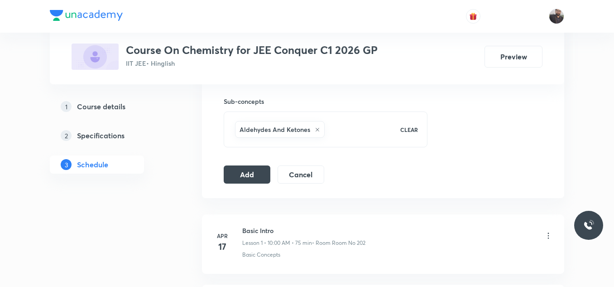
scroll to position [447, 0]
click at [252, 171] on button "Add" at bounding box center [247, 175] width 47 height 18
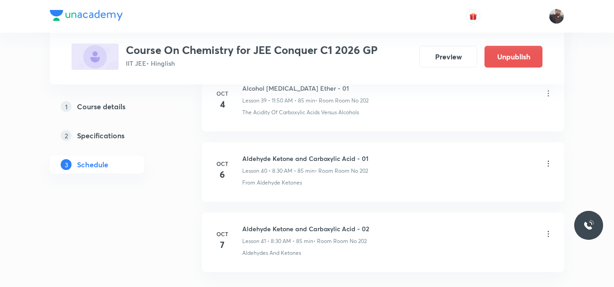
scroll to position [2902, 0]
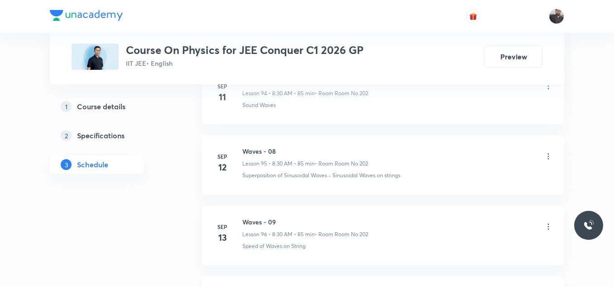
scroll to position [8253, 0]
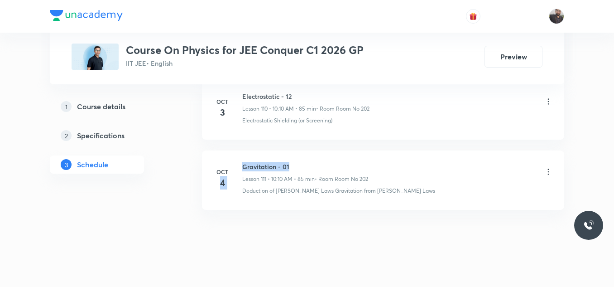
drag, startPoint x: 241, startPoint y: 159, endPoint x: 325, endPoint y: 159, distance: 84.7
click at [325, 162] on div "[DATE] Gravitation - 01 Lesson 111 • 10:10 AM • 85 min • Room Room No 202 Deduc…" at bounding box center [383, 178] width 340 height 33
click at [325, 162] on h6 "Gravitation - 01" at bounding box center [305, 167] width 126 height 10
drag, startPoint x: 242, startPoint y: 152, endPoint x: 376, endPoint y: 135, distance: 134.3
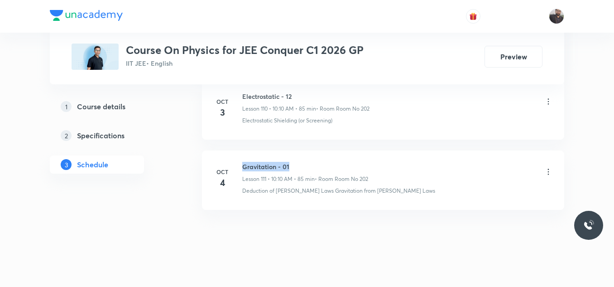
copy h6 "Gravitation - 01"
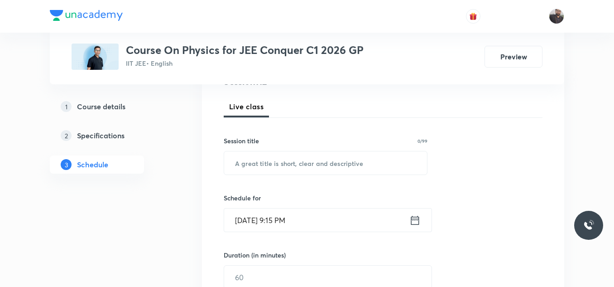
scroll to position [122, 0]
click at [357, 167] on input "text" at bounding box center [325, 161] width 203 height 23
paste input "Gravitation - 01"
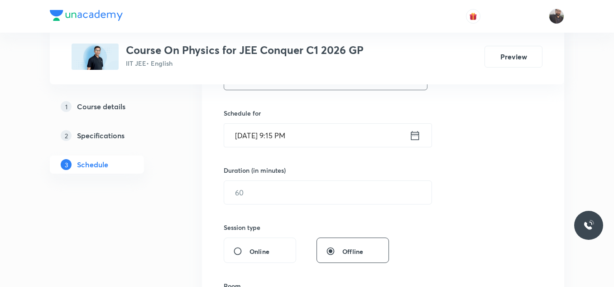
scroll to position [207, 0]
type input "Gravitation - 02"
click at [338, 140] on input "[DATE] 9:15 PM" at bounding box center [316, 134] width 185 height 23
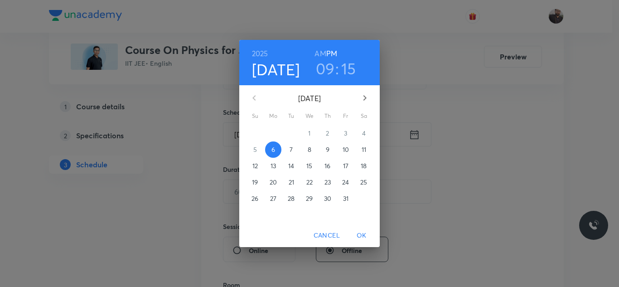
click at [291, 146] on p "7" at bounding box center [290, 149] width 3 height 9
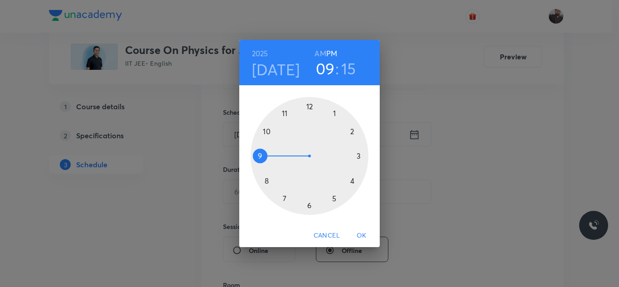
click at [263, 131] on div at bounding box center [310, 156] width 118 height 118
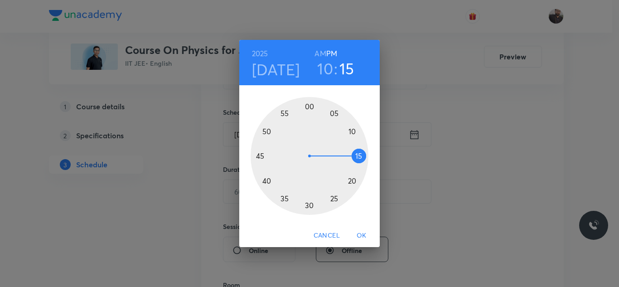
click at [323, 51] on h6 "AM" at bounding box center [319, 53] width 11 height 13
click at [352, 130] on div at bounding box center [310, 156] width 118 height 118
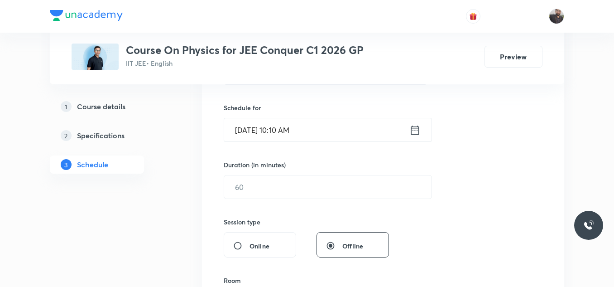
scroll to position [249, 0]
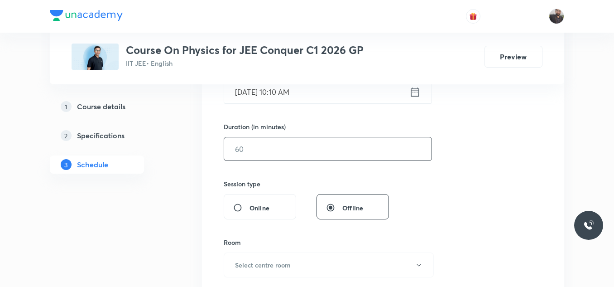
click at [354, 143] on input "text" at bounding box center [327, 148] width 207 height 23
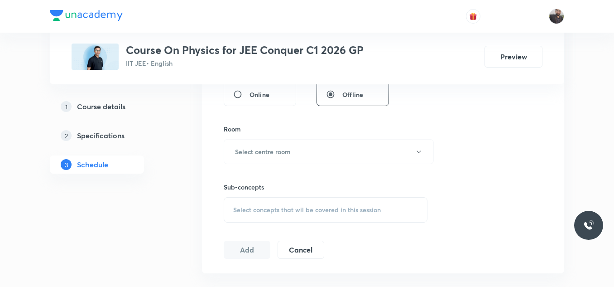
scroll to position [363, 0]
type input "85"
click at [354, 144] on button "Select centre room" at bounding box center [329, 150] width 210 height 25
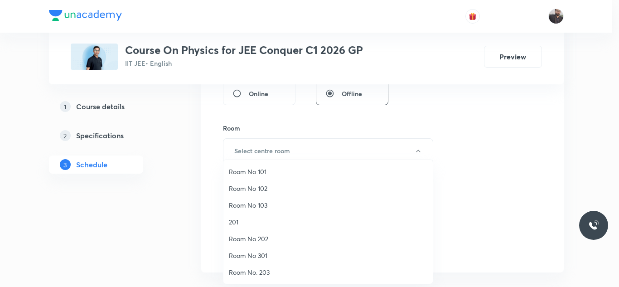
click at [261, 238] on span "Room No 202" at bounding box center [328, 239] width 198 height 10
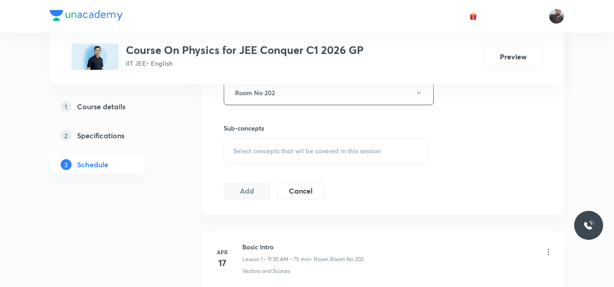
scroll to position [426, 0]
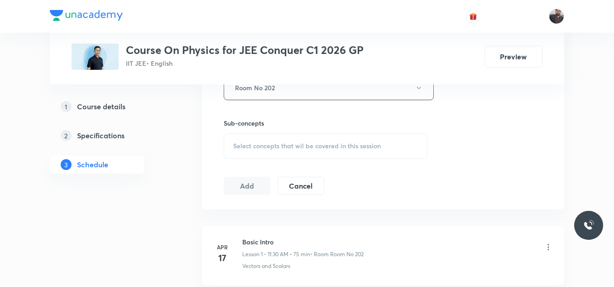
click at [274, 152] on div "Select concepts that wil be covered in this session" at bounding box center [326, 145] width 204 height 25
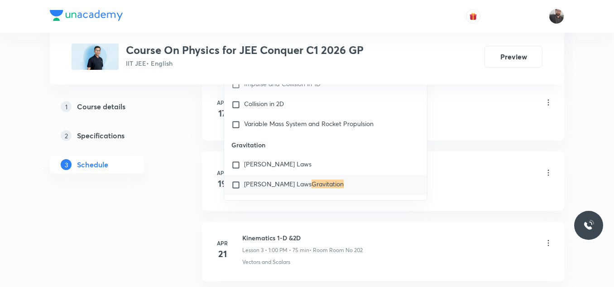
scroll to position [3450, 0]
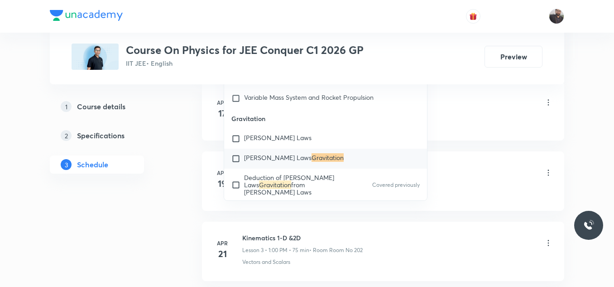
type input "Gravitation"
click at [279, 153] on span "Newton's Laws" at bounding box center [278, 157] width 68 height 9
checkbox input "true"
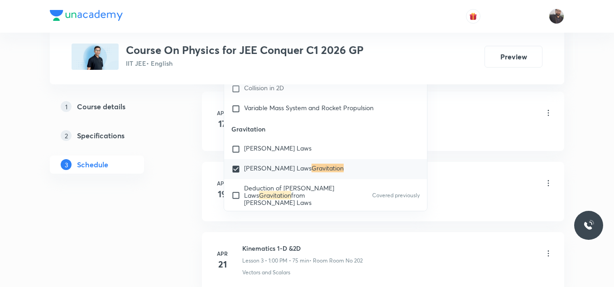
click at [445, 121] on div "Basic Intro Lesson 1 • 11:30 AM • 75 min • Room Room No 202" at bounding box center [397, 113] width 311 height 21
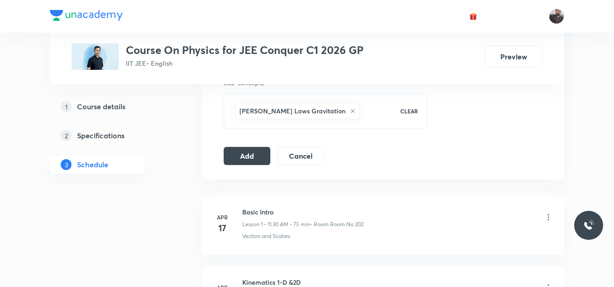
scroll to position [463, 0]
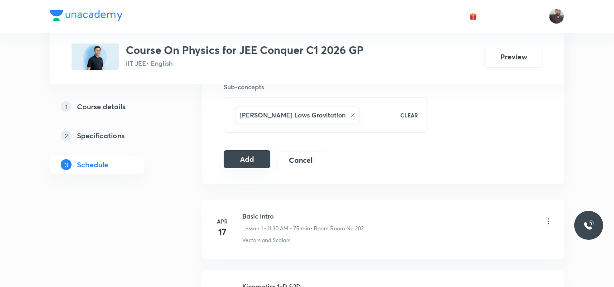
click at [241, 162] on button "Add" at bounding box center [247, 159] width 47 height 18
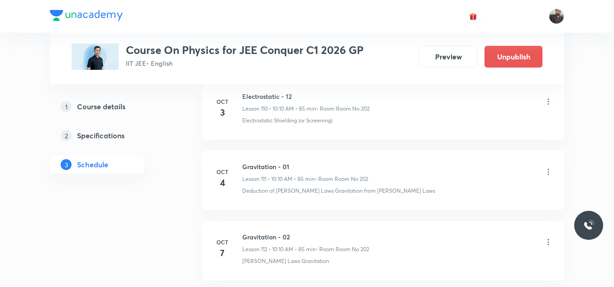
scroll to position [7906, 0]
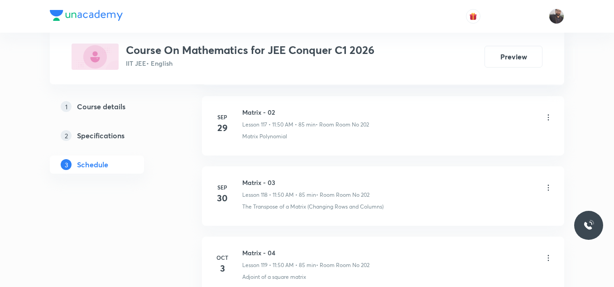
scroll to position [9059, 0]
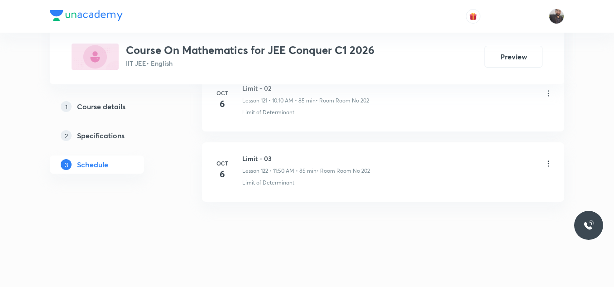
click at [244, 158] on h6 "Limit - 03" at bounding box center [306, 159] width 128 height 10
drag, startPoint x: 240, startPoint y: 156, endPoint x: 290, endPoint y: 150, distance: 50.7
click at [290, 150] on li "[DATE] Limit - 03 Lesson 122 • 11:50 AM • 85 min • Room Room No 202 Limit of De…" at bounding box center [383, 171] width 362 height 59
copy h6 "Limit - 03"
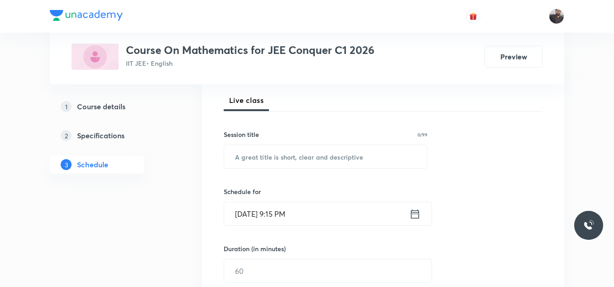
scroll to position [128, 0]
click at [291, 152] on input "text" at bounding box center [325, 155] width 203 height 23
paste input "Limit - 03"
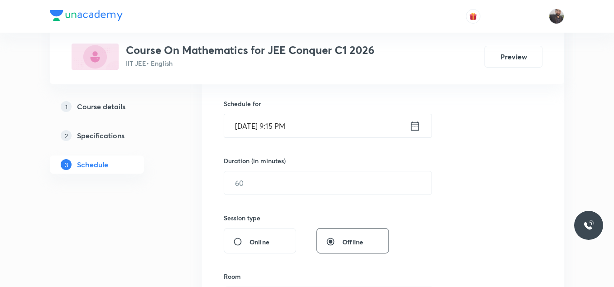
scroll to position [230, 0]
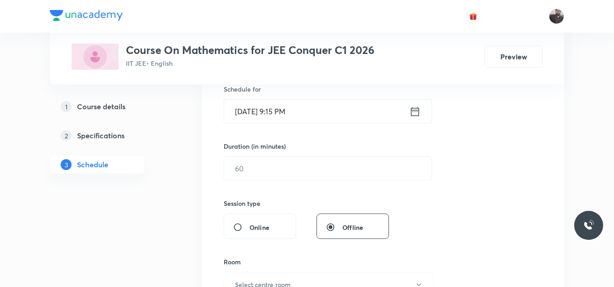
type input "Limit - 04"
click at [331, 104] on input "[DATE] 9:15 PM" at bounding box center [316, 111] width 185 height 23
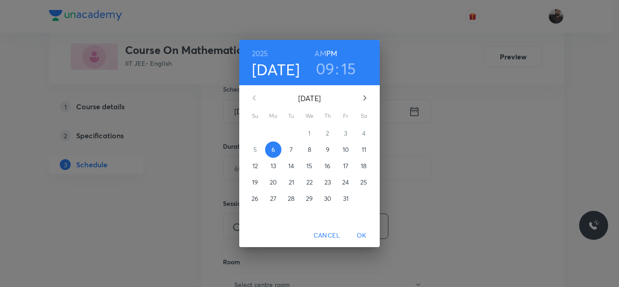
click at [291, 152] on p "7" at bounding box center [290, 149] width 3 height 9
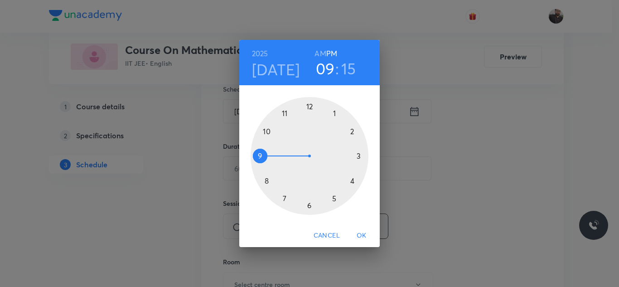
click at [285, 111] on div at bounding box center [310, 156] width 118 height 118
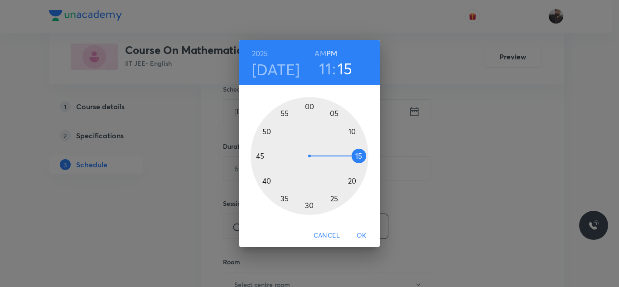
click at [323, 51] on h6 "AM" at bounding box center [319, 53] width 11 height 13
click at [265, 131] on div at bounding box center [310, 156] width 118 height 118
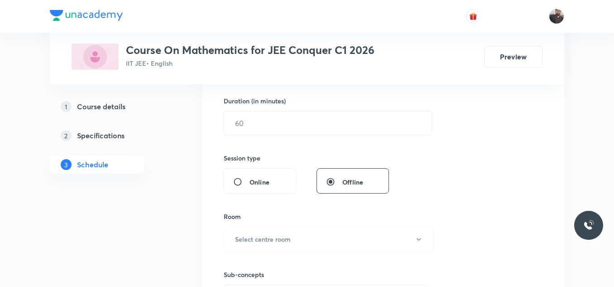
scroll to position [275, 0]
click at [265, 131] on input "text" at bounding box center [327, 122] width 207 height 23
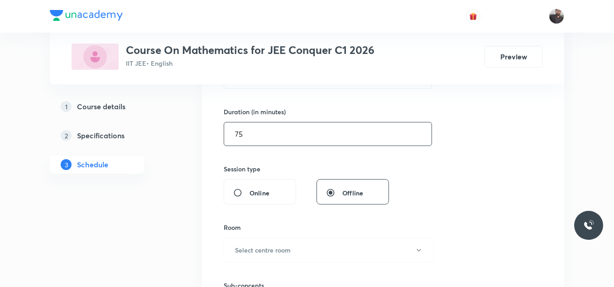
scroll to position [264, 0]
type input "7"
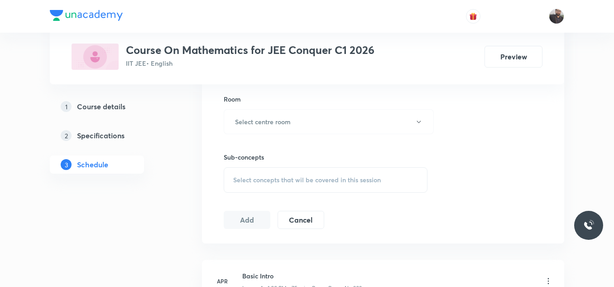
scroll to position [392, 0]
type input "85"
click at [296, 133] on button "Select centre room" at bounding box center [329, 122] width 210 height 25
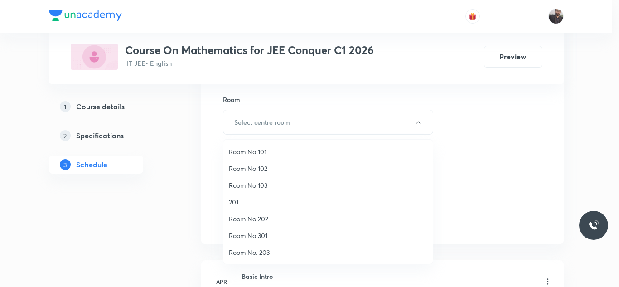
click at [260, 222] on span "Room No 202" at bounding box center [328, 219] width 198 height 10
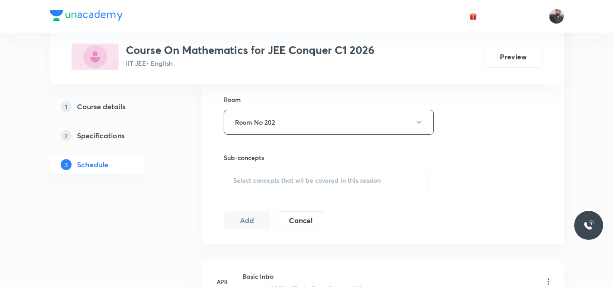
click at [261, 195] on div "Session 123 Live class Session title 10/99 Limit - 04 ​ Schedule for Oct 7, 202…" at bounding box center [383, 16] width 319 height 425
click at [263, 181] on span "Select concepts that wil be covered in this session" at bounding box center [307, 180] width 148 height 7
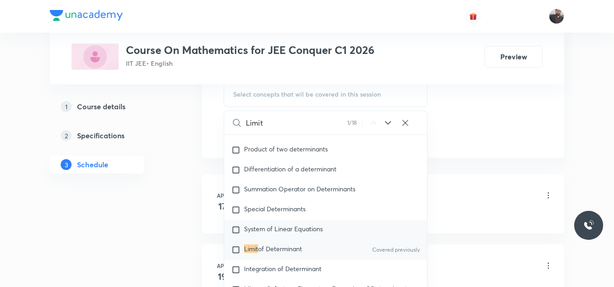
scroll to position [3674, 0]
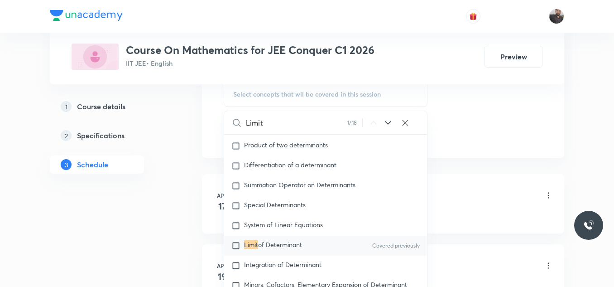
type input "Limit"
click at [264, 248] on span "of Determinant" at bounding box center [280, 244] width 44 height 9
checkbox input "true"
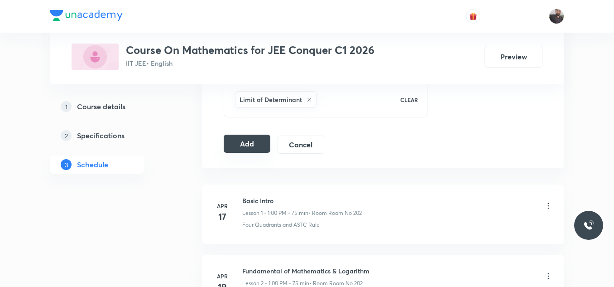
click at [235, 150] on button "Add" at bounding box center [247, 144] width 47 height 18
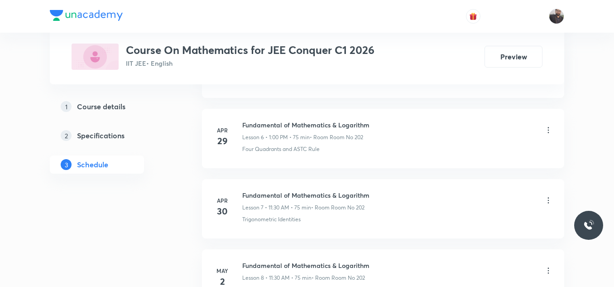
scroll to position [8643, 0]
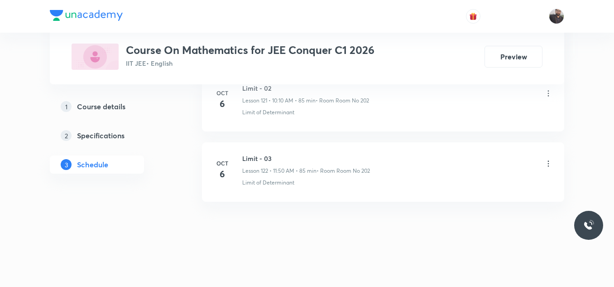
click at [289, 174] on p "Lesson 122 • 11:50 AM • 85 min" at bounding box center [279, 171] width 74 height 8
click at [298, 175] on div "Limit - 03 Lesson 122 • 11:50 AM • 85 min • Room Room No 202 Limit of Determina…" at bounding box center [397, 170] width 311 height 33
click at [305, 164] on div "Limit - 03 Lesson 122 • 11:50 AM • 85 min • Room Room No 202" at bounding box center [306, 164] width 128 height 21
click at [305, 166] on div "Limit - 03 Lesson 122 • 11:50 AM • 85 min • Room Room No 202" at bounding box center [306, 164] width 128 height 21
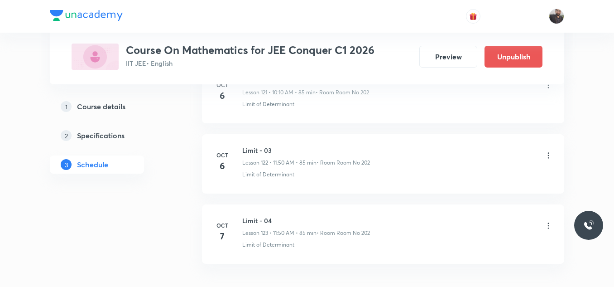
scroll to position [8713, 0]
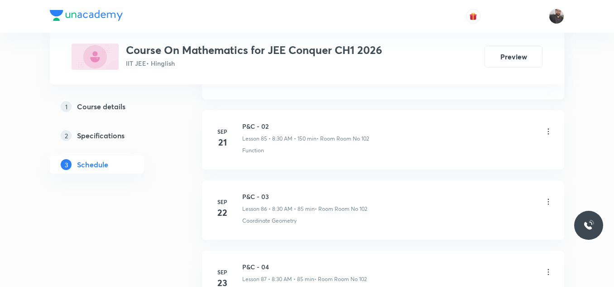
scroll to position [7181, 0]
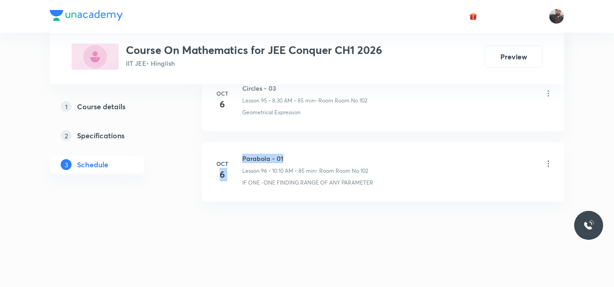
drag, startPoint x: 240, startPoint y: 157, endPoint x: 327, endPoint y: 155, distance: 87.5
click at [327, 155] on div "[DATE] Parabola - 01 Lesson 96 • 10:10 AM • 85 min • Room Room No 102 IF ONE -O…" at bounding box center [383, 170] width 340 height 33
click at [327, 155] on h6 "Parabola - 01" at bounding box center [305, 159] width 126 height 10
drag, startPoint x: 243, startPoint y: 155, endPoint x: 288, endPoint y: 154, distance: 45.3
click at [288, 154] on h6 "Parabola - 01" at bounding box center [305, 159] width 126 height 10
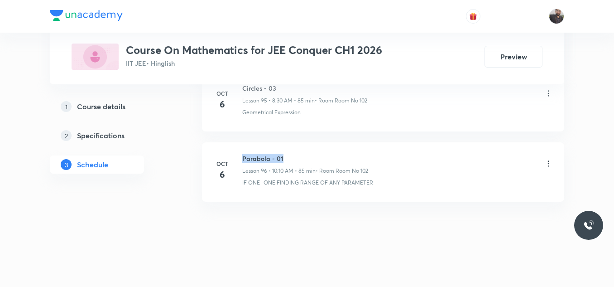
copy h6 "Parabola - 01"
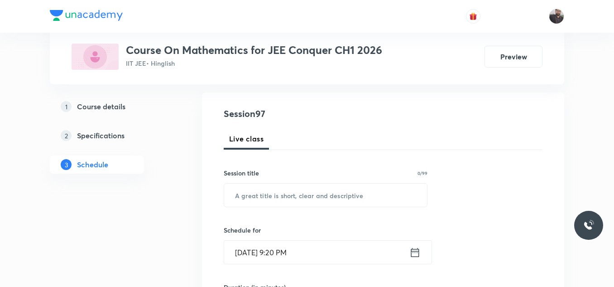
scroll to position [89, 0]
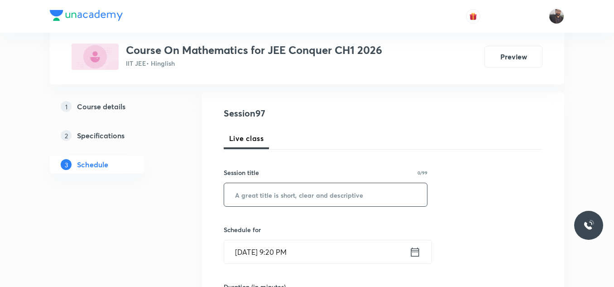
click at [284, 198] on input "text" at bounding box center [325, 194] width 203 height 23
paste input "Parabola - 01"
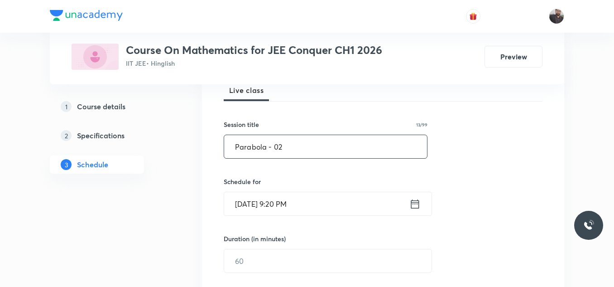
scroll to position [139, 0]
type input "Parabola - 02"
click at [337, 205] on input "Oct 6, 2025, 9:20 PM" at bounding box center [316, 201] width 185 height 23
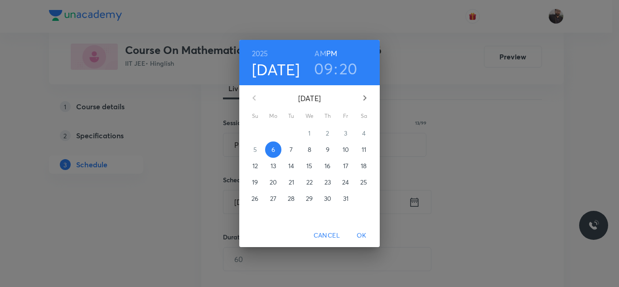
click at [292, 151] on p "7" at bounding box center [290, 149] width 3 height 9
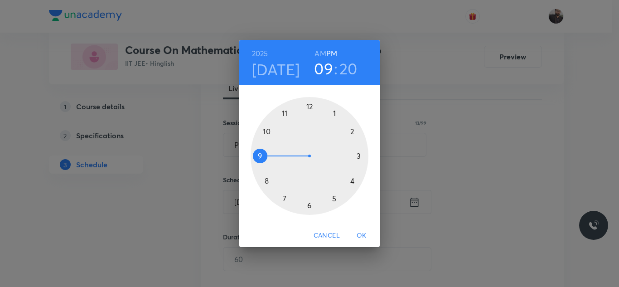
click at [264, 179] on div at bounding box center [310, 156] width 118 height 118
click at [321, 53] on h6 "AM" at bounding box center [319, 53] width 11 height 13
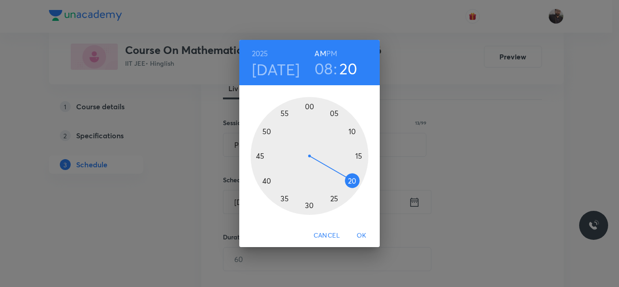
click at [310, 211] on div at bounding box center [310, 156] width 118 height 118
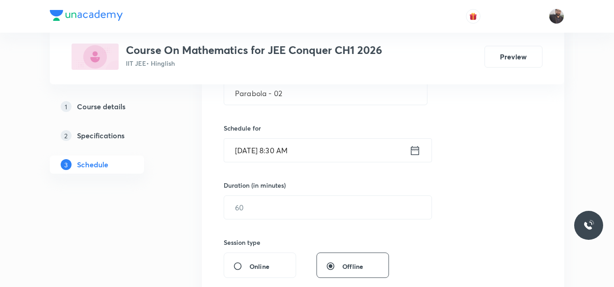
scroll to position [191, 0]
click at [310, 211] on input "text" at bounding box center [327, 206] width 207 height 23
type input "7"
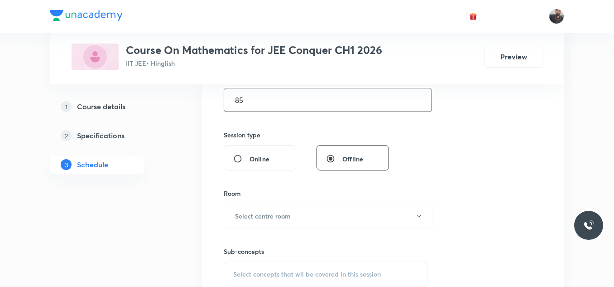
scroll to position [311, 0]
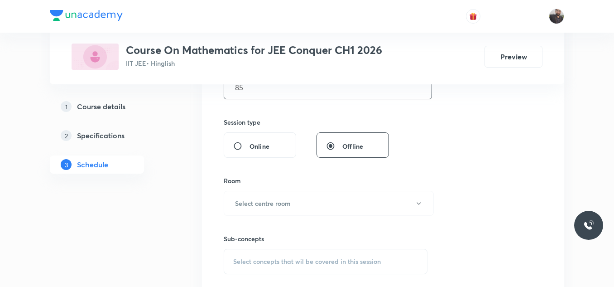
type input "85"
click at [310, 211] on button "Select centre room" at bounding box center [329, 203] width 210 height 25
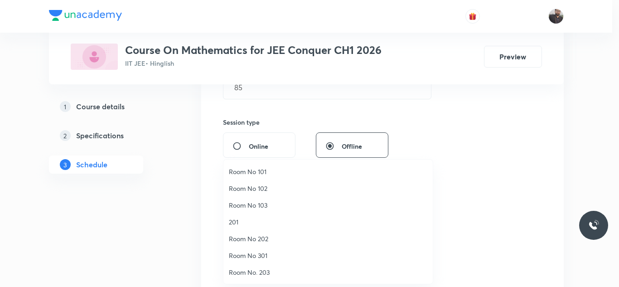
click at [252, 190] on span "Room No 102" at bounding box center [328, 188] width 198 height 10
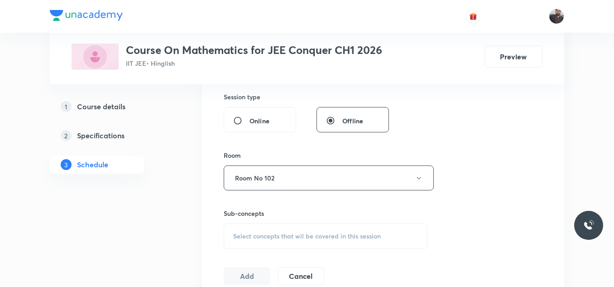
scroll to position [337, 0]
click at [256, 241] on div "Select concepts that wil be covered in this session" at bounding box center [326, 235] width 204 height 25
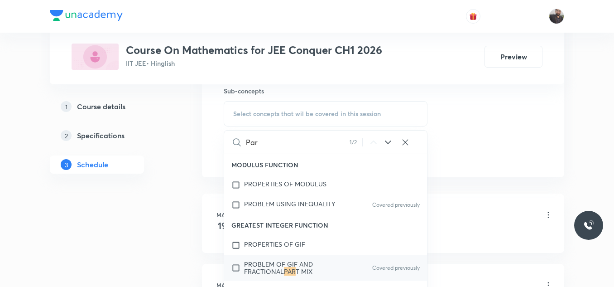
scroll to position [2688, 0]
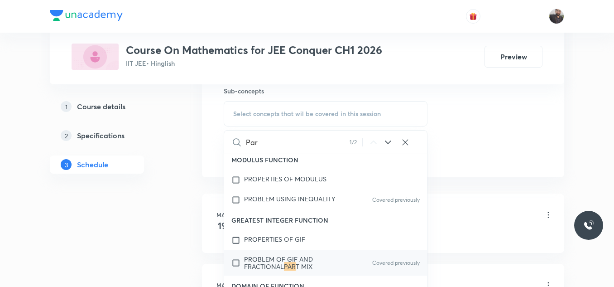
type input "Par"
click at [280, 270] on span "PROBLEM OF GIF AND FRACTIONAL" at bounding box center [278, 263] width 69 height 16
checkbox input "true"
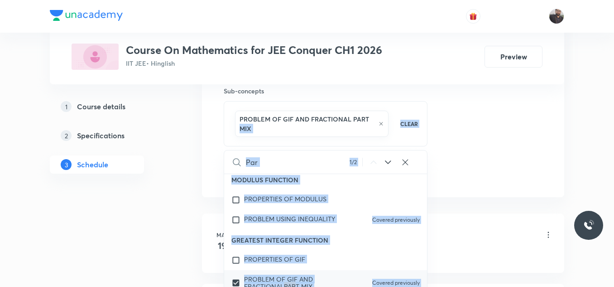
drag, startPoint x: 215, startPoint y: 163, endPoint x: 216, endPoint y: 145, distance: 18.6
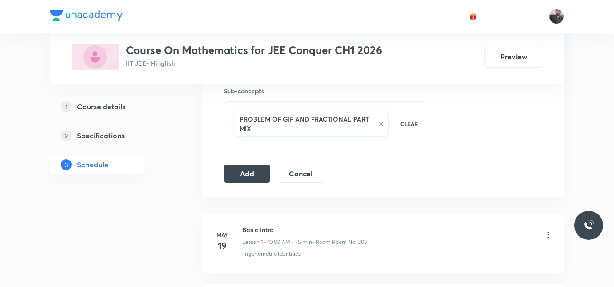
click at [353, 93] on h6 "Sub-concepts" at bounding box center [326, 91] width 204 height 10
click at [245, 178] on button "Add" at bounding box center [247, 173] width 47 height 18
click at [264, 173] on button "Add" at bounding box center [247, 173] width 47 height 18
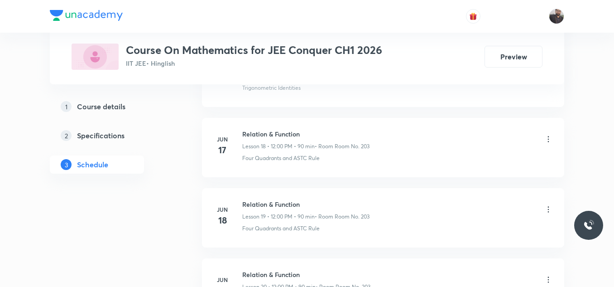
scroll to position [7201, 0]
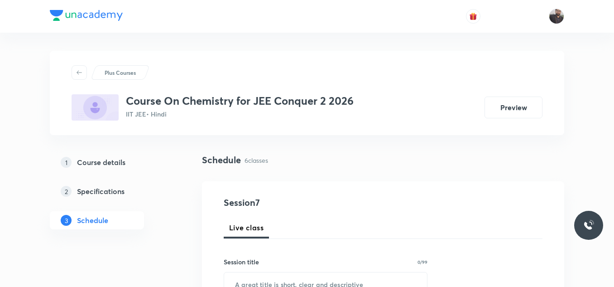
scroll to position [861, 0]
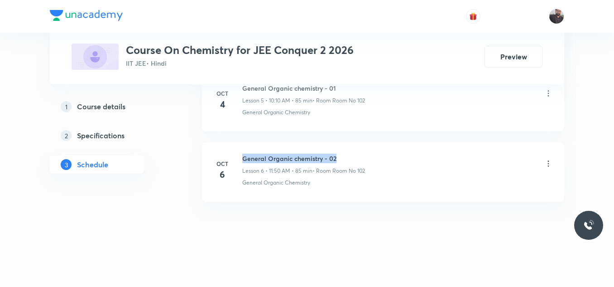
drag, startPoint x: 244, startPoint y: 153, endPoint x: 417, endPoint y: 137, distance: 173.8
copy h6 "General Organic chemistry - 02"
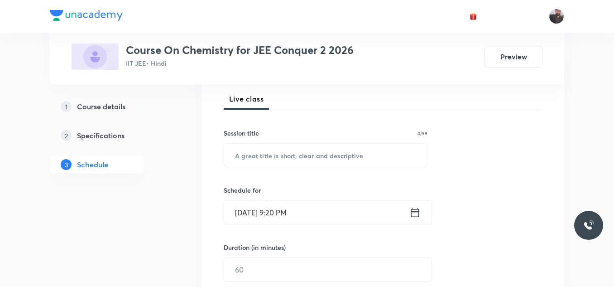
scroll to position [129, 0]
click at [389, 152] on input "text" at bounding box center [325, 154] width 203 height 23
paste input "General Organic chemistry - 02"
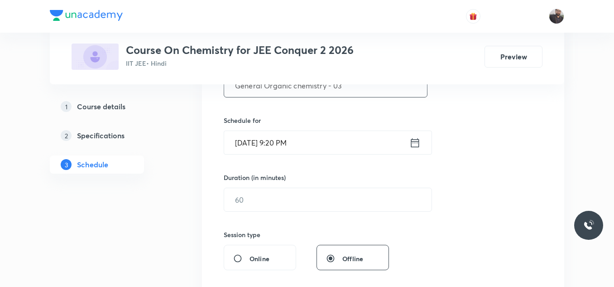
scroll to position [207, 0]
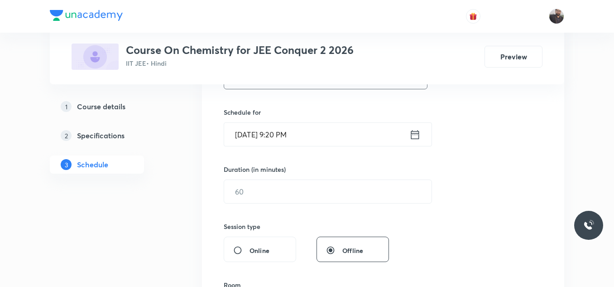
type input "General Organic chemistry - 03"
click at [366, 134] on input "[DATE] 9:20 PM" at bounding box center [316, 134] width 185 height 23
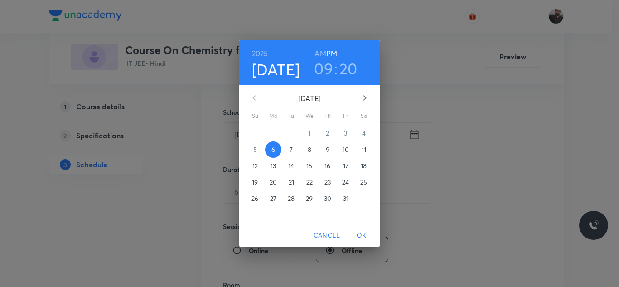
click at [291, 150] on p "7" at bounding box center [290, 149] width 3 height 9
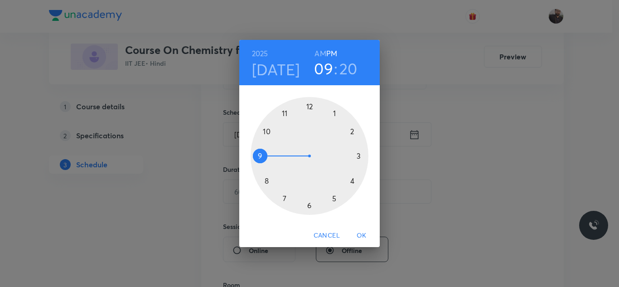
click at [267, 132] on div at bounding box center [310, 156] width 118 height 118
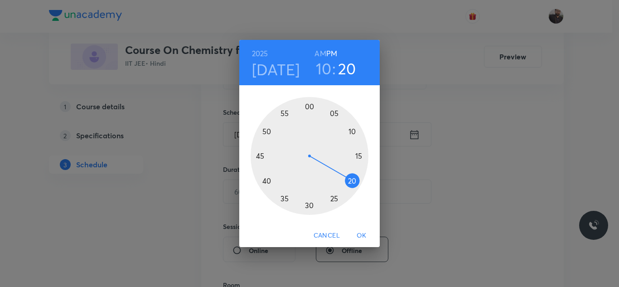
click at [317, 47] on h6 "AM" at bounding box center [319, 53] width 11 height 13
click at [357, 129] on div at bounding box center [310, 156] width 118 height 118
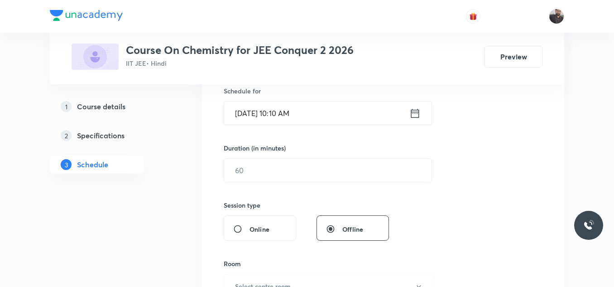
scroll to position [228, 0]
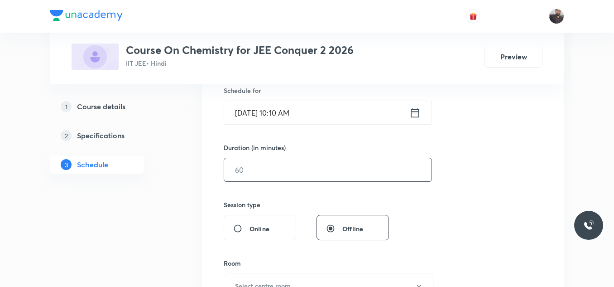
click at [314, 174] on input "text" at bounding box center [327, 169] width 207 height 23
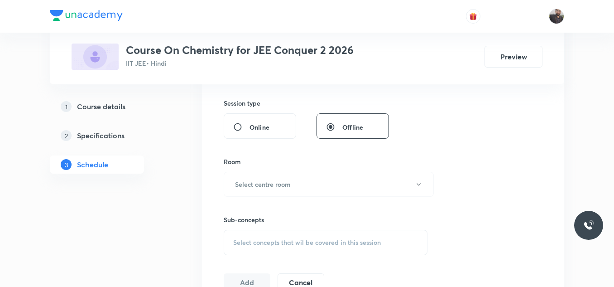
scroll to position [381, 0]
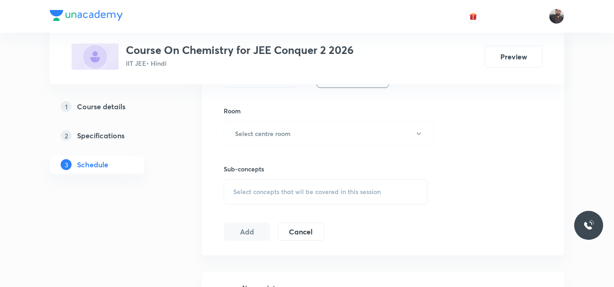
type input "85"
click at [287, 133] on h6 "Select centre room" at bounding box center [263, 134] width 56 height 10
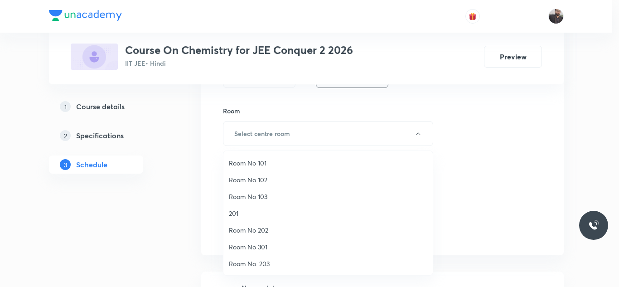
click at [253, 181] on span "Room No 102" at bounding box center [328, 180] width 198 height 10
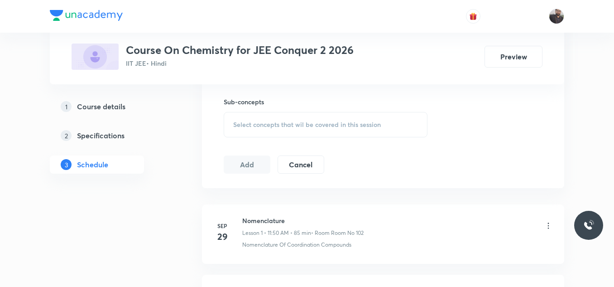
scroll to position [448, 0]
click at [246, 130] on div "Select concepts that wil be covered in this session" at bounding box center [326, 123] width 204 height 25
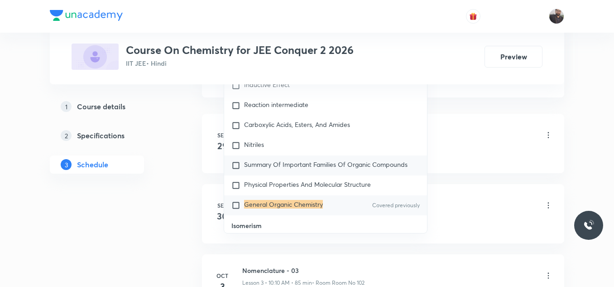
scroll to position [16258, 0]
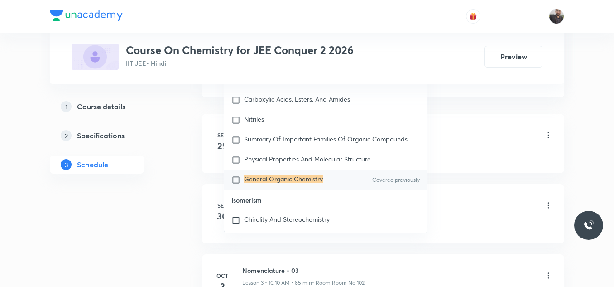
type input "General Organic chemistry"
click at [299, 183] on mark "General Organic Chemistry" at bounding box center [283, 178] width 79 height 9
checkbox input "true"
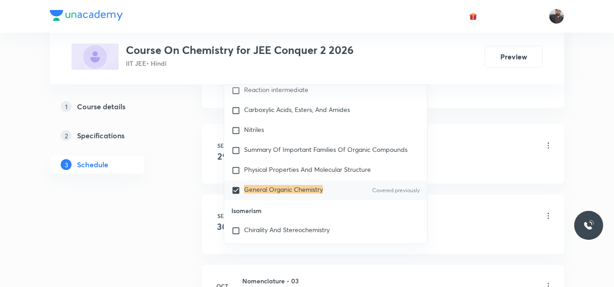
click at [211, 110] on div "Schedule 6 classes Session 7 Live class Session title 30/99 General Organic che…" at bounding box center [383, 109] width 362 height 989
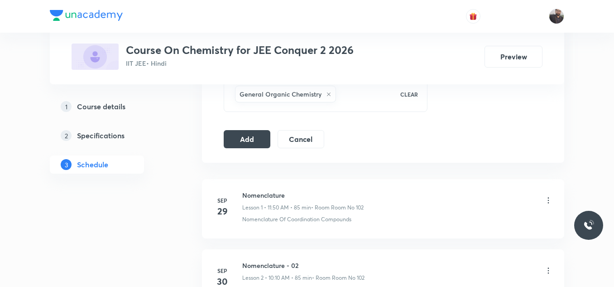
scroll to position [482, 0]
click at [247, 140] on button "Add" at bounding box center [247, 139] width 47 height 18
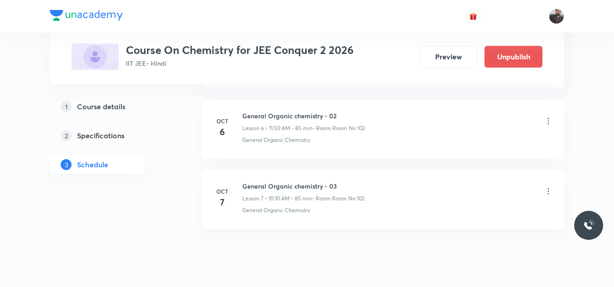
scroll to position [515, 0]
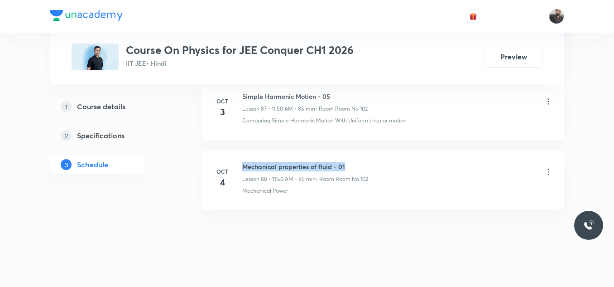
drag, startPoint x: 242, startPoint y: 156, endPoint x: 380, endPoint y: 154, distance: 137.7
click at [380, 162] on div "[DATE] Mechanical properties of fluid - 01 Lesson 88 • 11:50 AM • 85 min • Room…" at bounding box center [383, 178] width 340 height 33
copy h6 "Mechanical properties of fluid - 01"
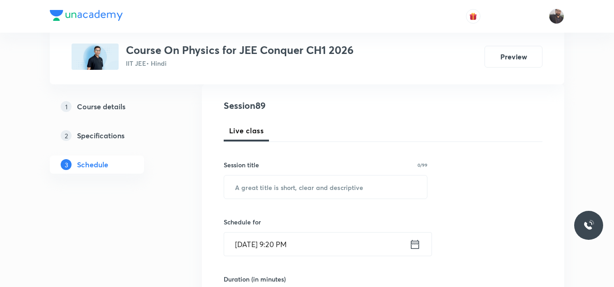
scroll to position [98, 0]
click at [366, 179] on input "text" at bounding box center [325, 185] width 203 height 23
paste input "Mechanical properties of fluid - 01"
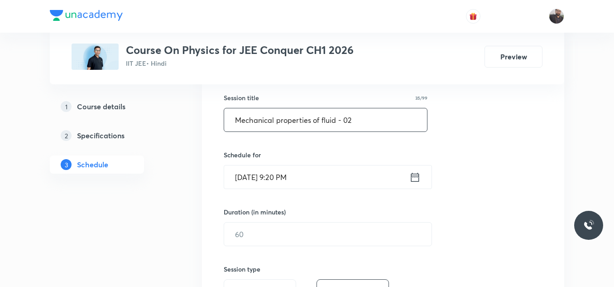
scroll to position [164, 0]
type input "Mechanical properties of fluid - 02"
click at [366, 179] on input "[DATE] 9:20 PM" at bounding box center [316, 176] width 185 height 23
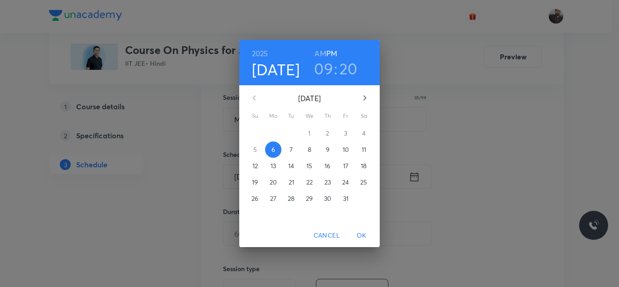
click at [292, 149] on p "7" at bounding box center [290, 149] width 3 height 9
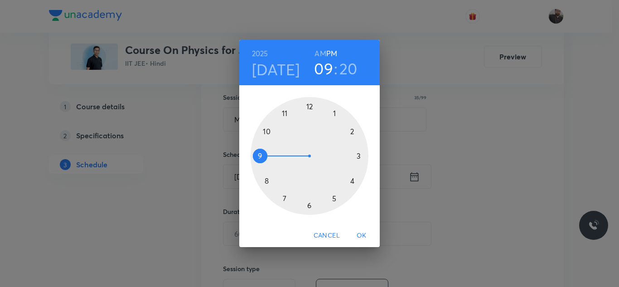
click at [285, 113] on div at bounding box center [310, 156] width 118 height 118
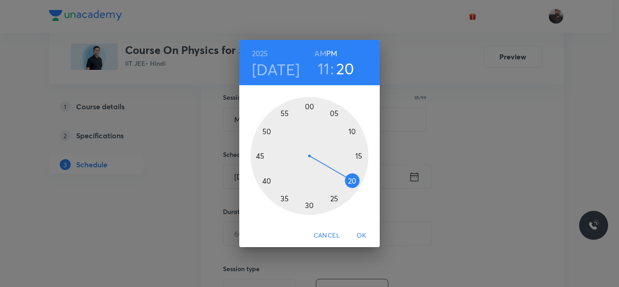
click at [265, 130] on div at bounding box center [310, 156] width 118 height 118
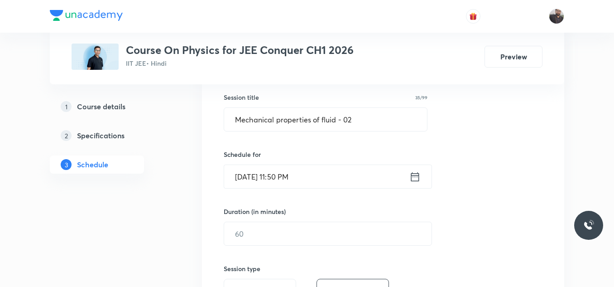
click at [348, 179] on input "[DATE] 11:50 PM" at bounding box center [316, 176] width 185 height 23
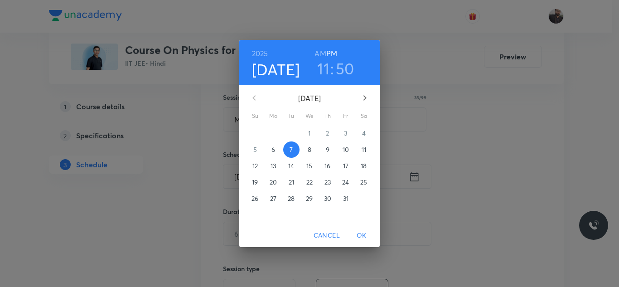
click at [320, 52] on h6 "AM" at bounding box center [319, 53] width 11 height 13
click at [357, 236] on span "OK" at bounding box center [362, 235] width 22 height 11
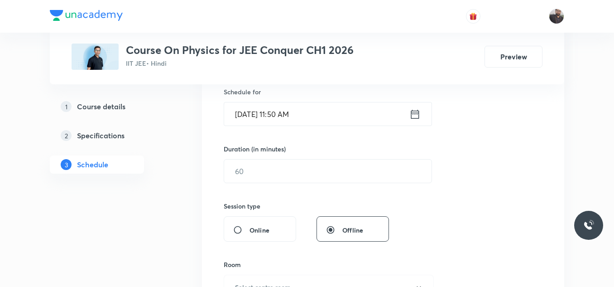
scroll to position [229, 0]
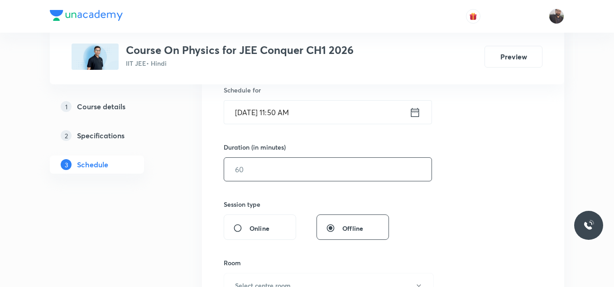
click at [315, 163] on input "text" at bounding box center [327, 169] width 207 height 23
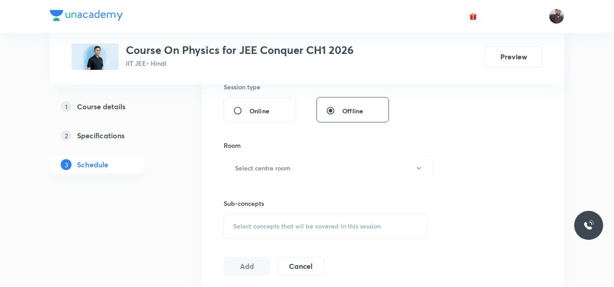
scroll to position [348, 0]
type input "85"
click at [315, 163] on button "Select centre room" at bounding box center [329, 165] width 210 height 25
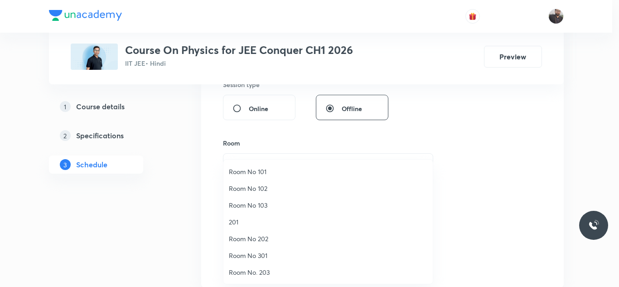
click at [284, 190] on span "Room No 102" at bounding box center [328, 188] width 198 height 10
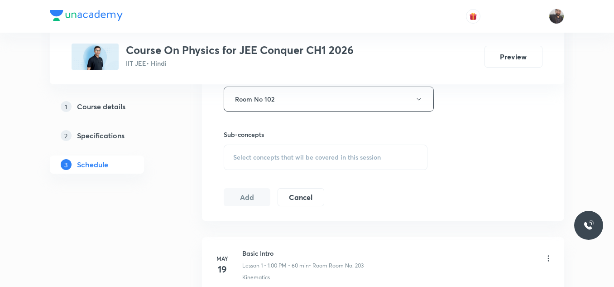
scroll to position [424, 0]
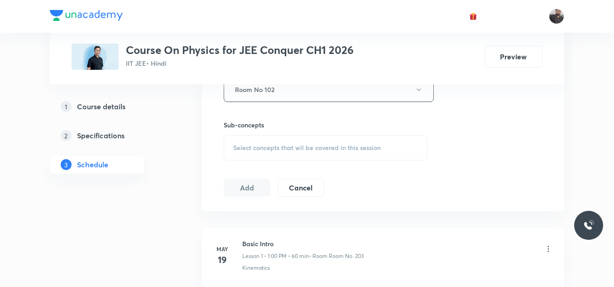
click at [285, 149] on span "Select concepts that wil be covered in this session" at bounding box center [307, 147] width 148 height 7
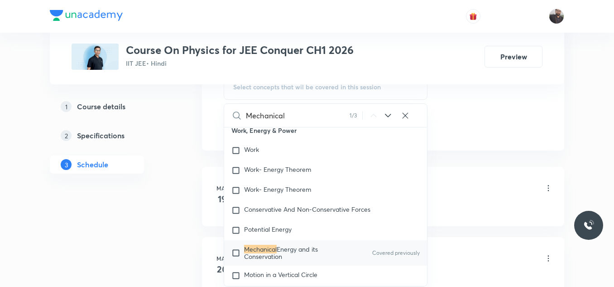
scroll to position [487, 0]
type input "Mechanical"
click at [284, 248] on p "Mechanical Energy and its Conservation" at bounding box center [290, 251] width 92 height 14
checkbox input "true"
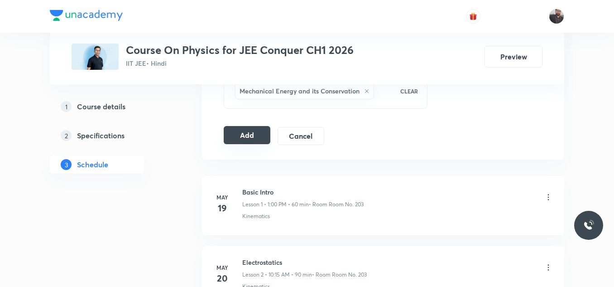
click at [252, 133] on button "Add" at bounding box center [247, 135] width 47 height 18
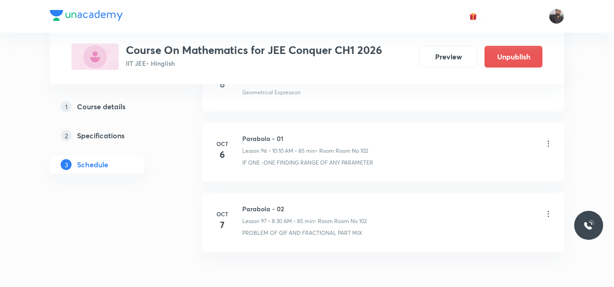
scroll to position [7251, 0]
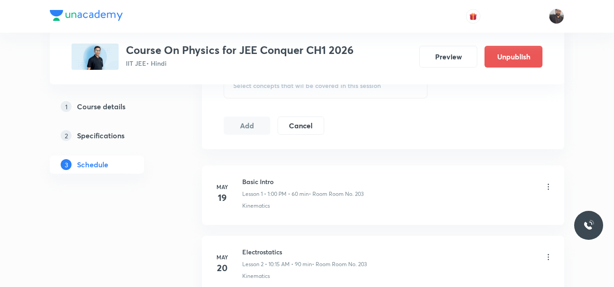
scroll to position [6699, 0]
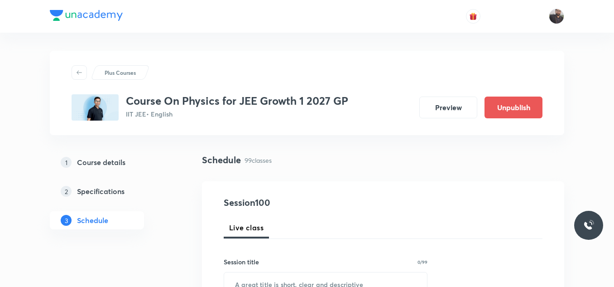
scroll to position [7401, 0]
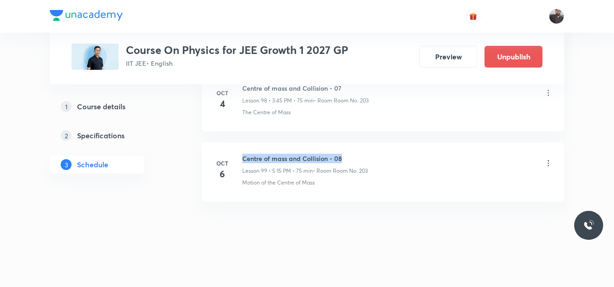
drag, startPoint x: 241, startPoint y: 157, endPoint x: 375, endPoint y: 146, distance: 134.1
click at [375, 146] on li "Oct 6 Centre of mass and Collision - 08 Lesson 99 • 5:15 PM • 75 min • Room Roo…" at bounding box center [383, 171] width 362 height 59
copy h6 "Centre of mass and Collision - 08"
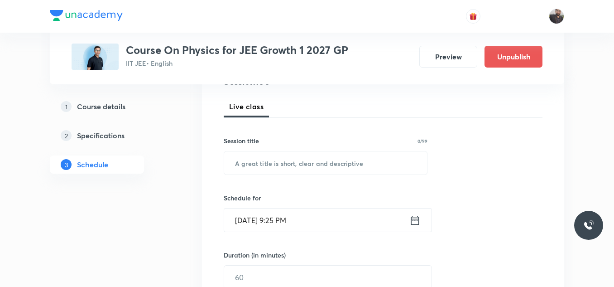
scroll to position [122, 0]
click at [371, 165] on input "text" at bounding box center [325, 161] width 203 height 23
paste input "Centre of mass and Collision - 08"
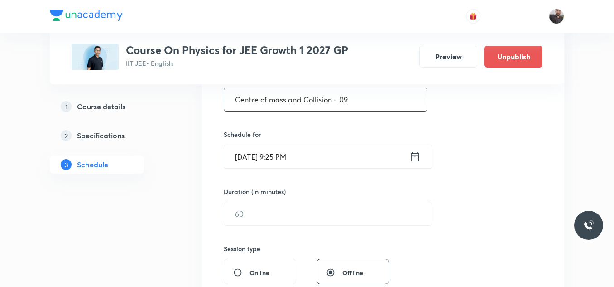
scroll to position [185, 0]
type input "Centre of mass and Collision - 09"
click at [368, 164] on input "[DATE] 9:25 PM" at bounding box center [316, 156] width 185 height 23
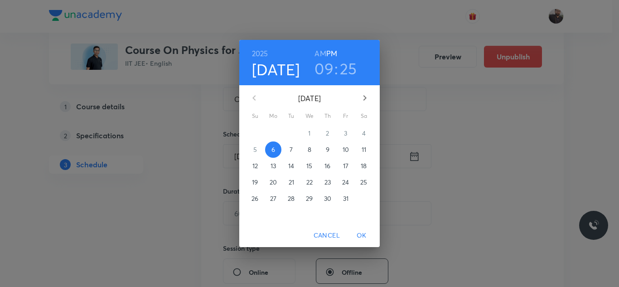
click at [295, 148] on span "7" at bounding box center [291, 149] width 16 height 9
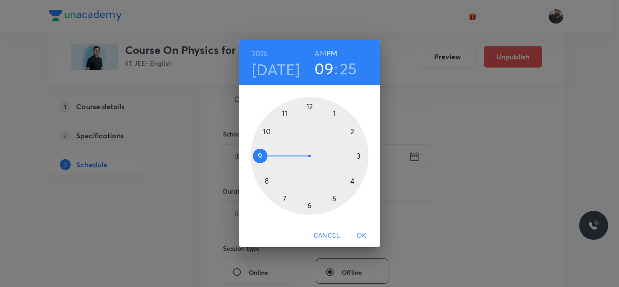
click at [361, 155] on div at bounding box center [310, 156] width 118 height 118
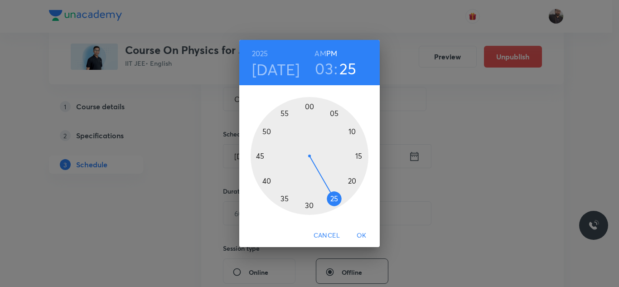
click at [260, 157] on div at bounding box center [310, 156] width 118 height 118
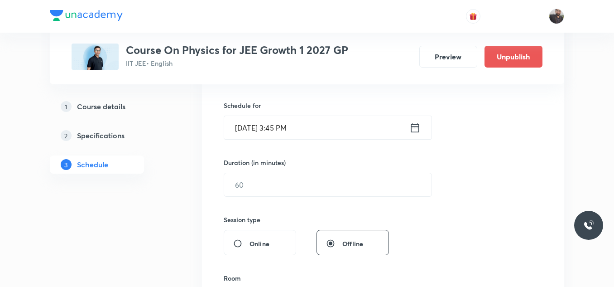
scroll to position [214, 0]
click at [262, 192] on input "text" at bounding box center [327, 184] width 207 height 23
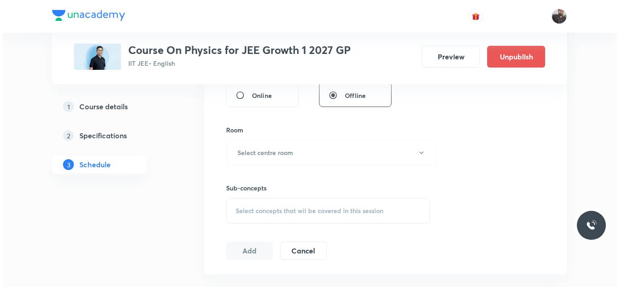
scroll to position [363, 0]
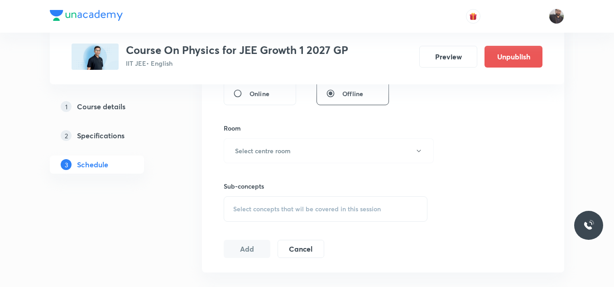
type input "75"
click at [340, 156] on button "Select centre room" at bounding box center [329, 150] width 210 height 25
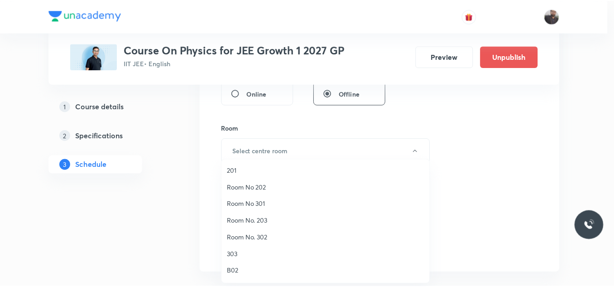
scroll to position [52, 0]
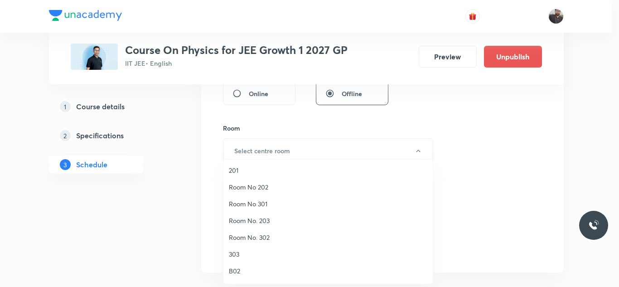
click at [252, 222] on span "Room No. 203" at bounding box center [328, 221] width 198 height 10
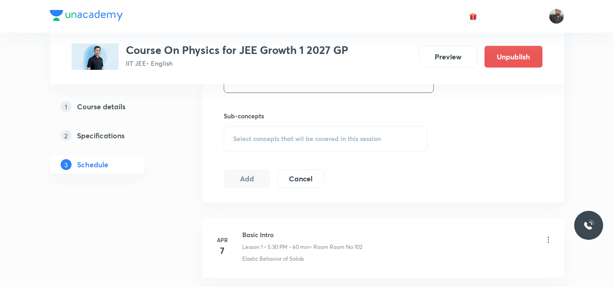
scroll to position [434, 0]
click at [264, 145] on div "Select concepts that wil be covered in this session" at bounding box center [326, 137] width 204 height 25
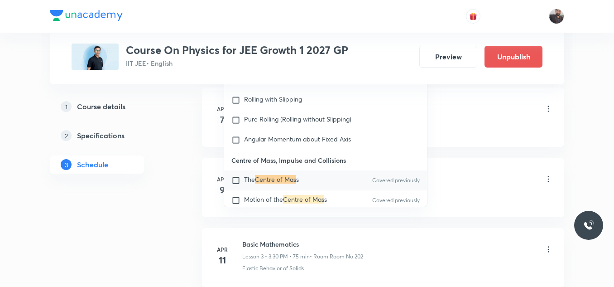
scroll to position [3153, 0]
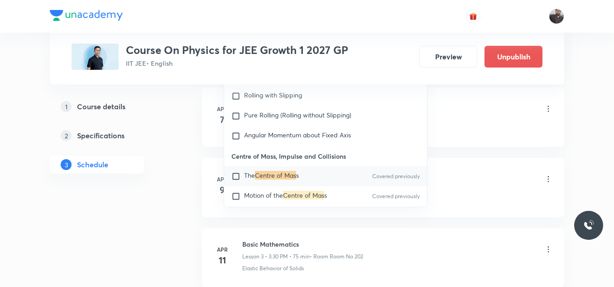
type input "Centre of mas"
click at [269, 171] on mark "Centre of Mas" at bounding box center [275, 175] width 41 height 9
checkbox input "true"
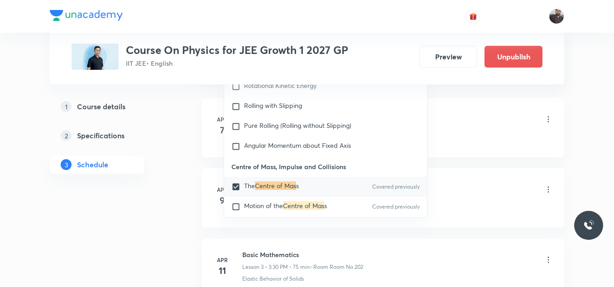
click at [460, 136] on div "Elastic Behavior of Solids" at bounding box center [397, 138] width 311 height 8
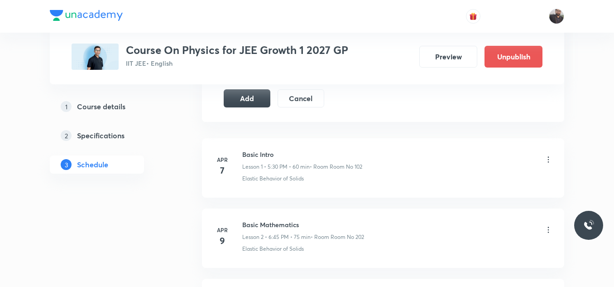
scroll to position [515, 0]
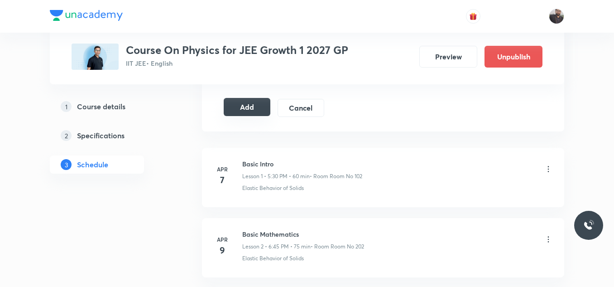
click at [256, 106] on button "Add" at bounding box center [247, 107] width 47 height 18
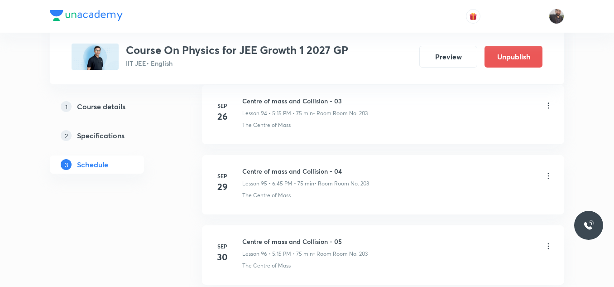
scroll to position [7055, 0]
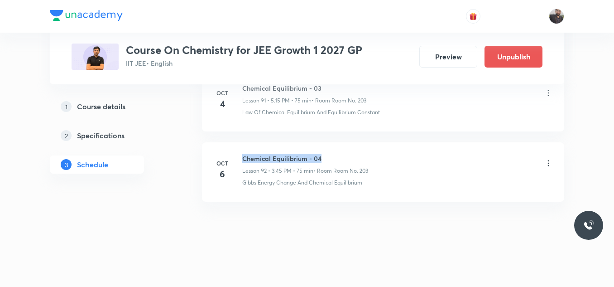
drag, startPoint x: 244, startPoint y: 156, endPoint x: 361, endPoint y: 158, distance: 116.9
click at [361, 158] on h6 "Chemical Equilibrium - 04" at bounding box center [305, 159] width 126 height 10
copy h6 "Chemical Equilibrium - 04"
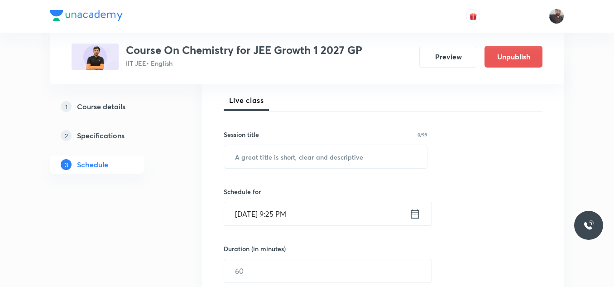
scroll to position [128, 0]
click at [360, 159] on input "text" at bounding box center [325, 156] width 203 height 23
paste input "Chemical Equilibrium - 04"
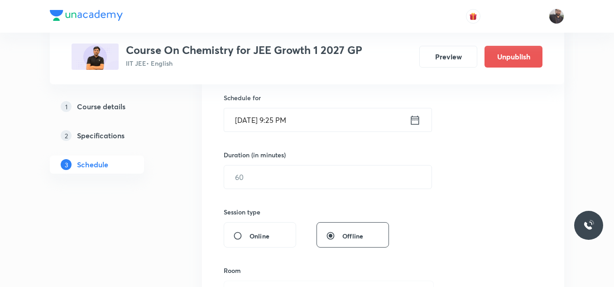
scroll to position [222, 0]
type input "Chemical Equilibrium - 05"
click at [337, 121] on input "[DATE] 9:25 PM" at bounding box center [316, 119] width 185 height 23
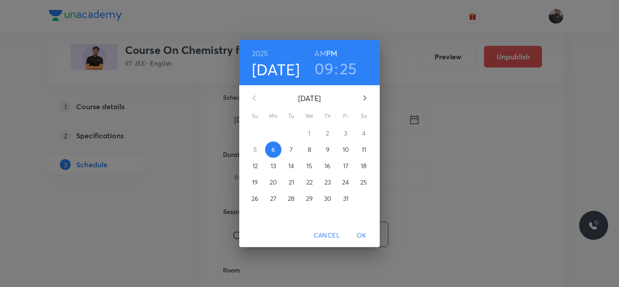
click at [293, 149] on span "7" at bounding box center [291, 149] width 16 height 9
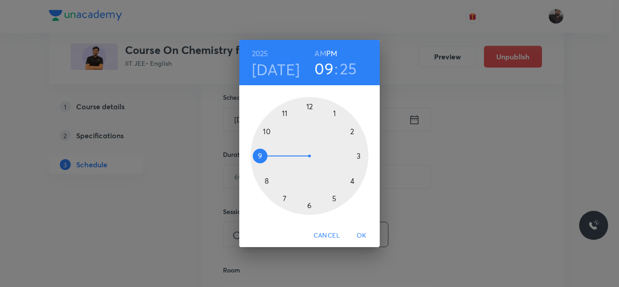
click at [335, 200] on div at bounding box center [310, 156] width 118 height 118
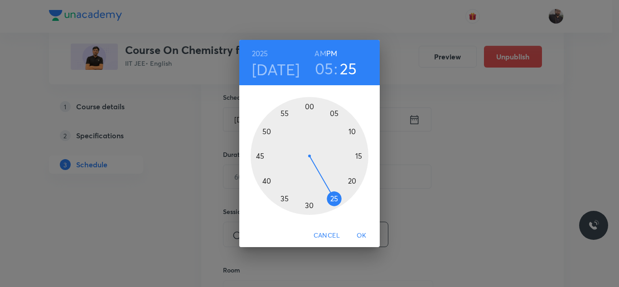
click at [362, 157] on div at bounding box center [310, 156] width 118 height 118
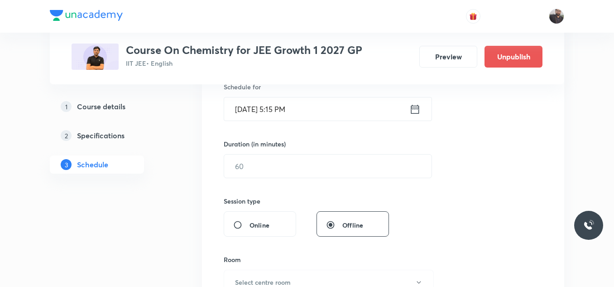
scroll to position [232, 0]
click at [361, 159] on input "text" at bounding box center [327, 166] width 207 height 23
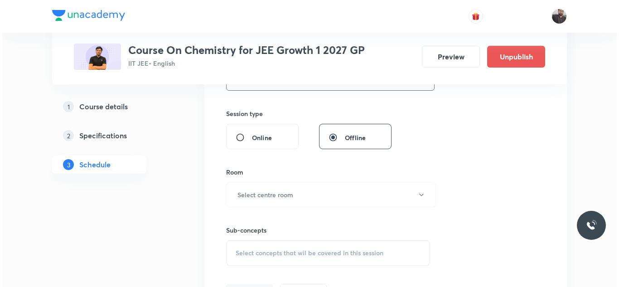
scroll to position [320, 0]
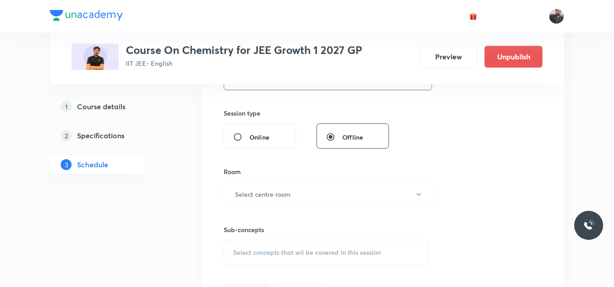
type input "75"
click at [270, 195] on h6 "Select centre room" at bounding box center [263, 194] width 56 height 10
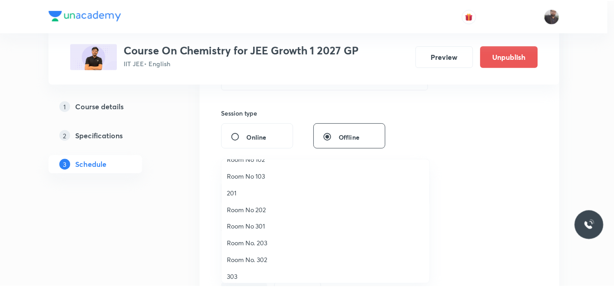
scroll to position [29, 0]
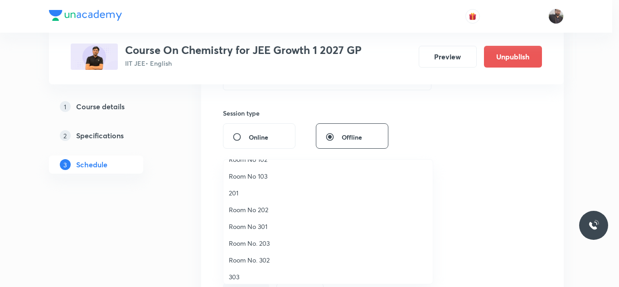
click at [254, 245] on span "Room No. 203" at bounding box center [328, 243] width 198 height 10
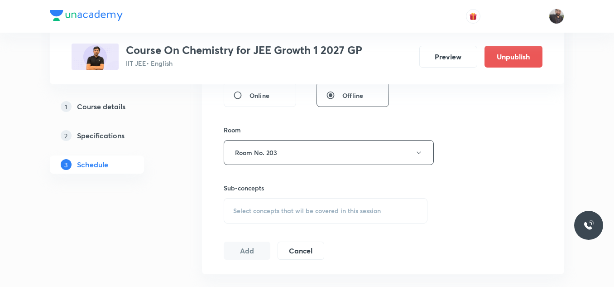
scroll to position [366, 0]
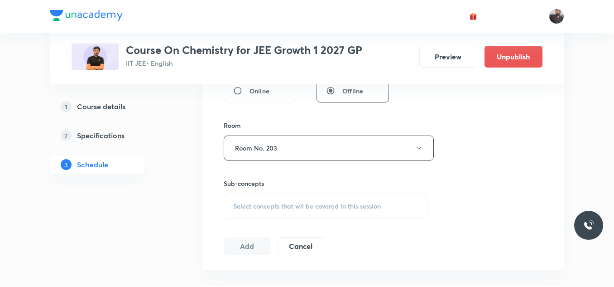
click at [260, 215] on div "Select concepts that wil be covered in this session" at bounding box center [326, 205] width 204 height 25
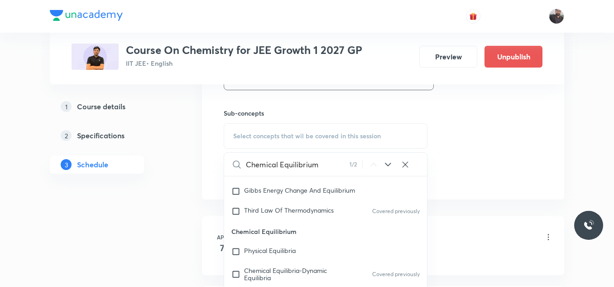
scroll to position [1954, 0]
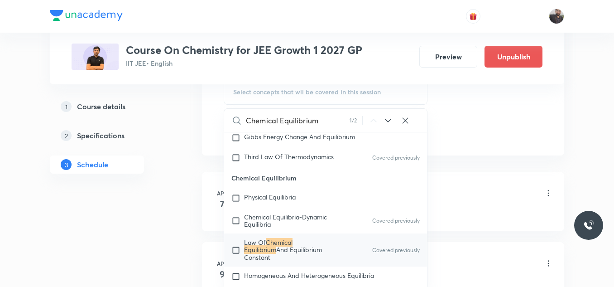
type input "Chemical Equilibrium"
click at [266, 251] on span "And Equilibrium Constant" at bounding box center [283, 253] width 78 height 16
checkbox input "true"
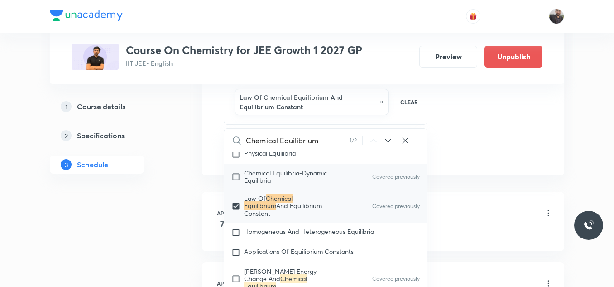
scroll to position [2021, 0]
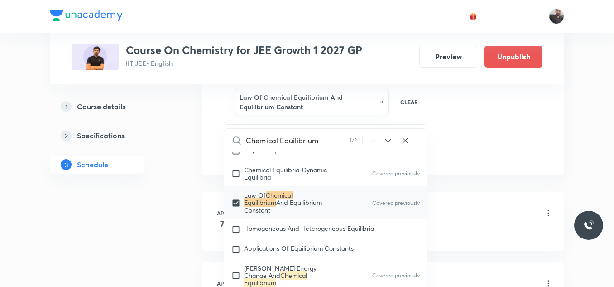
drag, startPoint x: 459, startPoint y: 109, endPoint x: 470, endPoint y: 118, distance: 14.4
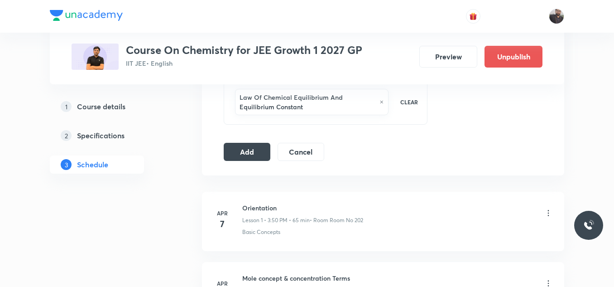
click at [247, 156] on button "Add" at bounding box center [247, 151] width 47 height 18
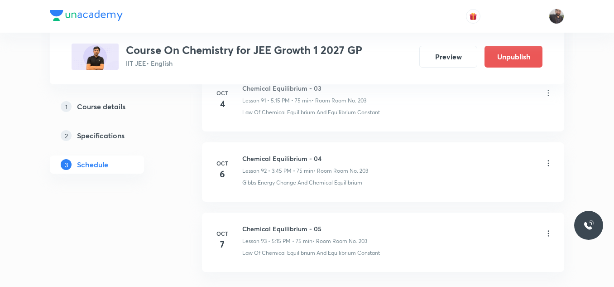
scroll to position [6589, 0]
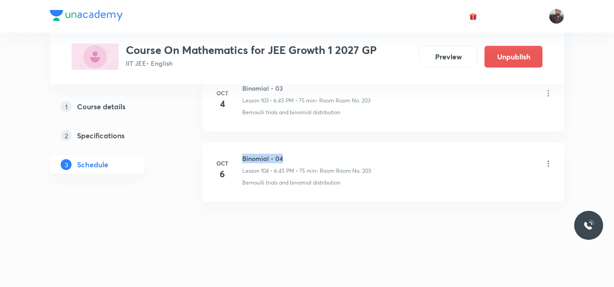
drag, startPoint x: 241, startPoint y: 157, endPoint x: 340, endPoint y: 158, distance: 99.2
click at [340, 158] on div "[DATE] Binomial - 04 Lesson 104 • 6:45 PM • 75 min • Room Room No. 203 Bernoull…" at bounding box center [383, 170] width 340 height 33
copy h6 "Binomial - 04"
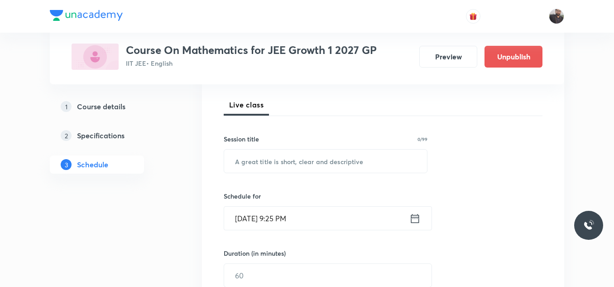
scroll to position [122, 0]
click at [328, 171] on input "text" at bounding box center [325, 161] width 203 height 23
paste input "Binomial - 04"
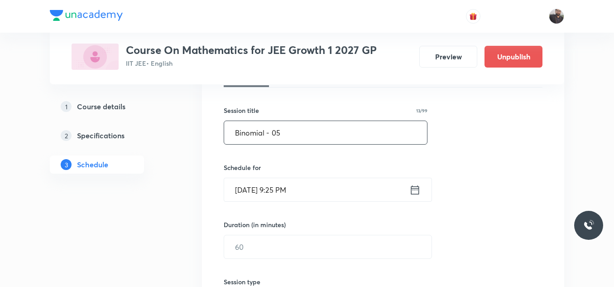
scroll to position [152, 0]
type input "Binomial - 05"
click at [326, 188] on input "[DATE] 9:25 PM" at bounding box center [316, 188] width 185 height 23
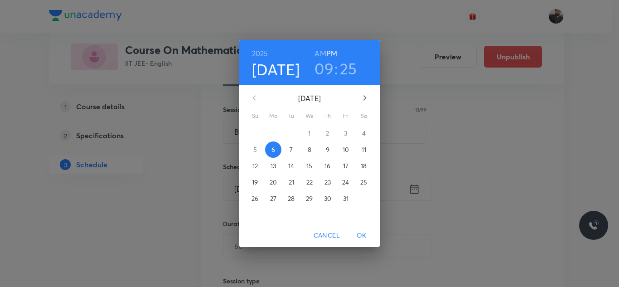
click at [293, 150] on p "7" at bounding box center [290, 149] width 3 height 9
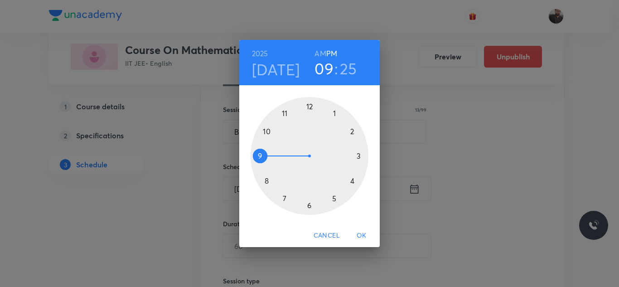
click at [309, 207] on div at bounding box center [310, 156] width 118 height 118
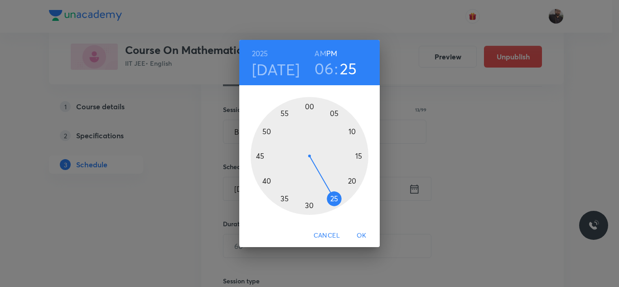
click at [262, 155] on div at bounding box center [310, 156] width 118 height 118
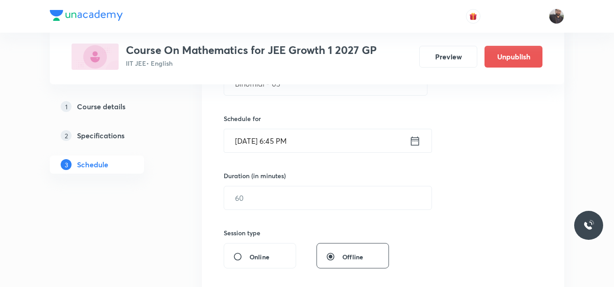
scroll to position [212, 0]
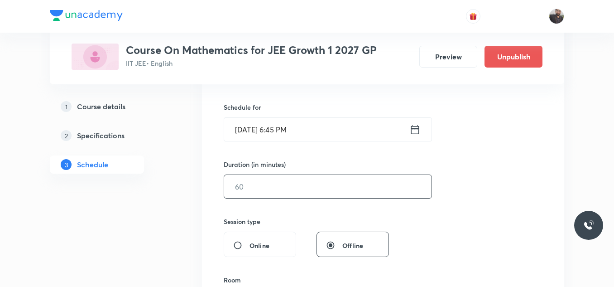
click at [261, 193] on input "text" at bounding box center [327, 186] width 207 height 23
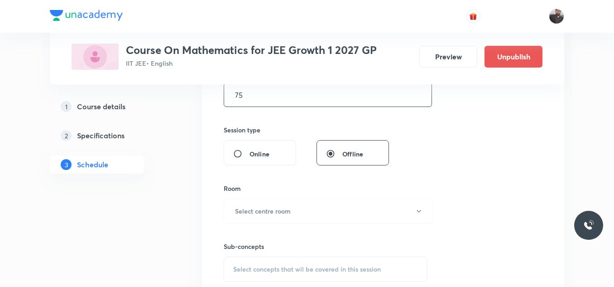
scroll to position [304, 0]
type input "75"
click at [263, 207] on h6 "Select centre room" at bounding box center [263, 210] width 56 height 10
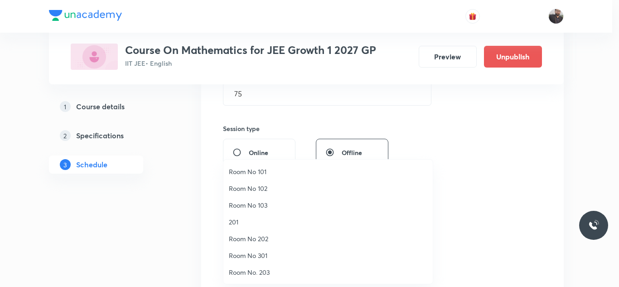
click at [253, 272] on span "Room No. 203" at bounding box center [328, 272] width 198 height 10
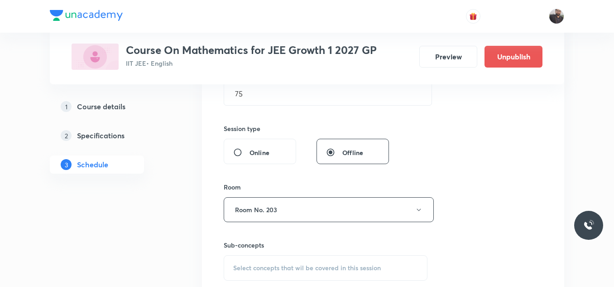
scroll to position [399, 0]
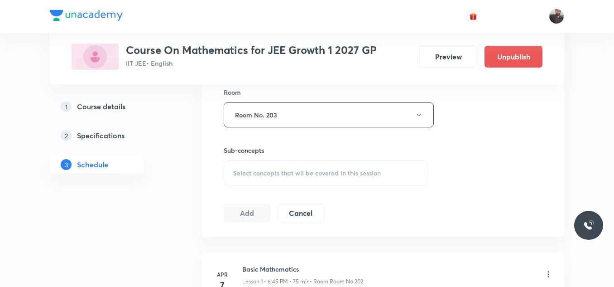
click at [259, 181] on div "Select concepts that wil be covered in this session" at bounding box center [326, 172] width 204 height 25
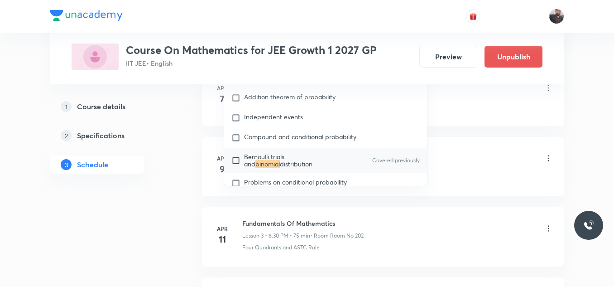
scroll to position [2425, 0]
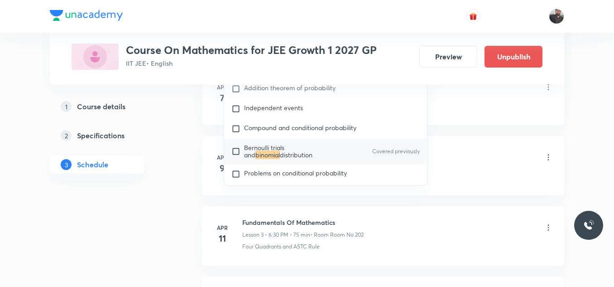
type input "Binomial"
click at [285, 143] on span "Bernoulli trials and" at bounding box center [264, 151] width 40 height 16
checkbox input "true"
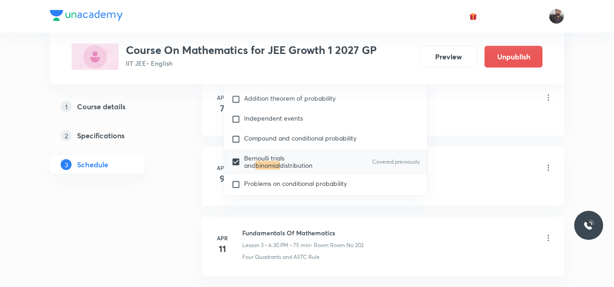
click at [429, 109] on div "Basic Mathematics Lesson 1 • 6:45 PM • 75 min • Room Room No 202 Trigonometric …" at bounding box center [397, 103] width 311 height 33
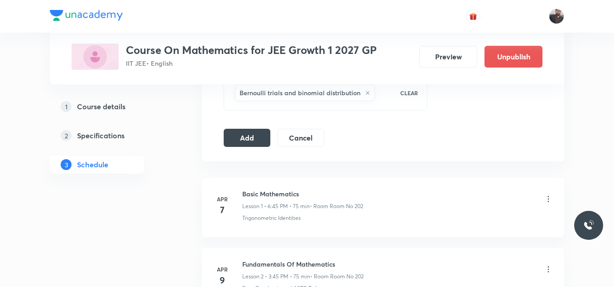
scroll to position [484, 0]
click at [256, 140] on button "Add" at bounding box center [247, 138] width 47 height 18
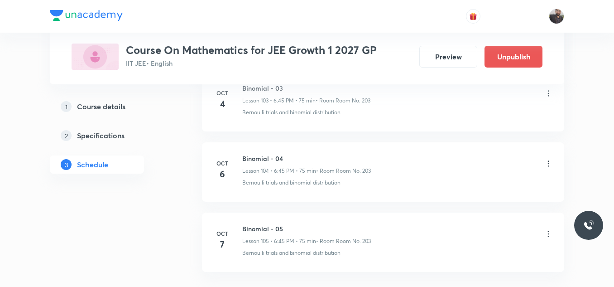
scroll to position [7398, 0]
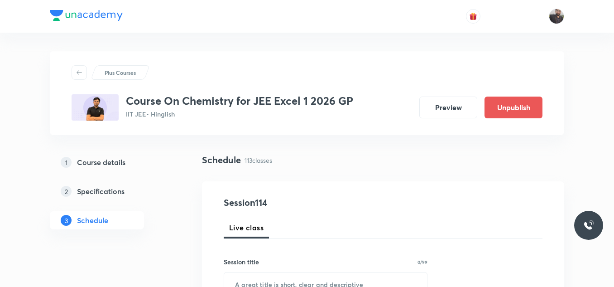
scroll to position [8410, 0]
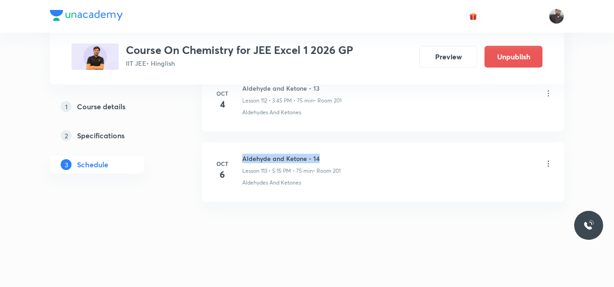
drag, startPoint x: 243, startPoint y: 156, endPoint x: 391, endPoint y: 157, distance: 148.6
click at [391, 157] on div "Aldehyde and Ketone - 14 Lesson 113 • 5:15 PM • 75 min • Room 201" at bounding box center [397, 164] width 311 height 21
copy h6 "Aldehyde and Ketone - 14"
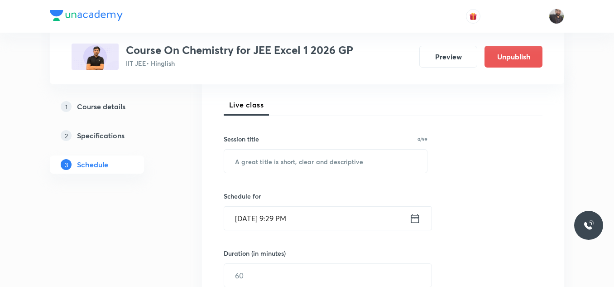
scroll to position [123, 0]
click at [371, 162] on input "text" at bounding box center [325, 160] width 203 height 23
paste input "Aldehyde and Ketone - 14"
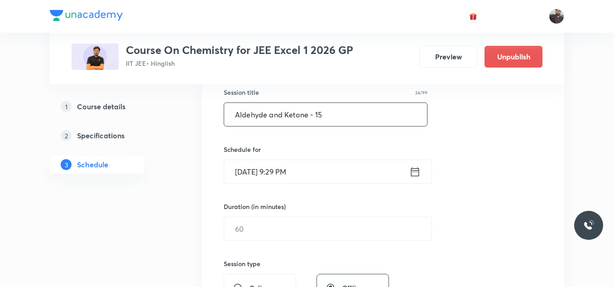
scroll to position [169, 0]
type input "Aldehyde and Ketone - 15"
click at [324, 175] on input "[DATE] 9:29 PM" at bounding box center [316, 172] width 185 height 23
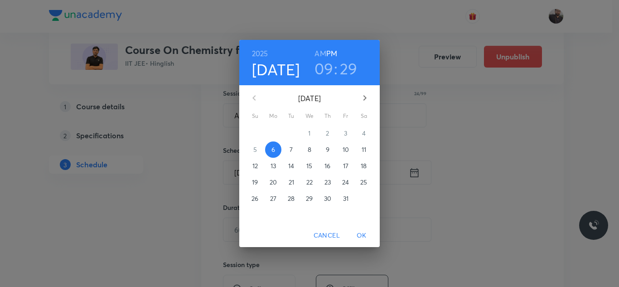
click at [293, 148] on p "7" at bounding box center [290, 149] width 3 height 9
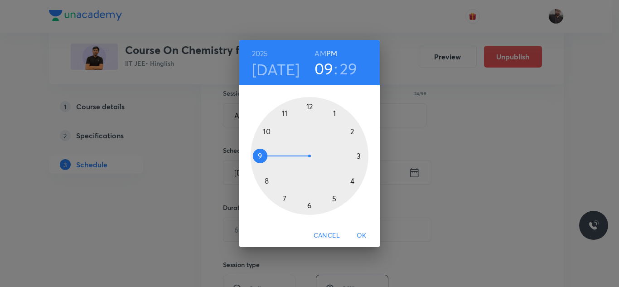
click at [358, 157] on div at bounding box center [310, 156] width 118 height 118
click at [260, 158] on div at bounding box center [310, 156] width 118 height 118
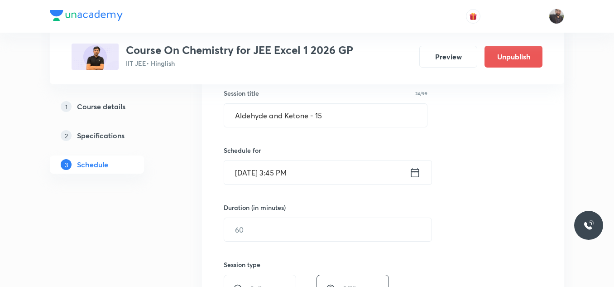
scroll to position [242, 0]
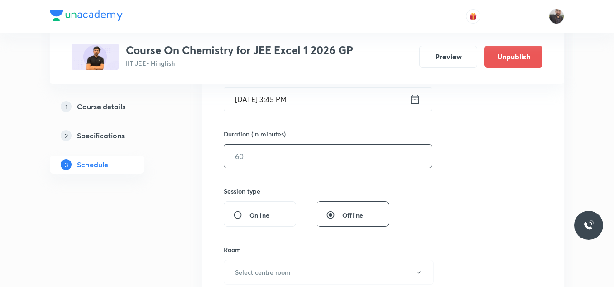
click at [322, 167] on input "text" at bounding box center [327, 156] width 207 height 23
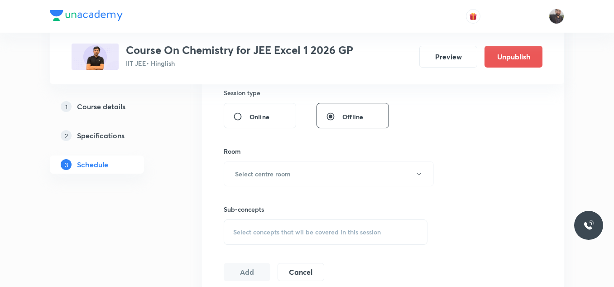
scroll to position [341, 0]
type input "75"
click at [301, 162] on button "Select centre room" at bounding box center [329, 173] width 210 height 25
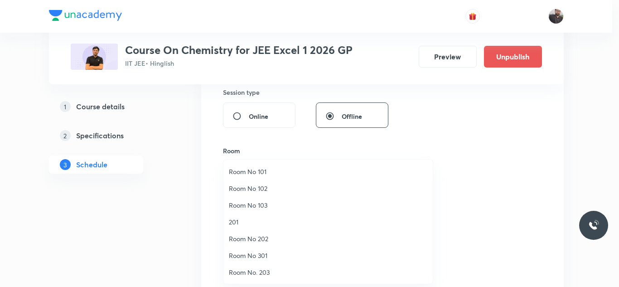
click at [246, 219] on span "201" at bounding box center [328, 222] width 198 height 10
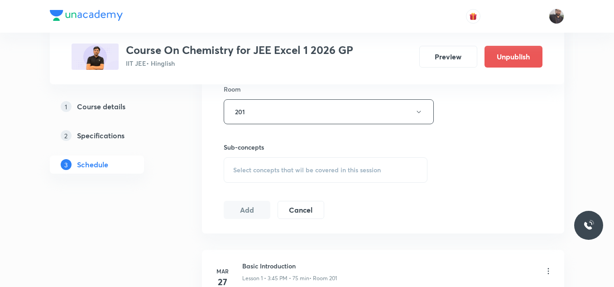
scroll to position [423, 0]
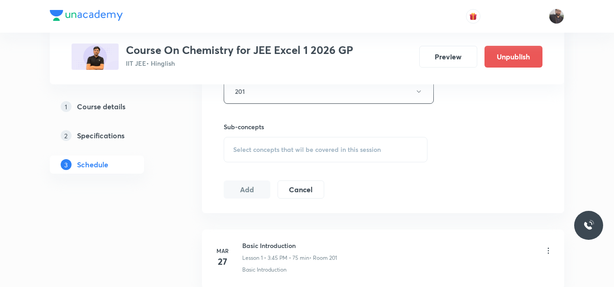
click at [261, 153] on span "Select concepts that wil be covered in this session" at bounding box center [307, 149] width 148 height 7
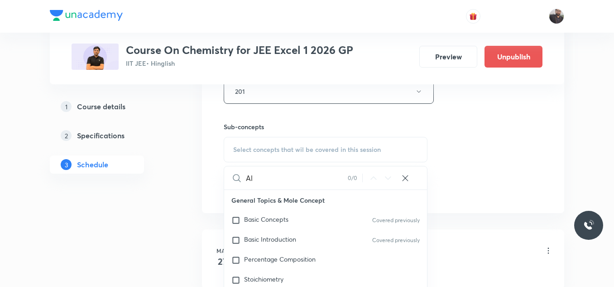
type input "A"
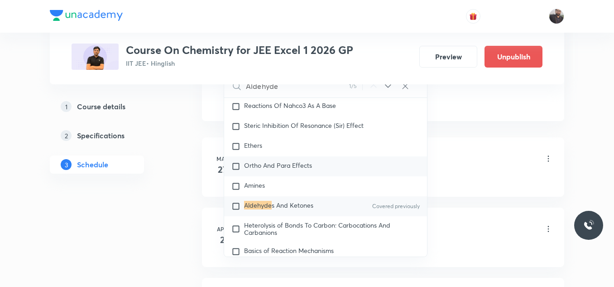
scroll to position [16038, 0]
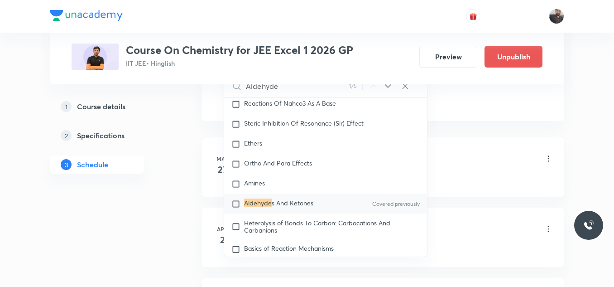
type input "Aldehyde"
click at [280, 207] on span "s And Ketones" at bounding box center [293, 202] width 42 height 9
checkbox input "true"
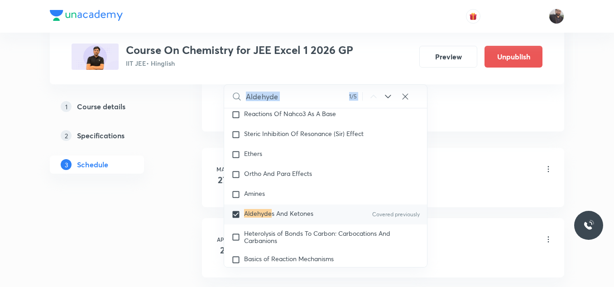
drag, startPoint x: 427, startPoint y: 113, endPoint x: 443, endPoint y: 110, distance: 16.2
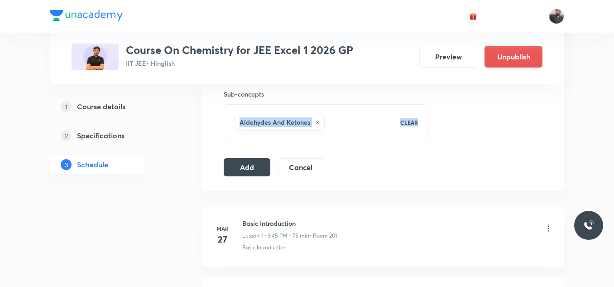
scroll to position [451, 0]
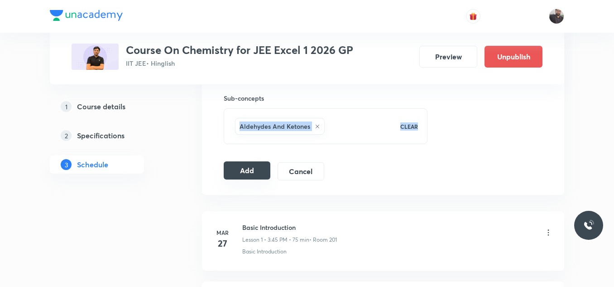
click at [250, 167] on button "Add" at bounding box center [247, 170] width 47 height 18
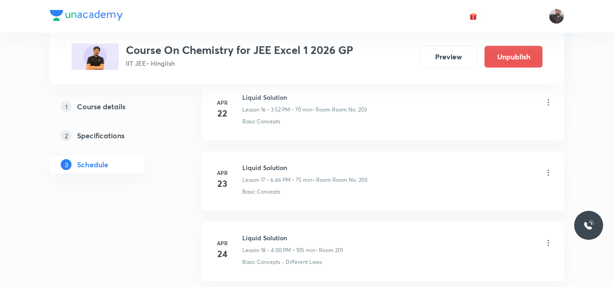
scroll to position [8064, 0]
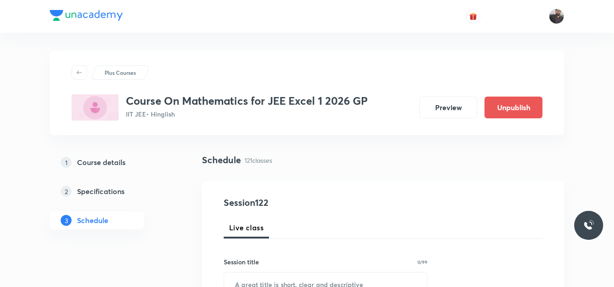
scroll to position [8946, 0]
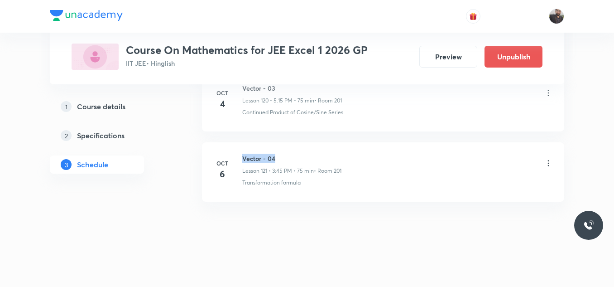
drag, startPoint x: 240, startPoint y: 156, endPoint x: 312, endPoint y: 153, distance: 71.7
click at [312, 153] on li "[DATE] Vector - 04 Lesson 121 • 3:45 PM • 75 min • Room 201 Transformation form…" at bounding box center [383, 171] width 362 height 59
copy h6 "Vector - 04"
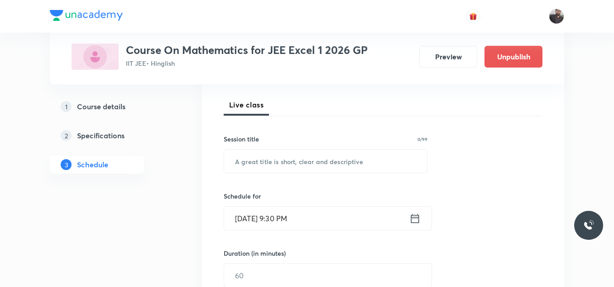
scroll to position [123, 0]
click at [312, 153] on input "text" at bounding box center [325, 160] width 203 height 23
paste input "Vector - 04"
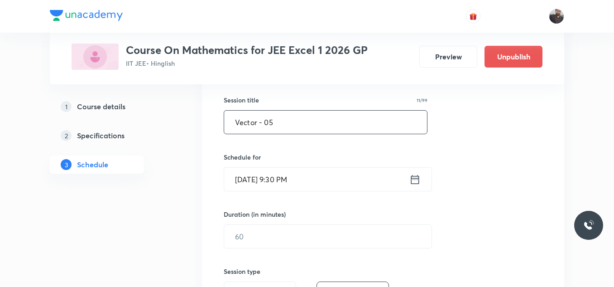
scroll to position [162, 0]
type input "Vector - 05"
click at [321, 181] on input "[DATE] 9:30 PM" at bounding box center [316, 178] width 185 height 23
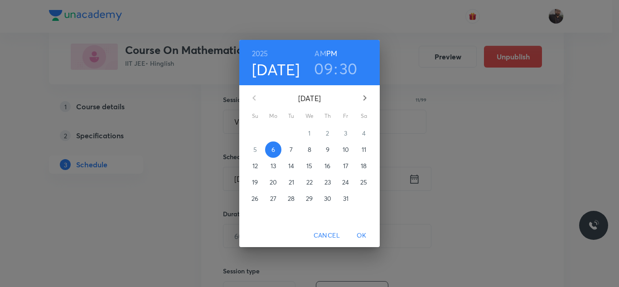
click at [290, 149] on p "7" at bounding box center [290, 149] width 3 height 9
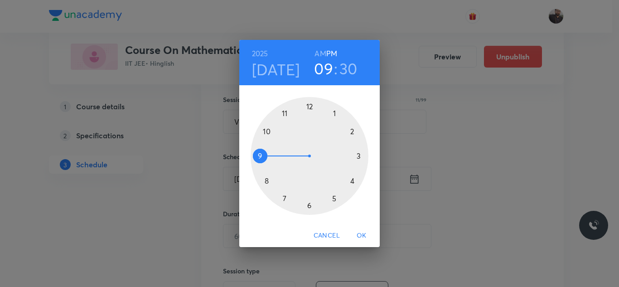
click at [334, 202] on div at bounding box center [310, 156] width 118 height 118
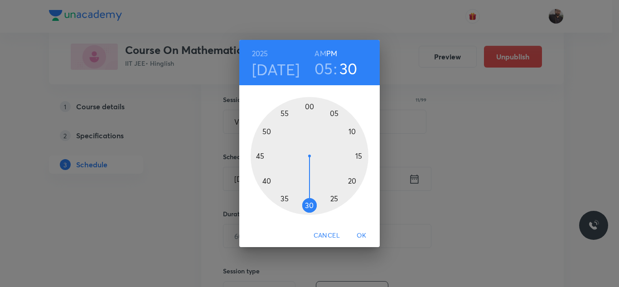
click at [358, 153] on div at bounding box center [310, 156] width 118 height 118
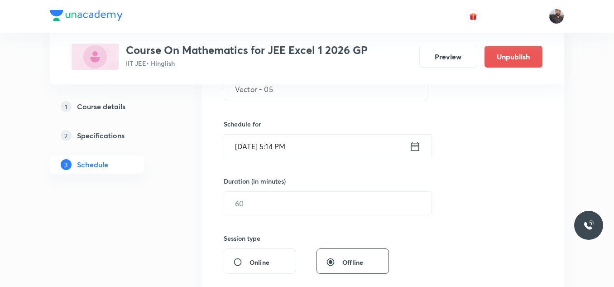
scroll to position [195, 0]
click at [358, 153] on input "[DATE] 5:14 PM" at bounding box center [316, 145] width 185 height 23
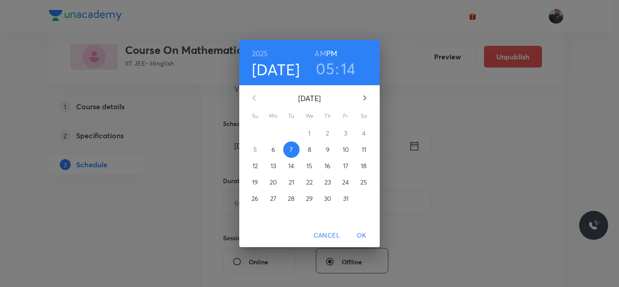
click at [348, 74] on h3 "14" at bounding box center [348, 68] width 15 height 19
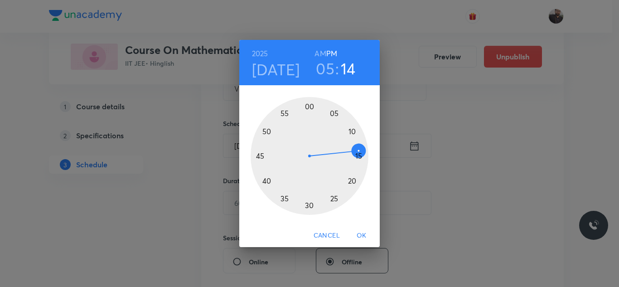
click at [365, 157] on div at bounding box center [310, 156] width 118 height 118
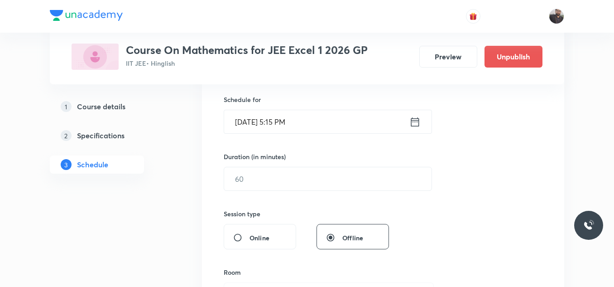
scroll to position [220, 0]
click at [365, 164] on div "Duration (in minutes) ​" at bounding box center [306, 170] width 165 height 39
click at [364, 172] on input "text" at bounding box center [327, 178] width 207 height 23
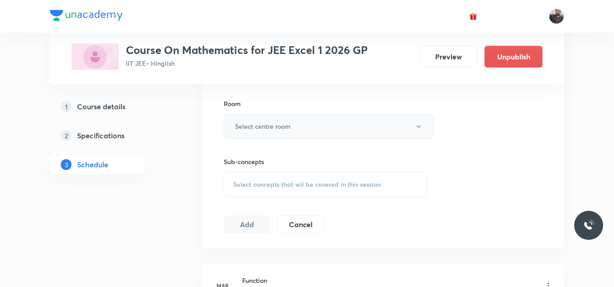
type input "75"
click at [330, 118] on button "Select centre room" at bounding box center [329, 126] width 210 height 25
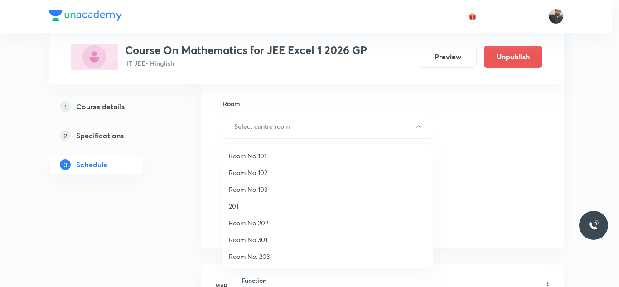
click at [259, 203] on span "201" at bounding box center [328, 206] width 198 height 10
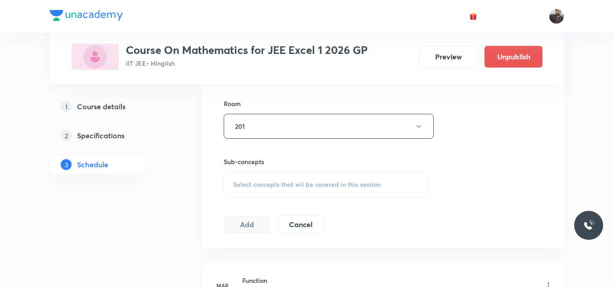
click at [260, 189] on div "Select concepts that wil be covered in this session" at bounding box center [326, 184] width 204 height 25
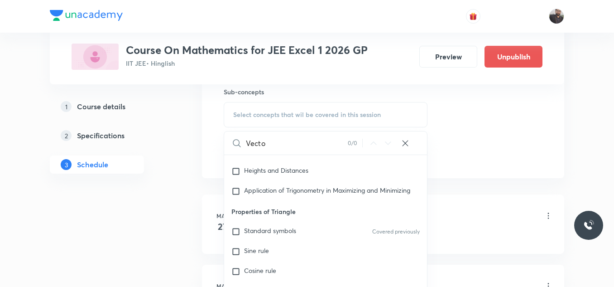
scroll to position [396, 0]
type input "Vecto"
click at [278, 184] on div "Application of Trigonometry in Maximizing and Minimizing" at bounding box center [325, 191] width 203 height 20
checkbox input "true"
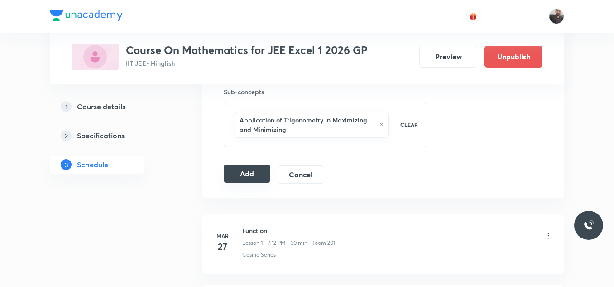
click at [233, 171] on button "Add" at bounding box center [247, 173] width 47 height 18
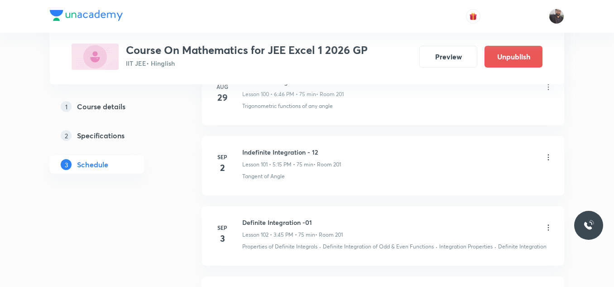
scroll to position [8600, 0]
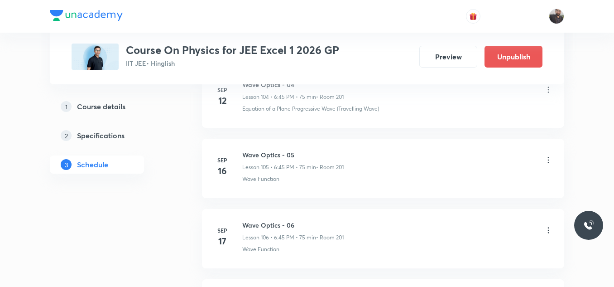
scroll to position [8664, 0]
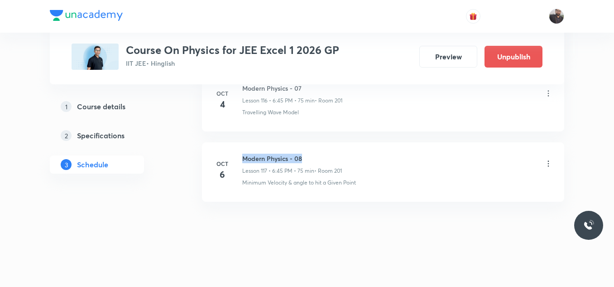
drag, startPoint x: 241, startPoint y: 157, endPoint x: 349, endPoint y: 142, distance: 108.4
copy h6 "Modern Physics - 08"
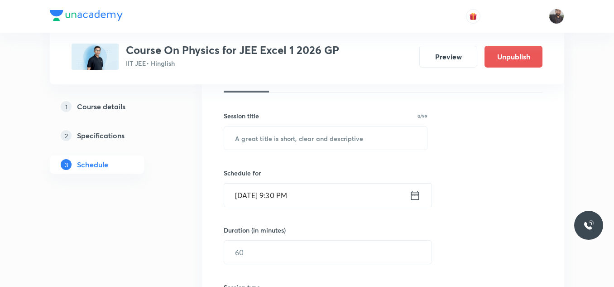
scroll to position [146, 0]
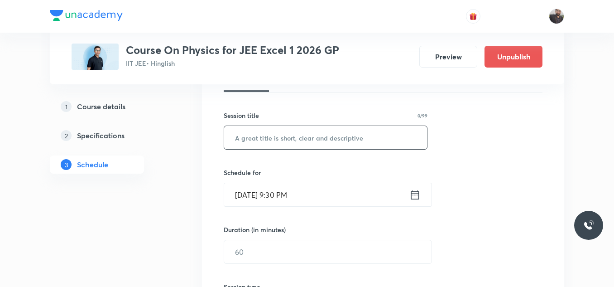
click at [345, 142] on input "text" at bounding box center [325, 137] width 203 height 23
paste input "Modern Physics - 08"
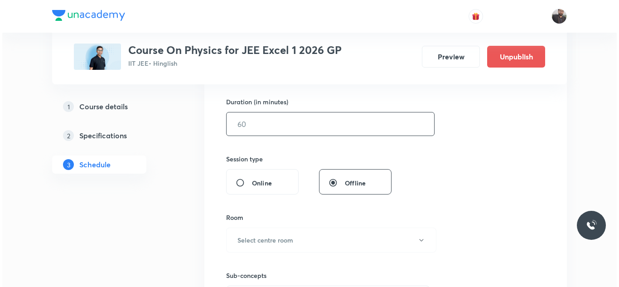
scroll to position [217, 0]
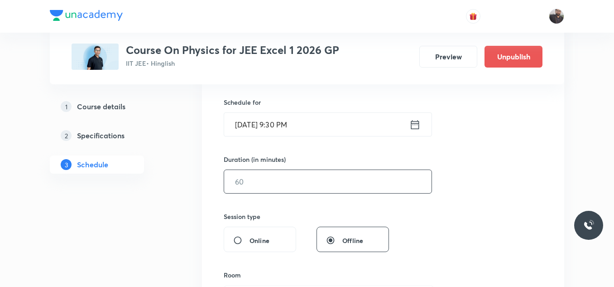
type input "Modern Physics - 09"
click at [328, 125] on input "[DATE] 9:30 PM" at bounding box center [316, 124] width 185 height 23
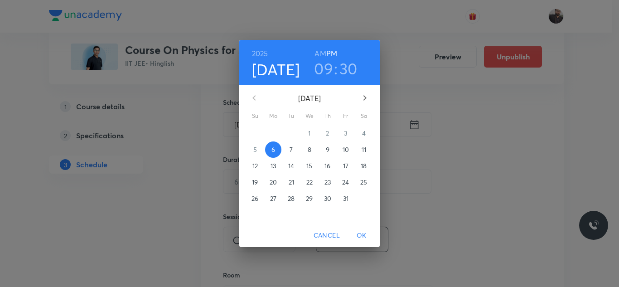
click at [290, 145] on p "7" at bounding box center [290, 149] width 3 height 9
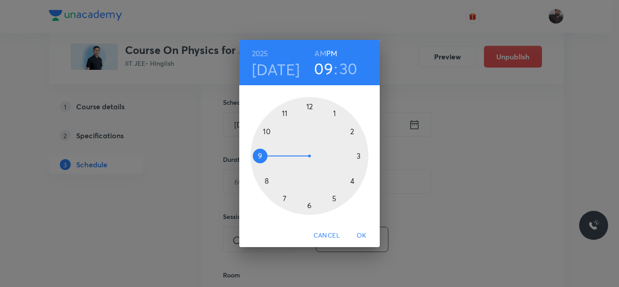
click at [308, 208] on div at bounding box center [310, 156] width 118 height 118
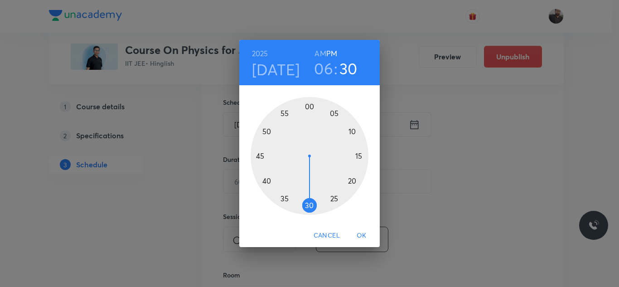
click at [259, 155] on div at bounding box center [310, 156] width 118 height 118
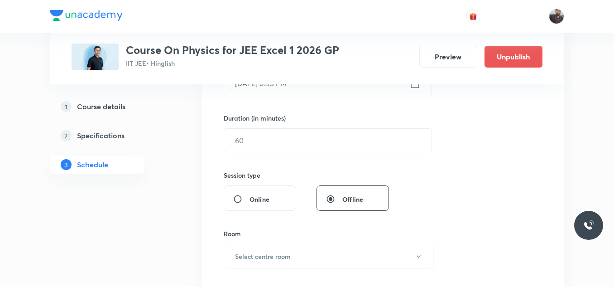
scroll to position [259, 0]
click at [253, 146] on input "text" at bounding box center [327, 139] width 207 height 23
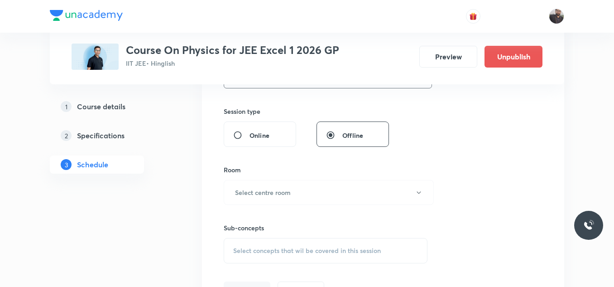
scroll to position [322, 0]
type input "75"
click at [262, 188] on h6 "Select centre room" at bounding box center [263, 192] width 56 height 10
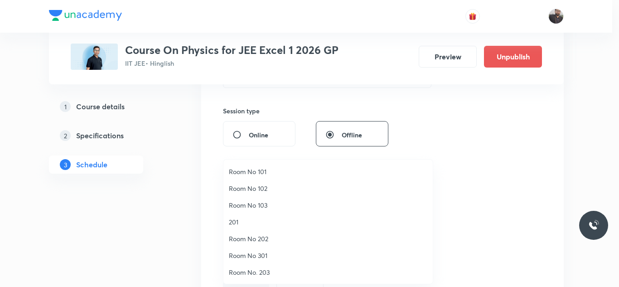
click at [244, 221] on span "201" at bounding box center [328, 222] width 198 height 10
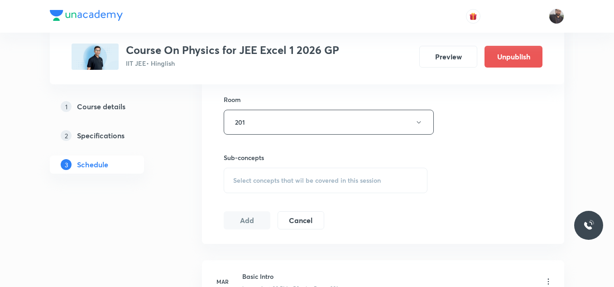
scroll to position [394, 0]
click at [254, 175] on span "Select concepts that wil be covered in this session" at bounding box center [307, 178] width 148 height 7
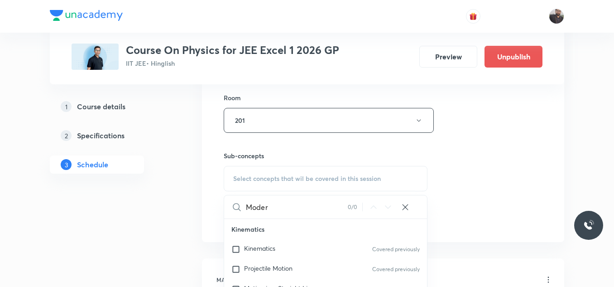
scroll to position [521, 0]
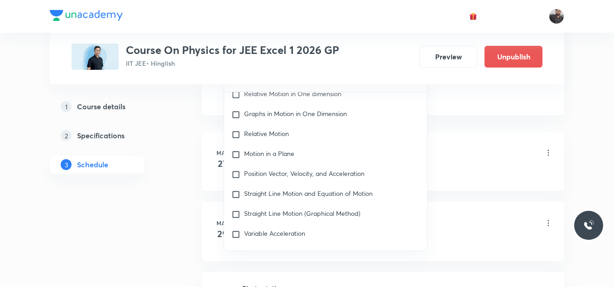
type input "M"
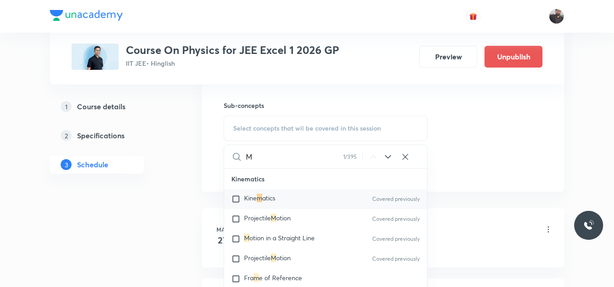
scroll to position [444, 0]
click at [311, 159] on input "Modern Physics - 08" at bounding box center [297, 156] width 102 height 23
click at [333, 156] on input "Modern Physics - 08" at bounding box center [297, 156] width 102 height 23
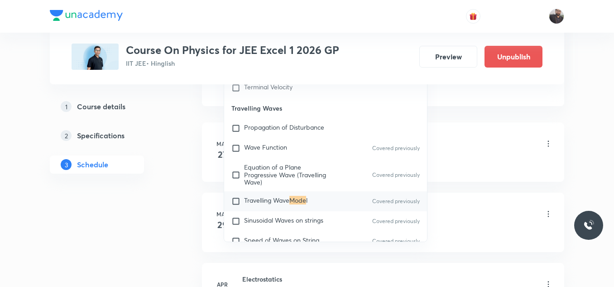
scroll to position [4475, 0]
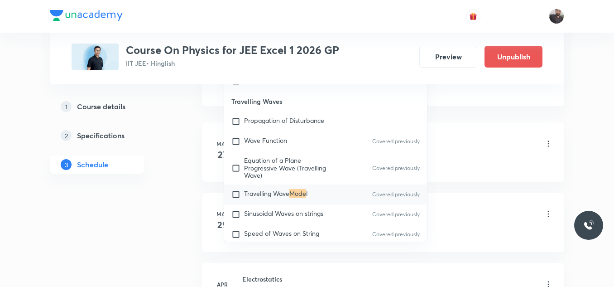
type input "Mode"
click at [299, 198] on mark "Mode" at bounding box center [297, 193] width 17 height 9
checkbox input "true"
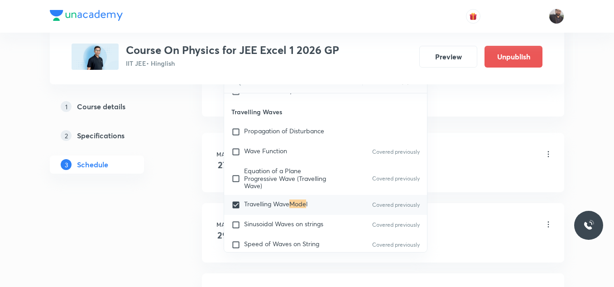
click at [453, 150] on div "Basic Intro Lesson 1 • 6:00 PM • 50 min • Room 201" at bounding box center [397, 154] width 311 height 21
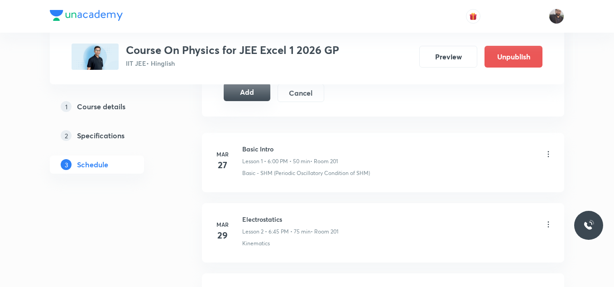
click at [254, 96] on button "Add" at bounding box center [247, 92] width 47 height 18
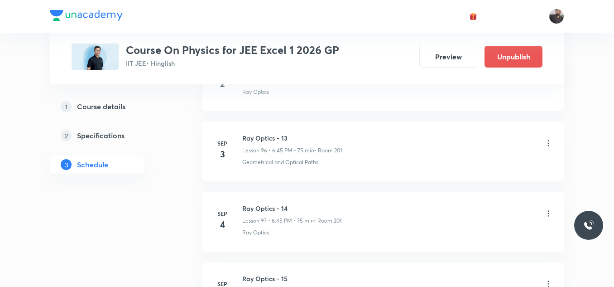
scroll to position [8318, 0]
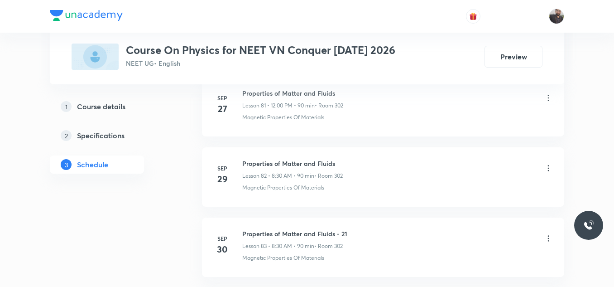
scroll to position [6417, 0]
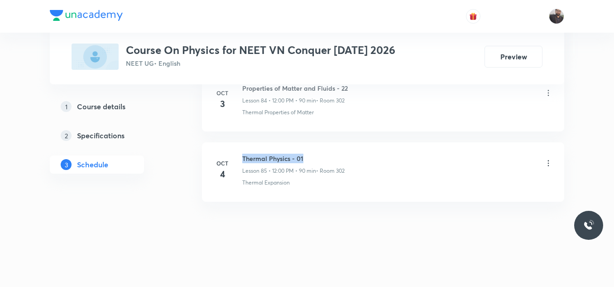
drag, startPoint x: 241, startPoint y: 155, endPoint x: 350, endPoint y: 146, distance: 110.0
click at [350, 146] on li "[DATE] Thermal Physics - 01 Lesson 85 • 12:00 PM • 90 min • Room 302 Thermal Ex…" at bounding box center [383, 171] width 362 height 59
copy h6 "Thermal Physics - 01"
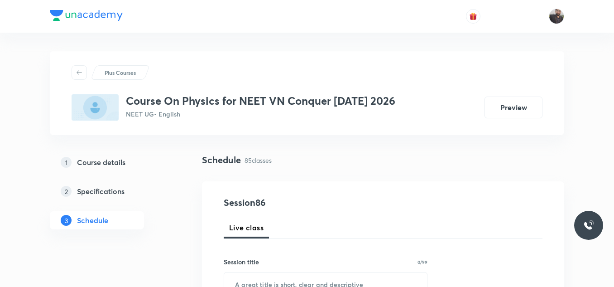
scroll to position [126, 0]
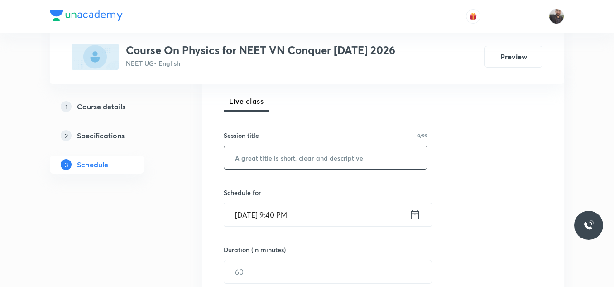
click at [351, 149] on input "text" at bounding box center [325, 157] width 203 height 23
paste input "Thermal Physics - 01"
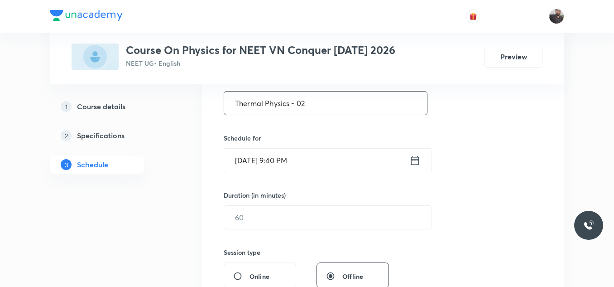
scroll to position [182, 0]
type input "Thermal Physics - 02"
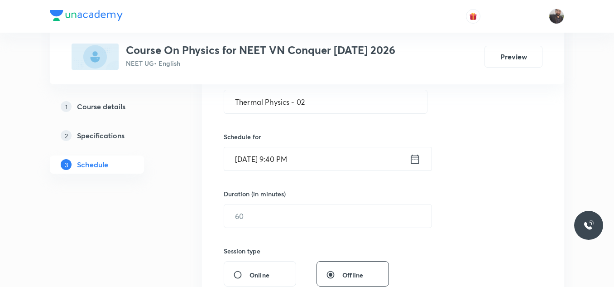
click at [345, 165] on input "[DATE] 9:40 PM" at bounding box center [316, 158] width 185 height 23
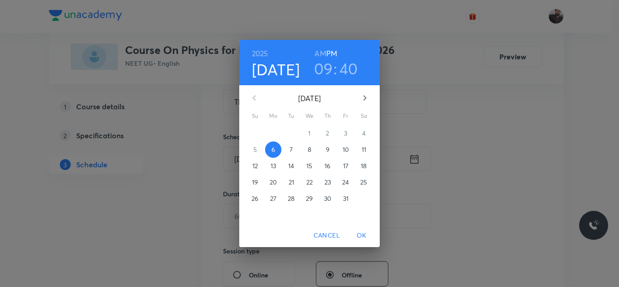
click at [332, 108] on div "[DATE]" at bounding box center [309, 98] width 132 height 22
click at [288, 150] on span "7" at bounding box center [291, 149] width 16 height 9
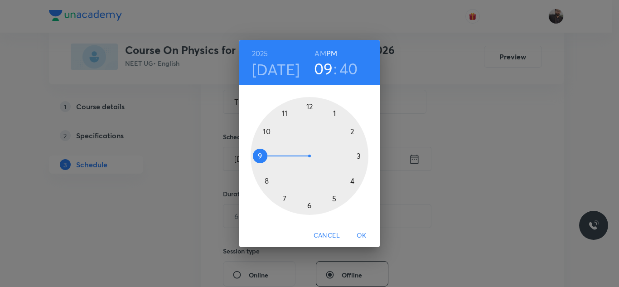
click at [262, 180] on div at bounding box center [310, 156] width 118 height 118
click at [322, 51] on h6 "AM" at bounding box center [319, 53] width 11 height 13
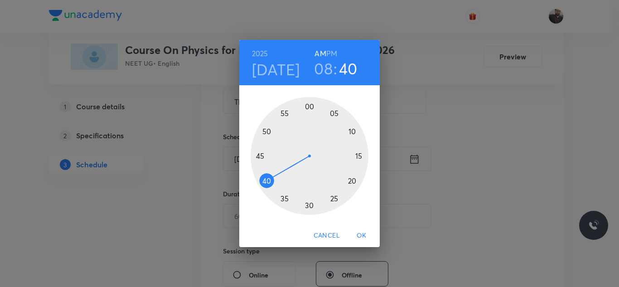
click at [310, 209] on div at bounding box center [310, 156] width 118 height 118
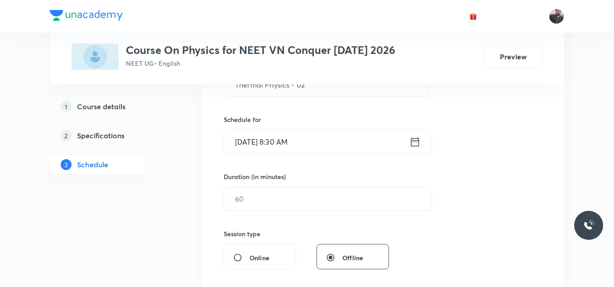
scroll to position [232, 0]
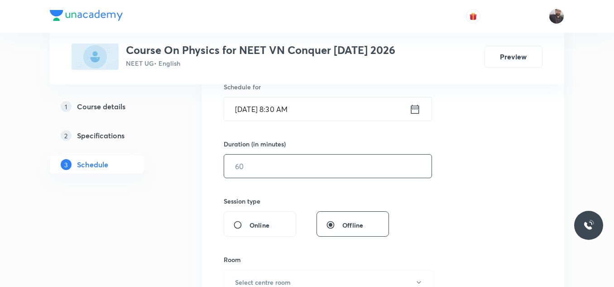
click at [306, 172] on input "text" at bounding box center [327, 165] width 207 height 23
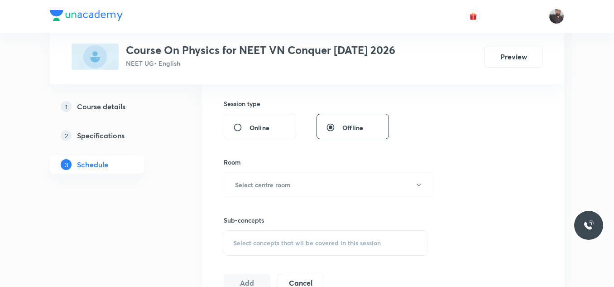
scroll to position [330, 0]
type input "90"
click at [306, 172] on button "Select centre room" at bounding box center [329, 184] width 210 height 25
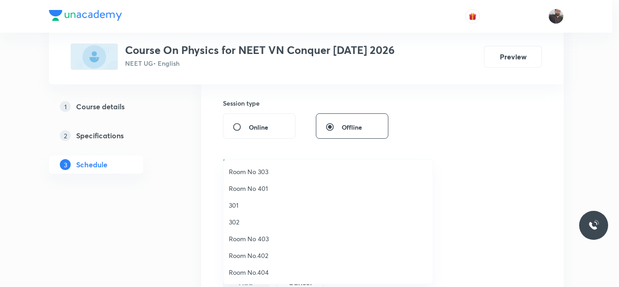
click at [243, 224] on span "302" at bounding box center [328, 222] width 198 height 10
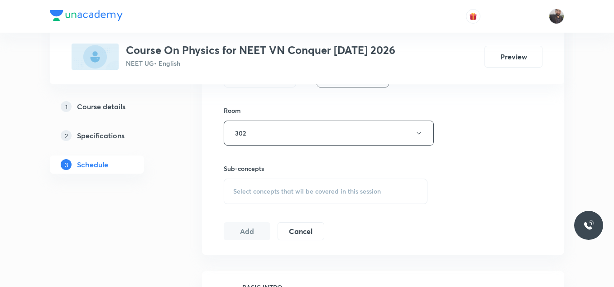
scroll to position [395, 0]
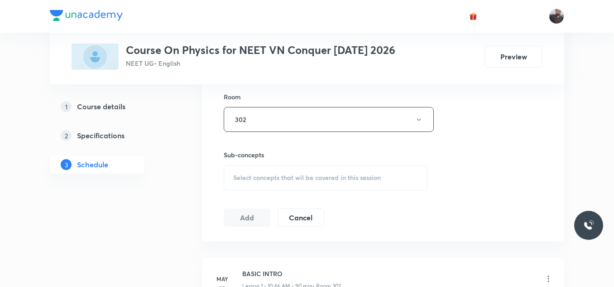
click at [256, 188] on div "Select concepts that wil be covered in this session" at bounding box center [326, 177] width 204 height 25
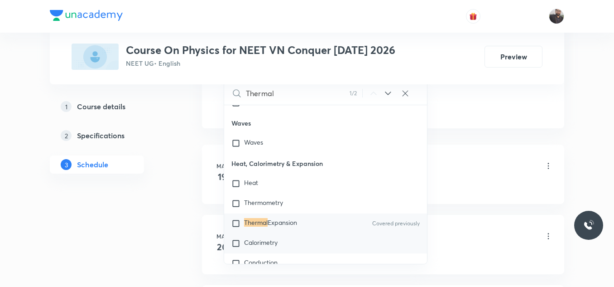
scroll to position [10264, 0]
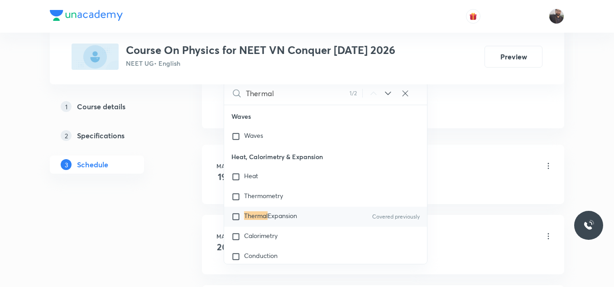
type input "Thermal"
click at [267, 220] on mark "Thermal" at bounding box center [256, 215] width 24 height 9
checkbox input "true"
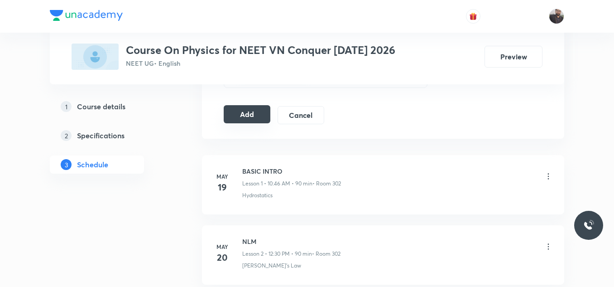
click at [248, 108] on button "Add" at bounding box center [247, 114] width 47 height 18
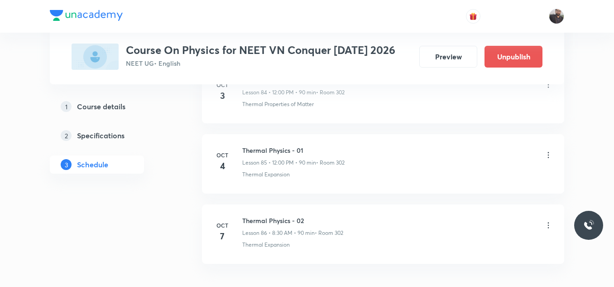
scroll to position [6071, 0]
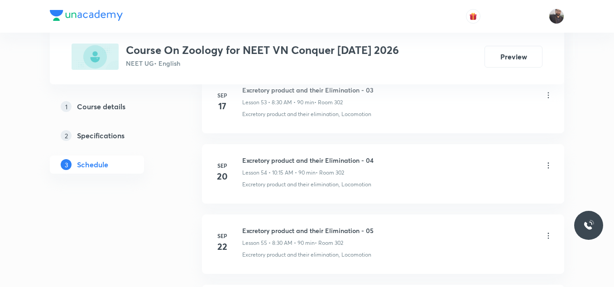
scroll to position [4653, 0]
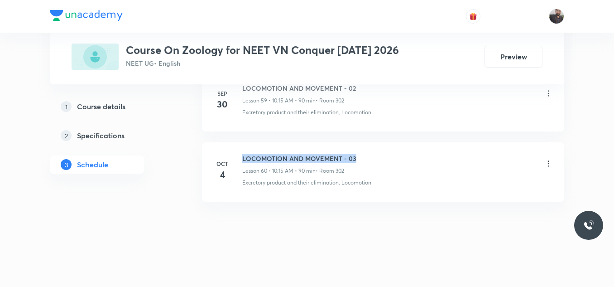
drag, startPoint x: 243, startPoint y: 152, endPoint x: 382, endPoint y: 153, distance: 139.1
click at [382, 153] on li "Oct 4 LOCOMOTION AND MOVEMENT - 03 Lesson 60 • 10:15 AM • 90 min • Room 302 Exc…" at bounding box center [383, 171] width 362 height 59
copy h6 "LOCOMOTION AND MOVEMENT - 03"
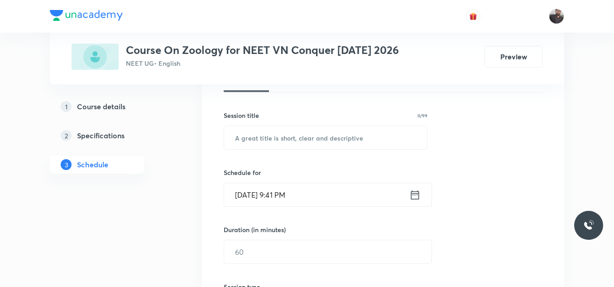
scroll to position [147, 0]
click at [370, 139] on input "text" at bounding box center [325, 136] width 203 height 23
paste input "LOCOMOTION AND MOVEMENT - 03"
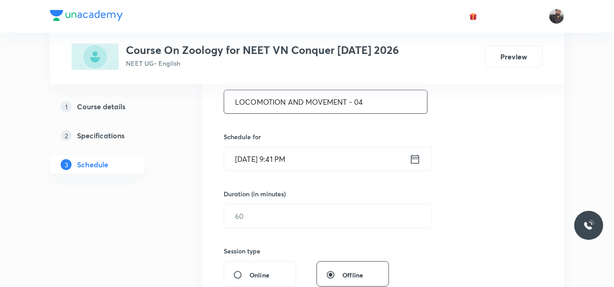
scroll to position [183, 0]
type input "LOCOMOTION AND MOVEMENT - 04"
click at [371, 150] on input "Oct 6, 2025, 9:41 PM" at bounding box center [316, 158] width 185 height 23
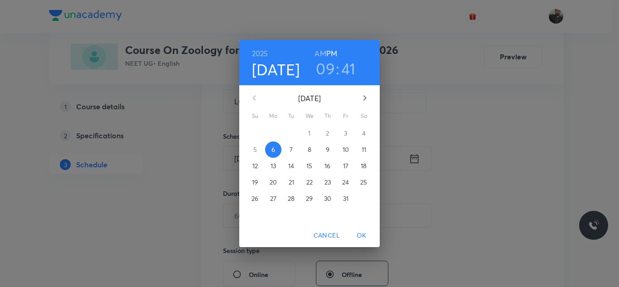
click at [288, 148] on span "7" at bounding box center [291, 149] width 16 height 9
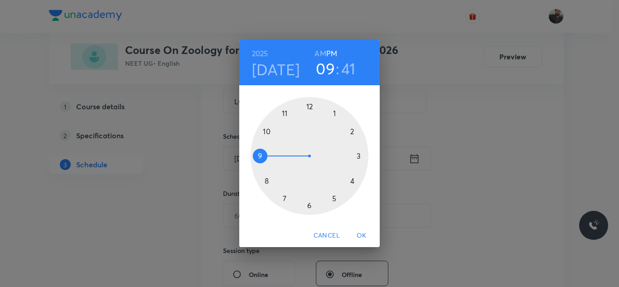
click at [267, 131] on div at bounding box center [310, 156] width 118 height 118
click at [362, 154] on div at bounding box center [310, 156] width 118 height 118
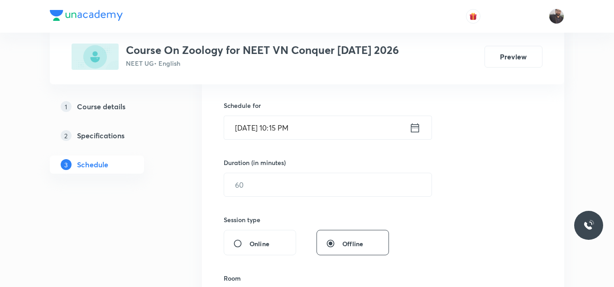
scroll to position [214, 0]
click at [339, 122] on input "Oct 7, 2025, 10:15 PM" at bounding box center [316, 126] width 185 height 23
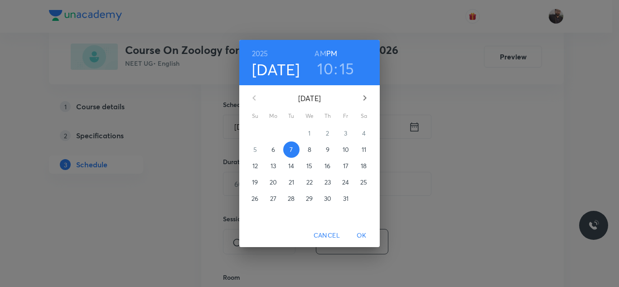
click at [319, 56] on h6 "AM" at bounding box center [319, 53] width 11 height 13
click at [366, 230] on span "OK" at bounding box center [362, 235] width 22 height 11
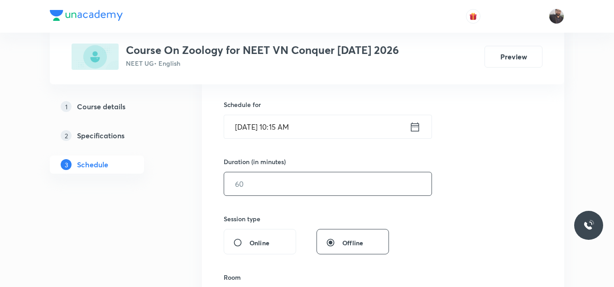
click at [317, 192] on input "text" at bounding box center [327, 183] width 207 height 23
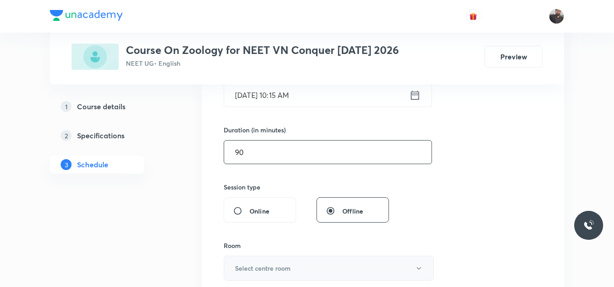
scroll to position [281, 0]
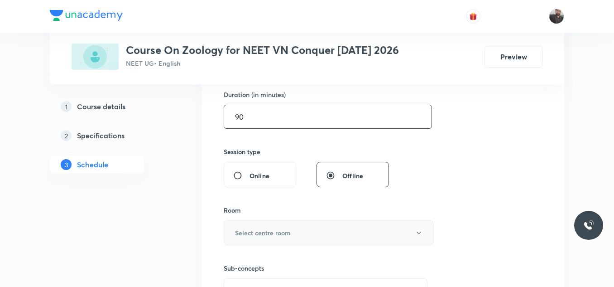
type input "90"
click at [285, 240] on button "Select centre room" at bounding box center [329, 232] width 210 height 25
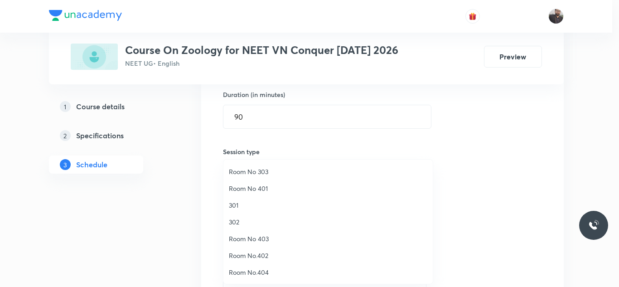
click at [252, 223] on span "302" at bounding box center [328, 222] width 198 height 10
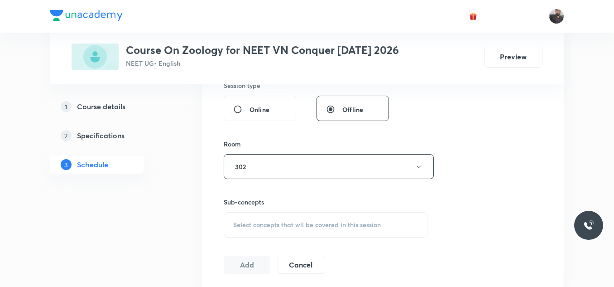
scroll to position [348, 0]
click at [252, 223] on span "Select concepts that wil be covered in this session" at bounding box center [307, 223] width 148 height 7
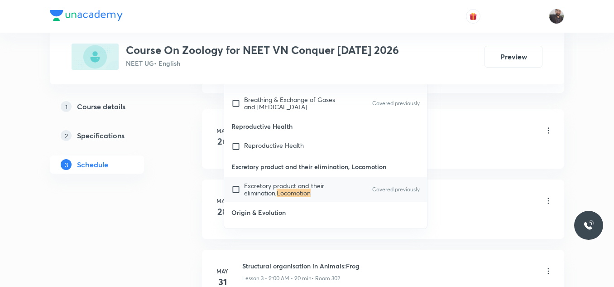
scroll to position [543, 0]
type input "LOCOMOTION"
click at [270, 187] on span "Excretory product and their elimination," at bounding box center [284, 189] width 80 height 16
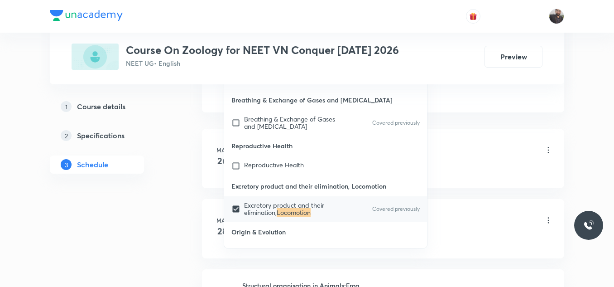
checkbox input "true"
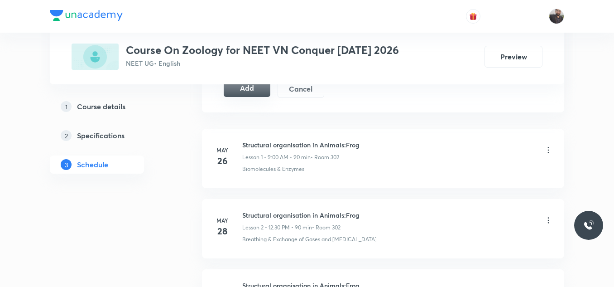
click at [241, 85] on button "Add" at bounding box center [247, 88] width 47 height 18
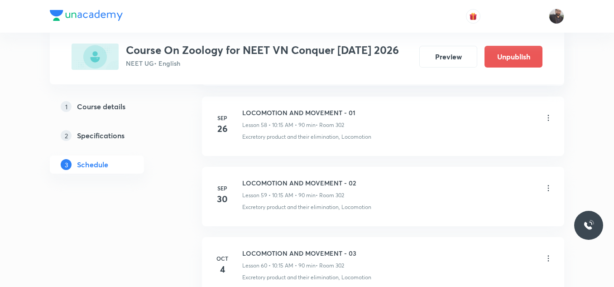
scroll to position [4307, 0]
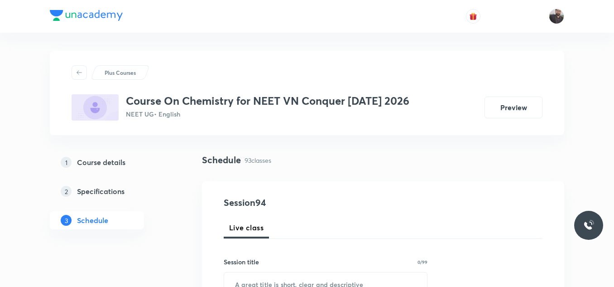
scroll to position [7056, 0]
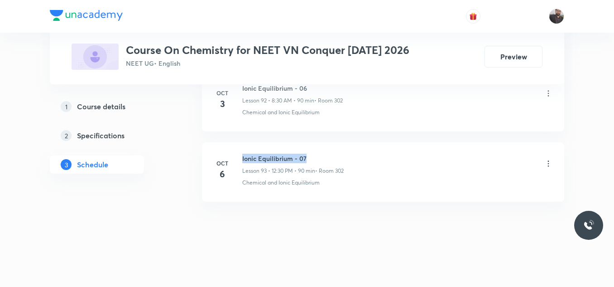
drag, startPoint x: 241, startPoint y: 157, endPoint x: 394, endPoint y: 152, distance: 152.3
click at [394, 152] on li "[DATE] Ionic Equilibrium - 07 Lesson 93 • 12:30 PM • 90 min • Room 302 Chemical…" at bounding box center [383, 171] width 362 height 59
copy h6 "Ionic Equilibrium - 07"
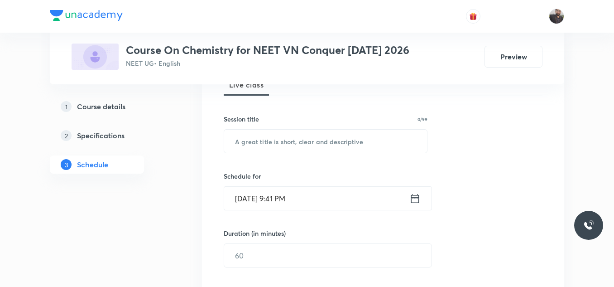
scroll to position [143, 0]
click at [384, 146] on input "text" at bounding box center [325, 140] width 203 height 23
paste input "Ionic Equilibrium - 07"
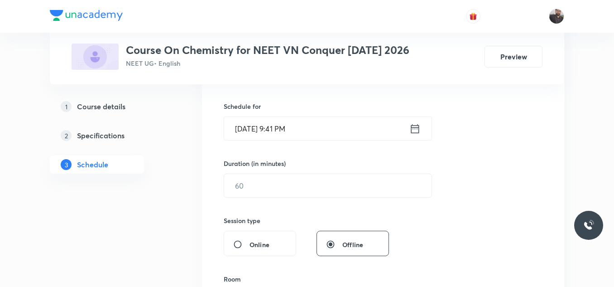
scroll to position [213, 0]
type input "Ionic Equilibrium - 08"
click at [371, 141] on div "Session 94 Live class Session title 22/99 Ionic Equilibrium - 08 ​ Schedule for…" at bounding box center [383, 195] width 319 height 425
click at [363, 134] on input "[DATE] 9:41 PM" at bounding box center [316, 127] width 185 height 23
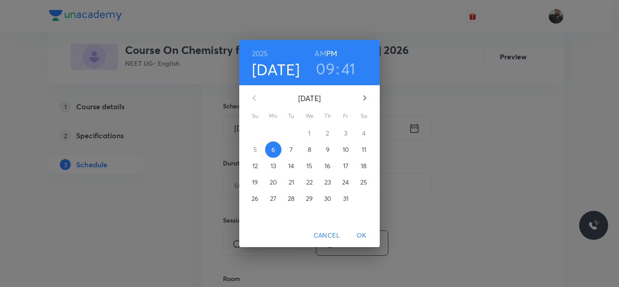
click at [294, 151] on span "7" at bounding box center [291, 149] width 16 height 9
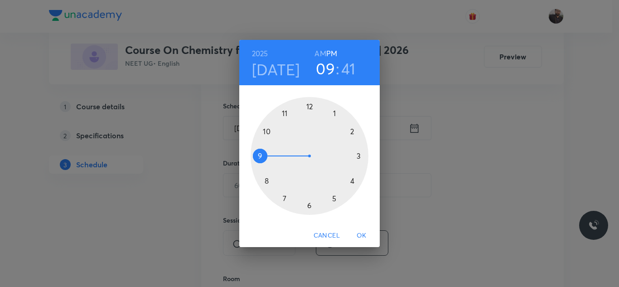
click at [308, 109] on div at bounding box center [310, 156] width 118 height 118
click at [309, 209] on div at bounding box center [310, 156] width 118 height 118
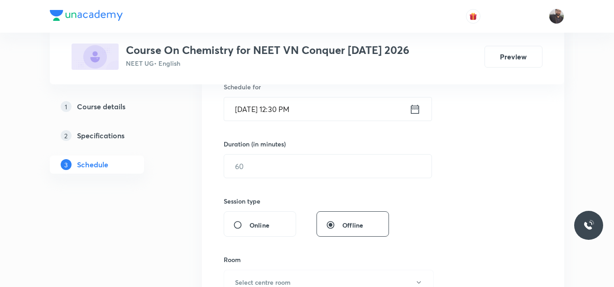
scroll to position [235, 0]
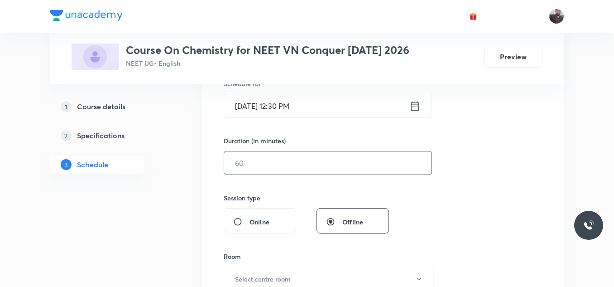
click at [306, 165] on input "text" at bounding box center [327, 162] width 207 height 23
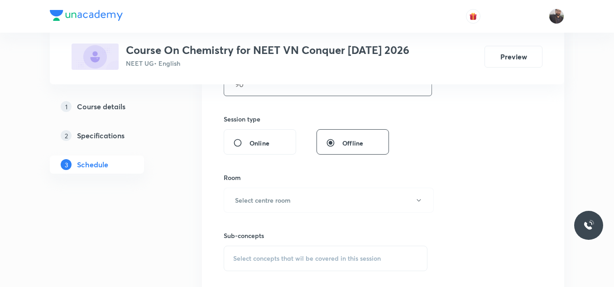
scroll to position [314, 0]
type input "90"
click at [306, 203] on button "Select centre room" at bounding box center [329, 199] width 210 height 25
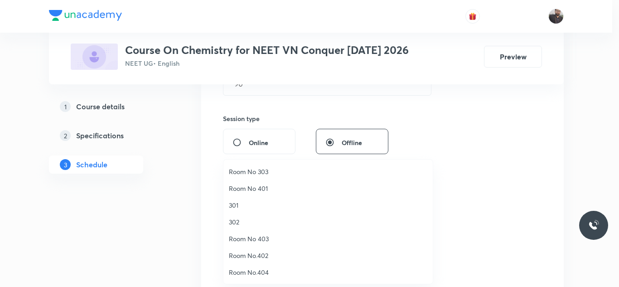
click at [241, 216] on li "302" at bounding box center [327, 221] width 209 height 17
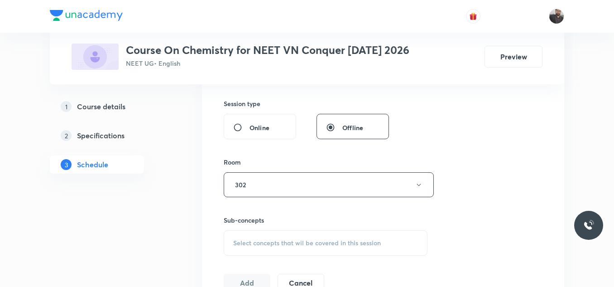
scroll to position [330, 0]
click at [251, 246] on span "Select concepts that wil be covered in this session" at bounding box center [307, 242] width 148 height 7
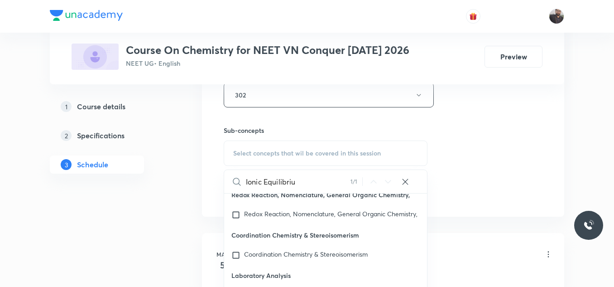
scroll to position [10148, 0]
click at [297, 188] on input "Ionic Equilibriu" at bounding box center [298, 181] width 105 height 23
type input "Ionic Equilibriu"
click at [301, 184] on div "Chemical and Ionic Equilibriu m Covered previously" at bounding box center [325, 174] width 203 height 20
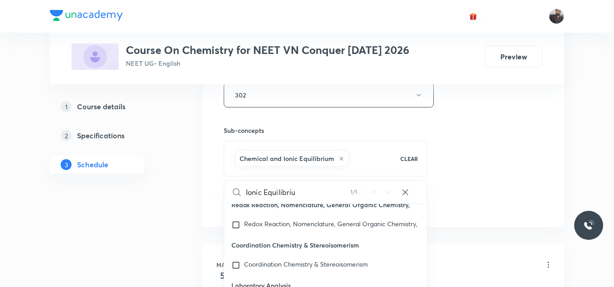
checkbox input "true"
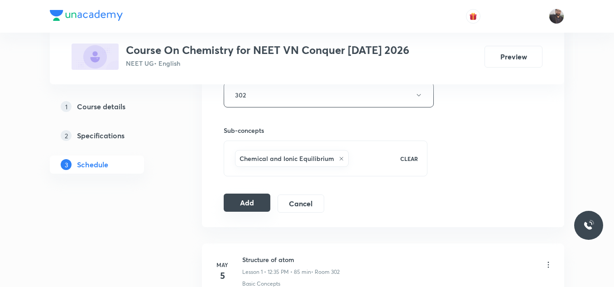
click at [247, 199] on button "Add" at bounding box center [247, 202] width 47 height 18
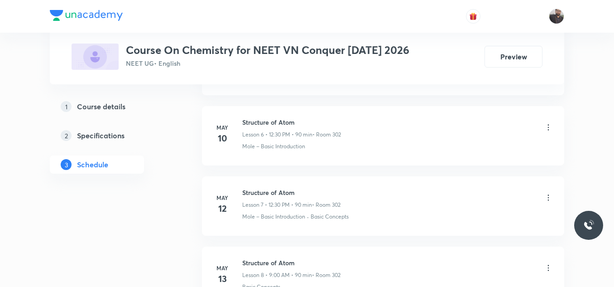
scroll to position [6640, 0]
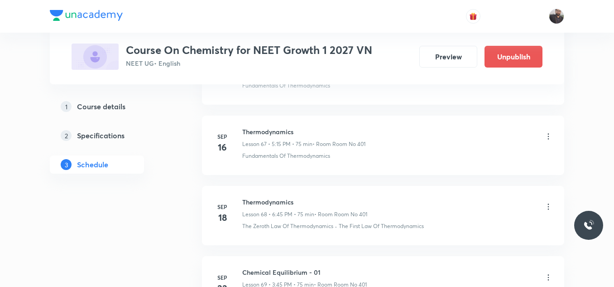
scroll to position [5785, 0]
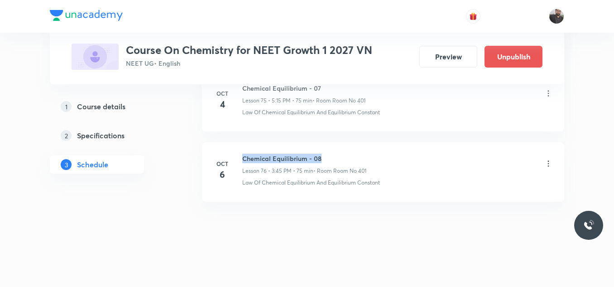
drag, startPoint x: 242, startPoint y: 155, endPoint x: 337, endPoint y: 152, distance: 95.2
click at [337, 152] on li "[DATE] Chemical Equilibrium - 08 Lesson 76 • 3:45 PM • 75 min • Room Room No 40…" at bounding box center [383, 171] width 362 height 59
copy h6 "Chemical Equilibrium - 08"
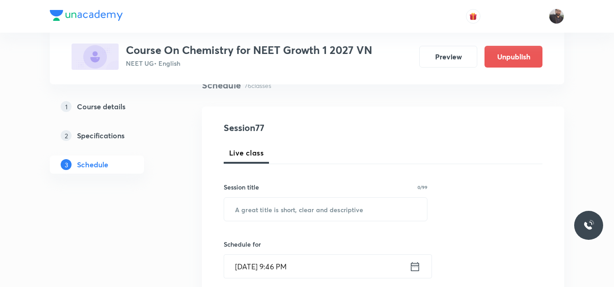
scroll to position [75, 0]
click at [319, 210] on input "text" at bounding box center [325, 208] width 203 height 23
paste input "Chemical Equilibrium - 08"
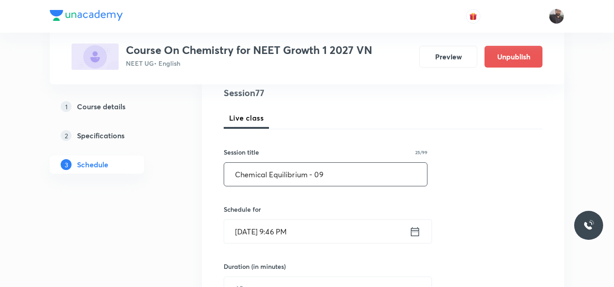
scroll to position [130, 0]
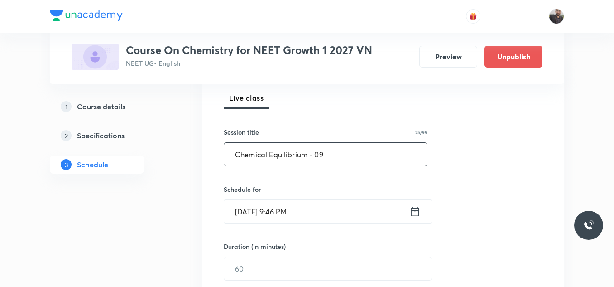
type input "Chemical Equilibrium - 09"
click at [319, 210] on input "[DATE] 9:46 PM" at bounding box center [316, 211] width 185 height 23
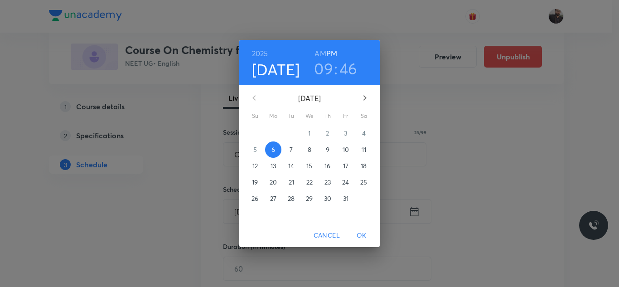
click at [291, 150] on p "7" at bounding box center [290, 149] width 3 height 9
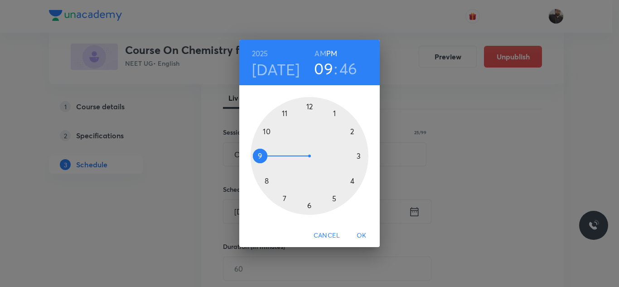
click at [359, 155] on div at bounding box center [310, 156] width 118 height 118
click at [256, 154] on div at bounding box center [310, 156] width 118 height 118
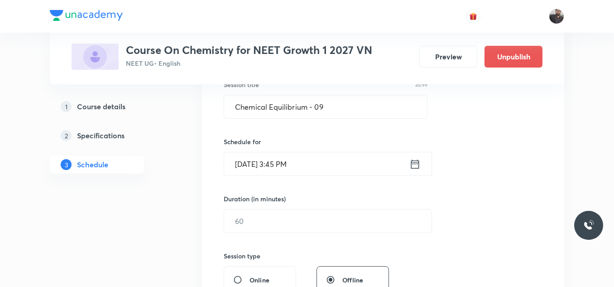
scroll to position [185, 0]
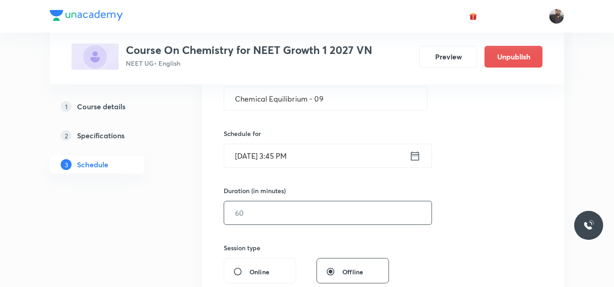
click at [270, 211] on input "text" at bounding box center [327, 212] width 207 height 23
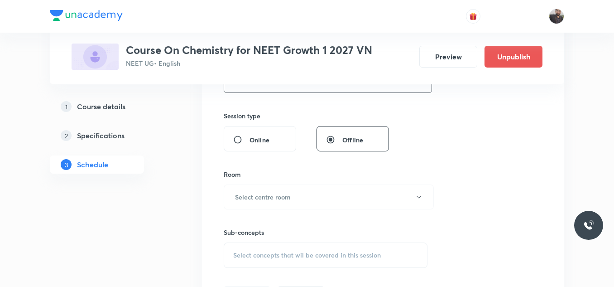
scroll to position [318, 0]
type input "75"
click at [270, 211] on div "Sub-concepts Select concepts that wil be covered in this session" at bounding box center [326, 238] width 204 height 58
click at [269, 203] on button "Select centre room" at bounding box center [329, 196] width 210 height 25
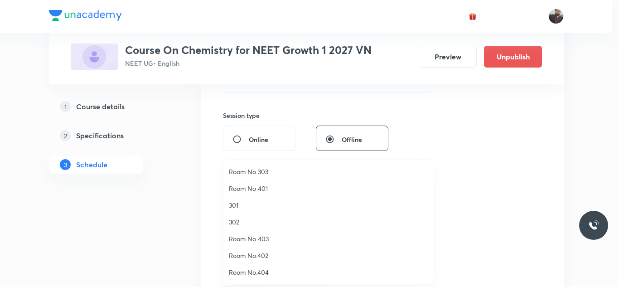
click at [267, 189] on span "Room No 401" at bounding box center [328, 188] width 198 height 10
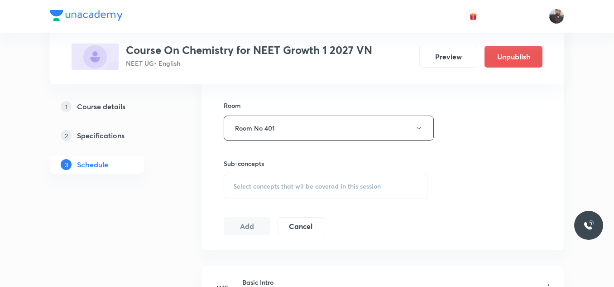
scroll to position [386, 0]
click at [285, 185] on span "Select concepts that wil be covered in this session" at bounding box center [307, 185] width 148 height 7
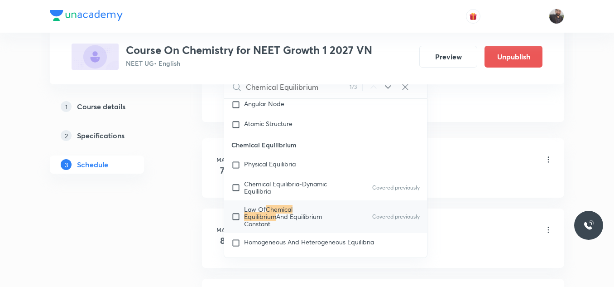
scroll to position [521, 0]
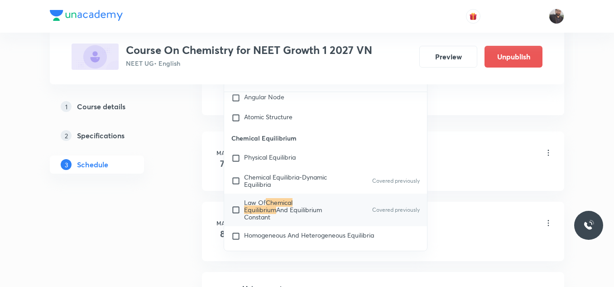
type input "Chemical Equilibrium"
click at [285, 219] on span "And Equilibrium Constant" at bounding box center [283, 213] width 78 height 16
checkbox input "true"
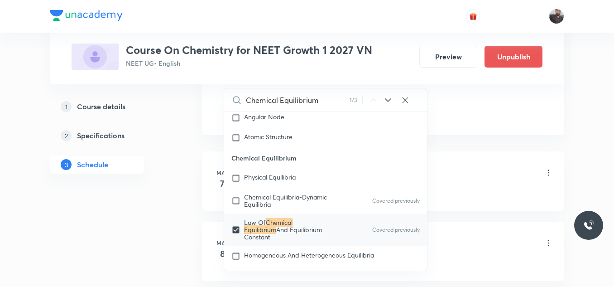
click at [518, 179] on div "Basic Intro Lesson 1 • 3:45 PM • 75 min • Room Room No 401" at bounding box center [397, 173] width 311 height 21
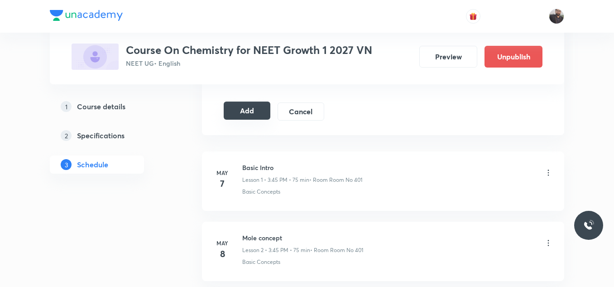
click at [232, 110] on button "Add" at bounding box center [247, 110] width 47 height 18
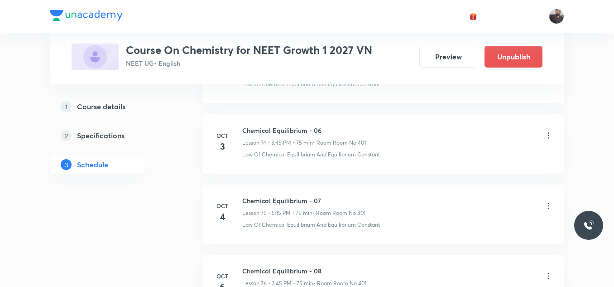
scroll to position [5439, 0]
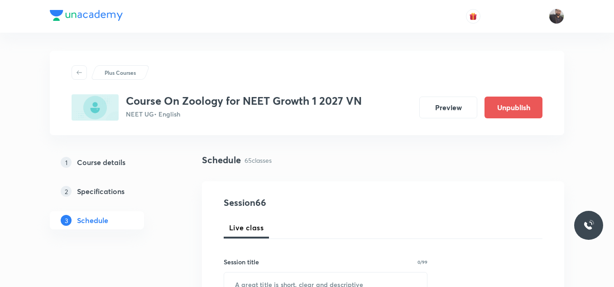
scroll to position [5004, 0]
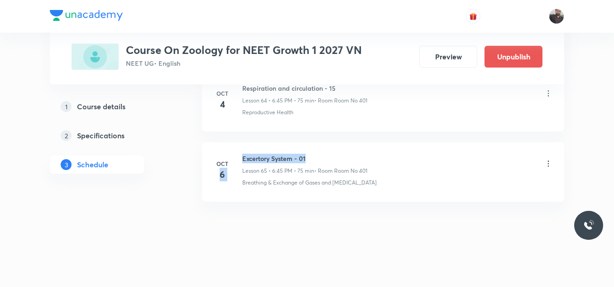
drag, startPoint x: 236, startPoint y: 155, endPoint x: 367, endPoint y: 147, distance: 130.3
click at [367, 147] on li "[DATE] Excertory System - 01 Lesson 65 • 6:45 PM • 75 min • Room Room No 401 Br…" at bounding box center [383, 171] width 362 height 59
click at [246, 156] on h6 "Excertory System - 01" at bounding box center [304, 159] width 125 height 10
drag, startPoint x: 242, startPoint y: 156, endPoint x: 459, endPoint y: 130, distance: 218.1
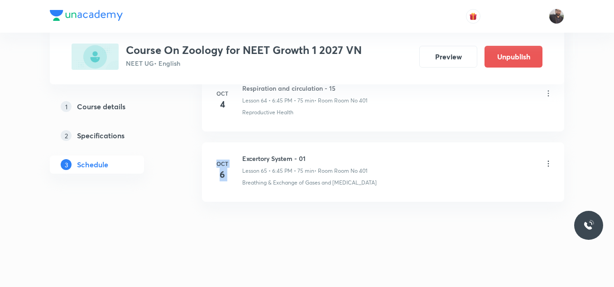
click at [459, 130] on li "[DATE] Respiration and circulation - 15 Lesson 64 • 6:45 PM • 75 min • Room Roo…" at bounding box center [383, 101] width 362 height 59
drag, startPoint x: 242, startPoint y: 158, endPoint x: 324, endPoint y: 154, distance: 82.5
click at [324, 154] on div "[DATE] Excertory System - 01 Lesson 65 • 6:45 PM • 75 min • Room Room No 401 Br…" at bounding box center [383, 170] width 340 height 33
copy h6 "Excertory System - 01"
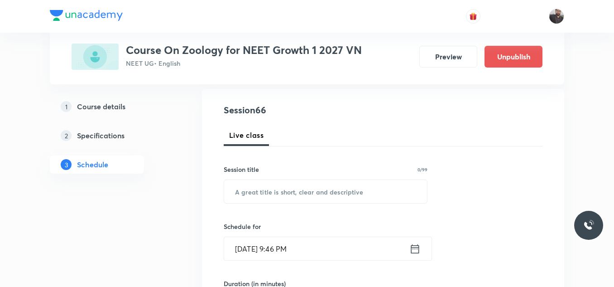
scroll to position [92, 0]
click at [317, 188] on input "text" at bounding box center [325, 191] width 203 height 23
paste input "Excertory System - 01"
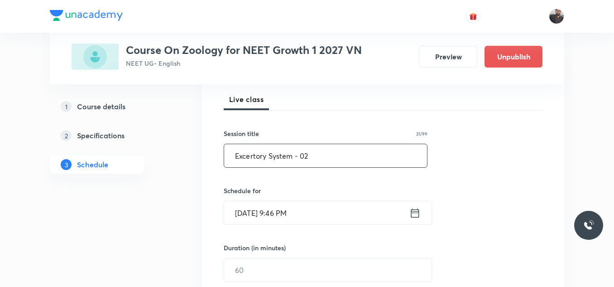
scroll to position [137, 0]
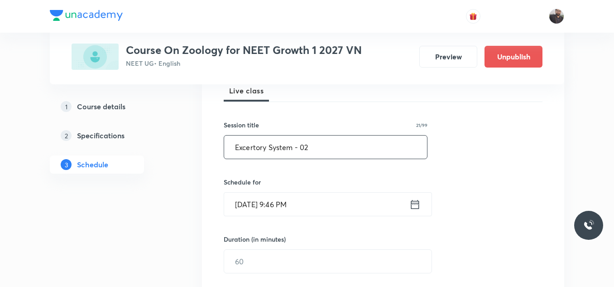
type input "Excertory System - 02"
click at [320, 204] on input "[DATE] 9:46 PM" at bounding box center [316, 204] width 185 height 23
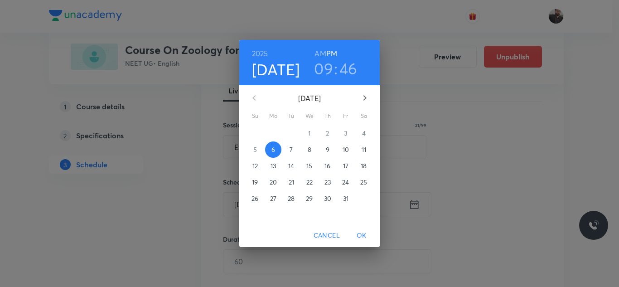
click at [291, 151] on p "7" at bounding box center [290, 149] width 3 height 9
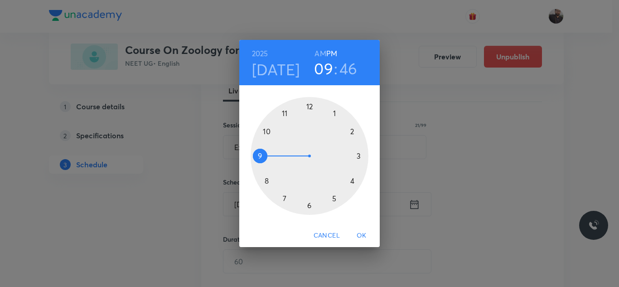
click at [308, 208] on div at bounding box center [310, 156] width 118 height 118
click at [256, 155] on div at bounding box center [310, 156] width 118 height 118
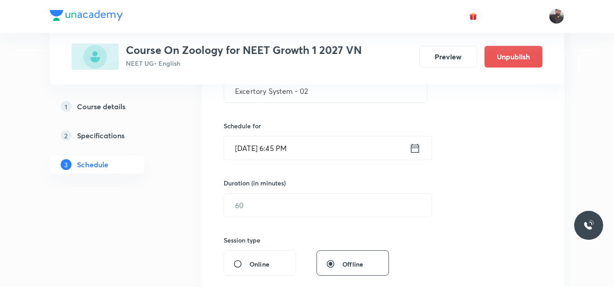
scroll to position [197, 0]
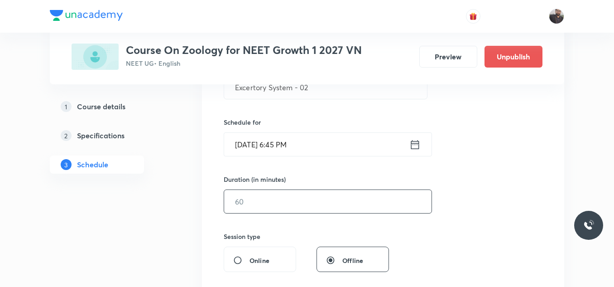
click at [260, 200] on input "text" at bounding box center [327, 201] width 207 height 23
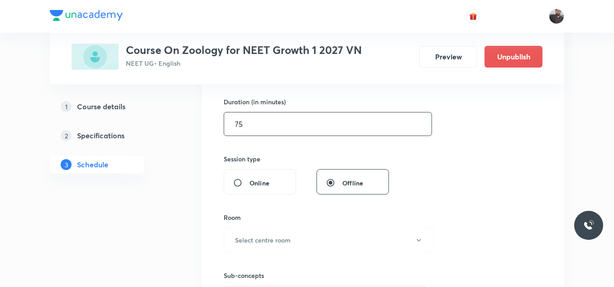
scroll to position [275, 0]
type input "75"
click at [265, 240] on h6 "Select centre room" at bounding box center [263, 240] width 56 height 10
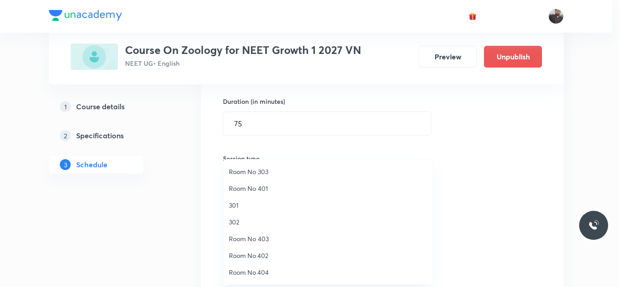
click at [260, 188] on span "Room No 401" at bounding box center [328, 188] width 198 height 10
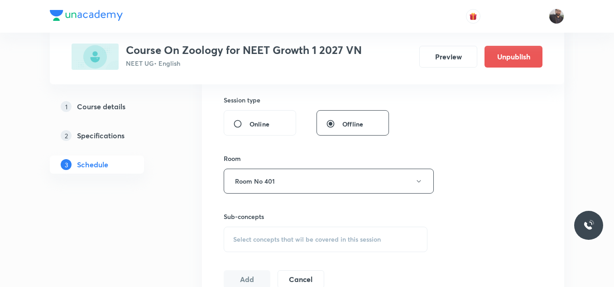
scroll to position [334, 0]
click at [269, 239] on span "Select concepts that wil be covered in this session" at bounding box center [307, 238] width 148 height 7
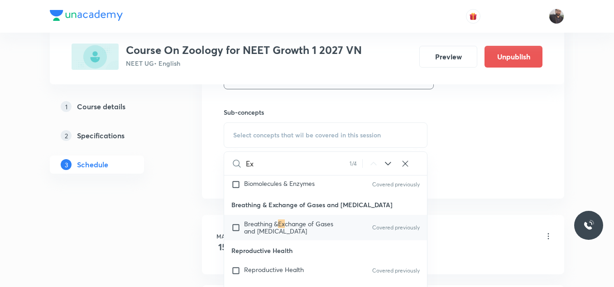
scroll to position [22, 0]
type input "Ex"
click at [331, 239] on div "Breathing & Ex change of Gases and [MEDICAL_DATA] Covered previously" at bounding box center [325, 226] width 203 height 25
checkbox input "true"
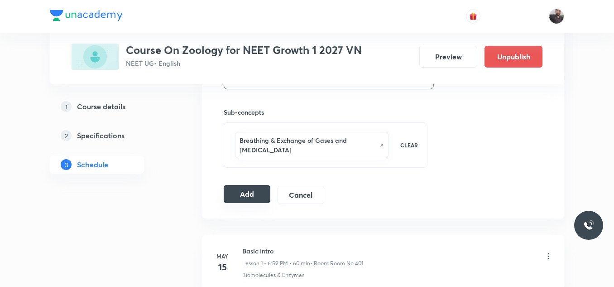
click at [237, 199] on button "Add" at bounding box center [247, 194] width 47 height 18
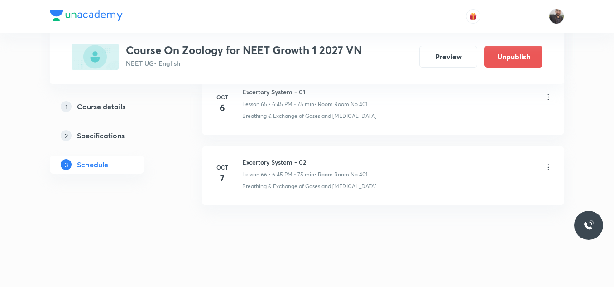
scroll to position [4658, 0]
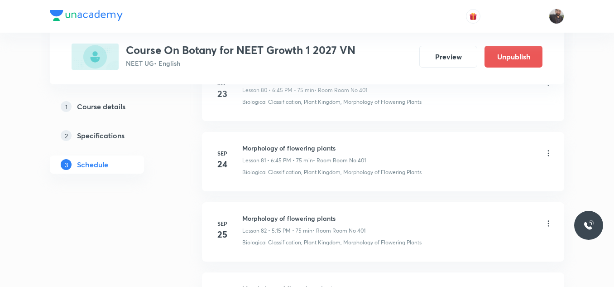
scroll to position [6619, 0]
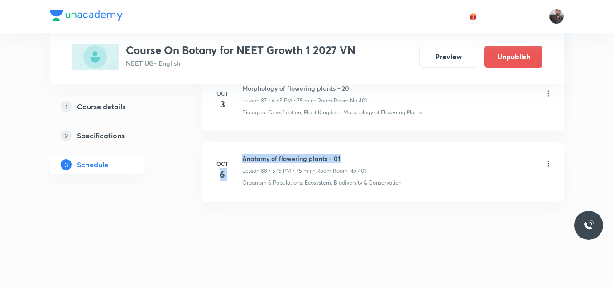
drag, startPoint x: 240, startPoint y: 158, endPoint x: 394, endPoint y: 139, distance: 154.7
drag, startPoint x: 243, startPoint y: 156, endPoint x: 342, endPoint y: 153, distance: 98.8
click at [342, 153] on li "Oct 6 Anatomy of flowering plants - 01 Lesson 88 • 5:15 PM • 75 min • Room Room…" at bounding box center [383, 171] width 362 height 59
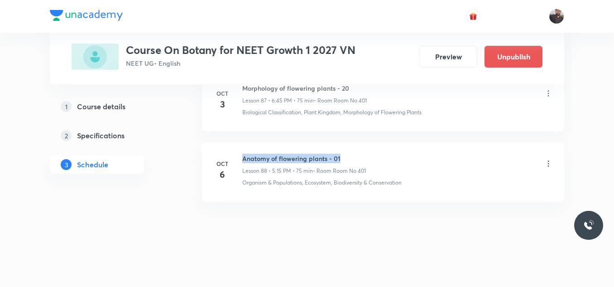
copy h6 "Anatomy of flowering plants - 01"
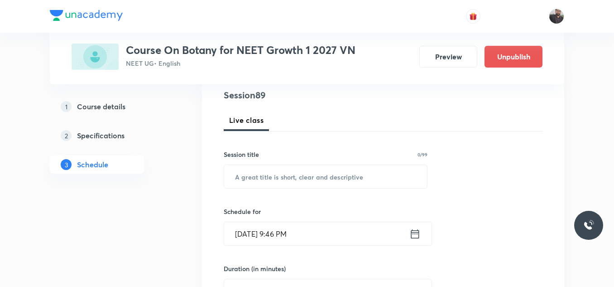
scroll to position [122, 0]
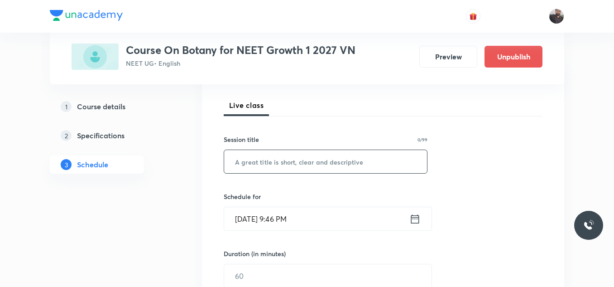
click at [342, 155] on input "text" at bounding box center [325, 161] width 203 height 23
paste input "Anatomy of flowering plants - 01"
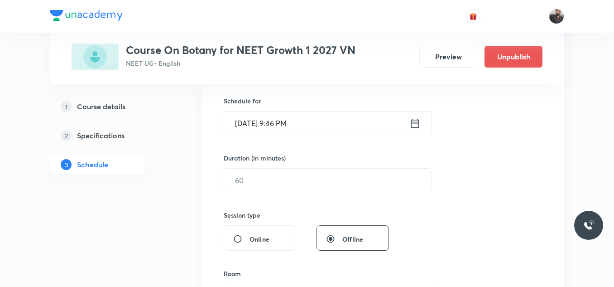
scroll to position [224, 0]
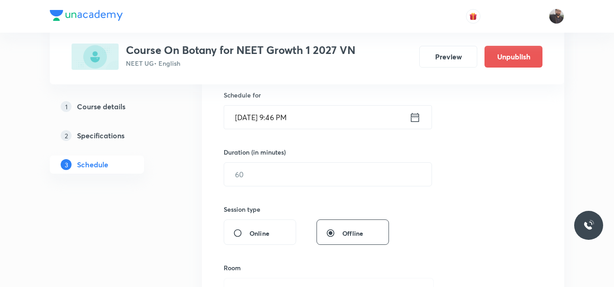
type input "Anatomy of flowering plants - 02"
click at [323, 117] on input "Oct 6, 2025, 9:46 PM" at bounding box center [316, 117] width 185 height 23
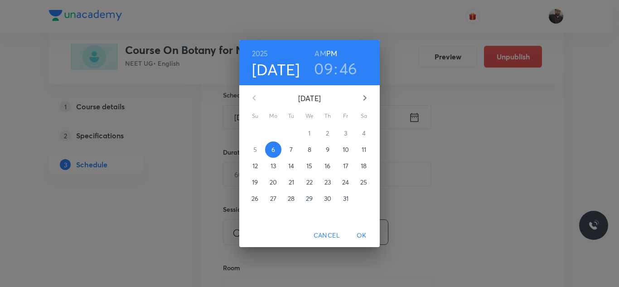
drag, startPoint x: 282, startPoint y: 157, endPoint x: 290, endPoint y: 149, distance: 11.5
click at [290, 149] on div "7" at bounding box center [291, 149] width 18 height 16
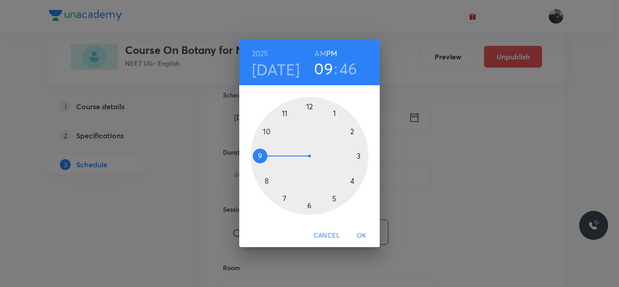
click at [290, 149] on div at bounding box center [310, 156] width 118 height 118
click at [322, 69] on h3 "10" at bounding box center [324, 68] width 16 height 19
click at [336, 200] on div at bounding box center [310, 156] width 118 height 118
click at [365, 154] on div at bounding box center [310, 156] width 118 height 118
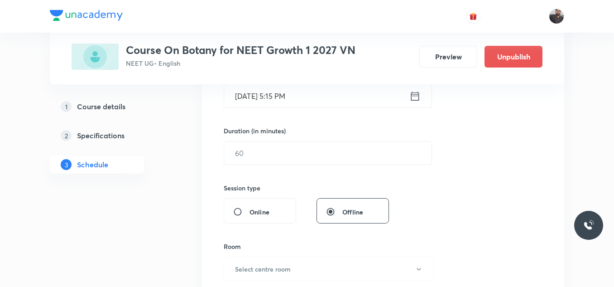
scroll to position [245, 0]
click at [362, 167] on div "Session 89 Live class Session title 32/99 Anatomy of flowering plants - 02 ​ Sc…" at bounding box center [383, 163] width 319 height 425
click at [340, 154] on input "text" at bounding box center [327, 153] width 207 height 23
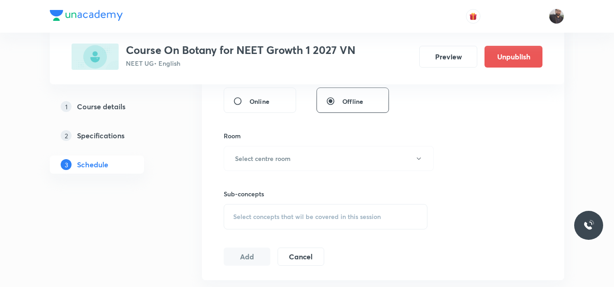
scroll to position [360, 0]
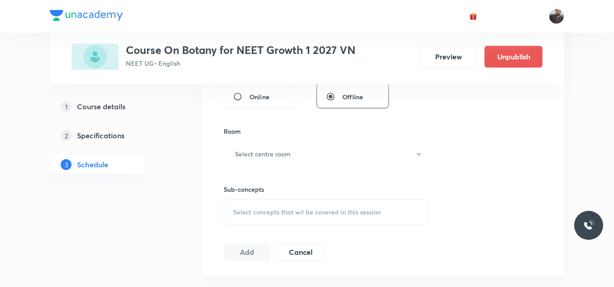
type input "75"
click at [340, 154] on button "Select centre room" at bounding box center [329, 153] width 210 height 25
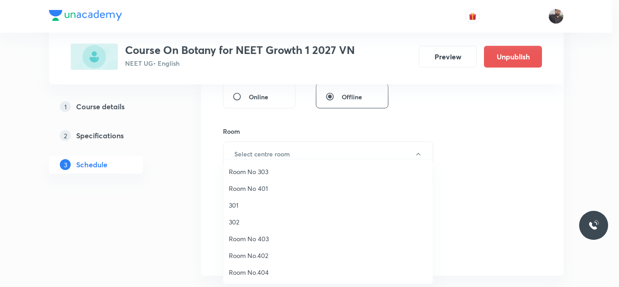
click at [266, 185] on span "Room No 401" at bounding box center [328, 188] width 198 height 10
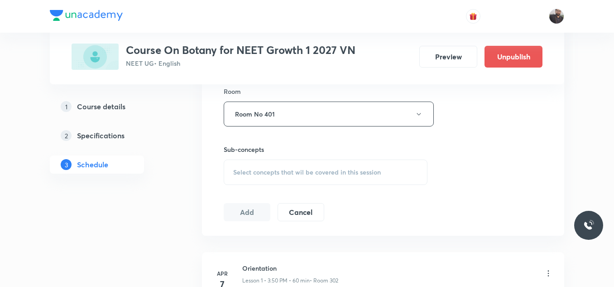
scroll to position [400, 0]
click at [266, 185] on div "Session 89 Live class Session title 32/99 Anatomy of flowering plants - 02 ​ Sc…" at bounding box center [383, 7] width 319 height 425
click at [268, 178] on div "Select concepts that wil be covered in this session" at bounding box center [326, 171] width 204 height 25
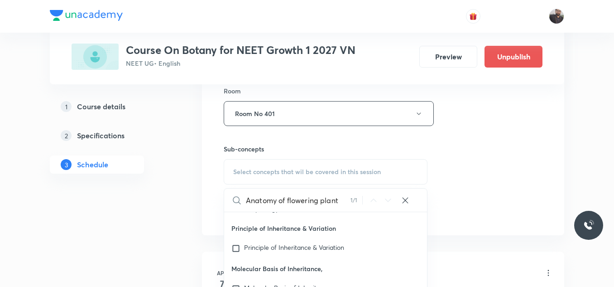
scroll to position [502, 0]
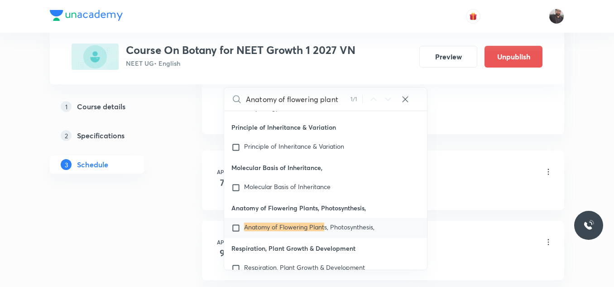
type input "Anatomy of flowering plant"
click at [272, 234] on div "Anatomy of Flowering Plant s, Photosynthesis," at bounding box center [325, 228] width 203 height 20
checkbox input "true"
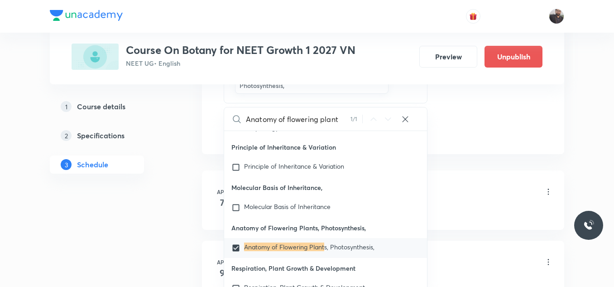
click at [432, 180] on li "Apr 7 Orientation Lesson 1 • 3:50 PM • 60 min • Room 302 Living World and Biolo…" at bounding box center [383, 199] width 362 height 59
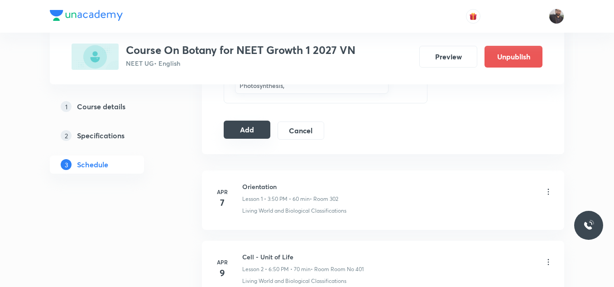
click at [261, 125] on button "Add" at bounding box center [247, 130] width 47 height 18
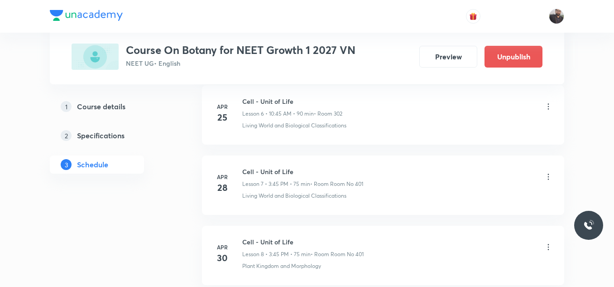
scroll to position [6273, 0]
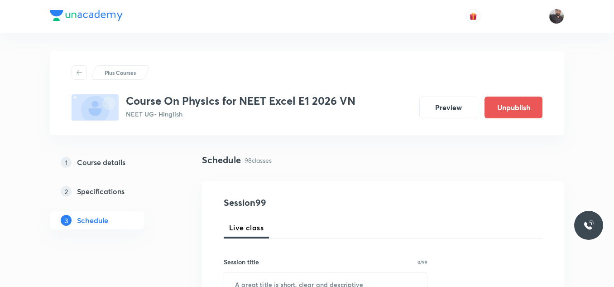
scroll to position [7330, 0]
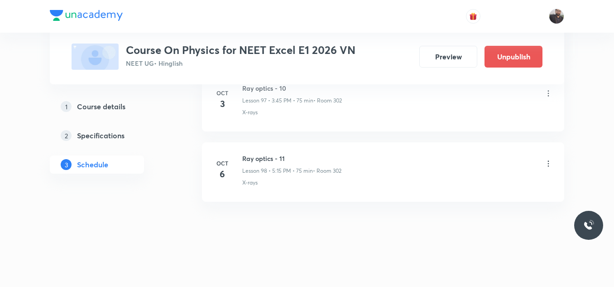
click at [246, 158] on h6 "Ray optics - 11" at bounding box center [291, 159] width 99 height 10
click at [241, 155] on div "Oct 6 Ray optics - 11 Lesson 98 • 5:15 PM • 75 min • Room 302 X-rays" at bounding box center [383, 170] width 340 height 33
drag, startPoint x: 241, startPoint y: 154, endPoint x: 321, endPoint y: 152, distance: 79.8
click at [321, 152] on li "Oct 6 Ray optics - 11 Lesson 98 • 5:15 PM • 75 min • Room 302 X-rays" at bounding box center [383, 171] width 362 height 59
copy h6 "Ray optics - 11"
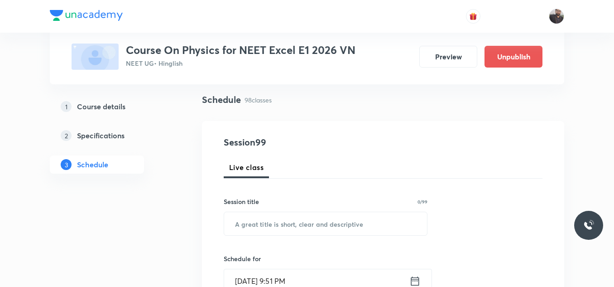
scroll to position [68, 0]
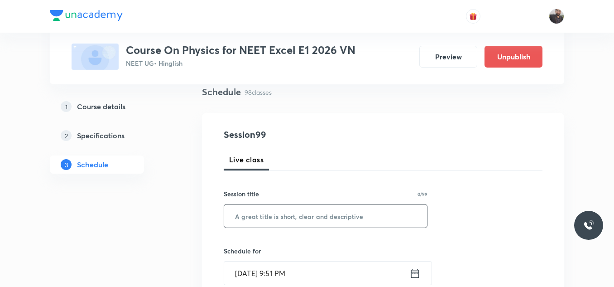
click at [318, 210] on input "text" at bounding box center [325, 215] width 203 height 23
paste input "Ray optics - 11"
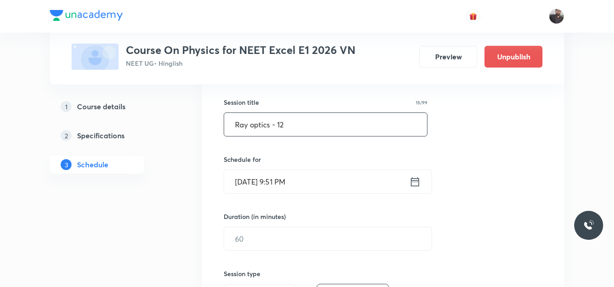
scroll to position [160, 0]
type input "Ray optics - 12"
click at [316, 183] on input "[DATE] 9:51 PM" at bounding box center [316, 180] width 185 height 23
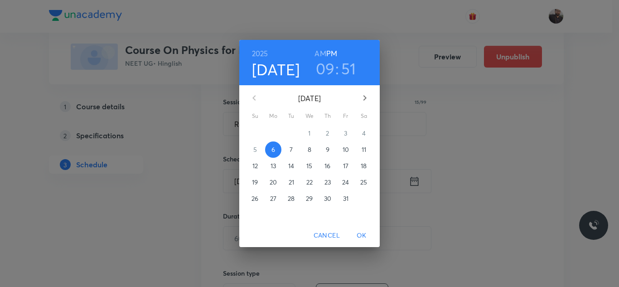
click at [291, 150] on p "7" at bounding box center [290, 149] width 3 height 9
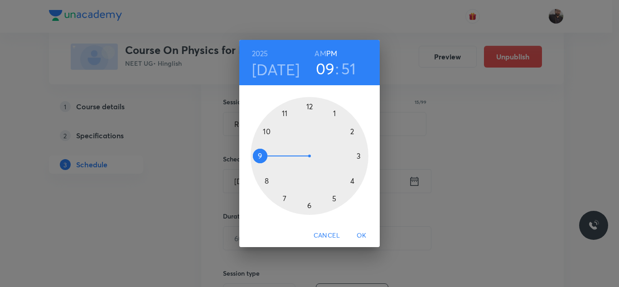
click at [360, 154] on div at bounding box center [310, 156] width 118 height 118
click at [260, 155] on div at bounding box center [310, 156] width 118 height 118
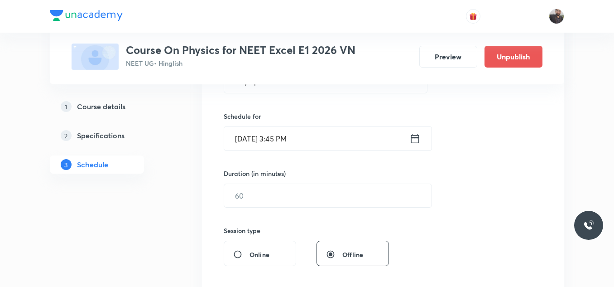
scroll to position [209, 0]
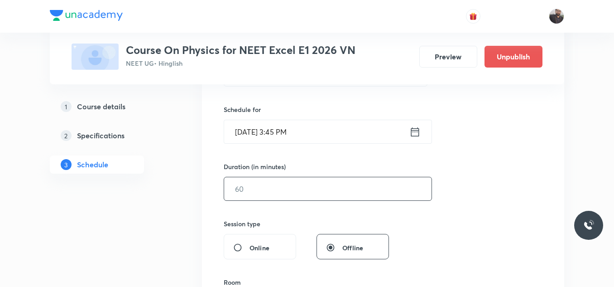
click at [262, 196] on input "text" at bounding box center [327, 188] width 207 height 23
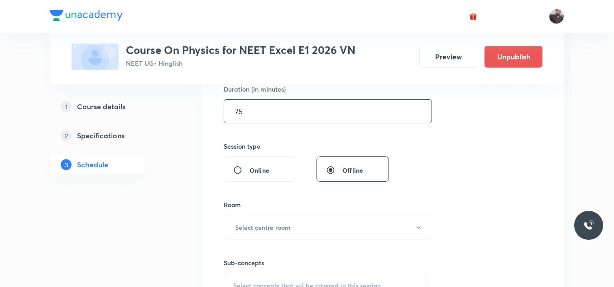
scroll to position [318, 0]
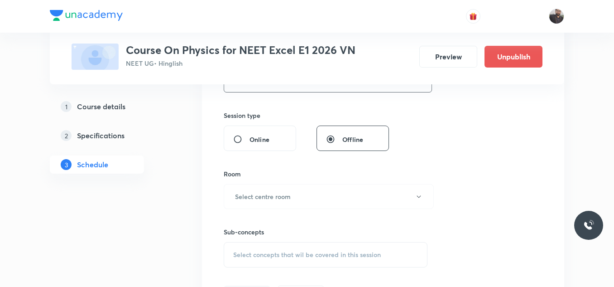
type input "75"
click at [262, 196] on h6 "Select centre room" at bounding box center [263, 197] width 56 height 10
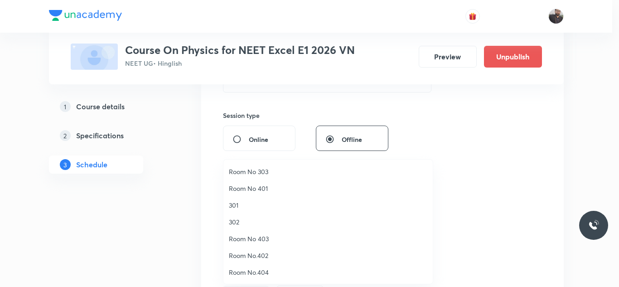
click at [254, 221] on span "302" at bounding box center [328, 222] width 198 height 10
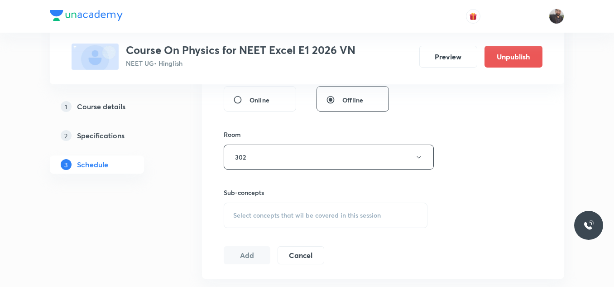
scroll to position [357, 0]
click at [254, 221] on div "Select concepts that wil be covered in this session" at bounding box center [326, 214] width 204 height 25
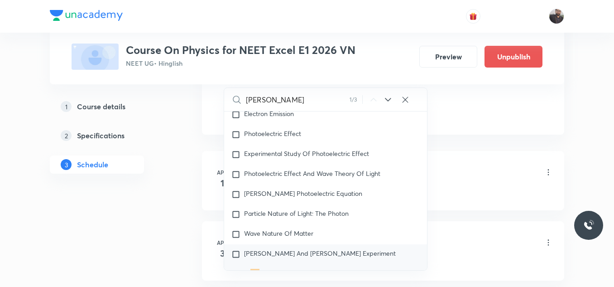
scroll to position [11461, 0]
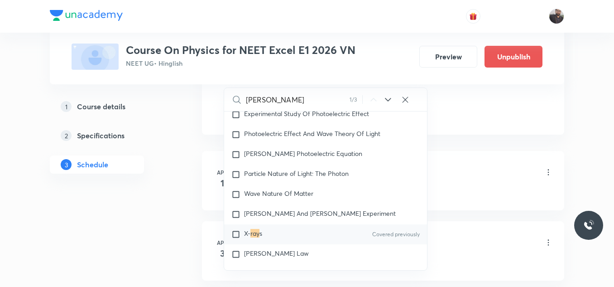
type input "Ray"
click at [281, 232] on div "X- ray s Covered previously" at bounding box center [325, 234] width 203 height 20
checkbox input "true"
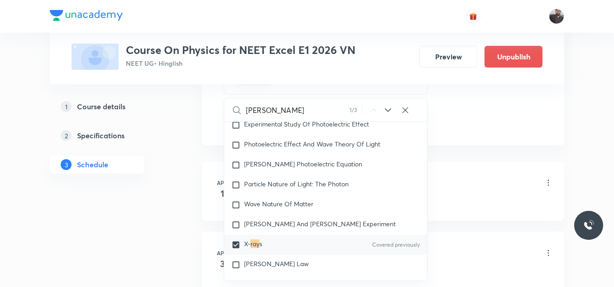
click at [444, 164] on li "Apr 1 Electrostatics Lesson 1 • 3:45 PM • 75 min • Room 302 Physical quantity" at bounding box center [383, 190] width 362 height 59
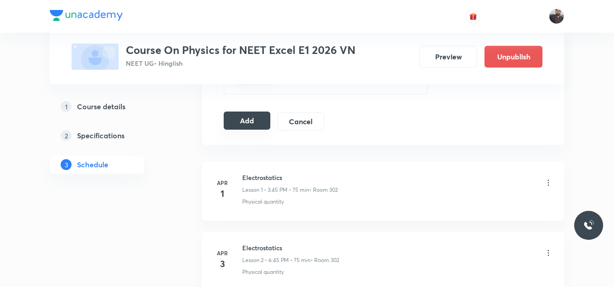
click at [255, 123] on button "Add" at bounding box center [247, 120] width 47 height 18
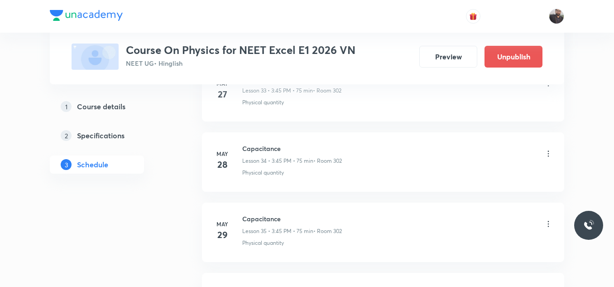
scroll to position [6984, 0]
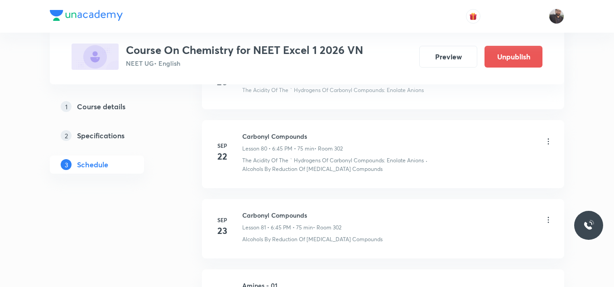
scroll to position [6724, 0]
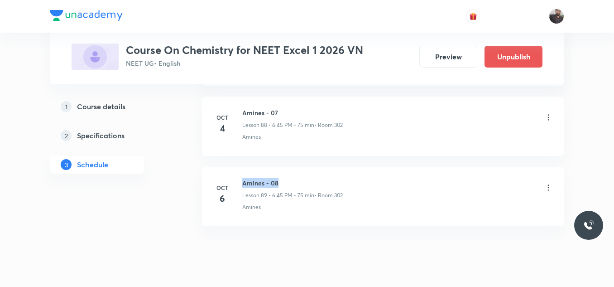
drag, startPoint x: 242, startPoint y: 159, endPoint x: 314, endPoint y: 145, distance: 72.9
click at [314, 167] on li "[DATE] Amines - 08 Lesson 89 • 6:45 PM • 75 min • Room 302 Amines" at bounding box center [383, 196] width 362 height 59
copy h6 "Amines - 08"
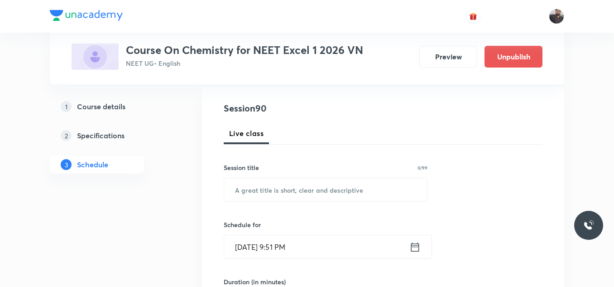
scroll to position [99, 0]
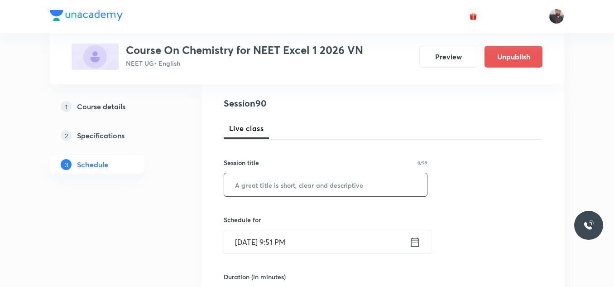
click at [314, 187] on input "text" at bounding box center [325, 184] width 203 height 23
paste input "Amines - 08"
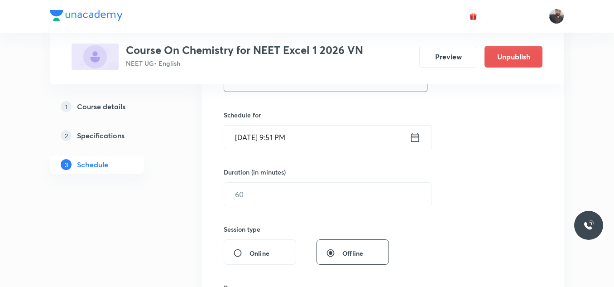
scroll to position [204, 0]
type input "Amines - 09"
click at [309, 133] on input "[DATE] 9:51 PM" at bounding box center [316, 136] width 185 height 23
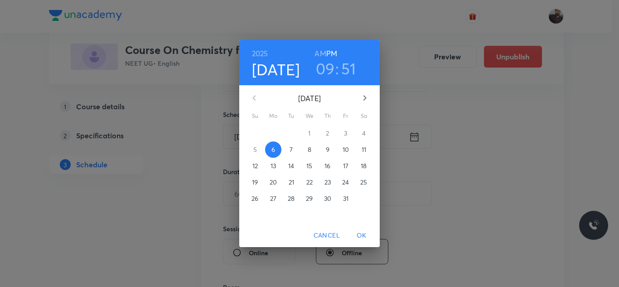
click at [289, 149] on p "7" at bounding box center [290, 149] width 3 height 9
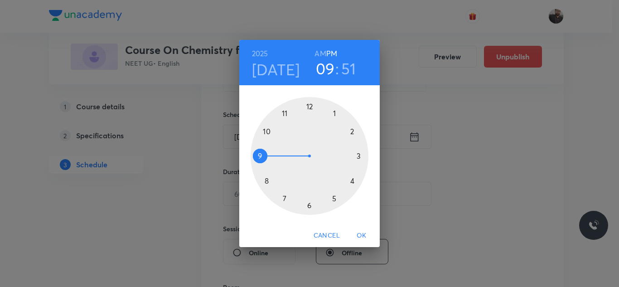
click at [335, 200] on div at bounding box center [310, 156] width 118 height 118
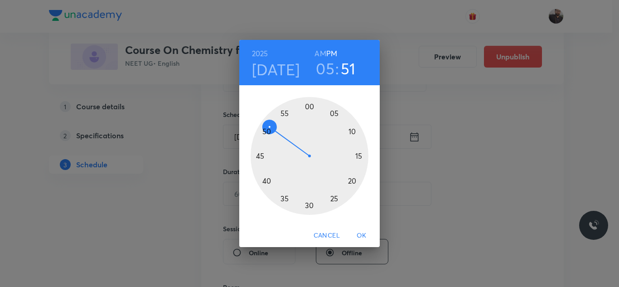
click at [367, 156] on div at bounding box center [310, 156] width 118 height 118
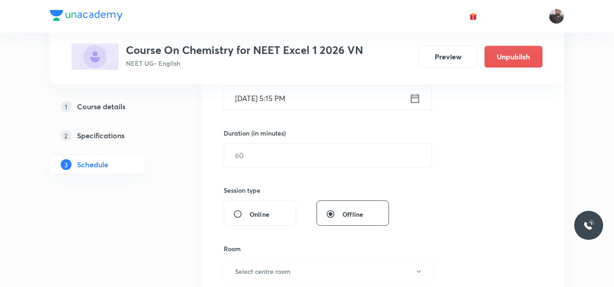
scroll to position [245, 0]
click at [367, 156] on input "text" at bounding box center [327, 153] width 207 height 23
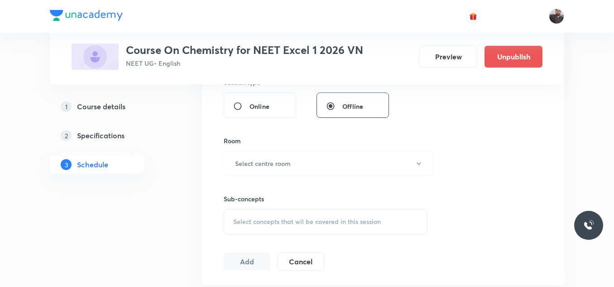
scroll to position [352, 0]
type input "75"
click at [367, 160] on button "Select centre room" at bounding box center [329, 162] width 210 height 25
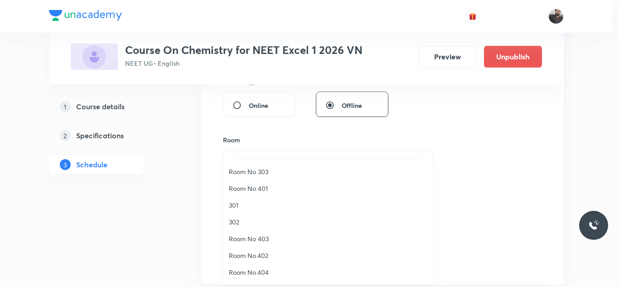
click at [260, 223] on span "302" at bounding box center [328, 222] width 198 height 10
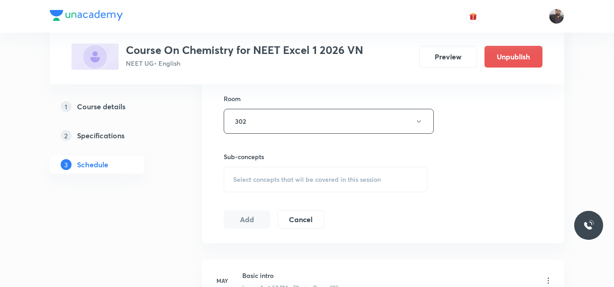
scroll to position [394, 0]
click at [267, 183] on div "Select concepts that wil be covered in this session" at bounding box center [326, 178] width 204 height 25
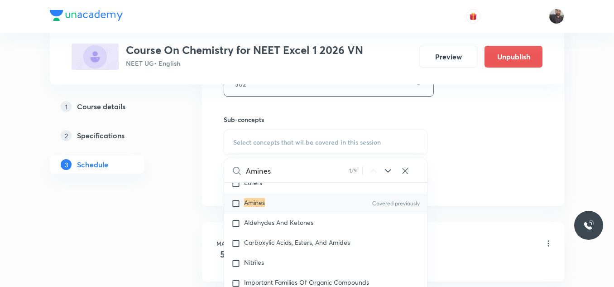
scroll to position [16978, 0]
type input "Amines"
click at [270, 212] on div "Amines Covered previously" at bounding box center [325, 202] width 203 height 20
checkbox input "true"
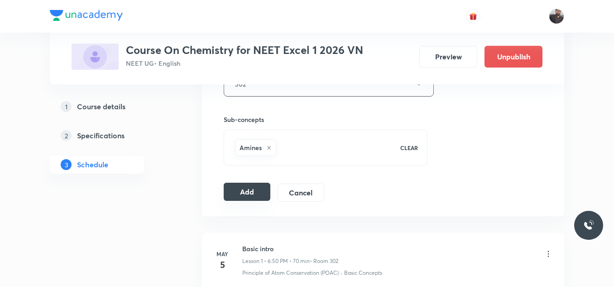
click at [242, 192] on button "Add" at bounding box center [247, 192] width 47 height 18
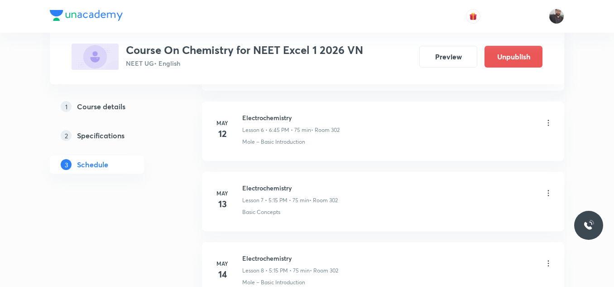
scroll to position [6378, 0]
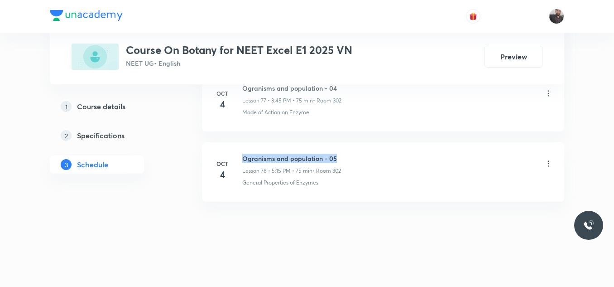
drag, startPoint x: 241, startPoint y: 156, endPoint x: 367, endPoint y: 145, distance: 126.9
click at [367, 145] on li "[DATE] Ogranisms and population - 05 Lesson 78 • 5:15 PM • 75 min • Room 302 Ge…" at bounding box center [383, 171] width 362 height 59
copy h6 "Ogranisms and population - 05"
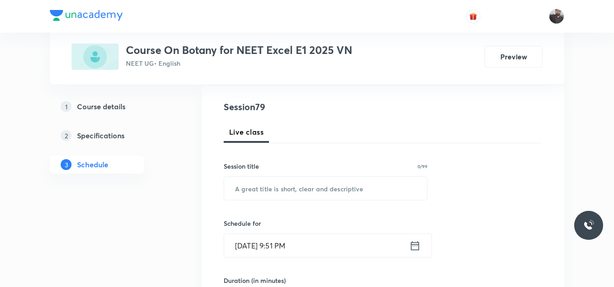
scroll to position [96, 0]
click at [360, 183] on input "text" at bounding box center [325, 187] width 203 height 23
paste input "Ogranisms and population - 05"
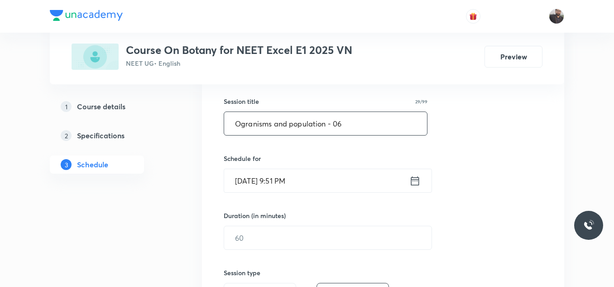
scroll to position [161, 0]
type input "Ogranisms and population - 06"
click at [360, 188] on input "[DATE] 9:51 PM" at bounding box center [316, 180] width 185 height 23
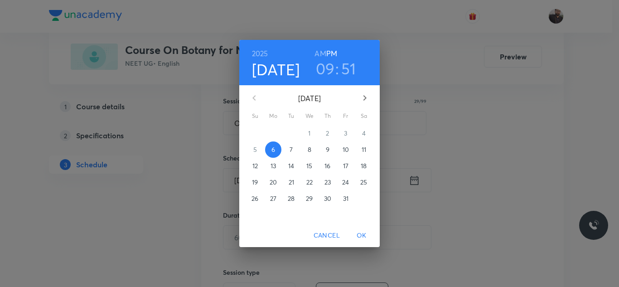
click at [293, 148] on p "7" at bounding box center [290, 149] width 3 height 9
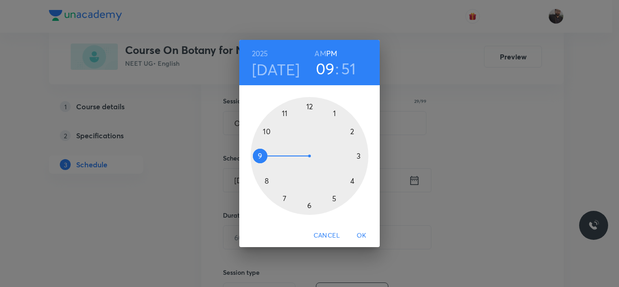
click at [308, 206] on div at bounding box center [310, 156] width 118 height 118
click at [261, 156] on div at bounding box center [310, 156] width 118 height 118
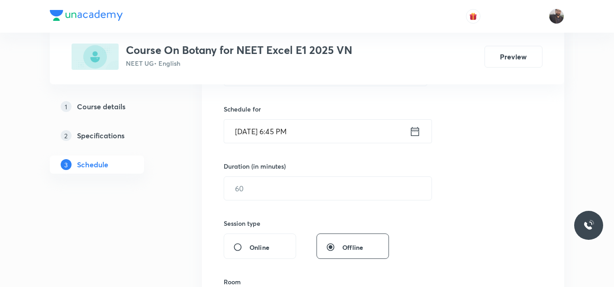
scroll to position [210, 0]
click at [262, 186] on input "text" at bounding box center [327, 187] width 207 height 23
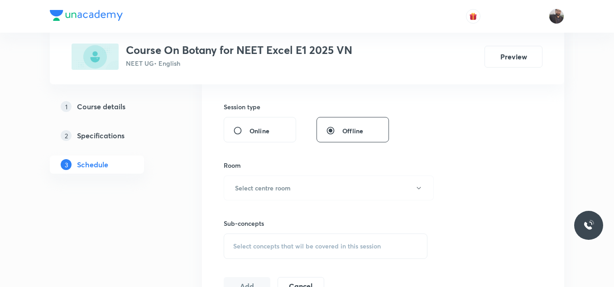
scroll to position [327, 0]
type input "75"
click at [262, 186] on h6 "Select centre room" at bounding box center [263, 188] width 56 height 10
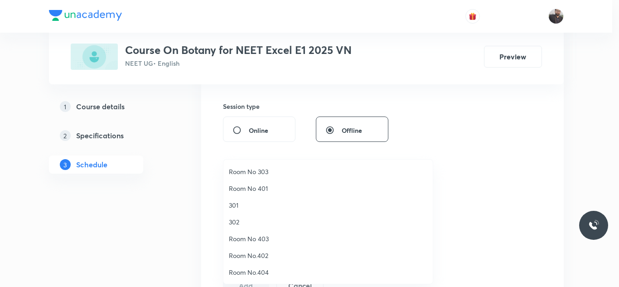
click at [246, 222] on span "302" at bounding box center [328, 222] width 198 height 10
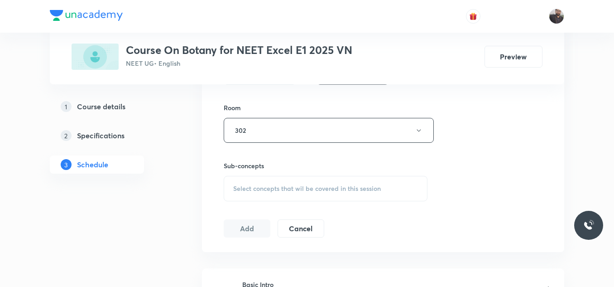
scroll to position [387, 0]
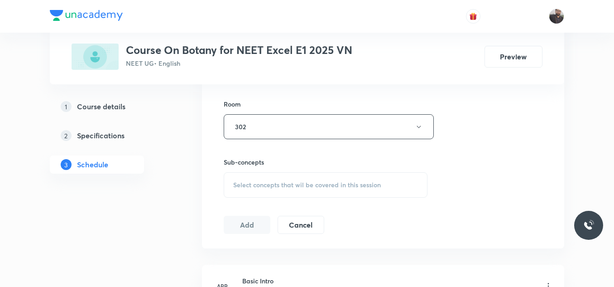
click at [251, 190] on div "Select concepts that wil be covered in this session" at bounding box center [326, 184] width 204 height 25
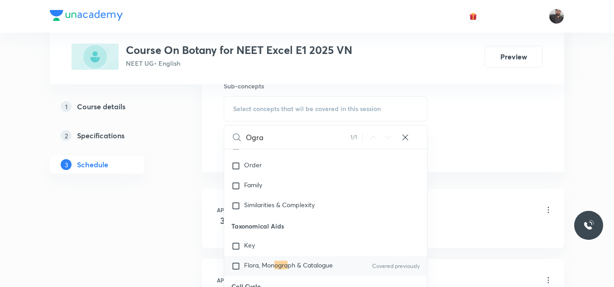
scroll to position [1376, 0]
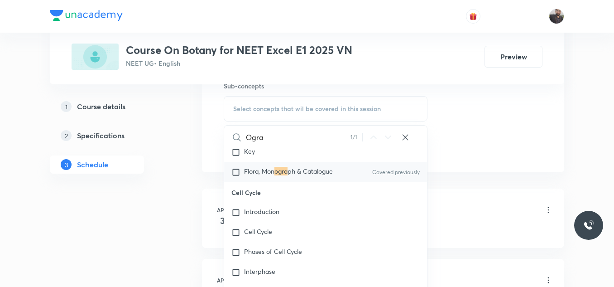
type input "Ogra"
click at [272, 179] on div "Flora, Mon ogra ph & Catalogue Covered previously" at bounding box center [325, 172] width 203 height 20
checkbox input "true"
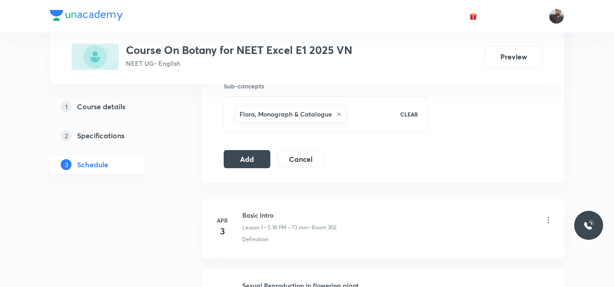
click at [233, 163] on button "Add" at bounding box center [247, 158] width 47 height 18
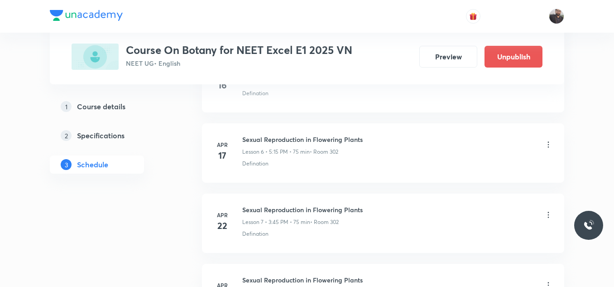
scroll to position [5571, 0]
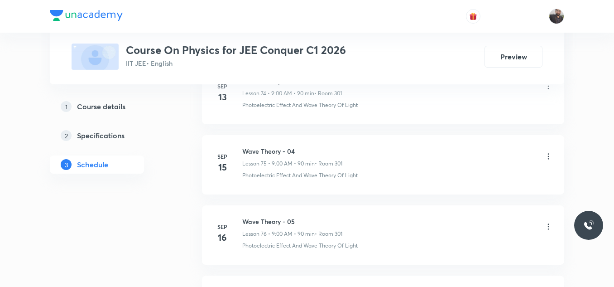
scroll to position [6864, 0]
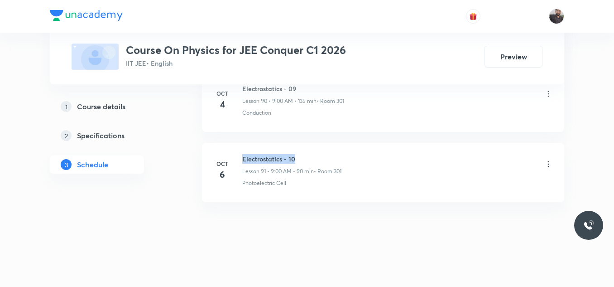
drag, startPoint x: 241, startPoint y: 156, endPoint x: 356, endPoint y: 150, distance: 114.8
click at [356, 150] on li "[DATE] Electrostatics - 10 Lesson 91 • 9:00 AM • 90 min • Room 301 Photoelectri…" at bounding box center [383, 172] width 362 height 59
copy h6 "Electrostatics - 10"
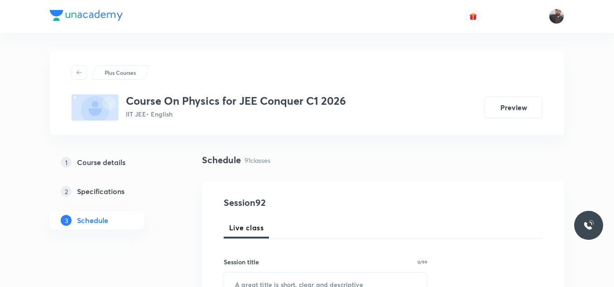
scroll to position [154, 0]
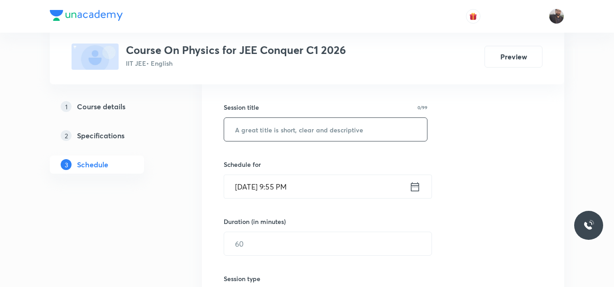
click at [351, 139] on input "text" at bounding box center [325, 129] width 203 height 23
paste input "Electrostatics - 10"
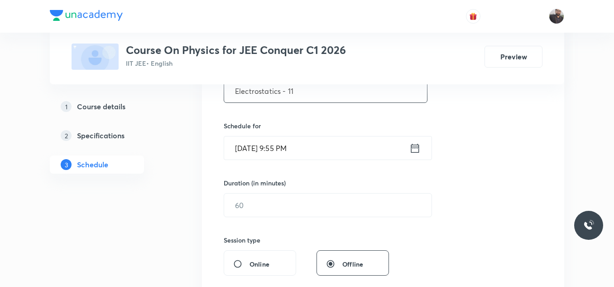
scroll to position [194, 0]
type input "Electrostatics - 11"
click at [350, 145] on input "[DATE] 9:55 PM" at bounding box center [316, 146] width 185 height 23
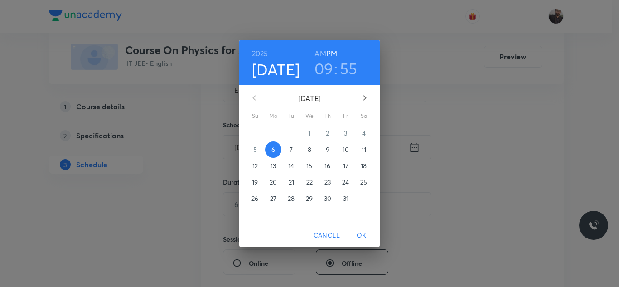
click at [294, 151] on span "7" at bounding box center [291, 149] width 16 height 9
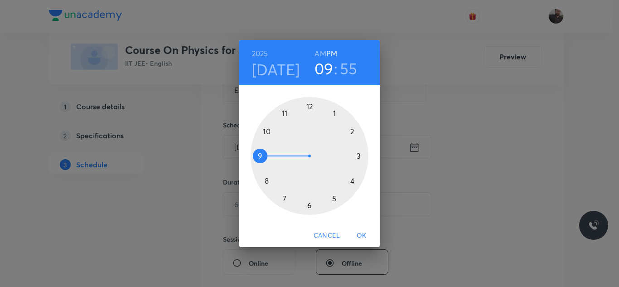
click at [260, 156] on div at bounding box center [310, 156] width 118 height 118
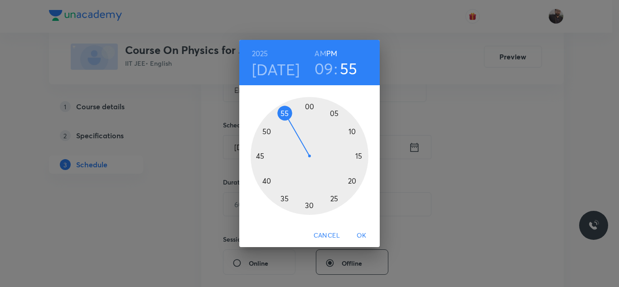
click at [320, 53] on h6 "AM" at bounding box center [319, 53] width 11 height 13
click at [309, 107] on div at bounding box center [310, 156] width 118 height 118
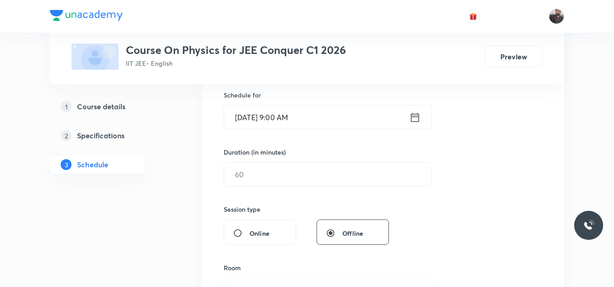
scroll to position [224, 0]
click at [309, 173] on input "text" at bounding box center [327, 173] width 207 height 23
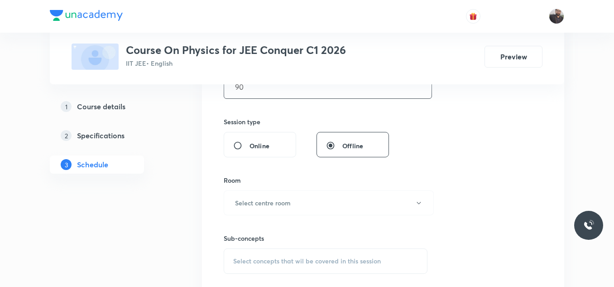
scroll to position [315, 0]
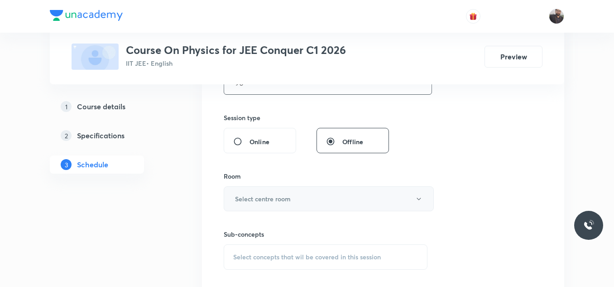
type input "90"
click at [278, 200] on h6 "Select centre room" at bounding box center [263, 199] width 56 height 10
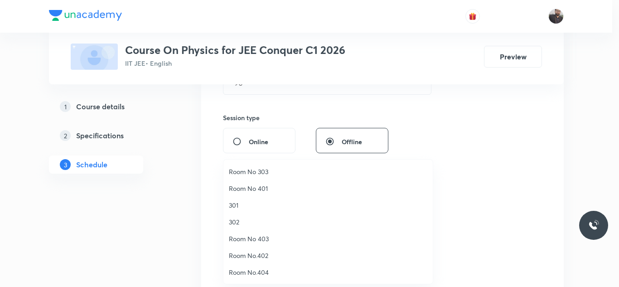
click at [244, 205] on span "301" at bounding box center [328, 205] width 198 height 10
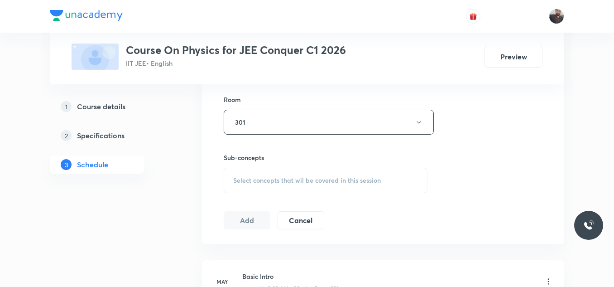
scroll to position [394, 0]
click at [254, 187] on div "Select concepts that wil be covered in this session" at bounding box center [326, 178] width 204 height 25
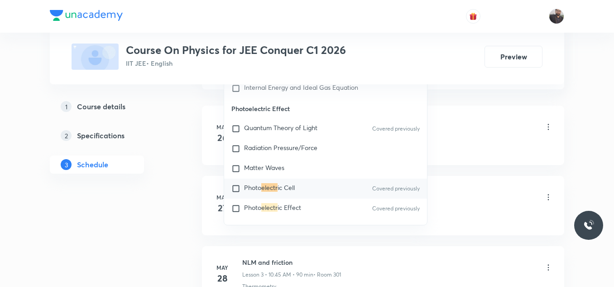
scroll to position [548, 0]
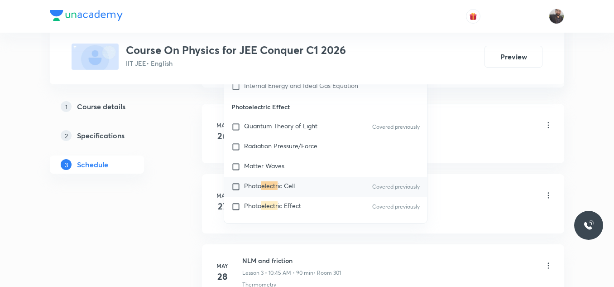
type input "Electr"
click at [270, 185] on p "Photo electr ic Cell" at bounding box center [269, 186] width 51 height 9
checkbox input "true"
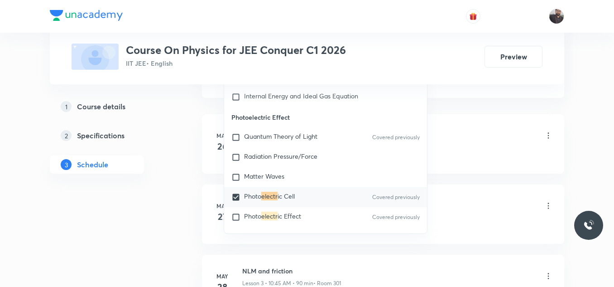
click at [461, 156] on div "Heat and Thermometry" at bounding box center [397, 154] width 311 height 8
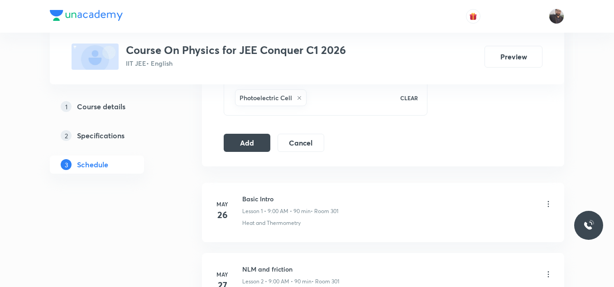
scroll to position [479, 0]
click at [258, 140] on button "Add" at bounding box center [247, 143] width 47 height 18
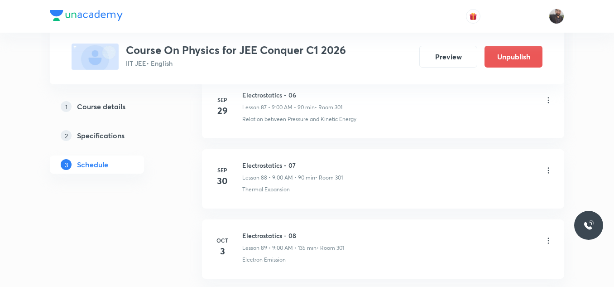
scroll to position [6518, 0]
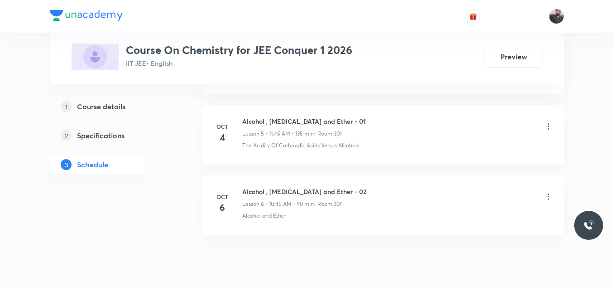
scroll to position [861, 0]
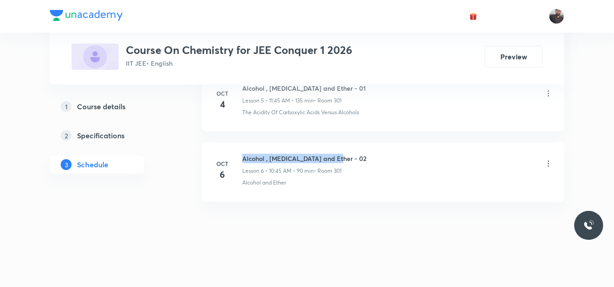
drag, startPoint x: 243, startPoint y: 155, endPoint x: 370, endPoint y: 149, distance: 127.0
click at [370, 149] on li "[DATE] Alcohol , [MEDICAL_DATA] and Ether - 02 Lesson 6 • 10:45 AM • 90 min • R…" at bounding box center [383, 171] width 362 height 59
copy h6 "Alcohol , [MEDICAL_DATA] and Ether - 02"
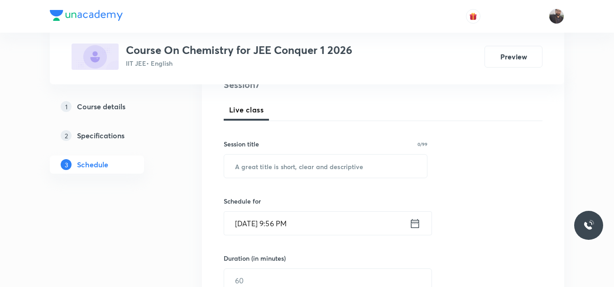
scroll to position [119, 0]
click at [373, 164] on input "text" at bounding box center [325, 165] width 203 height 23
paste input "Alcohol , [MEDICAL_DATA] and Ether - 02"
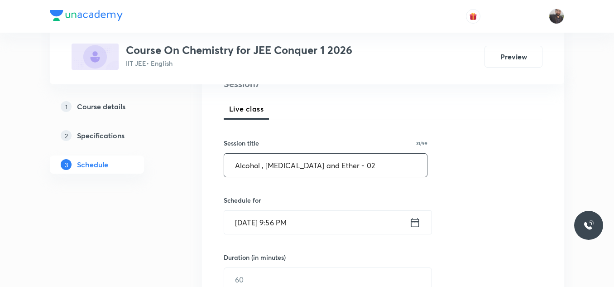
click at [373, 164] on input "Alcohol , [MEDICAL_DATA] and Ether - 02" at bounding box center [325, 165] width 203 height 23
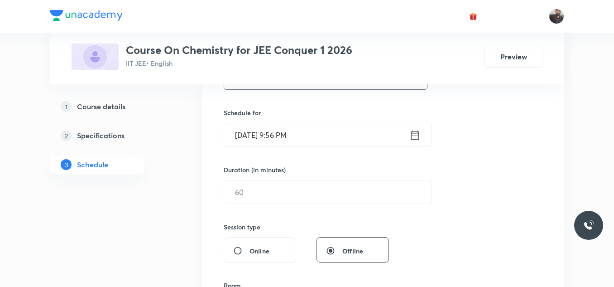
scroll to position [207, 0]
type input "Alcohol , [MEDICAL_DATA] and Ether - 03"
click at [348, 141] on input "[DATE] 9:56 PM" at bounding box center [316, 134] width 185 height 23
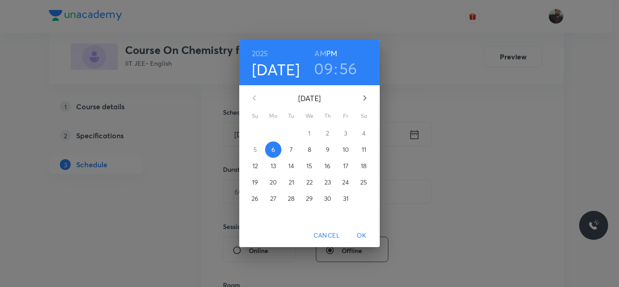
click at [290, 150] on p "7" at bounding box center [290, 149] width 3 height 9
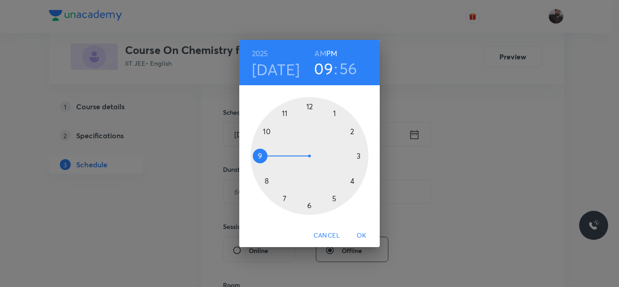
click at [266, 131] on div at bounding box center [310, 156] width 118 height 118
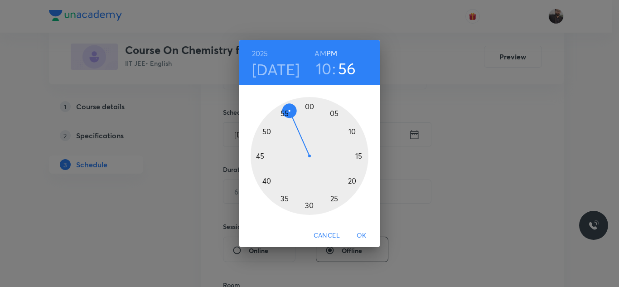
click at [318, 53] on h6 "AM" at bounding box center [319, 53] width 11 height 13
click at [261, 159] on div at bounding box center [310, 156] width 118 height 118
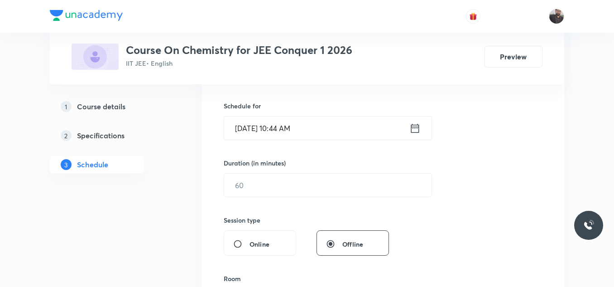
scroll to position [214, 0]
click at [305, 130] on input "[DATE] 10:44 AM" at bounding box center [316, 127] width 185 height 23
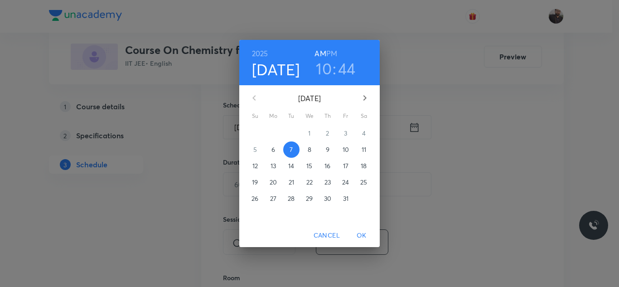
click at [346, 67] on h3 "44" at bounding box center [347, 68] width 18 height 19
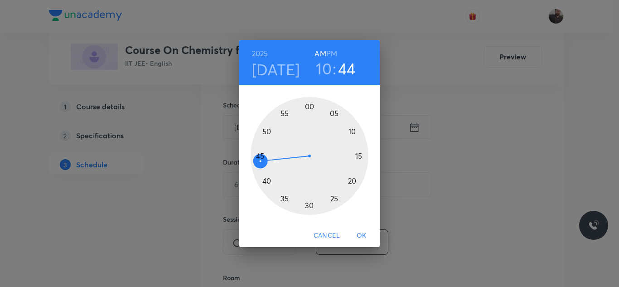
click at [260, 154] on div at bounding box center [310, 156] width 118 height 118
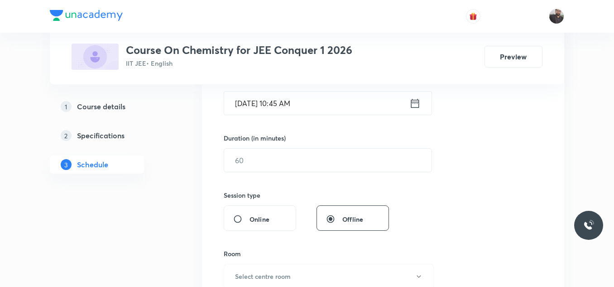
scroll to position [238, 0]
click at [260, 154] on input "text" at bounding box center [327, 159] width 207 height 23
type input "8"
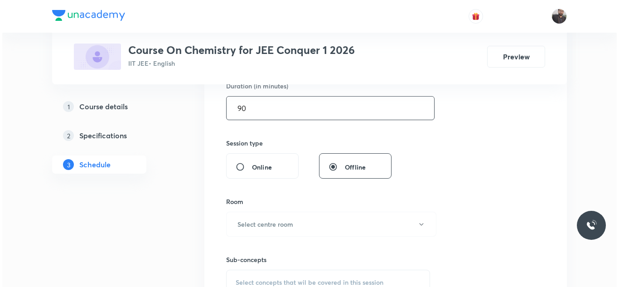
scroll to position [306, 0]
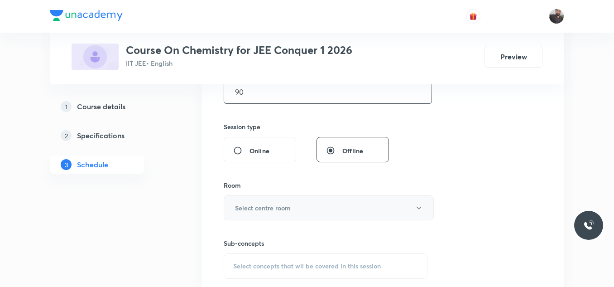
type input "90"
click at [248, 207] on h6 "Select centre room" at bounding box center [263, 208] width 56 height 10
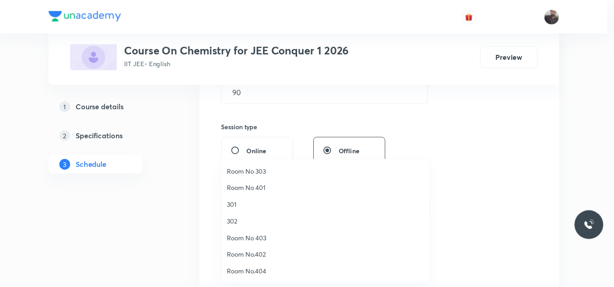
scroll to position [17, 0]
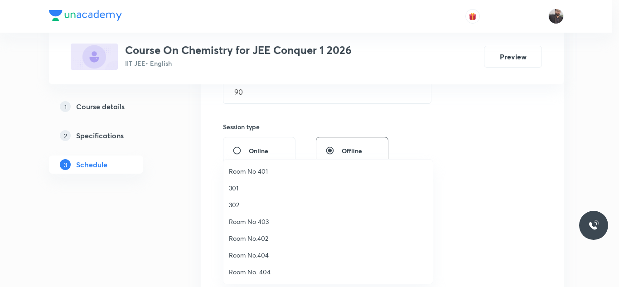
click at [237, 189] on span "301" at bounding box center [328, 188] width 198 height 10
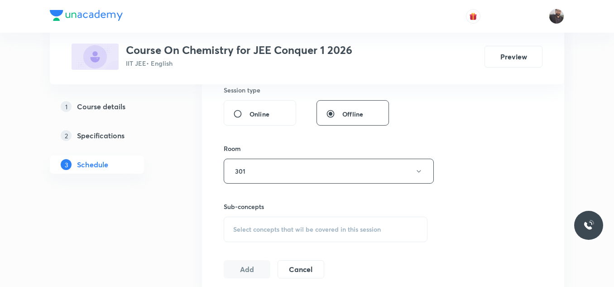
scroll to position [344, 0]
click at [245, 227] on span "Select concepts that wil be covered in this session" at bounding box center [307, 228] width 148 height 7
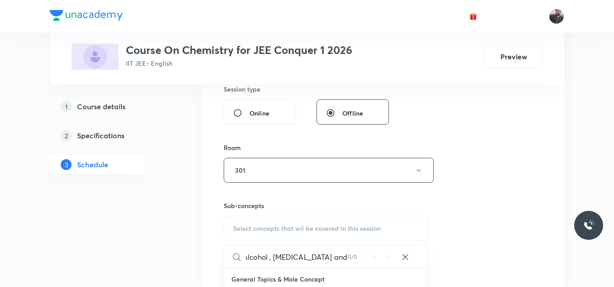
scroll to position [0, 0]
type input "A"
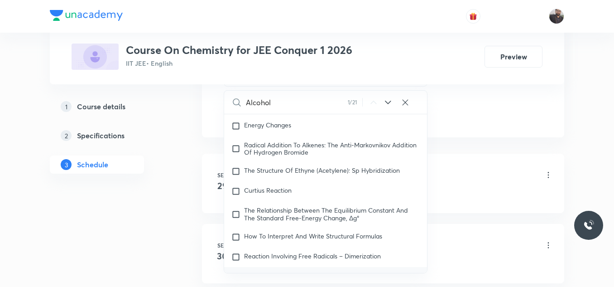
scroll to position [15593, 0]
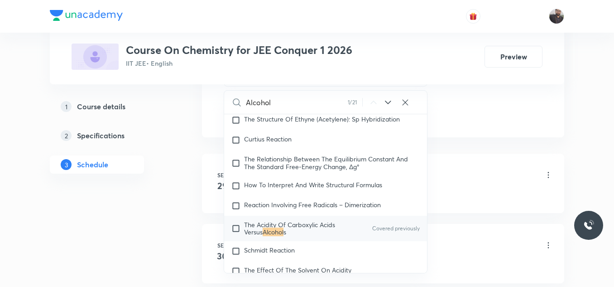
type input "Alcohol"
click at [282, 234] on mark "Alcohol" at bounding box center [273, 231] width 21 height 9
checkbox input "true"
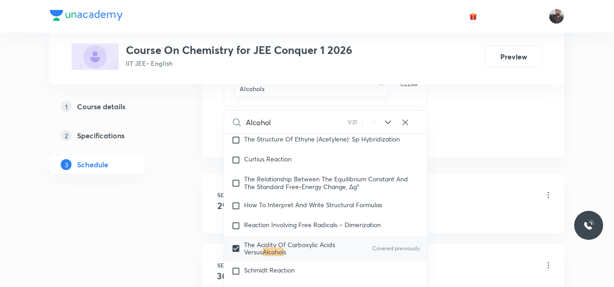
click at [473, 169] on div "Schedule 6 classes Session 7 Live class Session title 31/99 Alcohol , Phenol an…" at bounding box center [383, 154] width 362 height 998
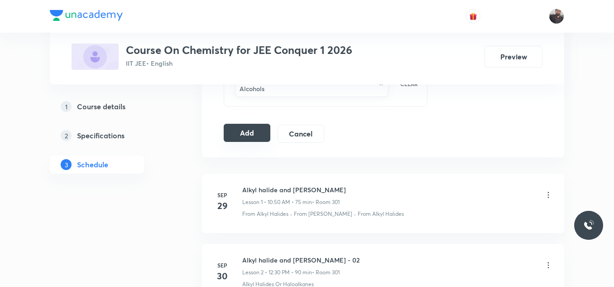
click at [250, 132] on button "Add" at bounding box center [247, 133] width 47 height 18
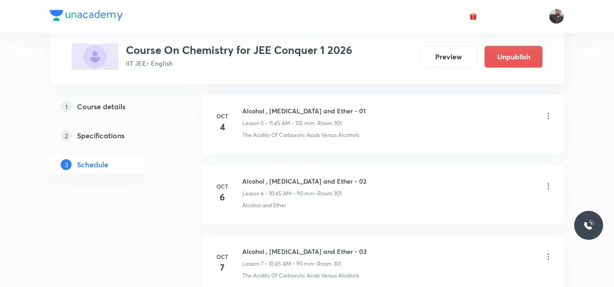
scroll to position [515, 0]
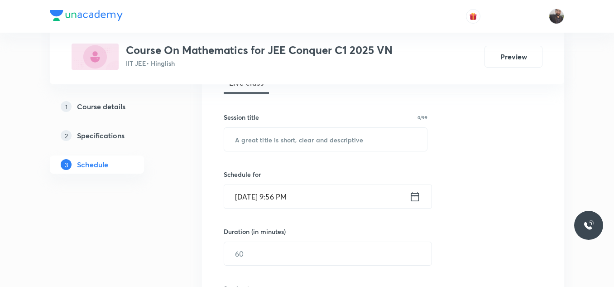
scroll to position [145, 0]
click at [278, 140] on input "text" at bounding box center [325, 138] width 203 height 23
paste input "Limits"
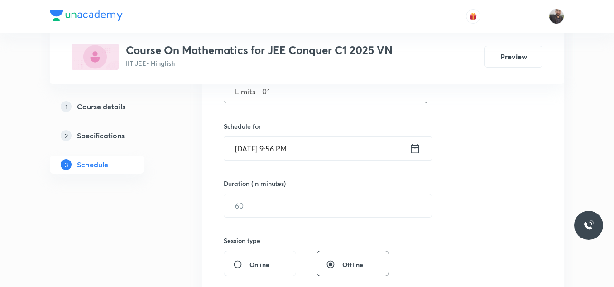
scroll to position [193, 0]
type input "Limits - 01"
click at [328, 145] on input "[DATE] 9:56 PM" at bounding box center [316, 147] width 185 height 23
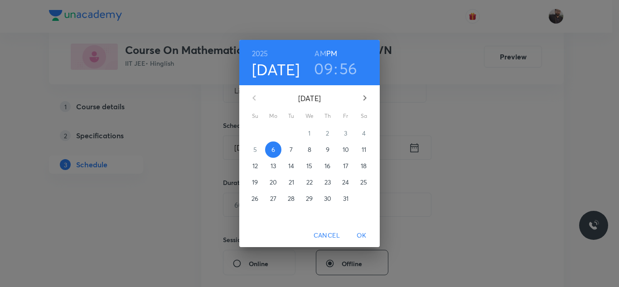
click at [291, 151] on p "7" at bounding box center [290, 149] width 3 height 9
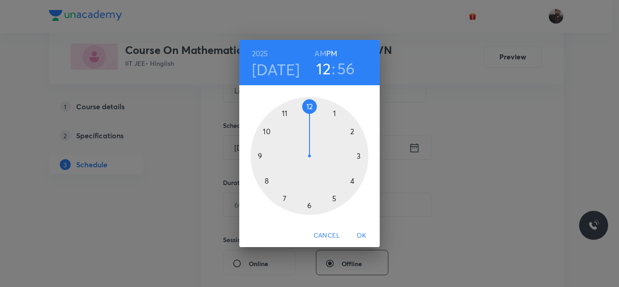
click at [311, 103] on div at bounding box center [310, 156] width 118 height 118
click at [309, 208] on div at bounding box center [310, 156] width 118 height 118
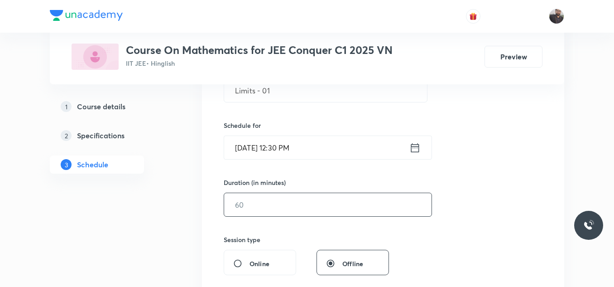
click at [322, 209] on input "text" at bounding box center [327, 204] width 207 height 23
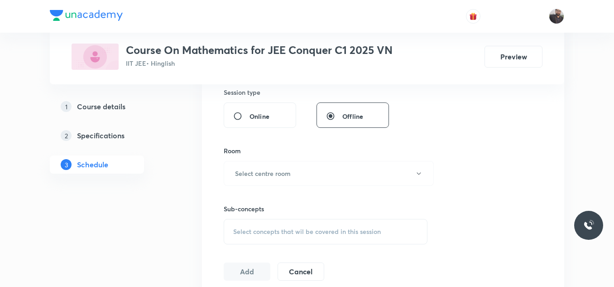
scroll to position [345, 0]
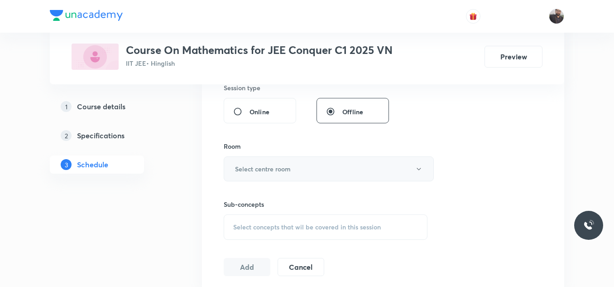
type input "90"
click at [307, 158] on button "Select centre room" at bounding box center [329, 168] width 210 height 25
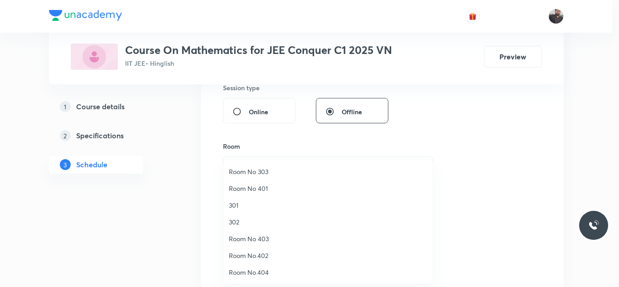
click at [241, 202] on span "301" at bounding box center [328, 205] width 198 height 10
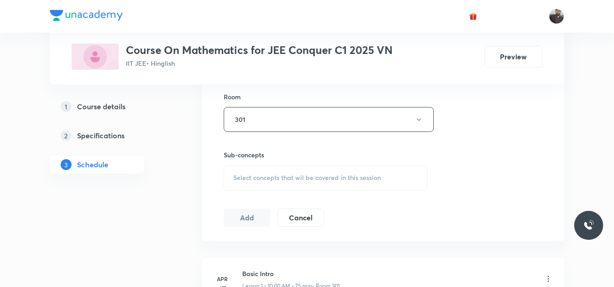
scroll to position [396, 0]
click at [246, 180] on div "Select concepts that wil be covered in this session" at bounding box center [326, 176] width 204 height 25
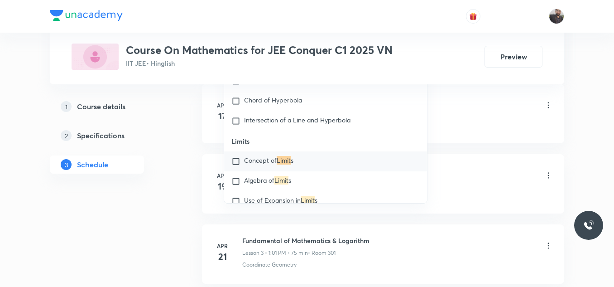
scroll to position [570, 0]
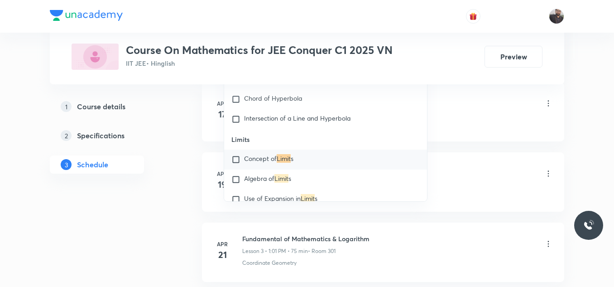
type input "Limit"
drag, startPoint x: 267, startPoint y: 144, endPoint x: 270, endPoint y: 156, distance: 12.4
click at [270, 156] on div "Limits Concept of Limit s Algebra of Limit s Use of Expansion in Limit s Evalua…" at bounding box center [325, 259] width 203 height 260
click at [271, 159] on span "Concept of" at bounding box center [260, 158] width 33 height 9
checkbox input "true"
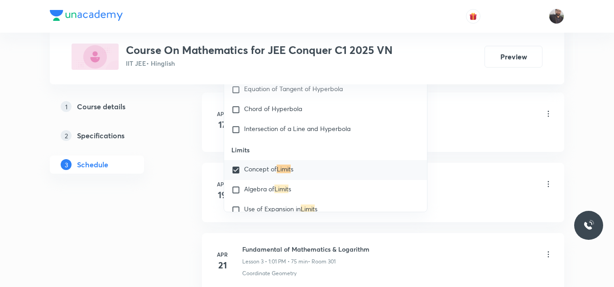
click at [427, 129] on div "Limit 1 / 12 ​ Straight Lines Coordinate Geometry Covered previously Different …" at bounding box center [326, 120] width 204 height 183
click at [439, 130] on div "Coordinate Geometry" at bounding box center [397, 133] width 311 height 8
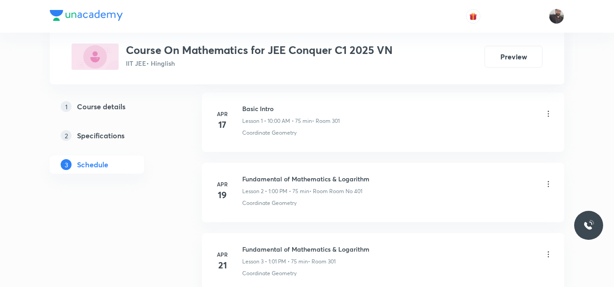
scroll to position [484, 0]
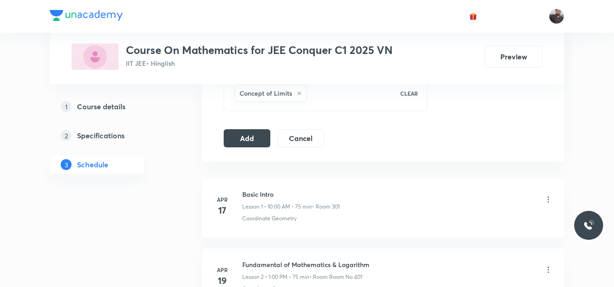
click at [275, 131] on div "Add Cancel" at bounding box center [278, 138] width 108 height 18
click at [264, 135] on button "Add" at bounding box center [247, 137] width 47 height 18
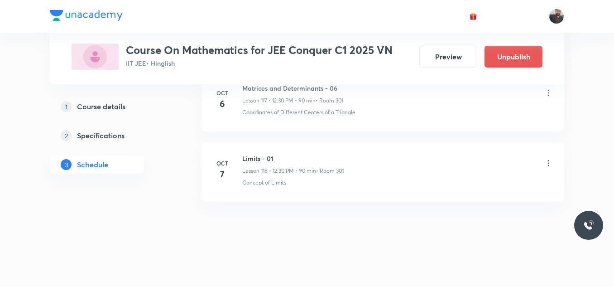
scroll to position [8778, 0]
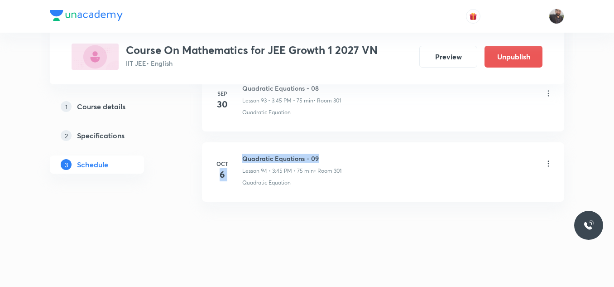
drag, startPoint x: 241, startPoint y: 159, endPoint x: 364, endPoint y: 145, distance: 123.7
click at [364, 145] on li "Oct 6 Quadratic Equations - 09 Lesson 94 • 3:45 PM • 75 min • Room 301 Quadrati…" at bounding box center [383, 171] width 362 height 59
drag, startPoint x: 242, startPoint y: 155, endPoint x: 339, endPoint y: 152, distance: 97.0
click at [339, 152] on li "Oct 6 Quadratic Equations - 09 Lesson 94 • 3:45 PM • 75 min • Room 301 Quadrati…" at bounding box center [383, 171] width 362 height 59
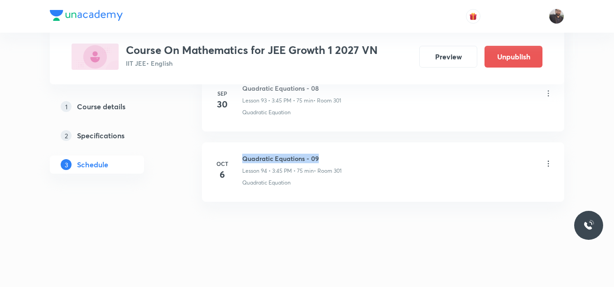
copy h6 "Quadratic Equations - 09"
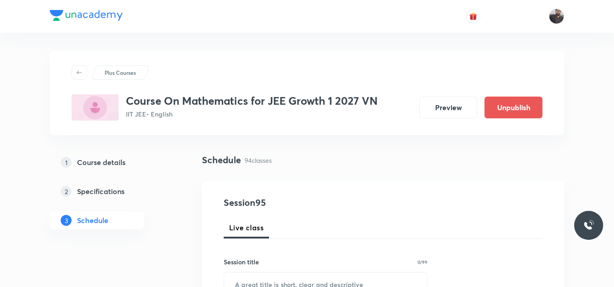
scroll to position [123, 0]
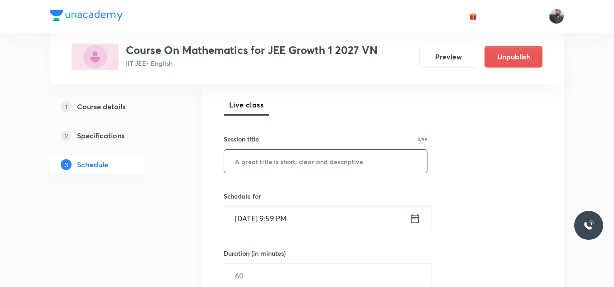
click at [340, 154] on input "text" at bounding box center [325, 161] width 203 height 23
paste input "Quadratic Equations - 09"
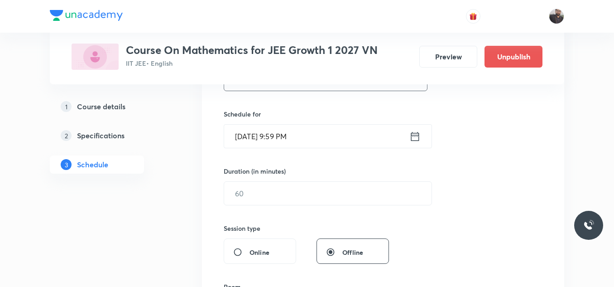
scroll to position [205, 0]
type input "Quadratic Equations - 10"
click at [335, 128] on input "Oct 6, 2025, 9:59 PM" at bounding box center [316, 135] width 185 height 23
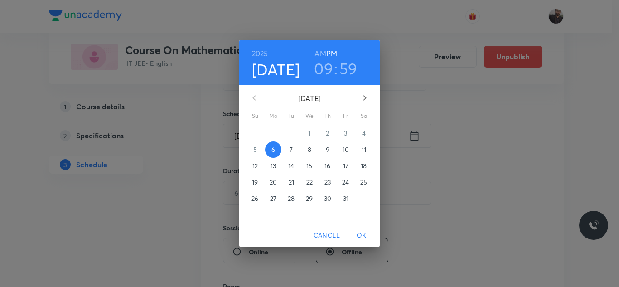
click at [288, 151] on span "7" at bounding box center [291, 149] width 16 height 9
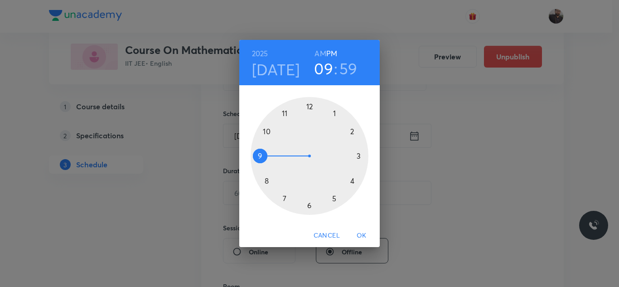
click at [360, 154] on div at bounding box center [310, 156] width 118 height 118
click at [263, 154] on div at bounding box center [310, 156] width 118 height 118
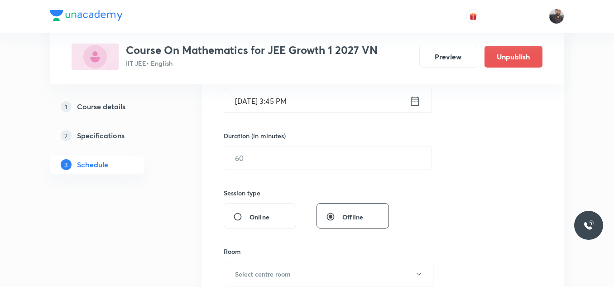
scroll to position [239, 0]
click at [266, 164] on input "text" at bounding box center [327, 158] width 207 height 23
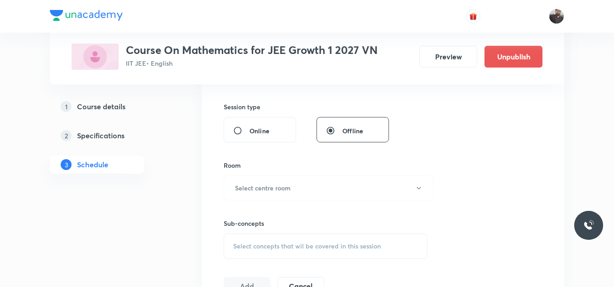
type input "75"
click at [270, 170] on div "Room Select centre room" at bounding box center [326, 180] width 204 height 40
click at [272, 187] on h6 "Select centre room" at bounding box center [263, 188] width 56 height 10
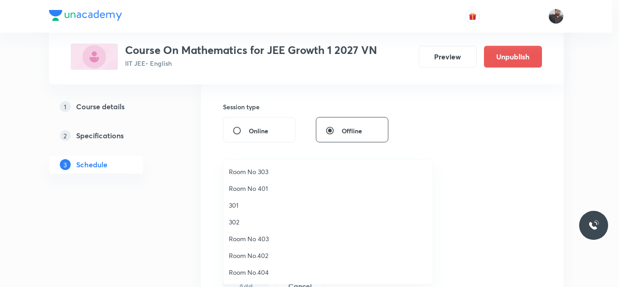
click at [246, 205] on span "301" at bounding box center [328, 205] width 198 height 10
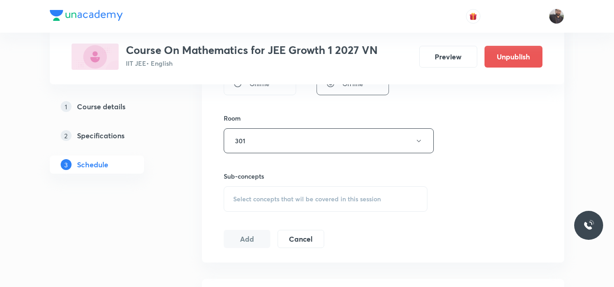
scroll to position [374, 0]
click at [246, 205] on div "Select concepts that wil be covered in this session" at bounding box center [326, 198] width 204 height 25
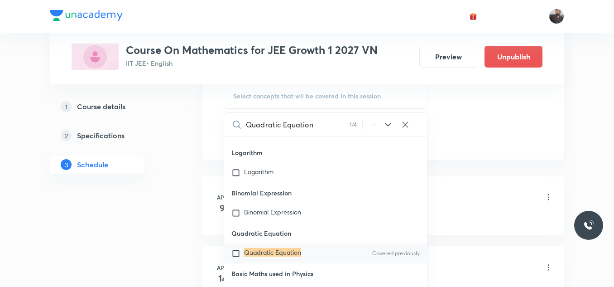
scroll to position [477, 0]
type input "Quadratic Equation"
drag, startPoint x: 266, startPoint y: 253, endPoint x: 329, endPoint y: 214, distance: 74.3
click at [325, 215] on div "Four Quadrants and ASTC Rule Four Quadrants and ASTC Rule Covered previously Tr…" at bounding box center [325, 215] width 203 height 159
click at [327, 250] on div "Quadratic Equation Covered previously" at bounding box center [325, 253] width 203 height 20
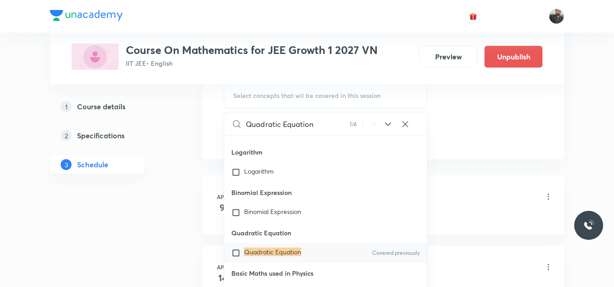
checkbox input "true"
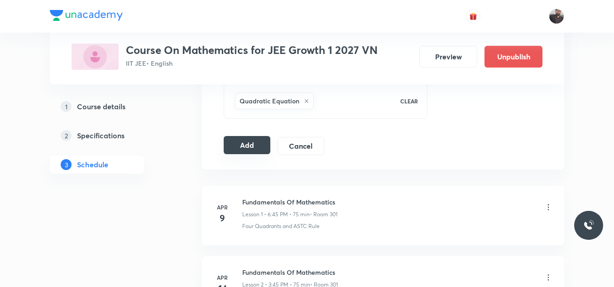
click at [245, 142] on button "Add" at bounding box center [247, 145] width 47 height 18
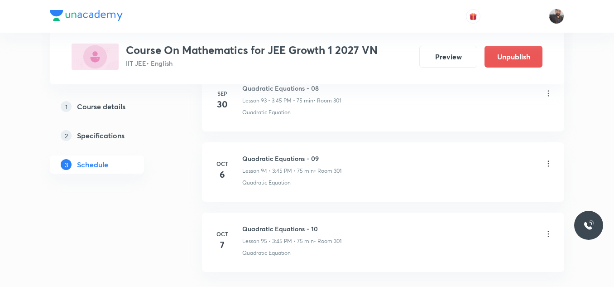
scroll to position [6694, 0]
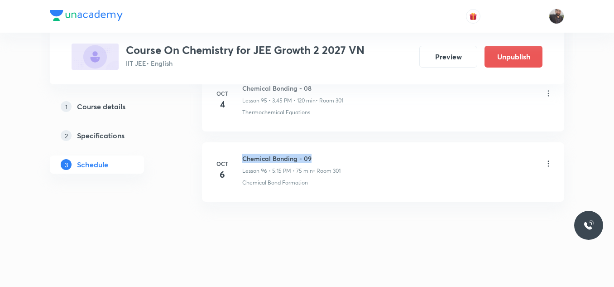
drag, startPoint x: 243, startPoint y: 155, endPoint x: 329, endPoint y: 140, distance: 87.4
copy h6 "Chemical Bonding - 09"
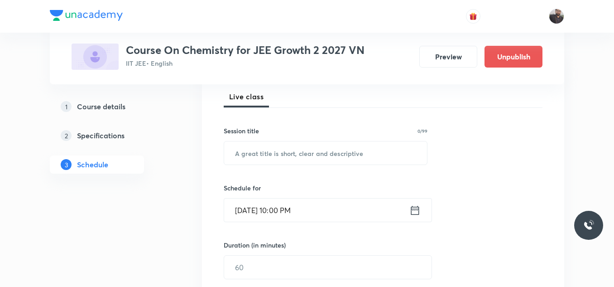
scroll to position [131, 0]
click at [331, 147] on input "text" at bounding box center [325, 152] width 203 height 23
paste input "Chemical Bonding - 09"
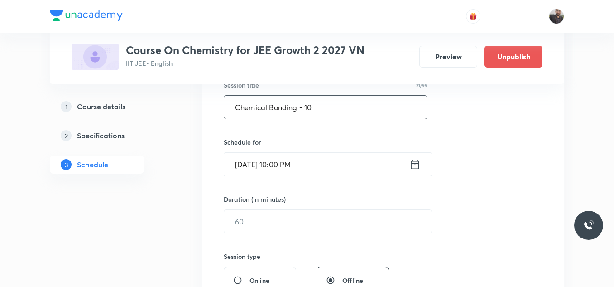
scroll to position [177, 0]
type input "Chemical Bonding - 10"
click at [333, 156] on input "[DATE] 10:00 PM" at bounding box center [316, 163] width 185 height 23
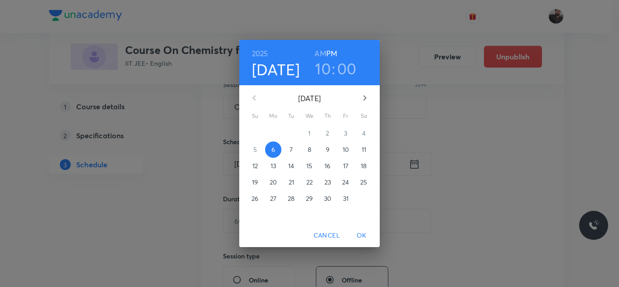
click at [293, 153] on p "7" at bounding box center [290, 149] width 3 height 9
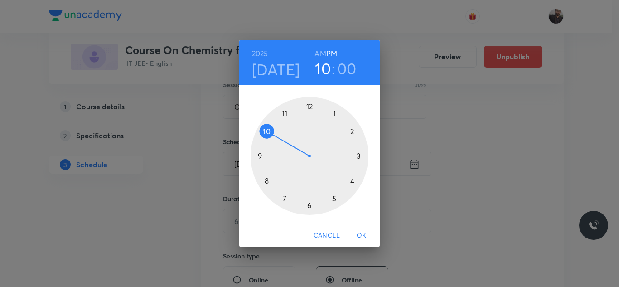
click at [334, 198] on div at bounding box center [310, 156] width 118 height 118
click at [364, 155] on div at bounding box center [310, 156] width 118 height 118
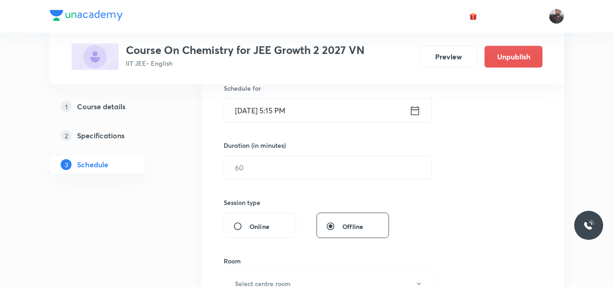
scroll to position [231, 0]
click at [324, 164] on input "text" at bounding box center [327, 166] width 207 height 23
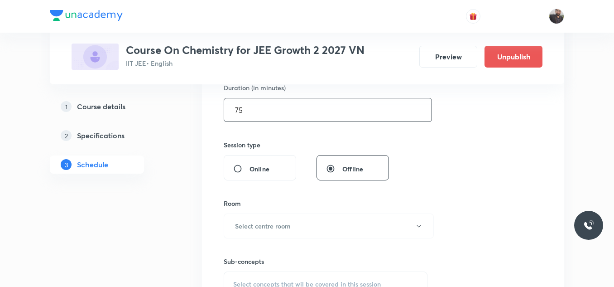
scroll to position [289, 0]
type input "75"
click at [328, 216] on button "Select centre room" at bounding box center [329, 224] width 210 height 25
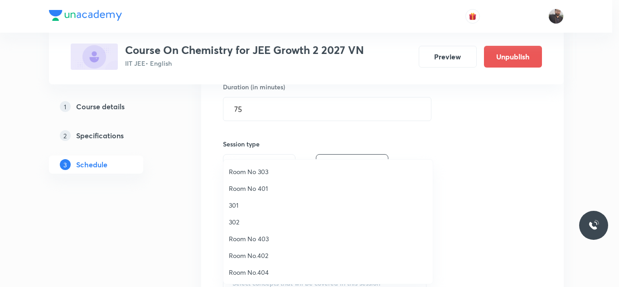
click at [240, 206] on span "301" at bounding box center [328, 205] width 198 height 10
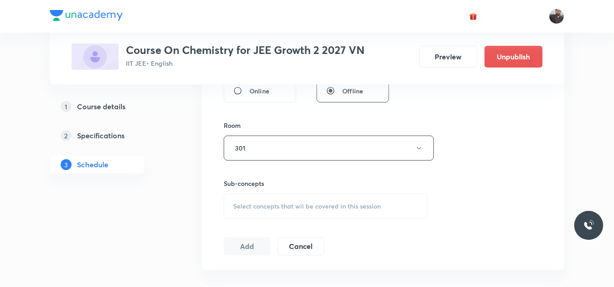
scroll to position [374, 0]
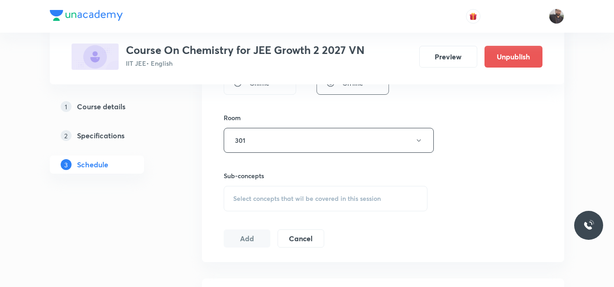
click at [240, 206] on div "Select concepts that wil be covered in this session" at bounding box center [326, 198] width 204 height 25
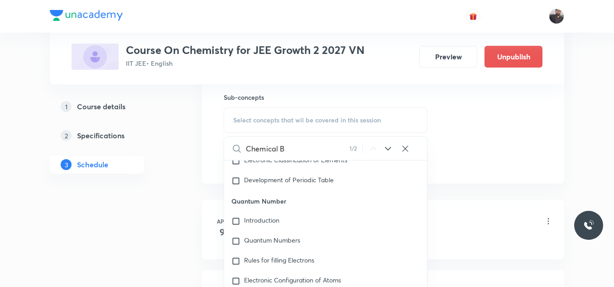
scroll to position [12725, 0]
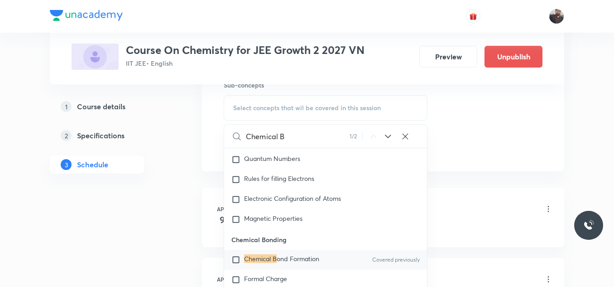
type input "Chemical B"
click at [285, 261] on span "ond Formation" at bounding box center [298, 258] width 43 height 9
checkbox input "true"
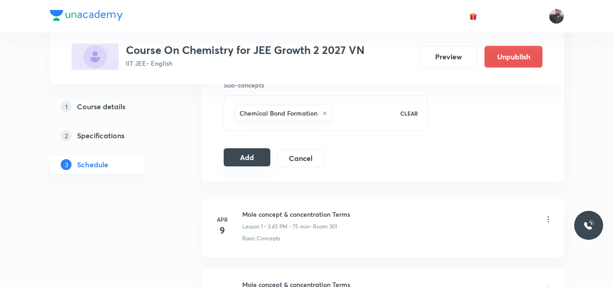
click at [243, 160] on button "Add" at bounding box center [247, 157] width 47 height 18
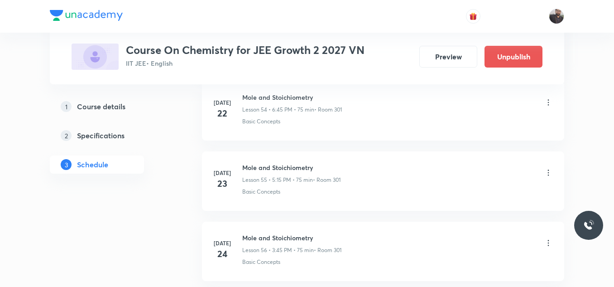
scroll to position [6835, 0]
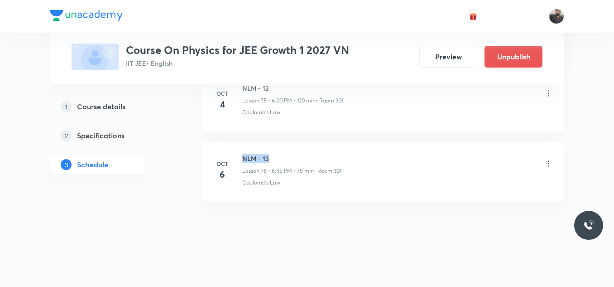
drag, startPoint x: 243, startPoint y: 154, endPoint x: 348, endPoint y: 143, distance: 105.8
click at [348, 143] on li "[DATE] NLM - 13 Lesson 76 • 6:45 PM • 75 min • Room 301 Coulomb's Law" at bounding box center [383, 171] width 362 height 59
copy h6 "NLM - 13"
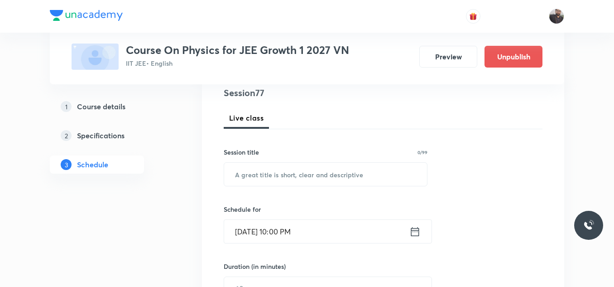
scroll to position [128, 0]
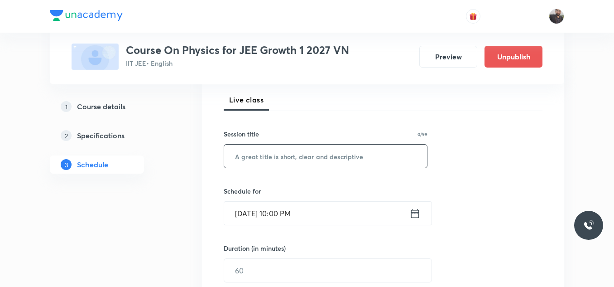
click at [356, 157] on input "text" at bounding box center [325, 156] width 203 height 23
paste input "NLM - 13"
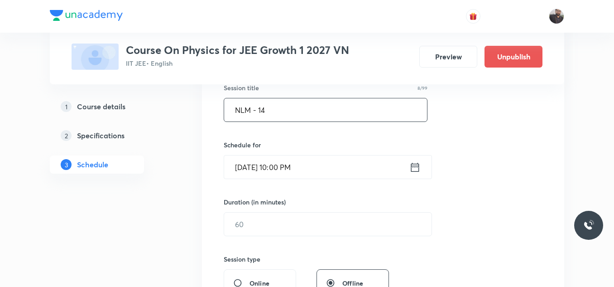
scroll to position [174, 0]
type input "NLM - 14"
click at [356, 158] on input "[DATE] 10:00 PM" at bounding box center [316, 166] width 185 height 23
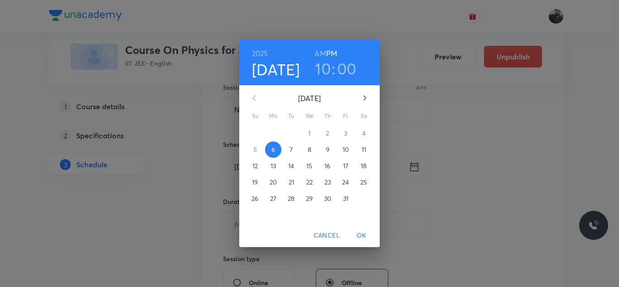
click at [294, 150] on span "7" at bounding box center [291, 149] width 16 height 9
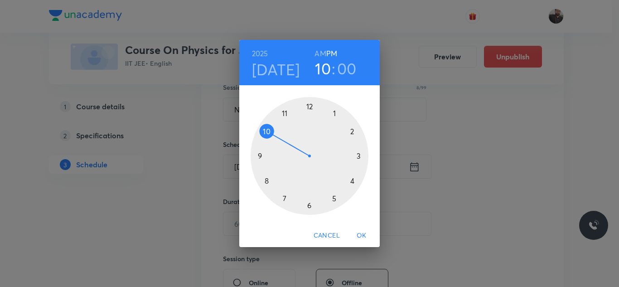
click at [309, 207] on div at bounding box center [310, 156] width 118 height 118
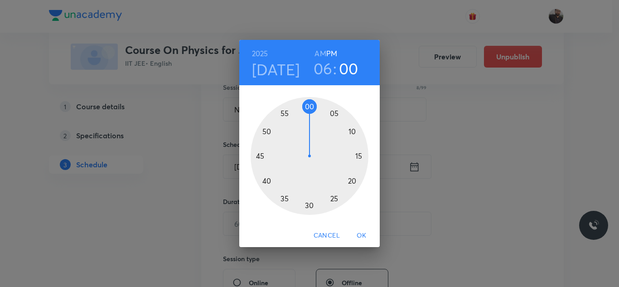
click at [262, 158] on div at bounding box center [310, 156] width 118 height 118
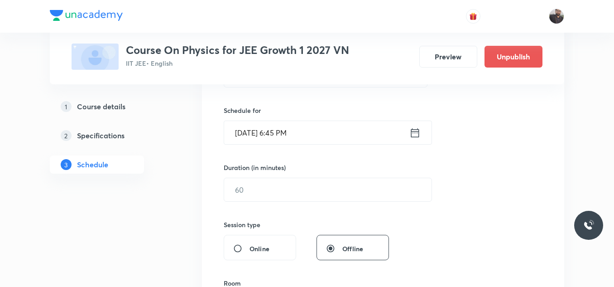
scroll to position [209, 0]
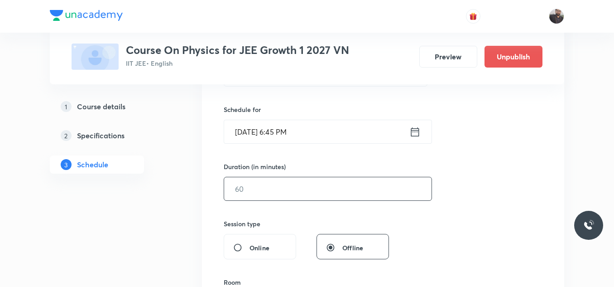
click at [261, 188] on input "text" at bounding box center [327, 188] width 207 height 23
type input "9"
type input "75"
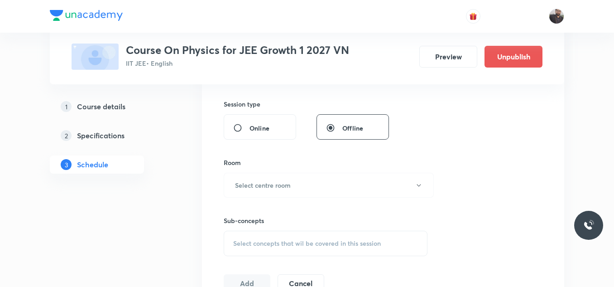
scroll to position [330, 0]
click at [289, 186] on h6 "Select centre room" at bounding box center [263, 184] width 56 height 10
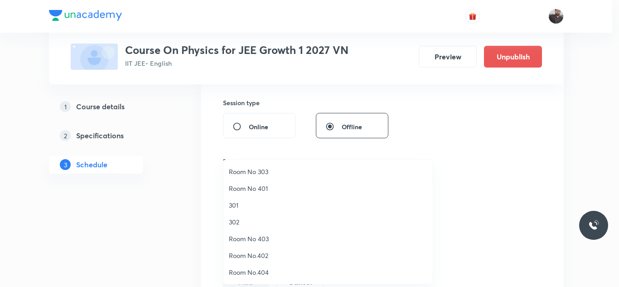
click at [236, 207] on span "301" at bounding box center [328, 205] width 198 height 10
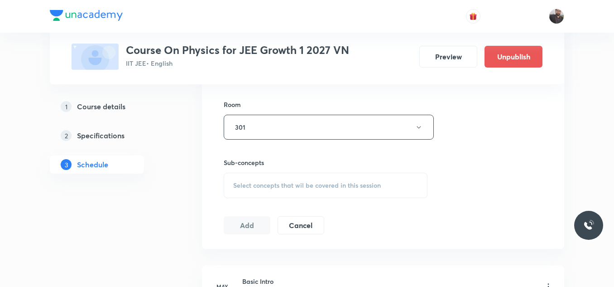
scroll to position [388, 0]
click at [254, 180] on span "Select concepts that wil be covered in this session" at bounding box center [307, 183] width 148 height 7
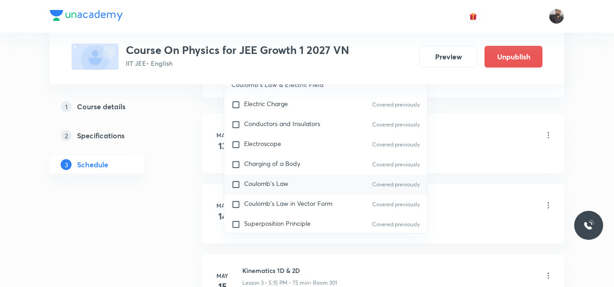
scroll to position [539, 0]
type input "NL"
click at [256, 181] on span "Coulomb's Law" at bounding box center [266, 182] width 44 height 9
checkbox input "true"
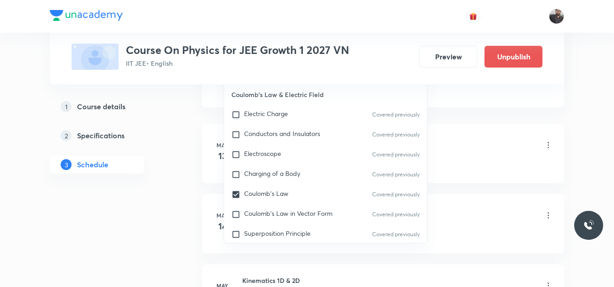
click at [454, 180] on li "May 13 Basic Intro Lesson 1 • 5:15 PM • 75 min • Room 301 Electric Charge" at bounding box center [383, 153] width 362 height 59
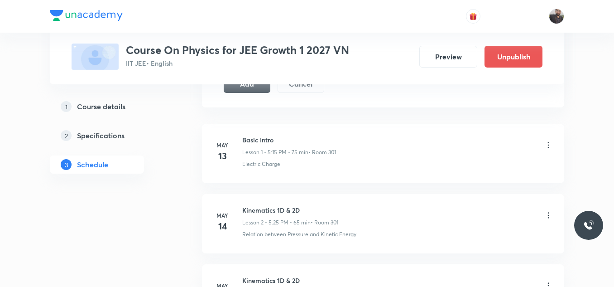
click at [243, 91] on button "Add" at bounding box center [247, 83] width 47 height 18
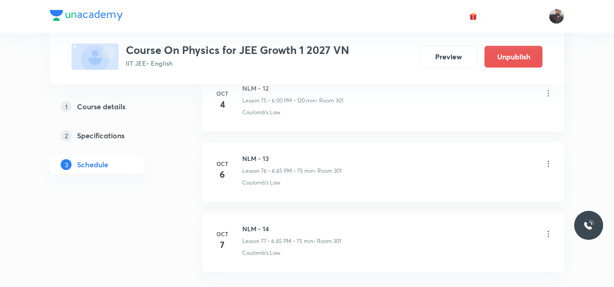
scroll to position [5430, 0]
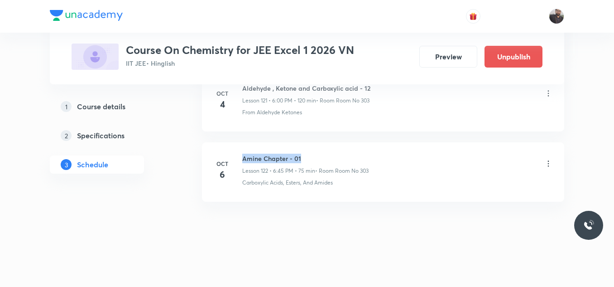
drag, startPoint x: 241, startPoint y: 156, endPoint x: 345, endPoint y: 148, distance: 104.5
click at [345, 148] on li "[DATE] Amine Chapter - 01 Lesson 122 • 6:45 PM • 75 min • Room Room No 303 Carb…" at bounding box center [383, 171] width 362 height 59
copy h6 "Amine Chapter - 01"
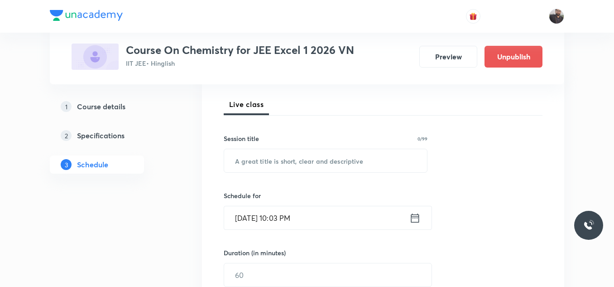
scroll to position [124, 0]
click at [345, 170] on input "text" at bounding box center [325, 160] width 203 height 23
paste input "Amine Chapter - 01"
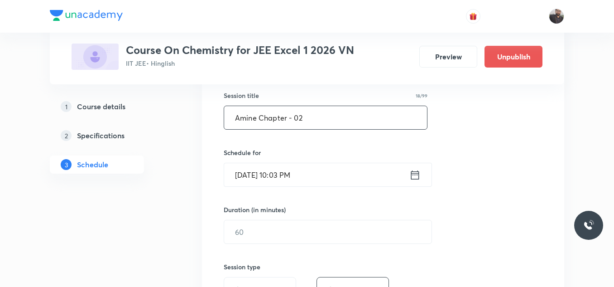
type input "Amine Chapter - 02"
click at [345, 170] on input "[DATE] 10:03 PM" at bounding box center [316, 174] width 185 height 23
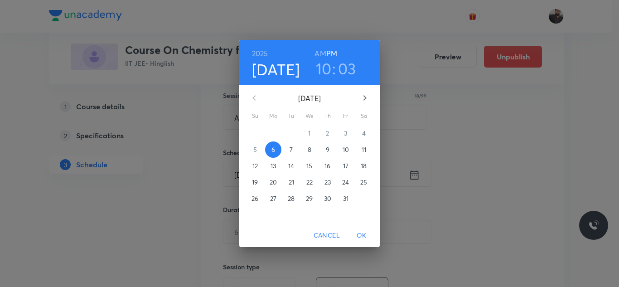
click at [295, 154] on span "7" at bounding box center [291, 149] width 16 height 9
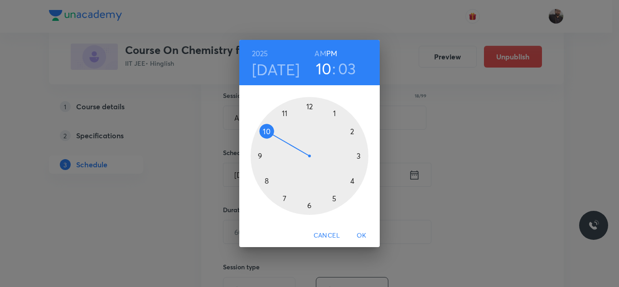
click at [363, 157] on div at bounding box center [310, 156] width 118 height 118
click at [259, 157] on div at bounding box center [310, 156] width 118 height 118
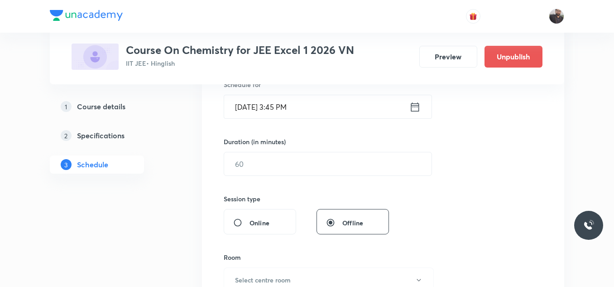
scroll to position [235, 0]
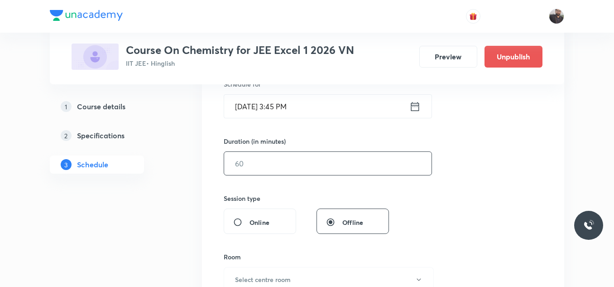
click at [259, 157] on input "text" at bounding box center [327, 163] width 207 height 23
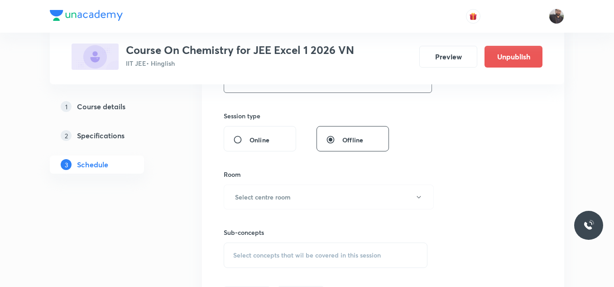
scroll to position [318, 0]
type input "75"
click at [278, 204] on button "Select centre room" at bounding box center [329, 195] width 210 height 25
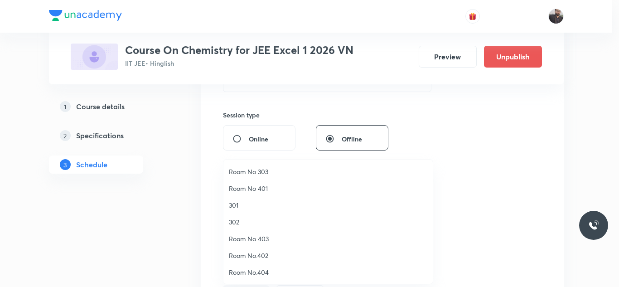
click at [261, 175] on span "Room No 303" at bounding box center [328, 172] width 198 height 10
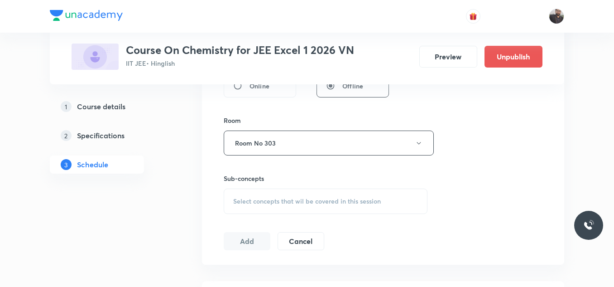
scroll to position [373, 0]
click at [271, 195] on span "Select concepts that wil be covered in this session" at bounding box center [307, 198] width 148 height 7
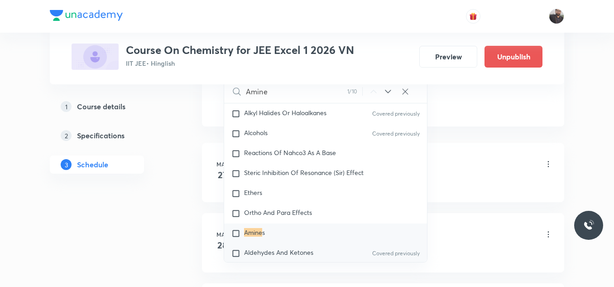
scroll to position [15990, 0]
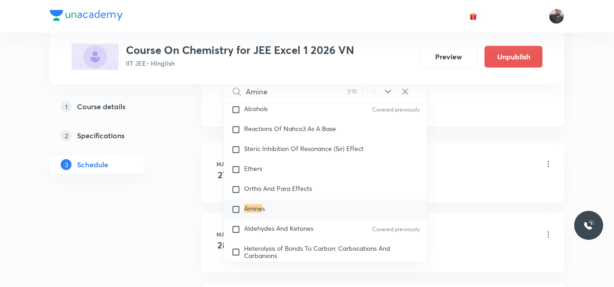
type input "Amine"
click at [281, 219] on div "Amine s" at bounding box center [325, 209] width 203 height 20
checkbox input "true"
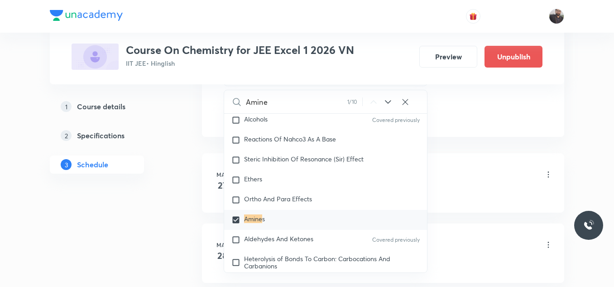
click at [449, 158] on li "Mar 27 Basic Introduction Lesson 1 • 3:45 PM • 75 min • Room Room No 303 Basic …" at bounding box center [383, 182] width 362 height 59
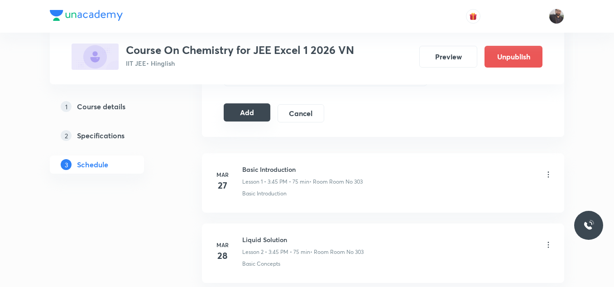
click at [256, 120] on button "Add" at bounding box center [247, 112] width 47 height 18
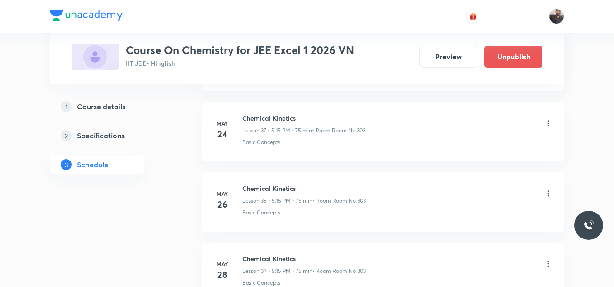
scroll to position [8669, 0]
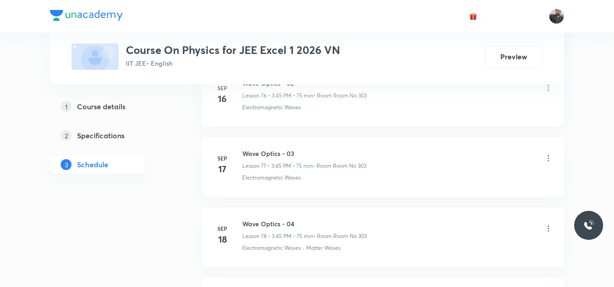
scroll to position [6698, 0]
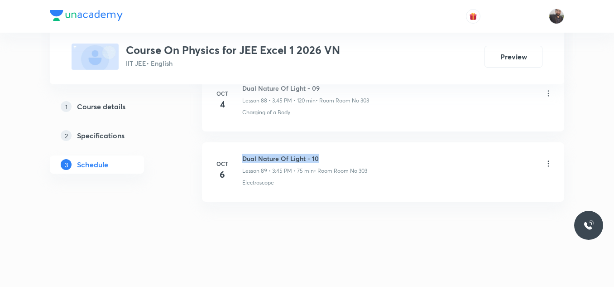
drag, startPoint x: 241, startPoint y: 156, endPoint x: 371, endPoint y: 154, distance: 131.0
click at [371, 154] on div "[DATE] Dual Nature Of Light - 10 Lesson 89 • 3:45 PM • 75 min • Room Room No 30…" at bounding box center [383, 170] width 340 height 33
copy h6 "Dual Nature Of Light - 10"
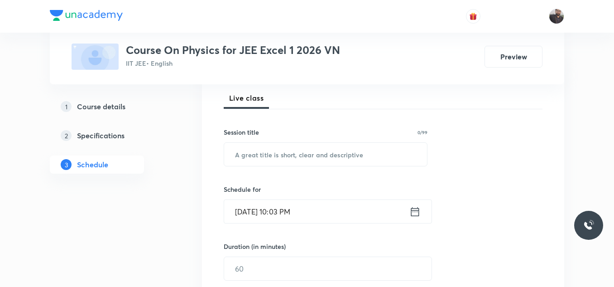
scroll to position [131, 0]
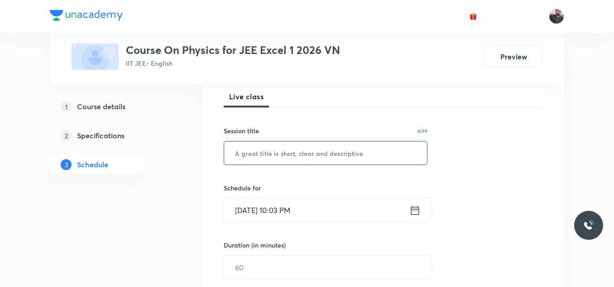
click at [371, 154] on input "text" at bounding box center [325, 152] width 203 height 23
paste input "Dual Nature Of Light - 10"
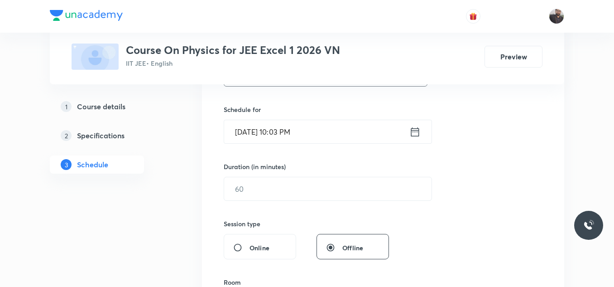
scroll to position [210, 0]
type input "Dual Nature Of Light - 11"
click at [347, 130] on input "[DATE] 10:03 PM" at bounding box center [316, 131] width 185 height 23
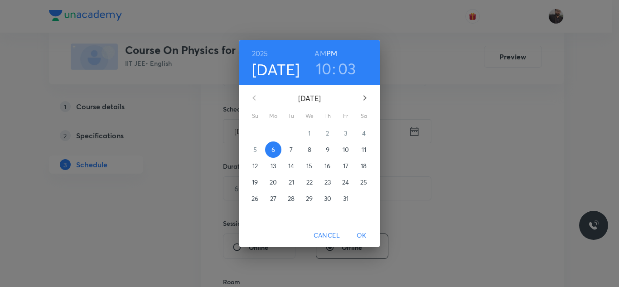
click at [290, 152] on p "7" at bounding box center [290, 149] width 3 height 9
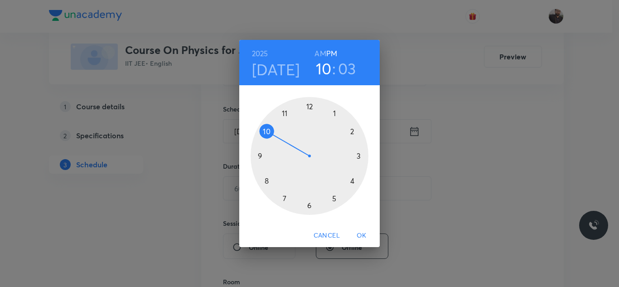
click at [335, 201] on div at bounding box center [310, 156] width 118 height 118
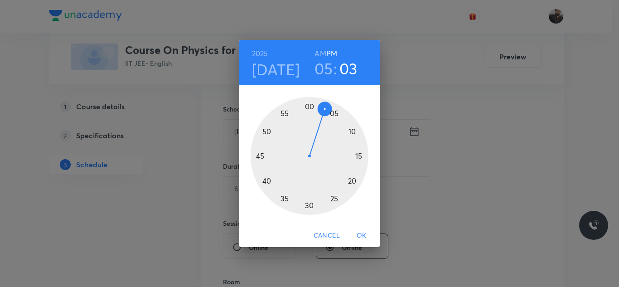
click at [362, 157] on div at bounding box center [310, 156] width 118 height 118
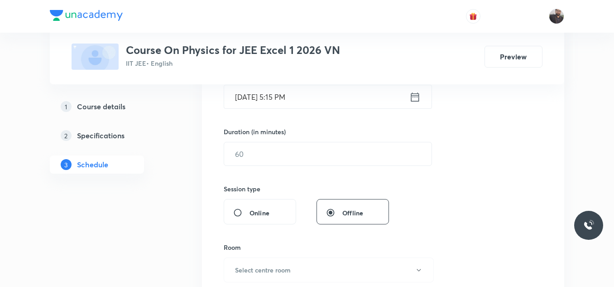
scroll to position [245, 0]
click at [362, 157] on input "text" at bounding box center [327, 153] width 207 height 23
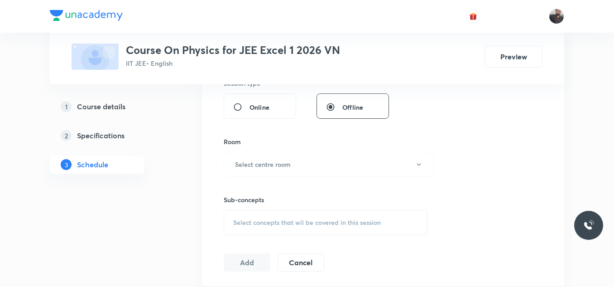
scroll to position [366, 0]
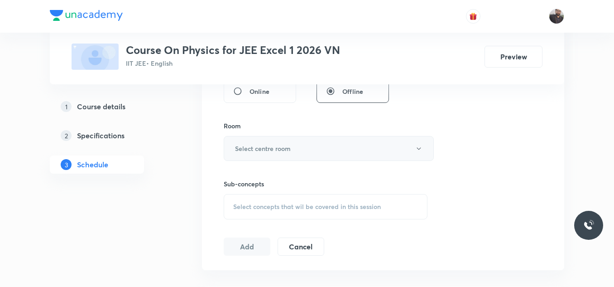
type input "75"
click at [360, 152] on button "Select centre room" at bounding box center [329, 148] width 210 height 25
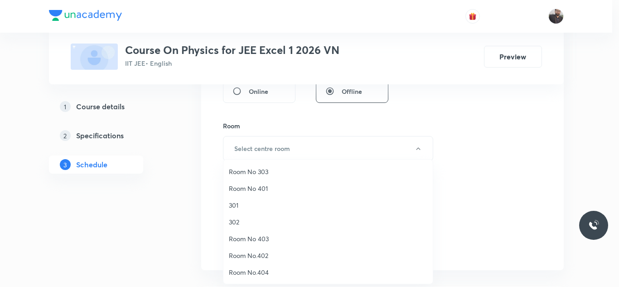
click at [258, 174] on span "Room No 303" at bounding box center [328, 172] width 198 height 10
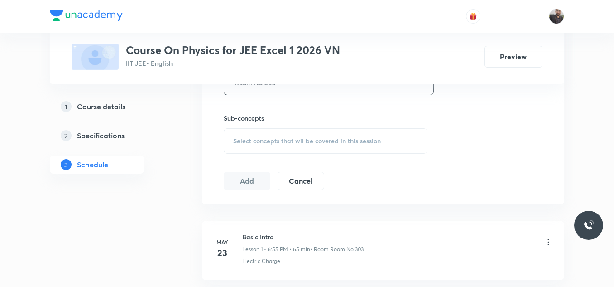
scroll to position [432, 0]
click at [258, 144] on div "Select concepts that wil be covered in this session" at bounding box center [326, 139] width 204 height 25
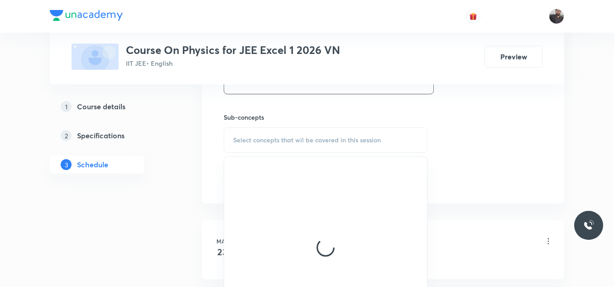
click at [258, 144] on div "Select concepts that wil be covered in this session" at bounding box center [326, 139] width 204 height 25
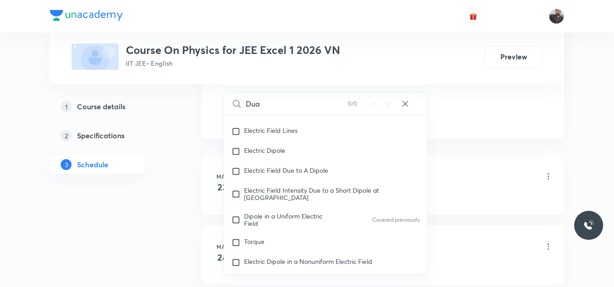
scroll to position [365, 0]
type input "Dua"
click at [294, 126] on span "Electric Field Lines" at bounding box center [270, 129] width 53 height 9
checkbox input "true"
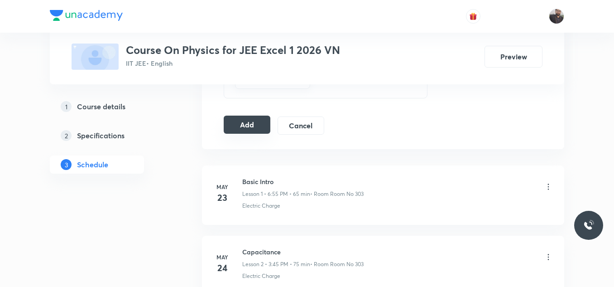
click at [257, 122] on button "Add" at bounding box center [247, 125] width 47 height 18
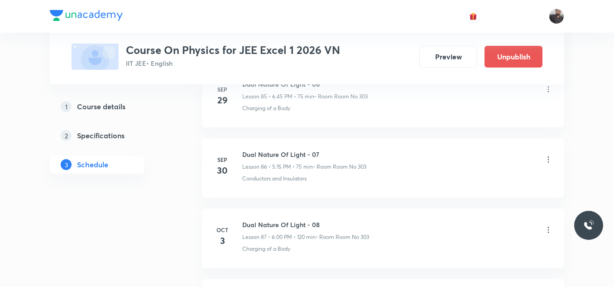
scroll to position [6352, 0]
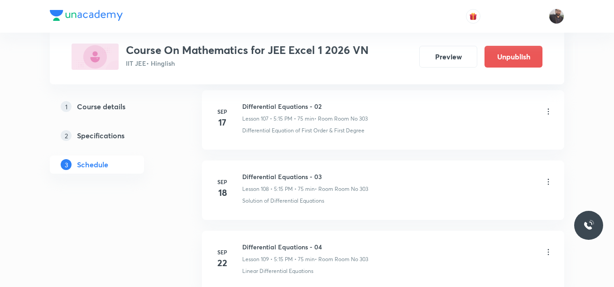
scroll to position [8586, 0]
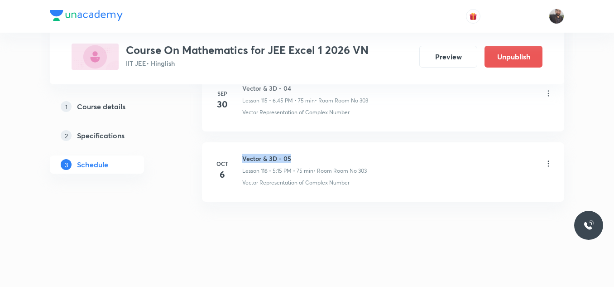
drag, startPoint x: 242, startPoint y: 153, endPoint x: 333, endPoint y: 147, distance: 91.3
click at [333, 147] on li "[DATE] Vector & 3D - 05 Lesson 116 • 5:15 PM • 75 min • Room Room No 303 Vector…" at bounding box center [383, 171] width 362 height 59
copy h6 "Vector & 3D - 05"
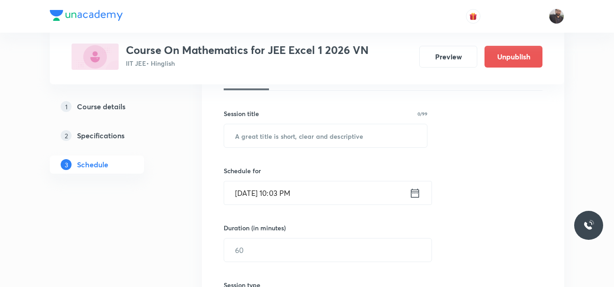
scroll to position [149, 0]
click at [333, 147] on div "Session 117 Live class Session title 0/99 ​ Schedule for [DATE] 10:03 PM ​ Dura…" at bounding box center [383, 259] width 319 height 425
click at [333, 129] on input "text" at bounding box center [325, 135] width 203 height 23
paste input "Vector & 3D - 05"
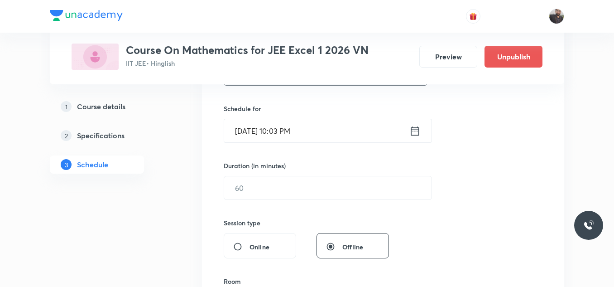
scroll to position [216, 0]
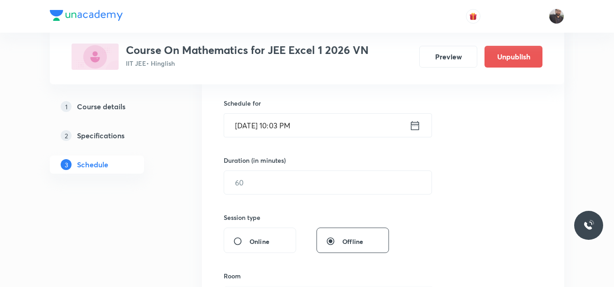
type input "Vector & 3D - 06"
click at [333, 129] on input "[DATE] 10:03 PM" at bounding box center [316, 125] width 185 height 23
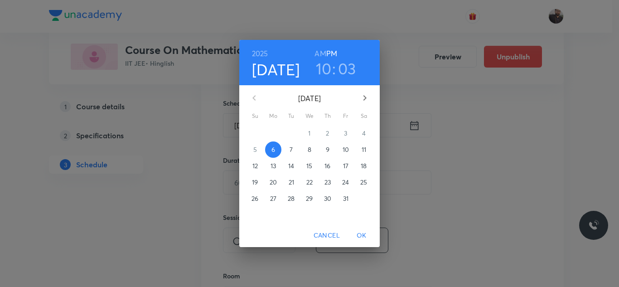
click at [289, 150] on span "7" at bounding box center [291, 149] width 16 height 9
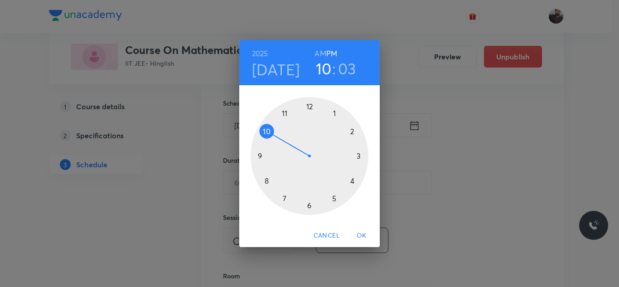
click at [308, 208] on div at bounding box center [310, 156] width 118 height 118
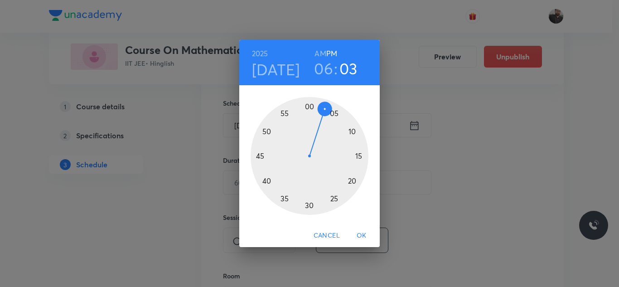
click at [261, 155] on div at bounding box center [310, 156] width 118 height 118
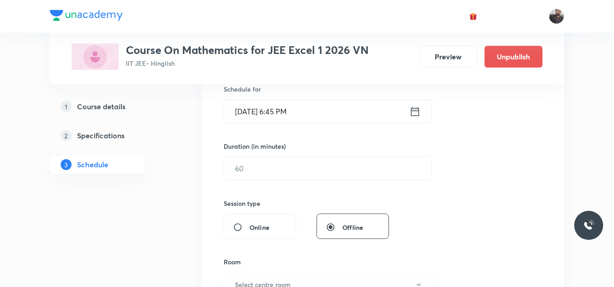
scroll to position [231, 0]
click at [270, 171] on input "text" at bounding box center [327, 166] width 207 height 23
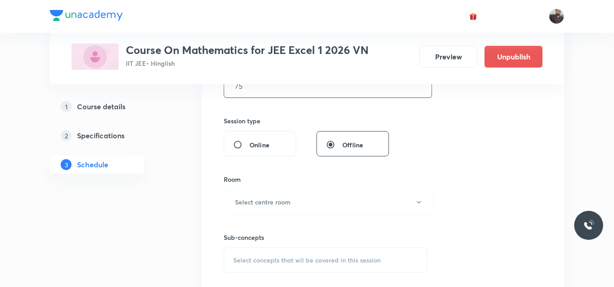
scroll to position [314, 0]
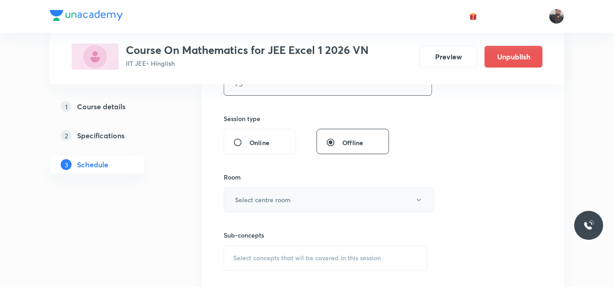
type input "75"
click at [272, 199] on h6 "Select centre room" at bounding box center [263, 200] width 56 height 10
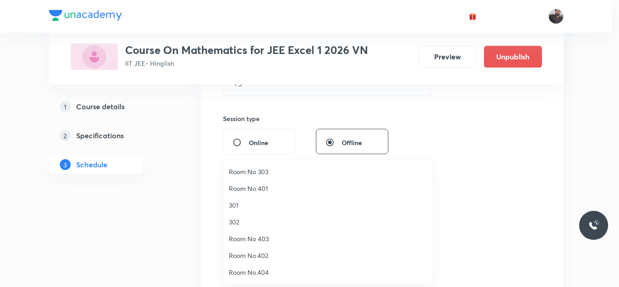
click at [260, 172] on span "Room No 303" at bounding box center [328, 172] width 198 height 10
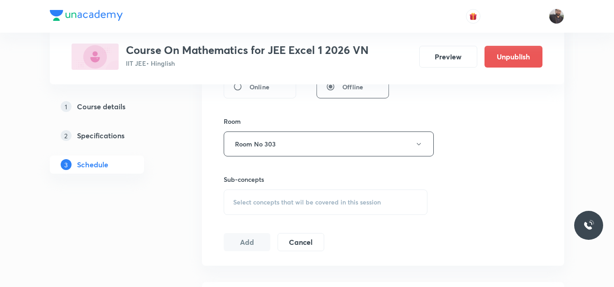
scroll to position [371, 0]
click at [274, 215] on div "Session 117 Live class Session title 16/99 Vector & 3D - 06 ​ Schedule for [DAT…" at bounding box center [383, 36] width 319 height 425
click at [274, 208] on div "Select concepts that wil be covered in this session" at bounding box center [326, 200] width 204 height 25
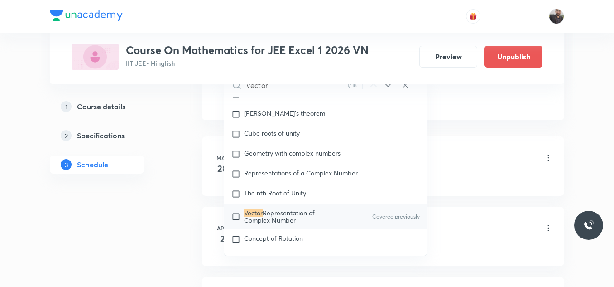
scroll to position [516, 0]
type input "Vector"
click at [318, 213] on p "Vector Representation of Complex Number" at bounding box center [290, 216] width 92 height 14
checkbox input "true"
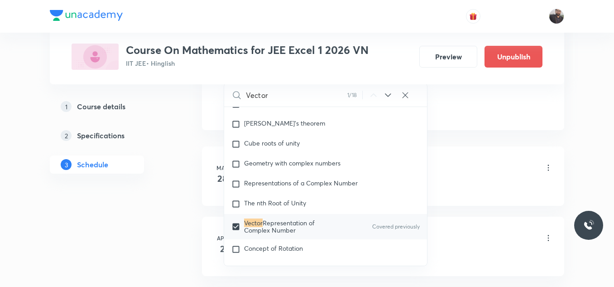
click at [484, 157] on li "[DATE] Relation & Function Lesson 1 • 5:15 PM • 75 min • Room Room No 303 Trigo…" at bounding box center [383, 175] width 362 height 59
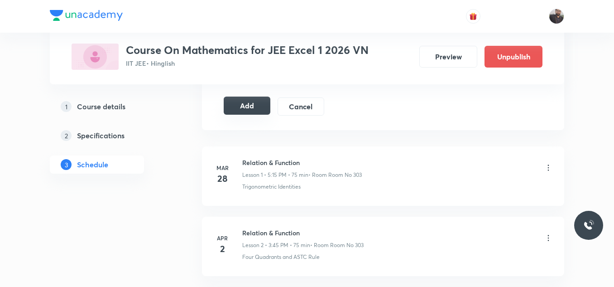
click at [246, 107] on button "Add" at bounding box center [247, 105] width 47 height 18
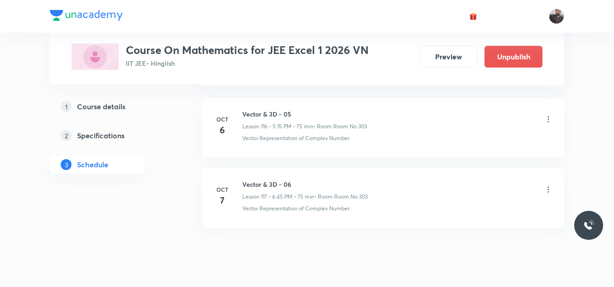
scroll to position [8240, 0]
